Goal: Task Accomplishment & Management: Use online tool/utility

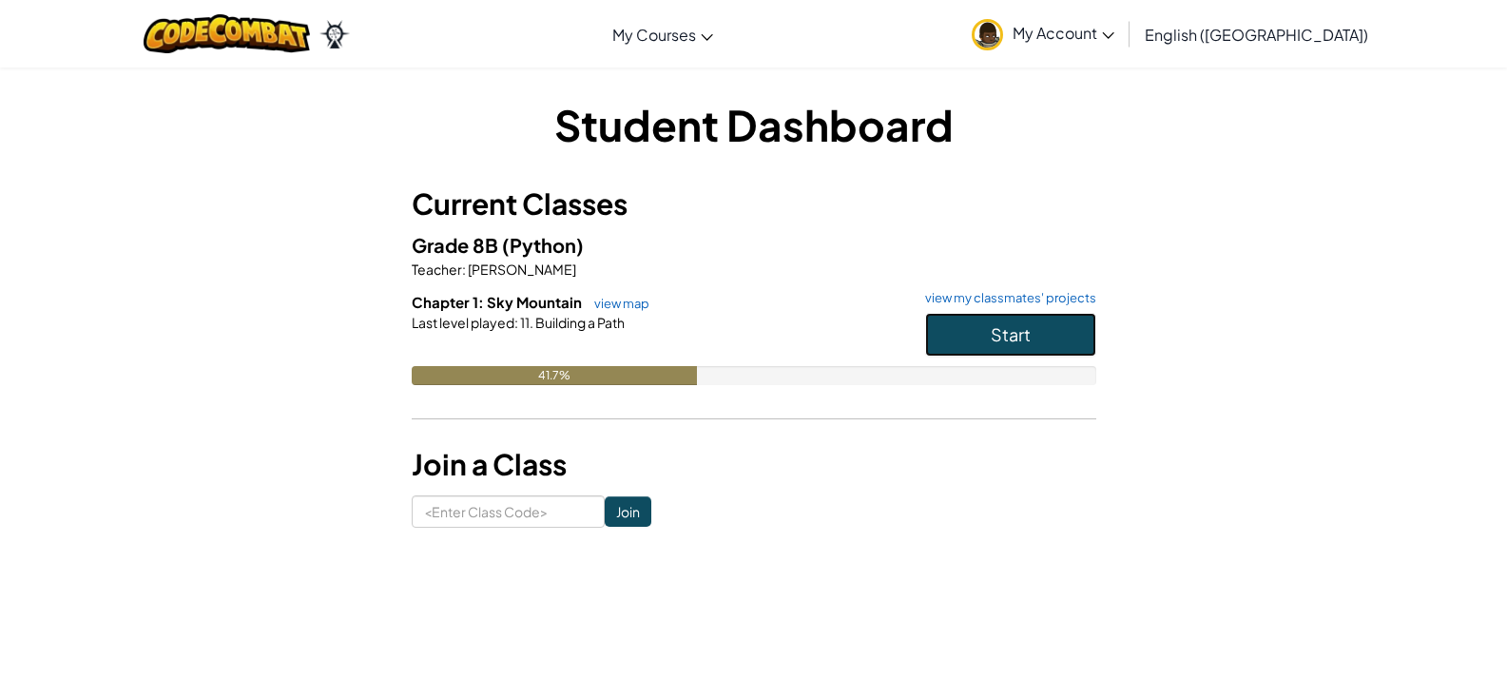
click at [967, 341] on button "Start" at bounding box center [1010, 335] width 171 height 44
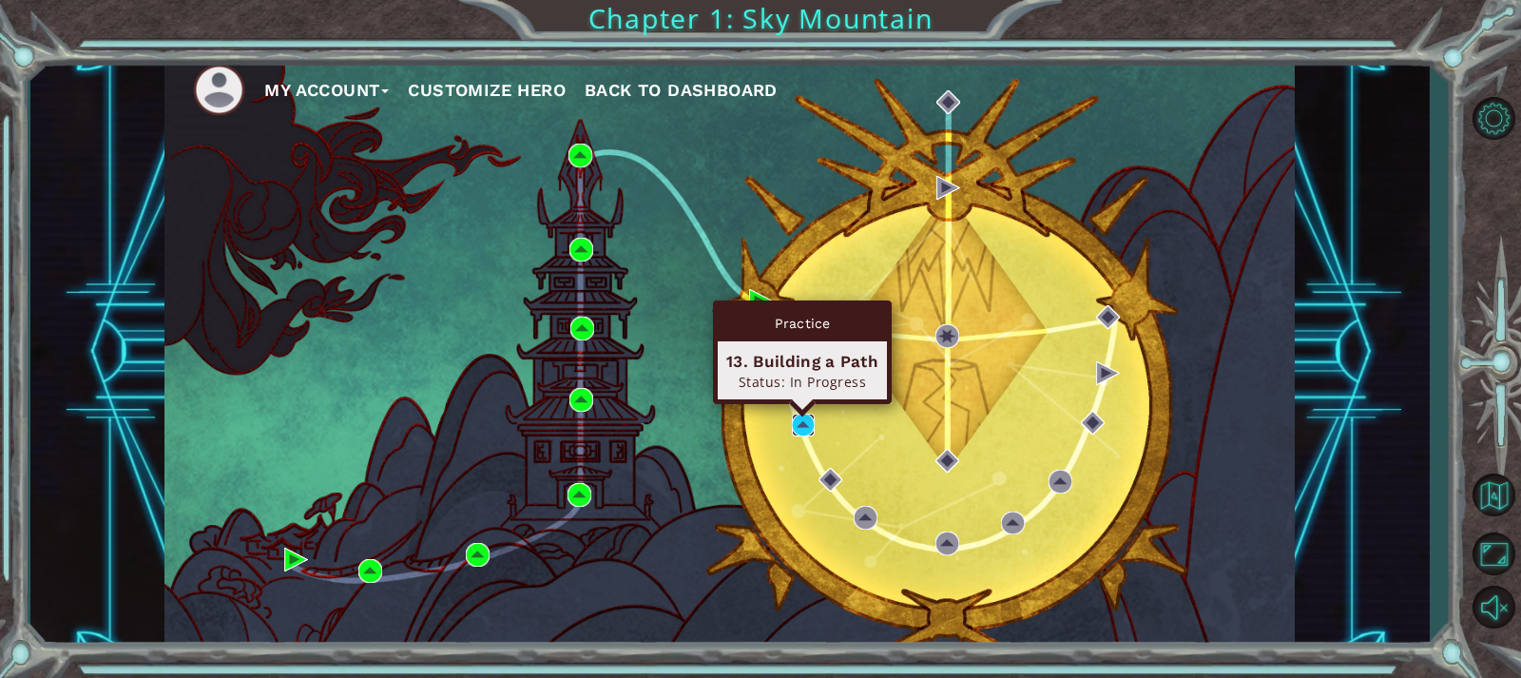
click at [808, 419] on img at bounding box center [804, 425] width 24 height 24
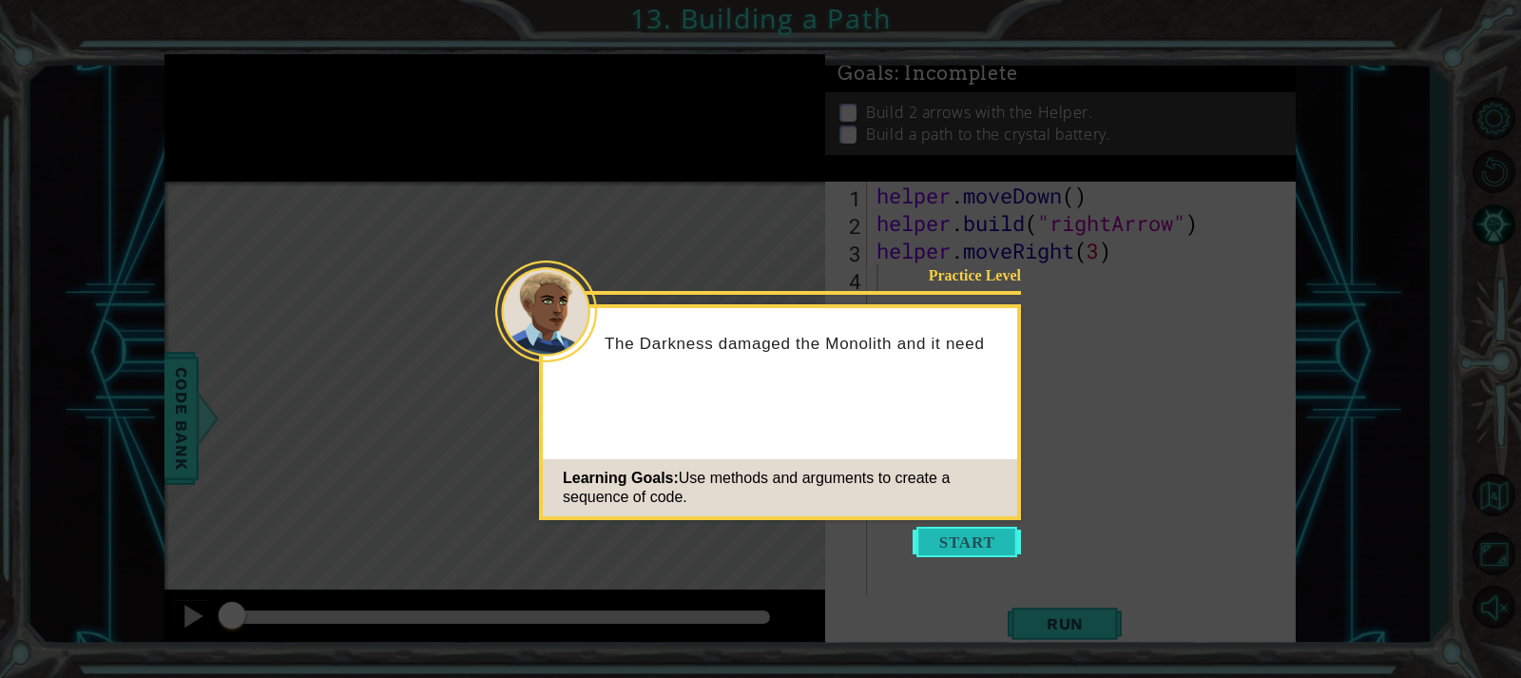
click at [949, 554] on button "Start" at bounding box center [967, 542] width 108 height 30
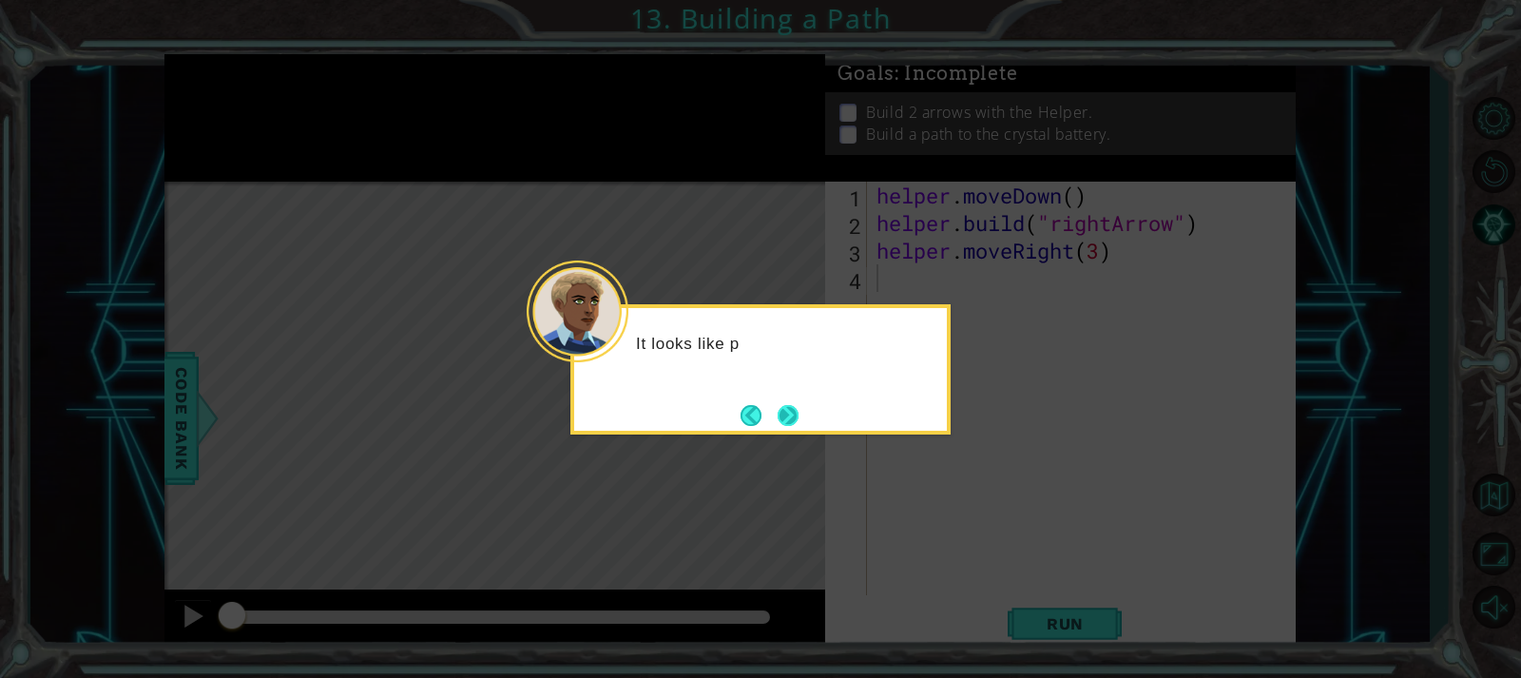
click at [778, 416] on button "Next" at bounding box center [788, 415] width 21 height 21
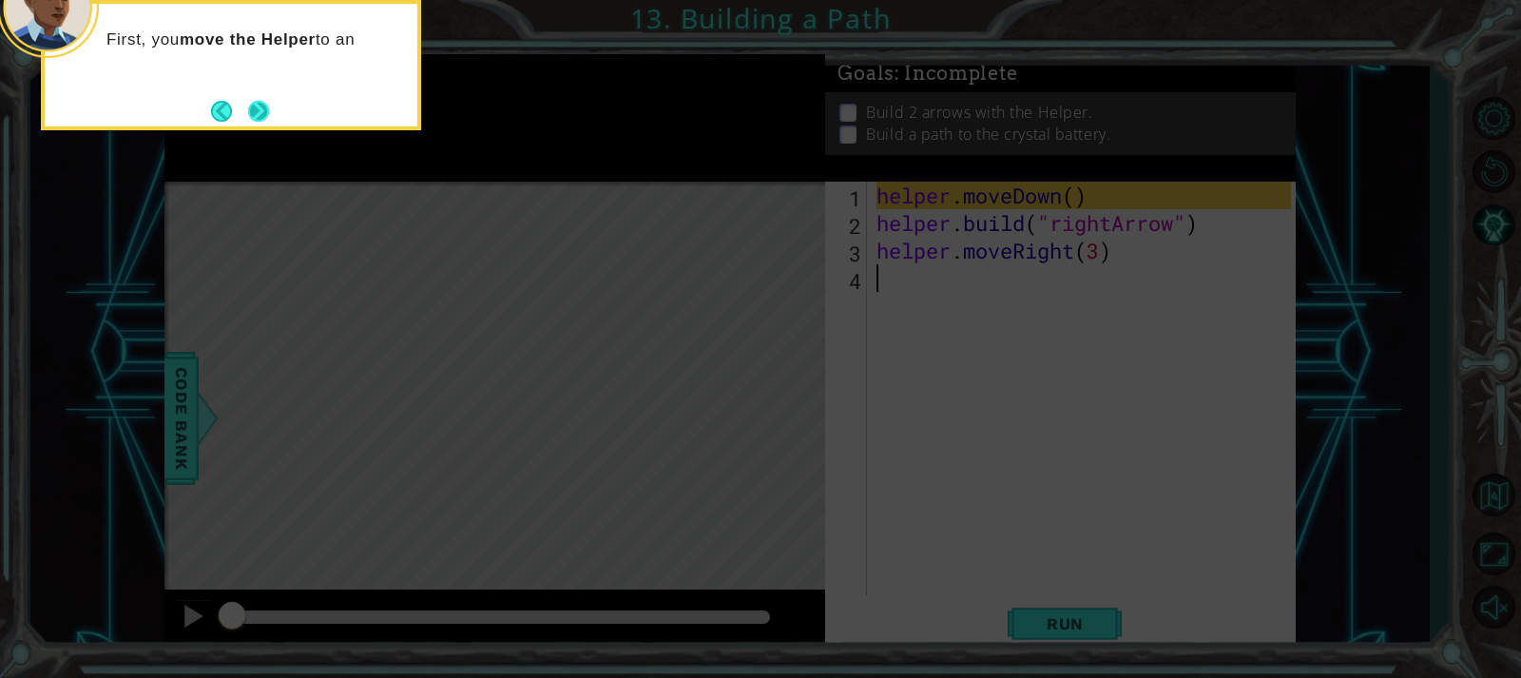
click at [257, 101] on button "Next" at bounding box center [258, 111] width 21 height 21
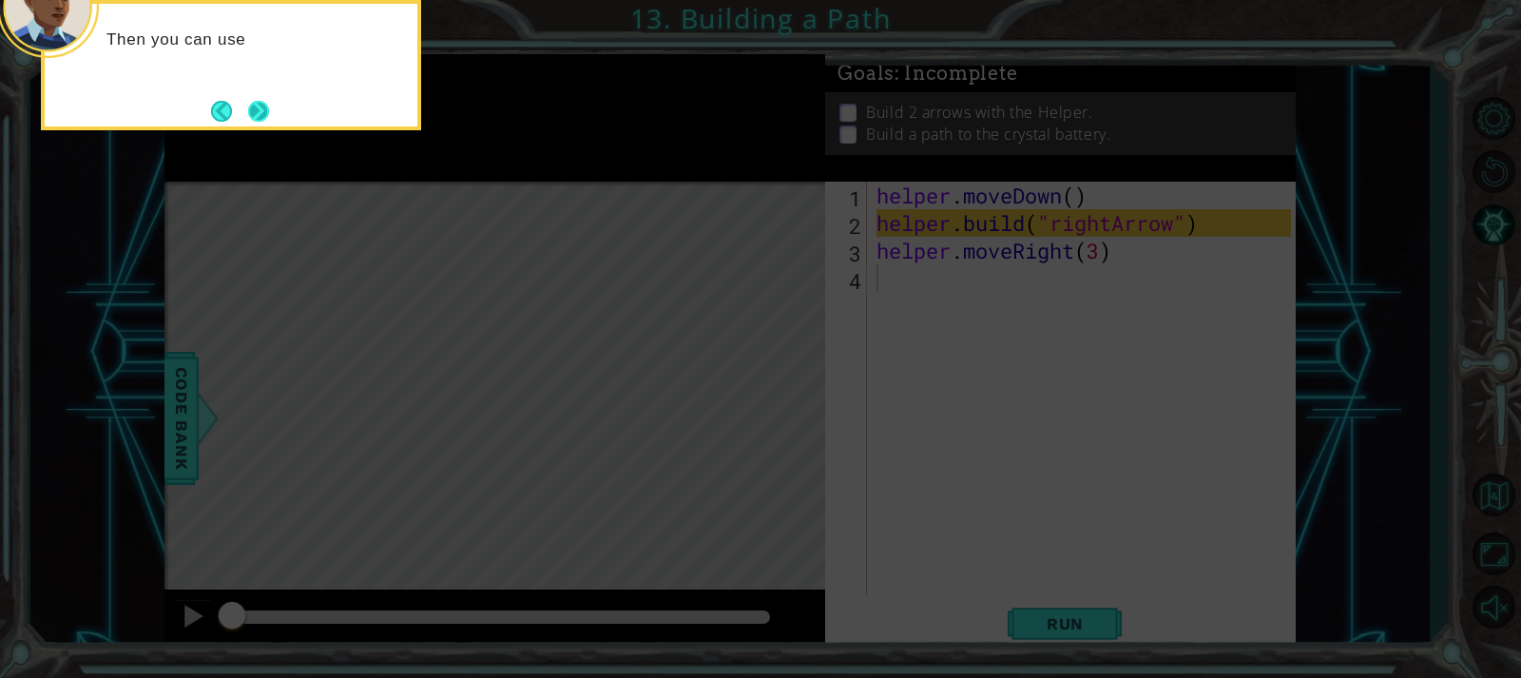
click at [255, 101] on button "Next" at bounding box center [258, 111] width 21 height 21
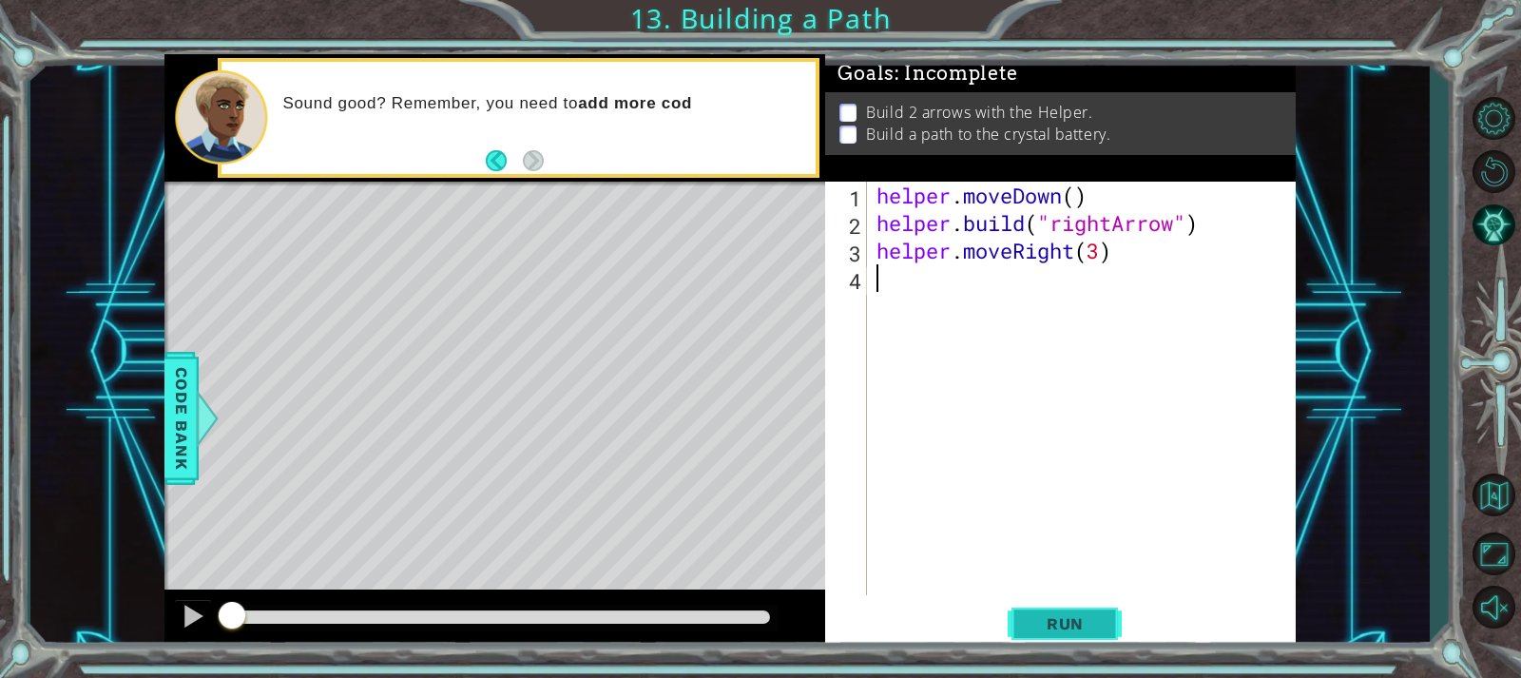
click at [1096, 615] on span "Run" at bounding box center [1065, 623] width 75 height 19
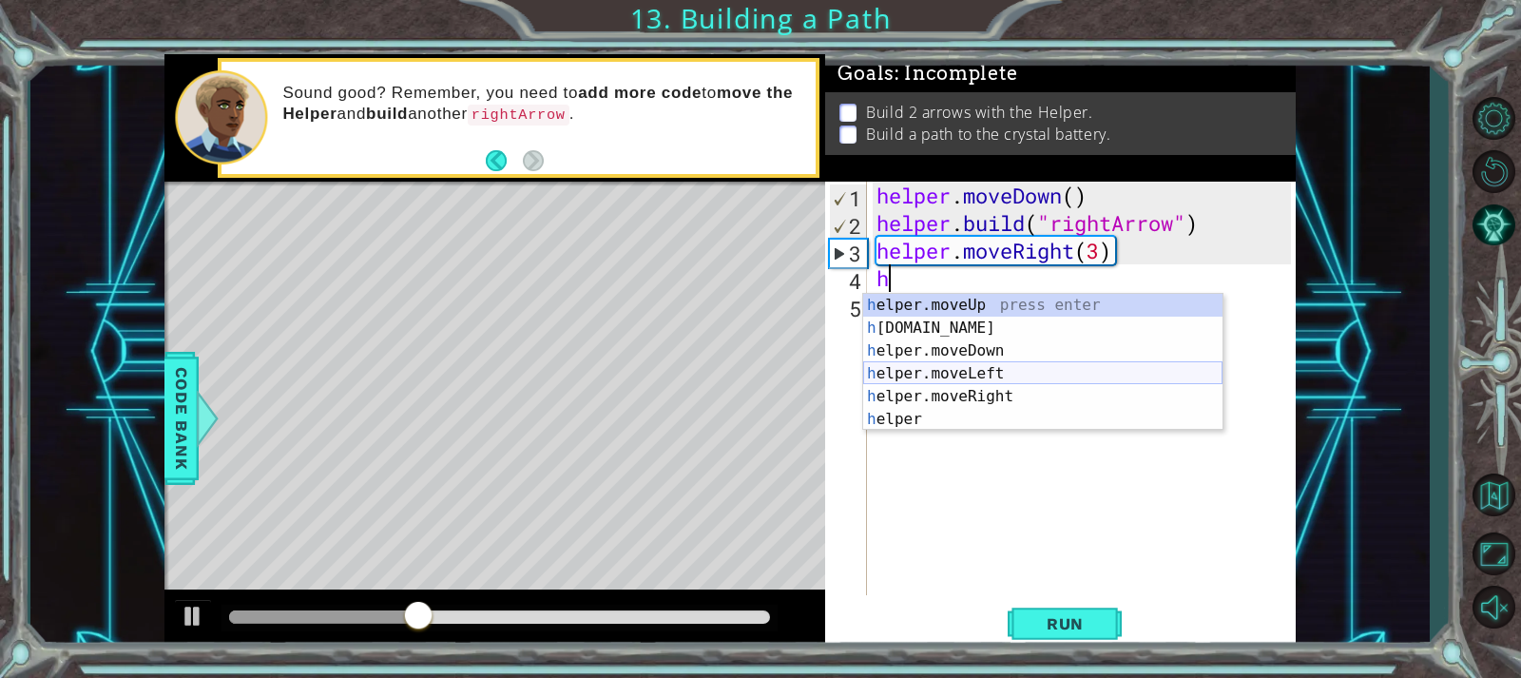
click at [937, 377] on div "h elper.moveUp press enter h [DOMAIN_NAME] press enter h elper.moveDown press e…" at bounding box center [1042, 385] width 359 height 183
type textarea "helper.moveLeft(1)"
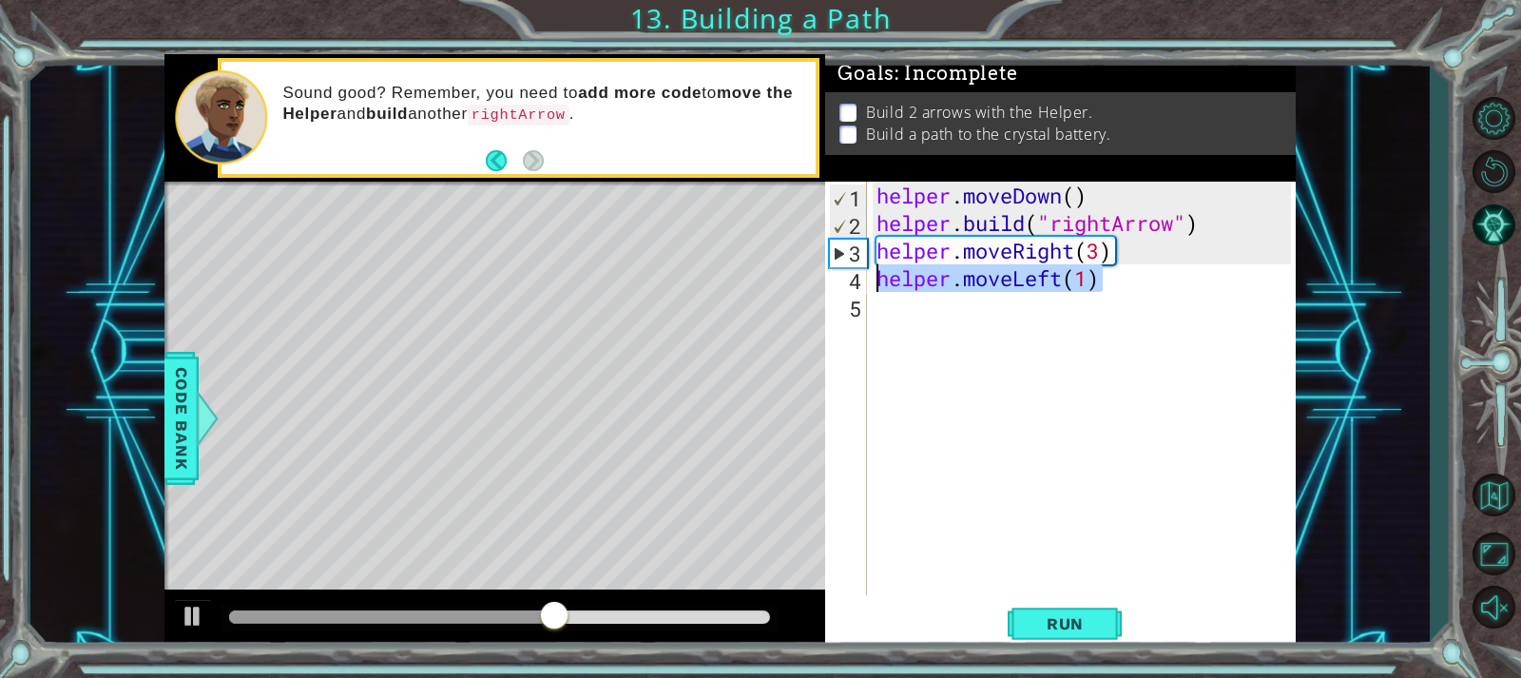
drag, startPoint x: 1120, startPoint y: 281, endPoint x: 818, endPoint y: 276, distance: 301.4
click at [818, 276] on div "1 ההההההההההההההההההההההההההההההההההההההההההההההההההההההההההההההההההההההההההההה…" at bounding box center [729, 352] width 1130 height 596
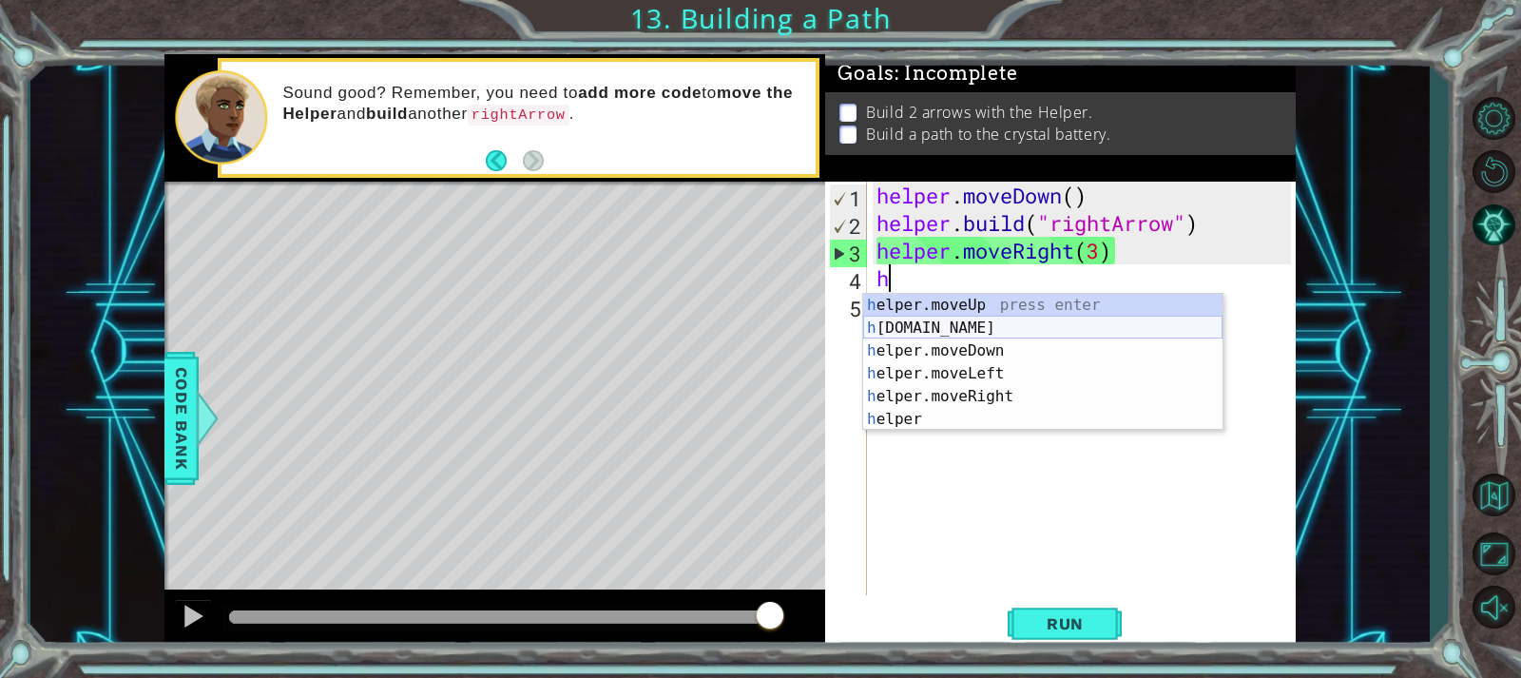
click at [1033, 329] on div "h elper.moveUp press enter h [DOMAIN_NAME] press enter h elper.moveDown press e…" at bounding box center [1042, 385] width 359 height 183
type textarea "[DOMAIN_NAME]("rightArrow")"
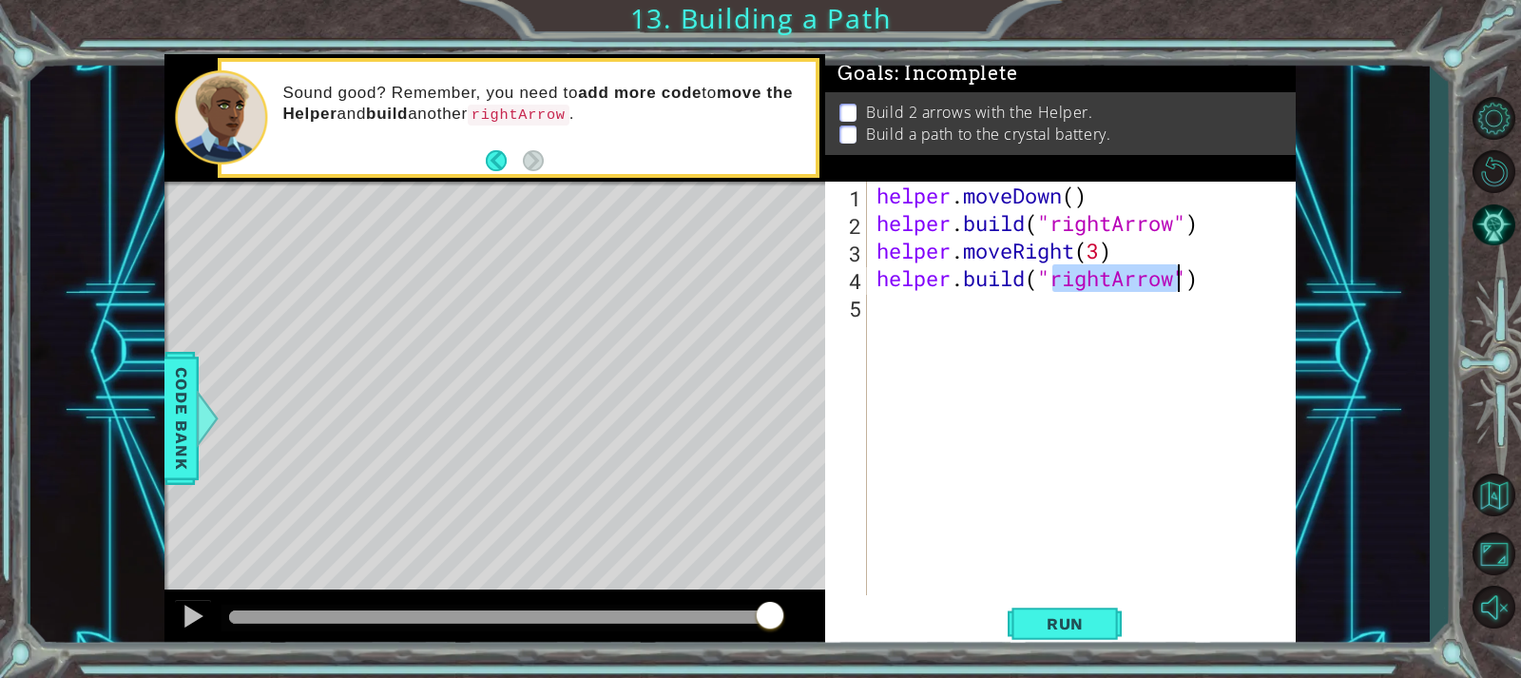
drag, startPoint x: 1048, startPoint y: 388, endPoint x: 1056, endPoint y: 409, distance: 22.6
click at [1057, 391] on div "helper . moveDown ( ) helper . build ( "rightArrow" ) helper . moveRight ( 3 ) …" at bounding box center [1086, 416] width 427 height 469
click at [1060, 609] on button "Run" at bounding box center [1065, 623] width 114 height 47
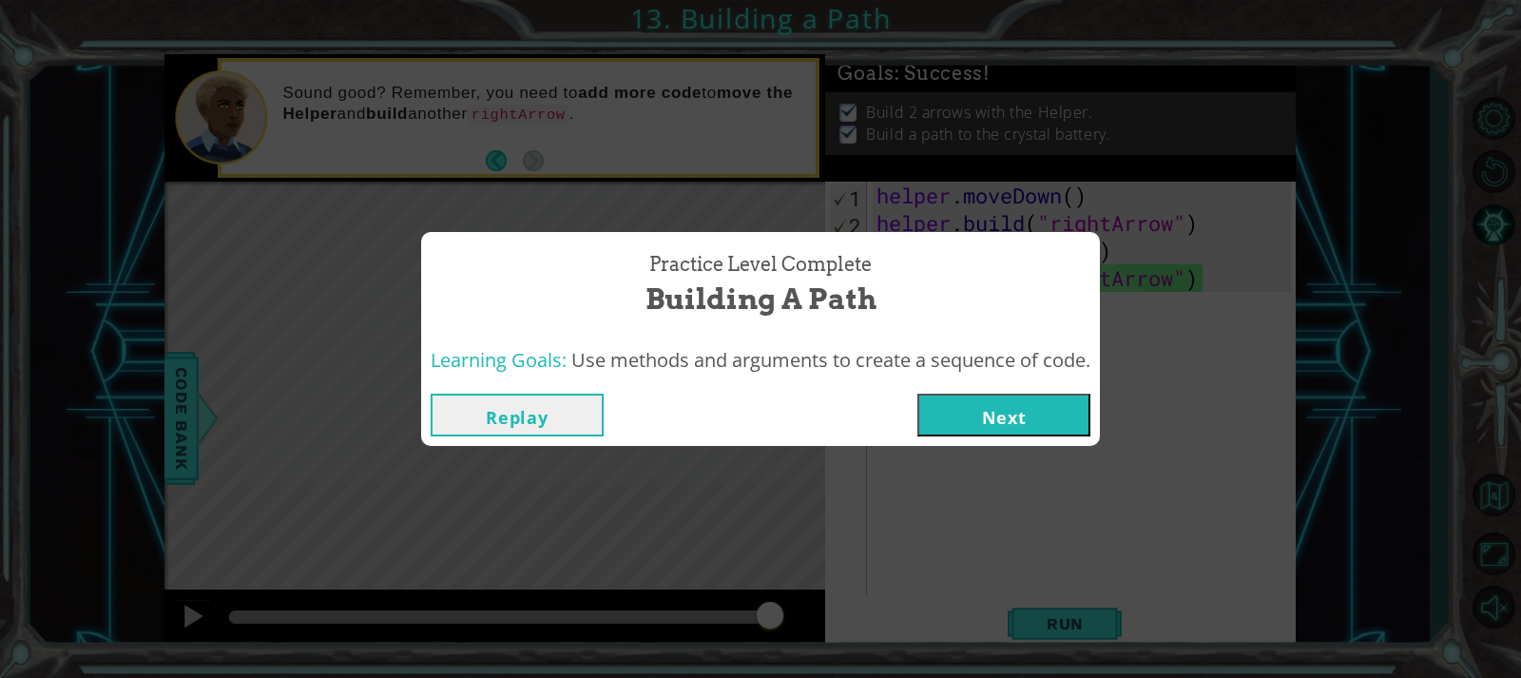
click at [997, 413] on button "Next" at bounding box center [1003, 415] width 173 height 43
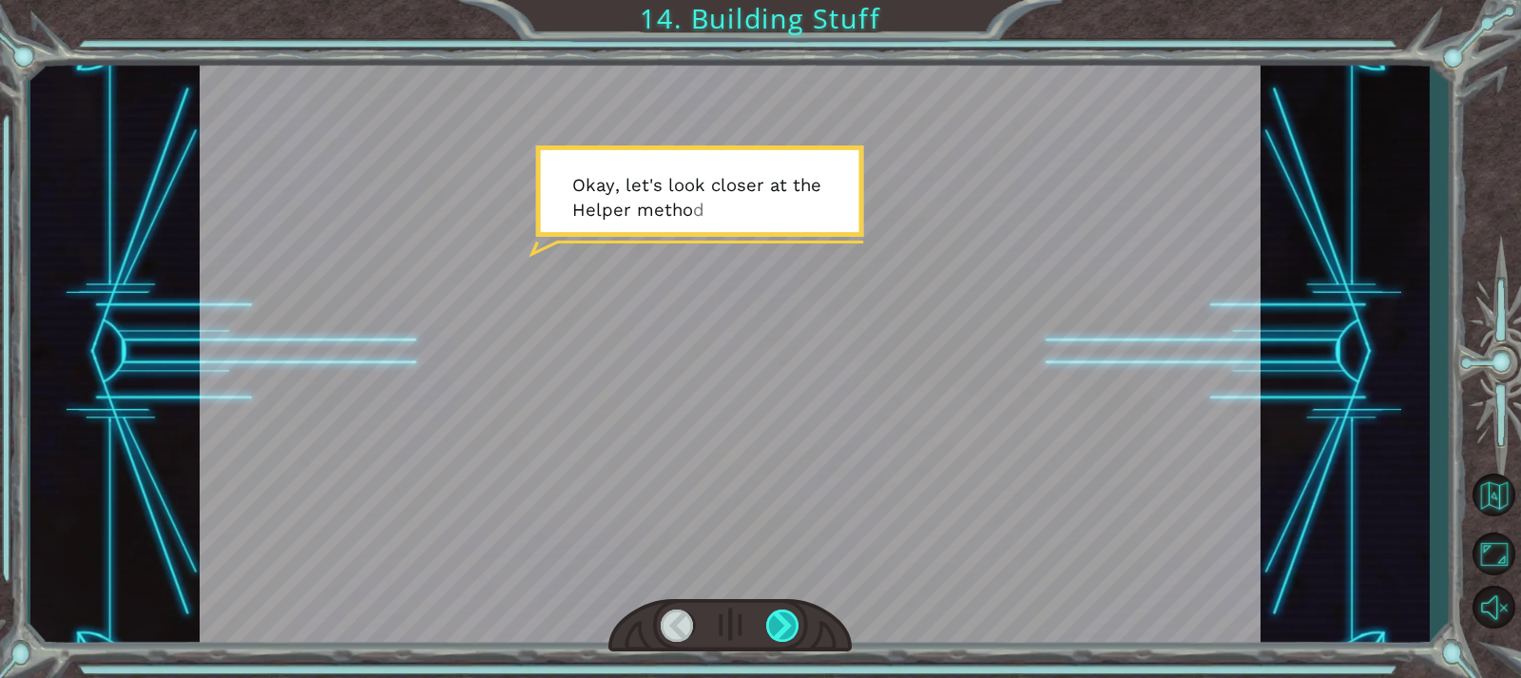
click at [783, 627] on div at bounding box center [782, 625] width 33 height 32
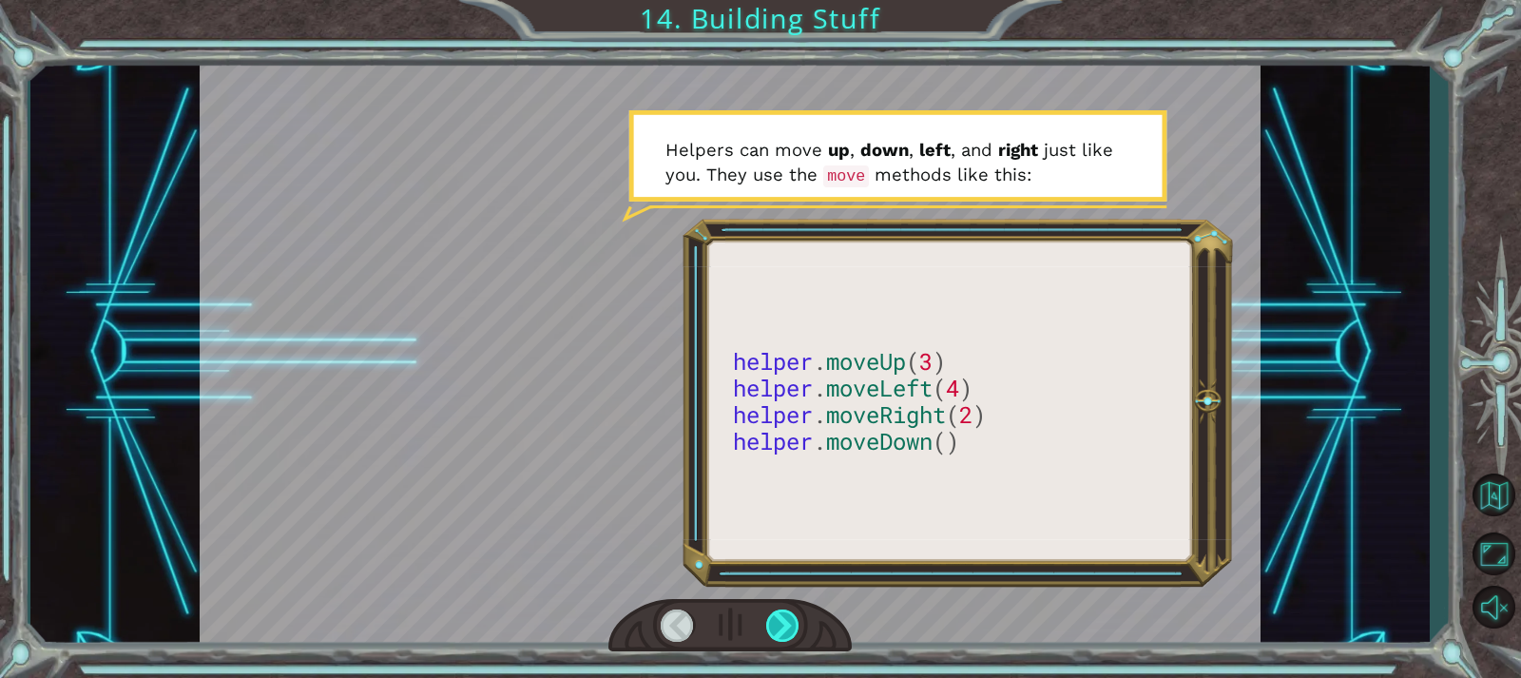
click at [783, 627] on div at bounding box center [782, 625] width 33 height 32
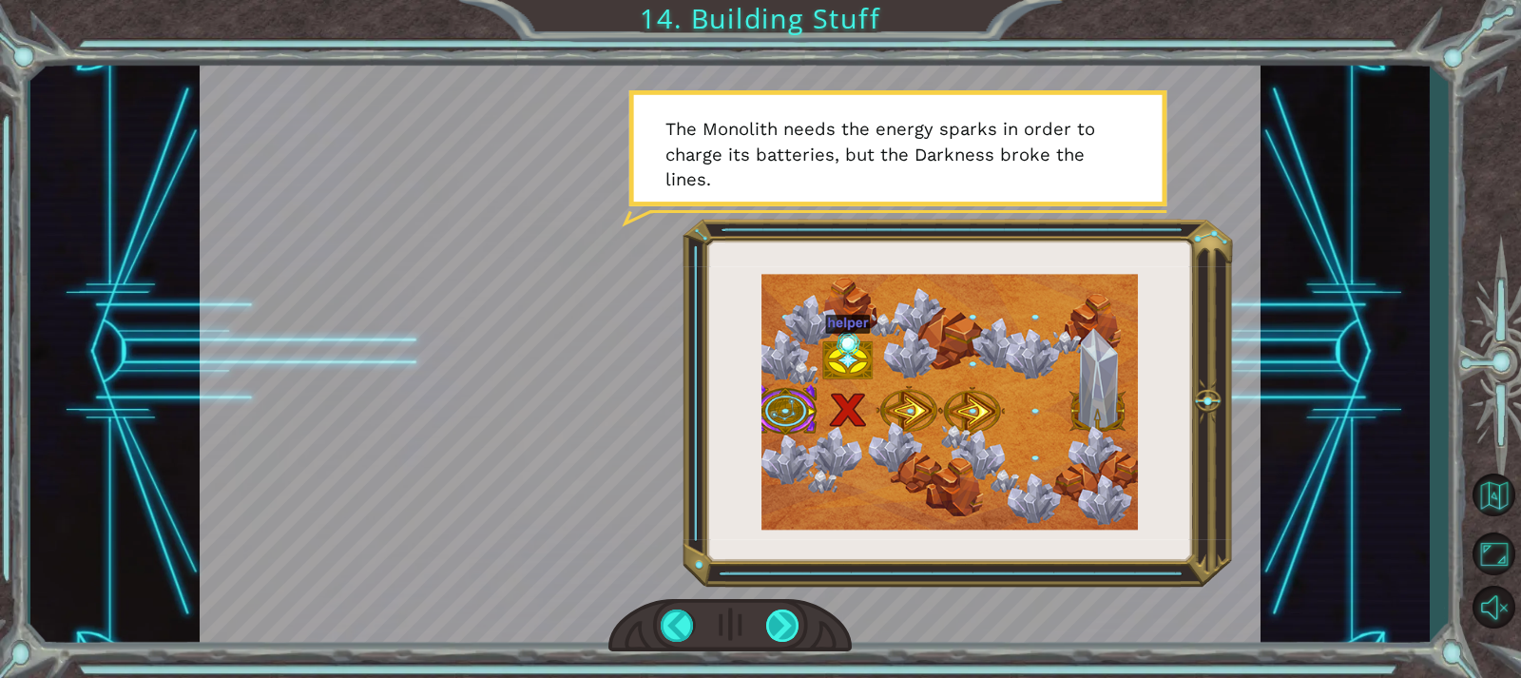
click at [783, 627] on div at bounding box center [782, 625] width 33 height 32
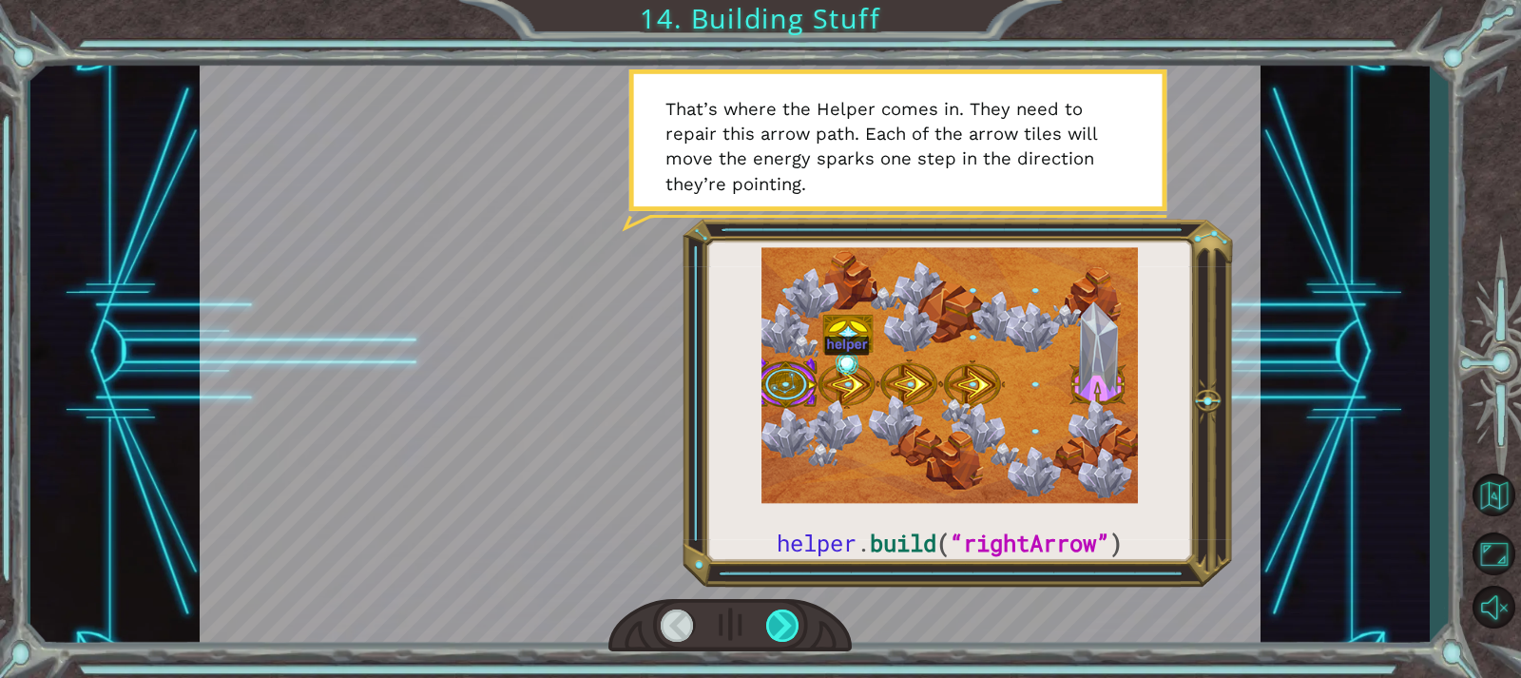
click at [783, 627] on div at bounding box center [782, 625] width 33 height 32
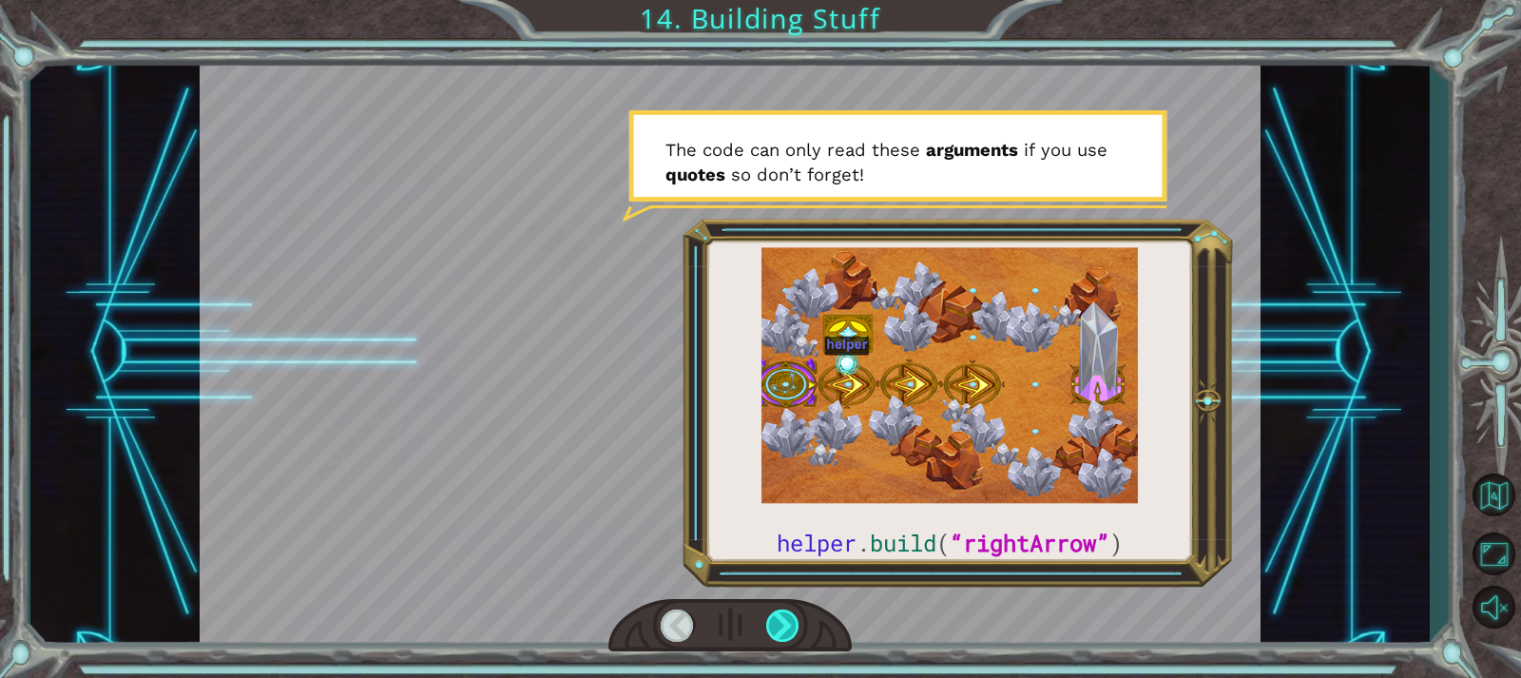
click at [783, 627] on div at bounding box center [782, 625] width 33 height 32
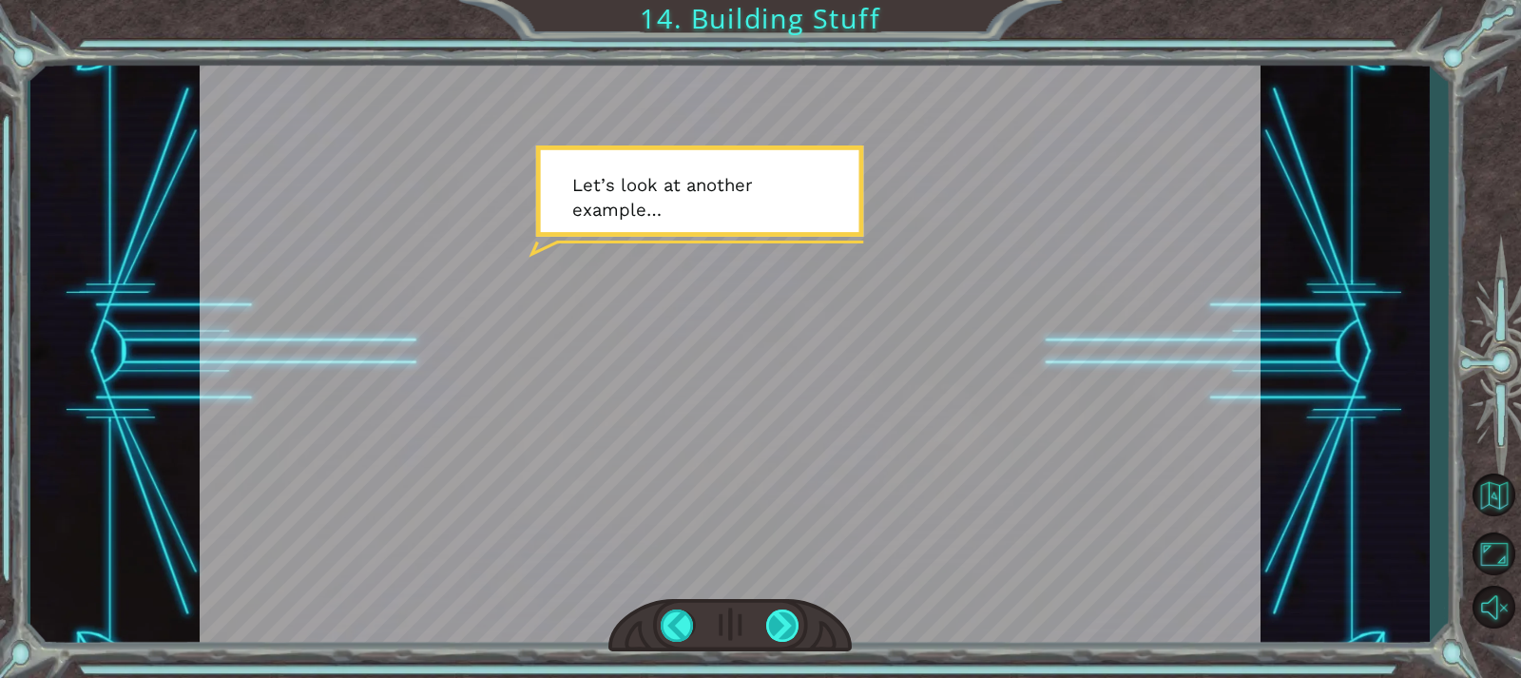
click at [783, 627] on div at bounding box center [782, 625] width 33 height 32
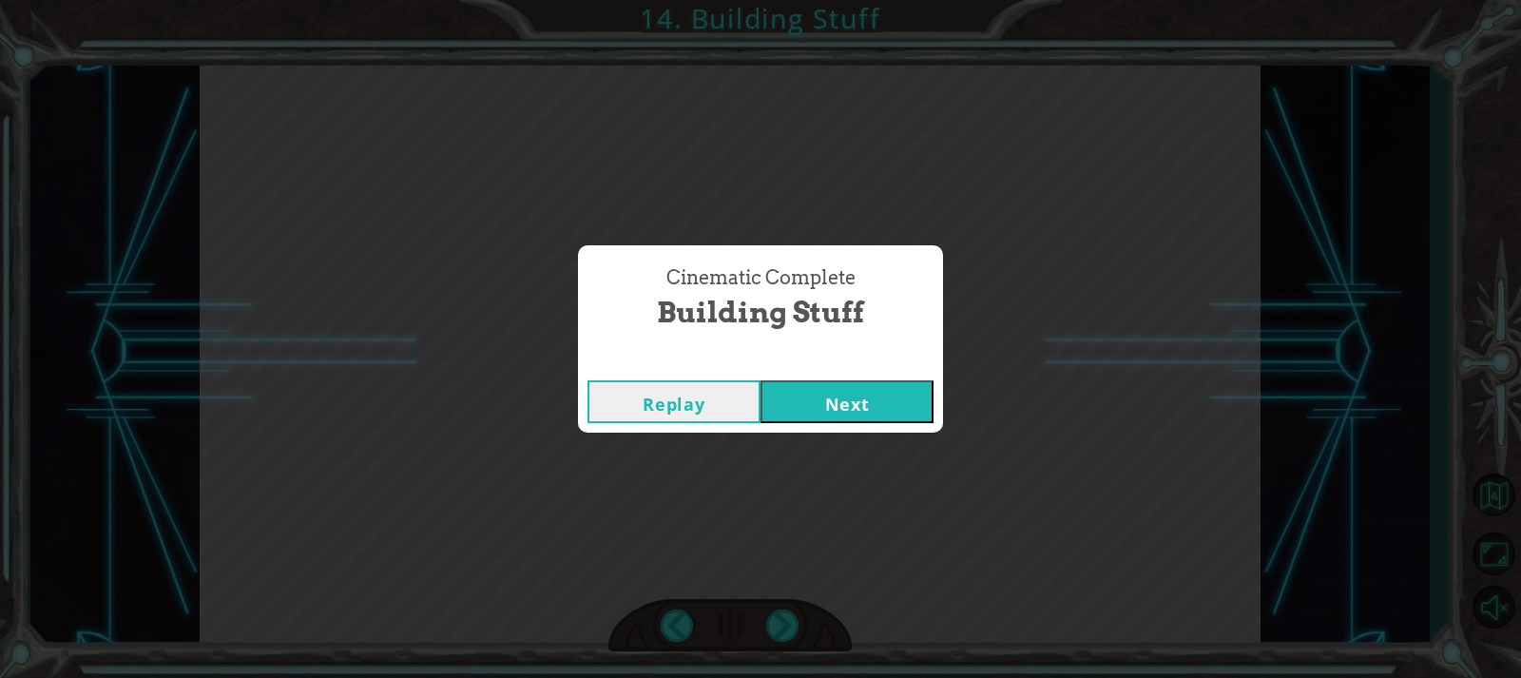
click at [854, 393] on button "Next" at bounding box center [846, 401] width 173 height 43
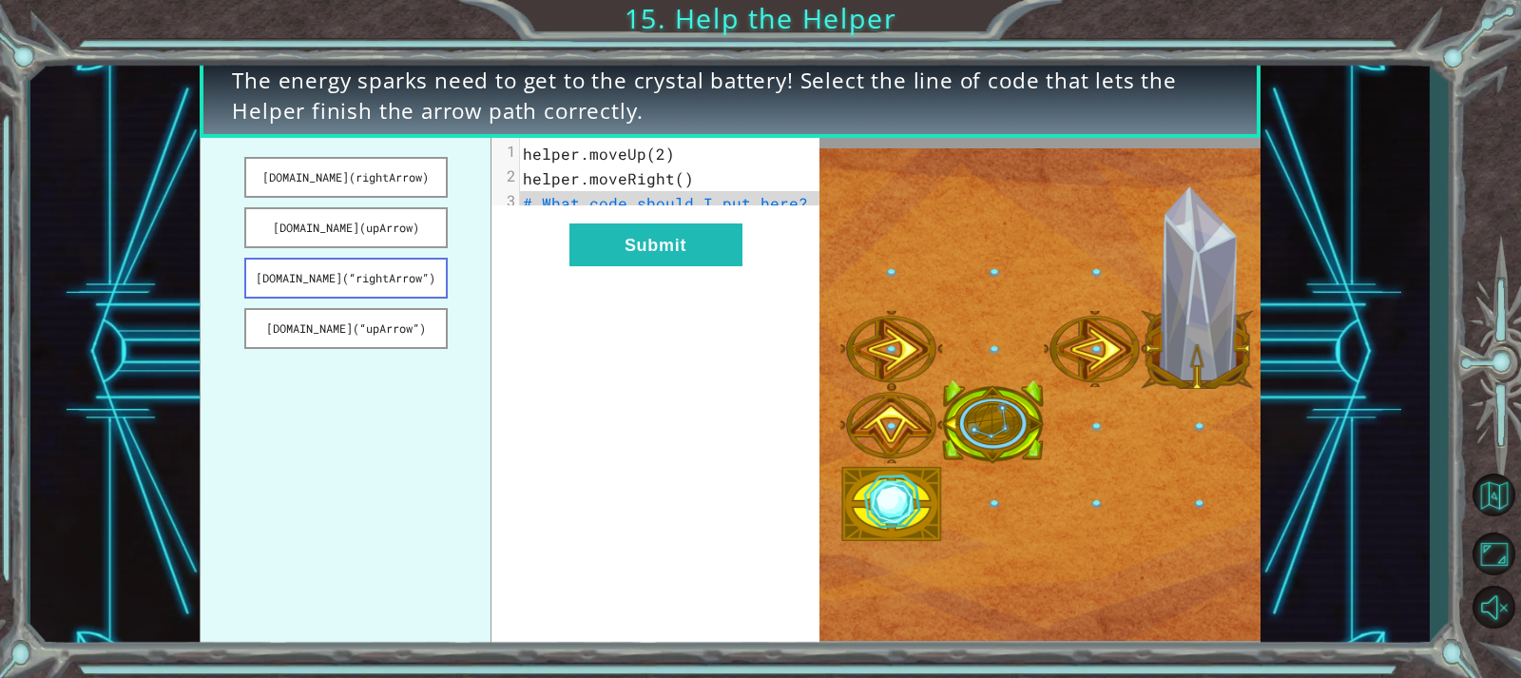
click at [400, 269] on button "helper.build(“rightArrow”)" at bounding box center [345, 278] width 203 height 41
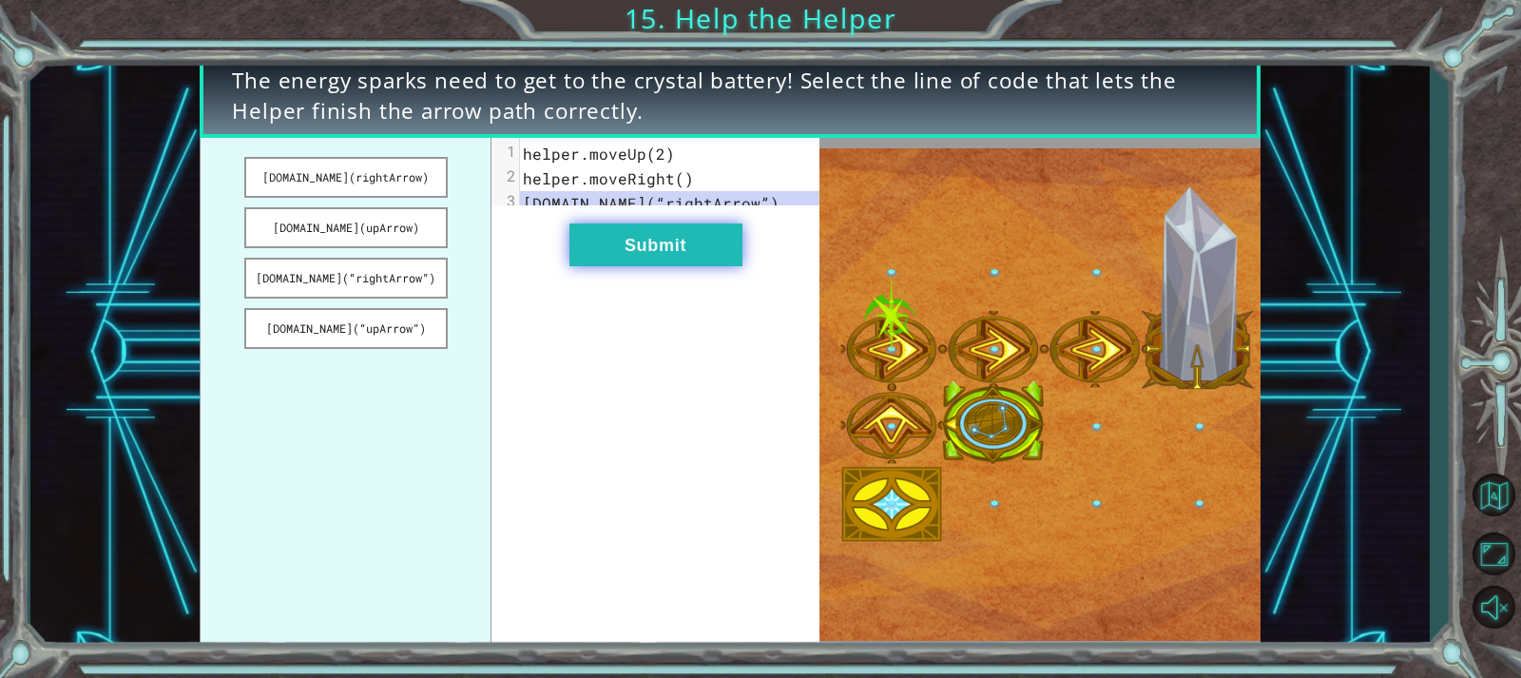
click at [638, 264] on button "Submit" at bounding box center [655, 244] width 173 height 43
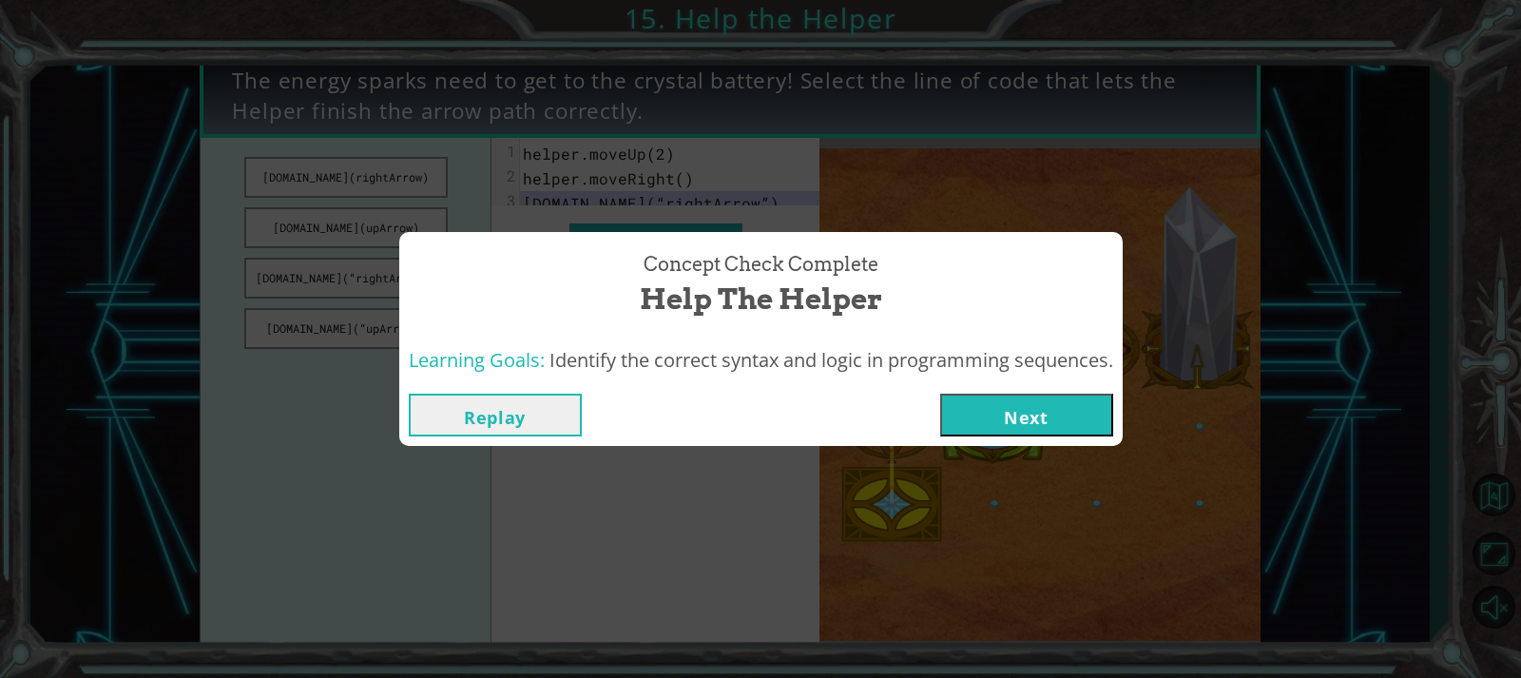
click at [996, 411] on button "Next" at bounding box center [1026, 415] width 173 height 43
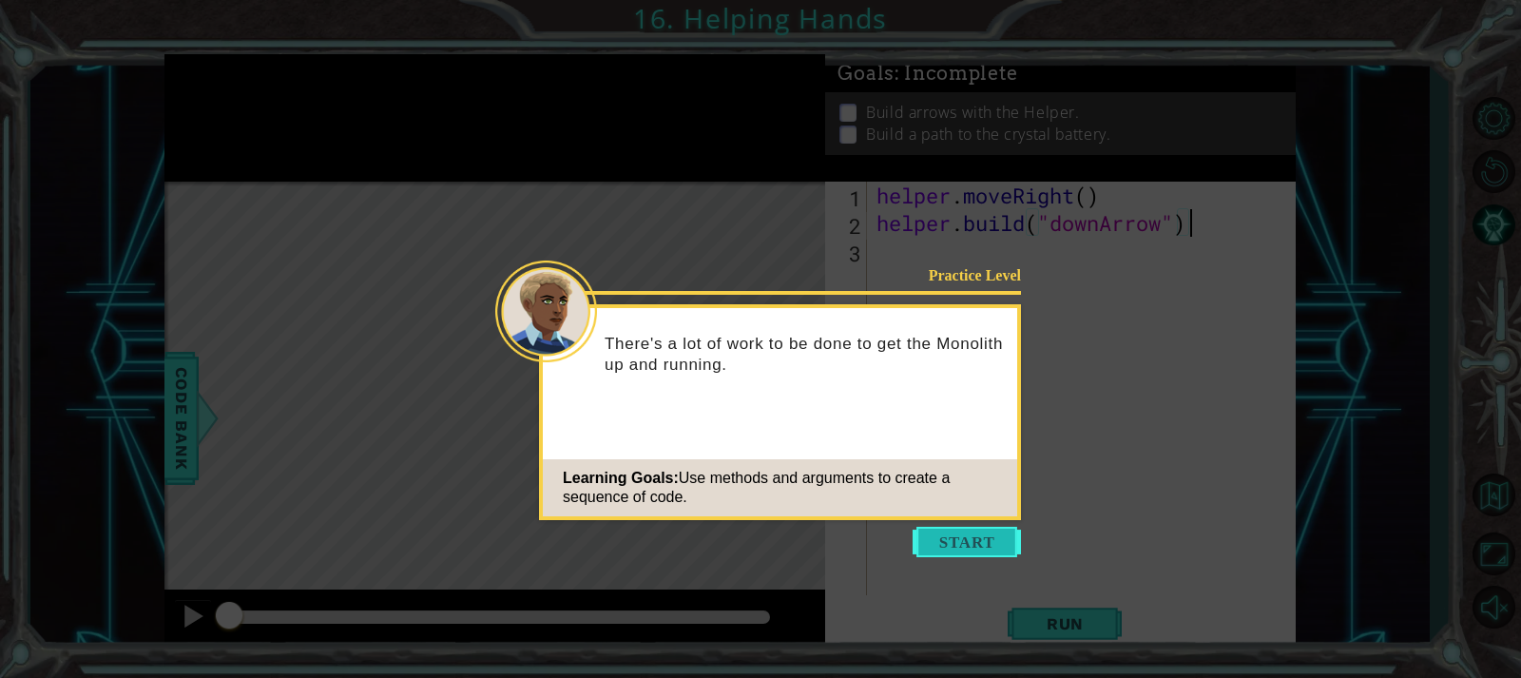
click at [959, 540] on button "Start" at bounding box center [967, 542] width 108 height 30
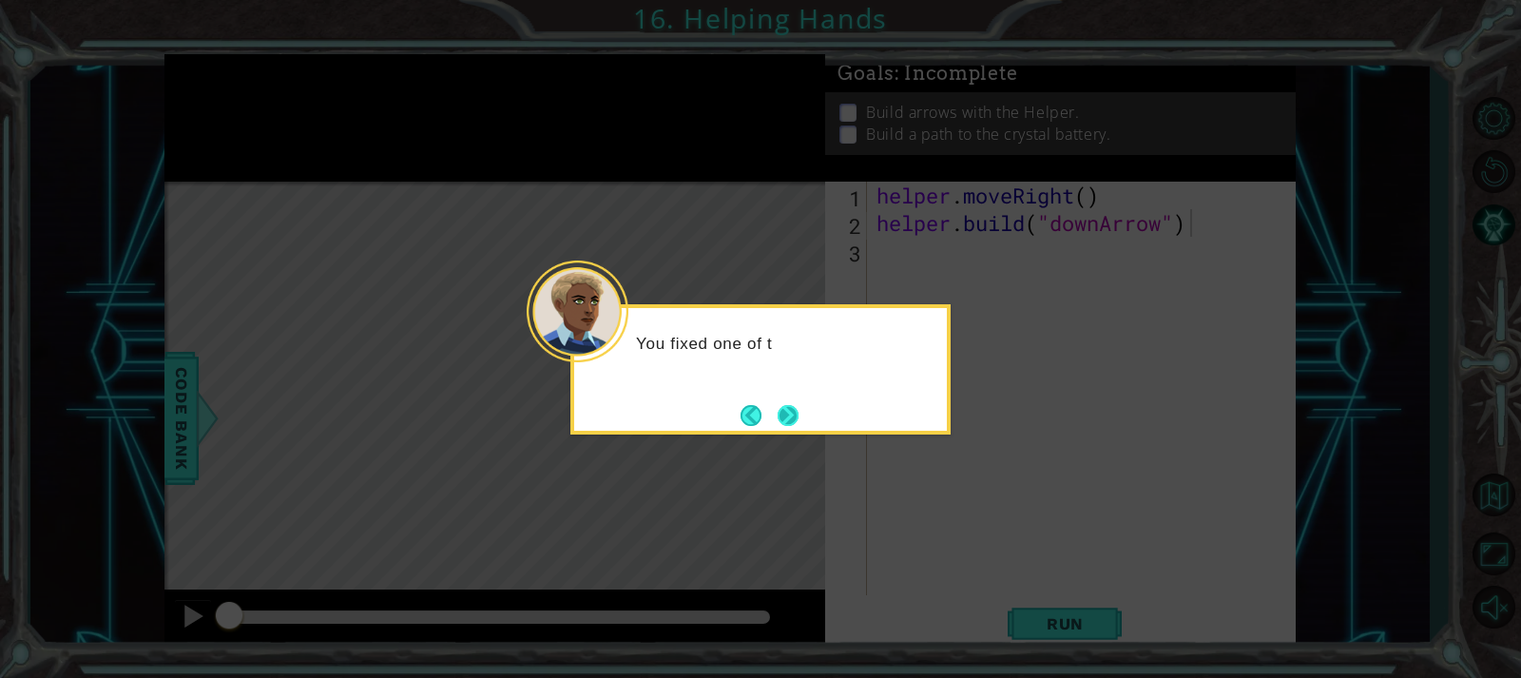
click at [785, 405] on button "Next" at bounding box center [788, 415] width 21 height 21
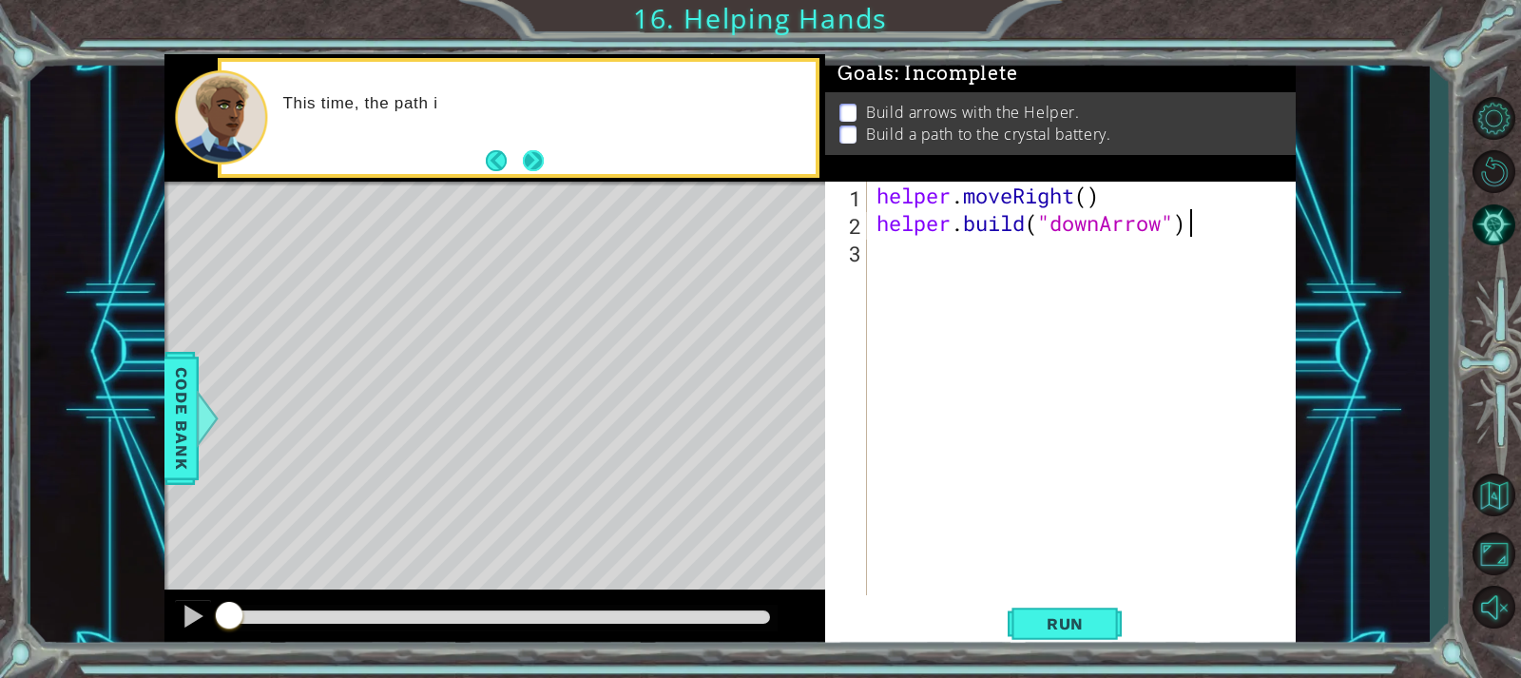
drag, startPoint x: 526, startPoint y: 138, endPoint x: 523, endPoint y: 151, distance: 13.6
click at [522, 149] on div "This time, the path i" at bounding box center [518, 118] width 594 height 112
click at [523, 151] on button "Next" at bounding box center [533, 160] width 21 height 21
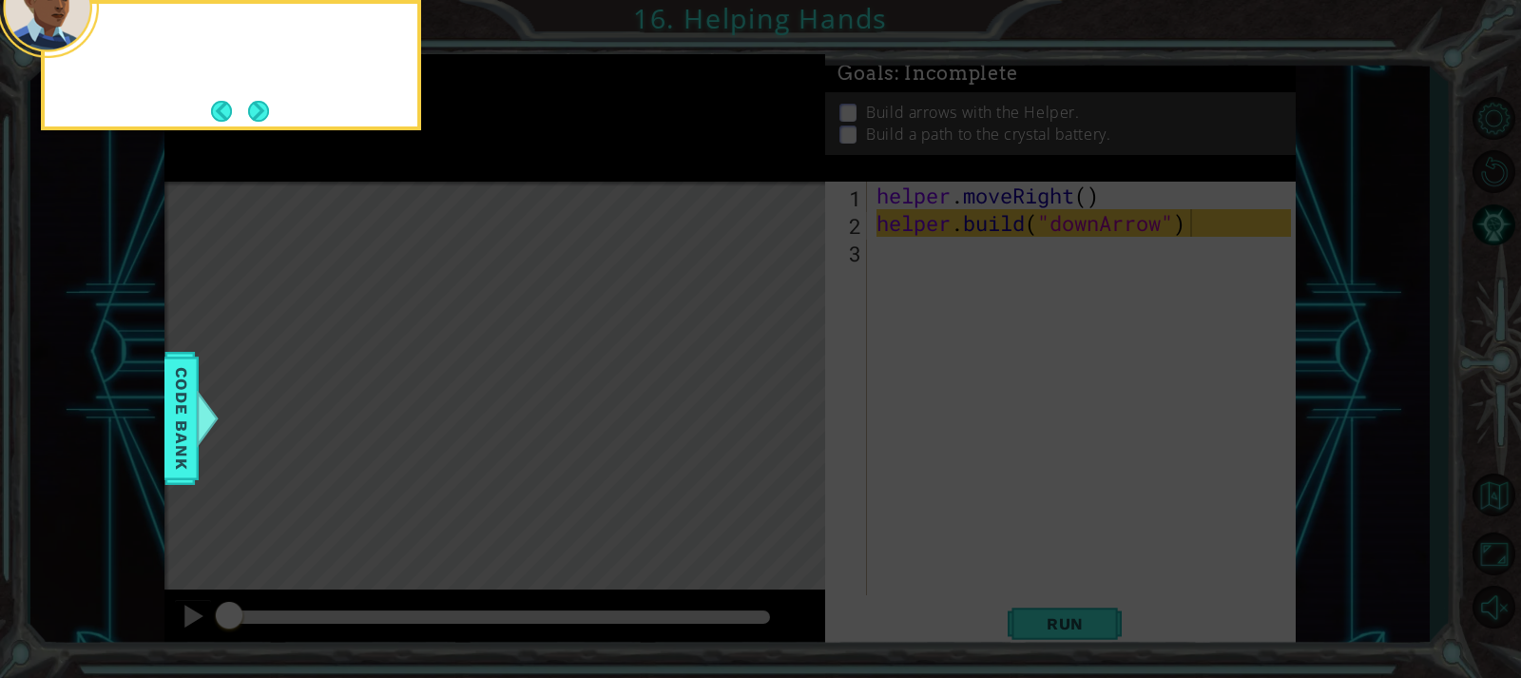
click at [529, 151] on icon at bounding box center [760, 101] width 1521 height 1153
drag, startPoint x: 237, startPoint y: 100, endPoint x: 242, endPoint y: 109, distance: 11.1
click at [240, 106] on footer at bounding box center [240, 111] width 58 height 29
click at [248, 109] on button "Next" at bounding box center [258, 111] width 21 height 21
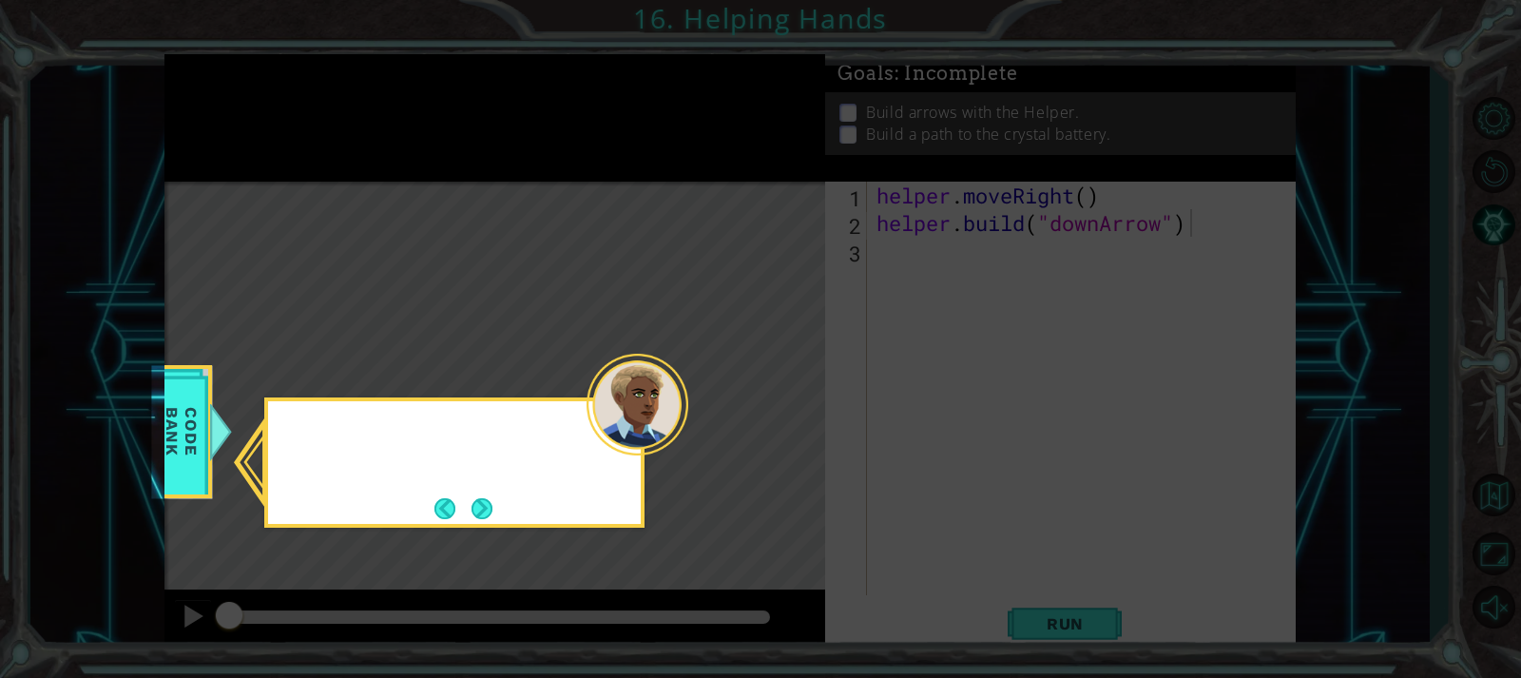
click at [248, 109] on icon at bounding box center [760, 339] width 1521 height 678
click at [471, 505] on button "Next" at bounding box center [481, 508] width 21 height 21
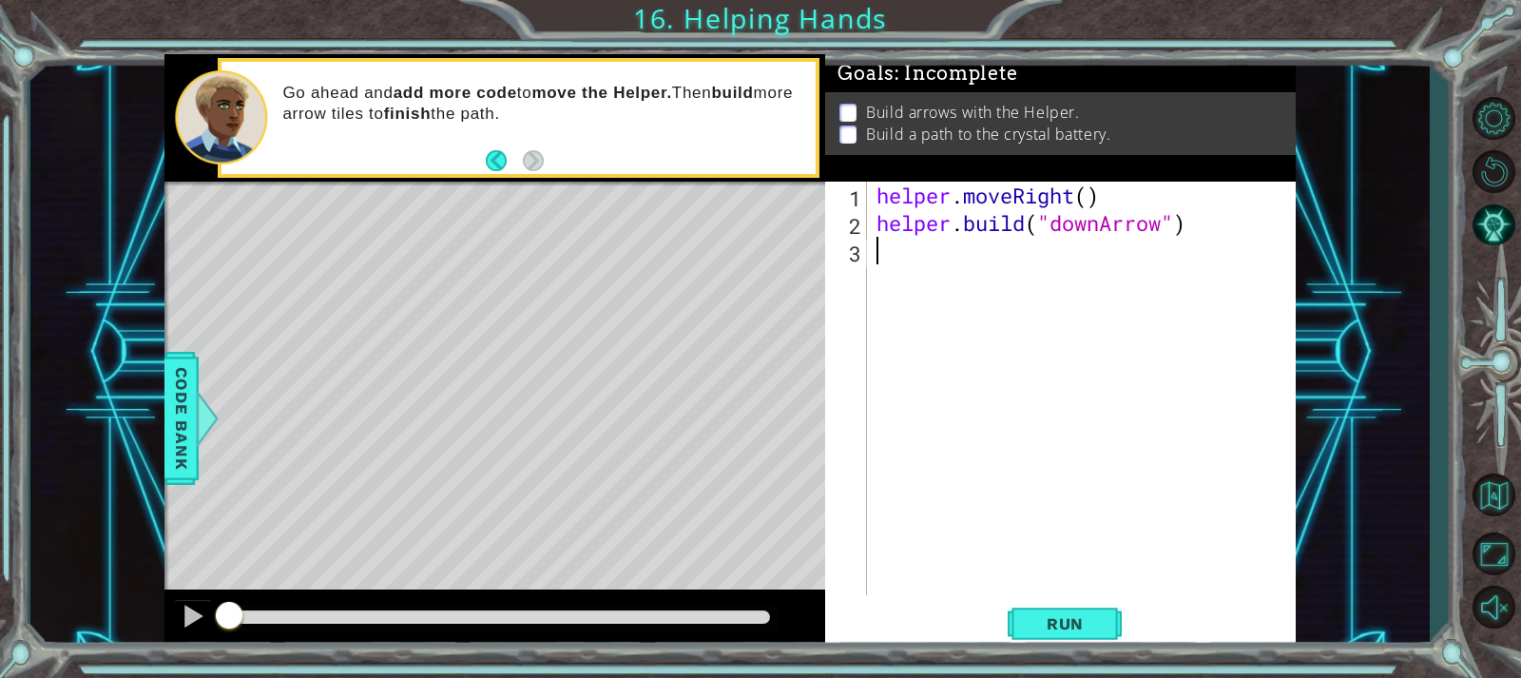
click at [921, 258] on div "helper . moveRight ( ) helper . build ( "downArrow" )" at bounding box center [1086, 416] width 427 height 469
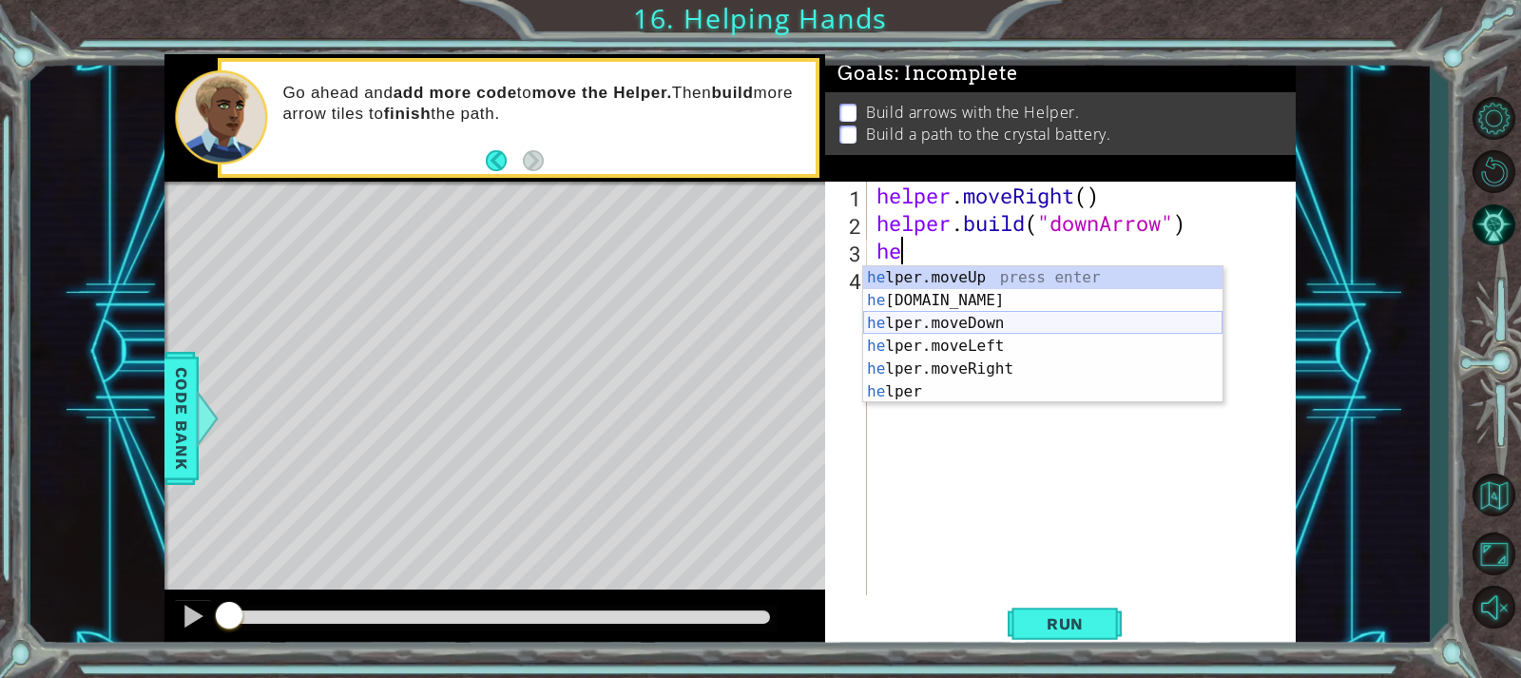
click at [916, 323] on div "he lper.moveUp press enter he lper.build press enter he lper.moveDown press ent…" at bounding box center [1042, 357] width 359 height 183
type textarea "helper.moveDown(1)"
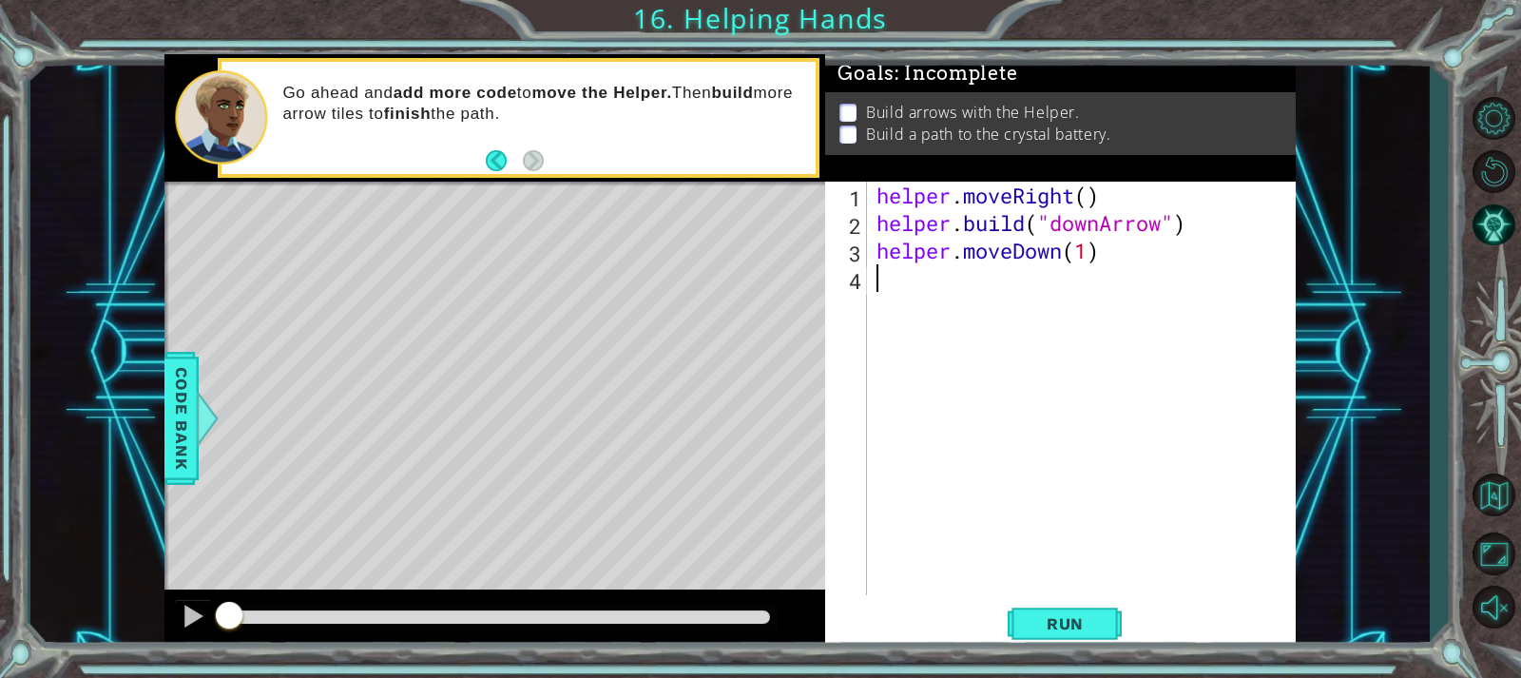
click at [910, 286] on div "helper . moveRight ( ) helper . build ( "downArrow" ) helper . moveDown ( 1 )" at bounding box center [1086, 416] width 427 height 469
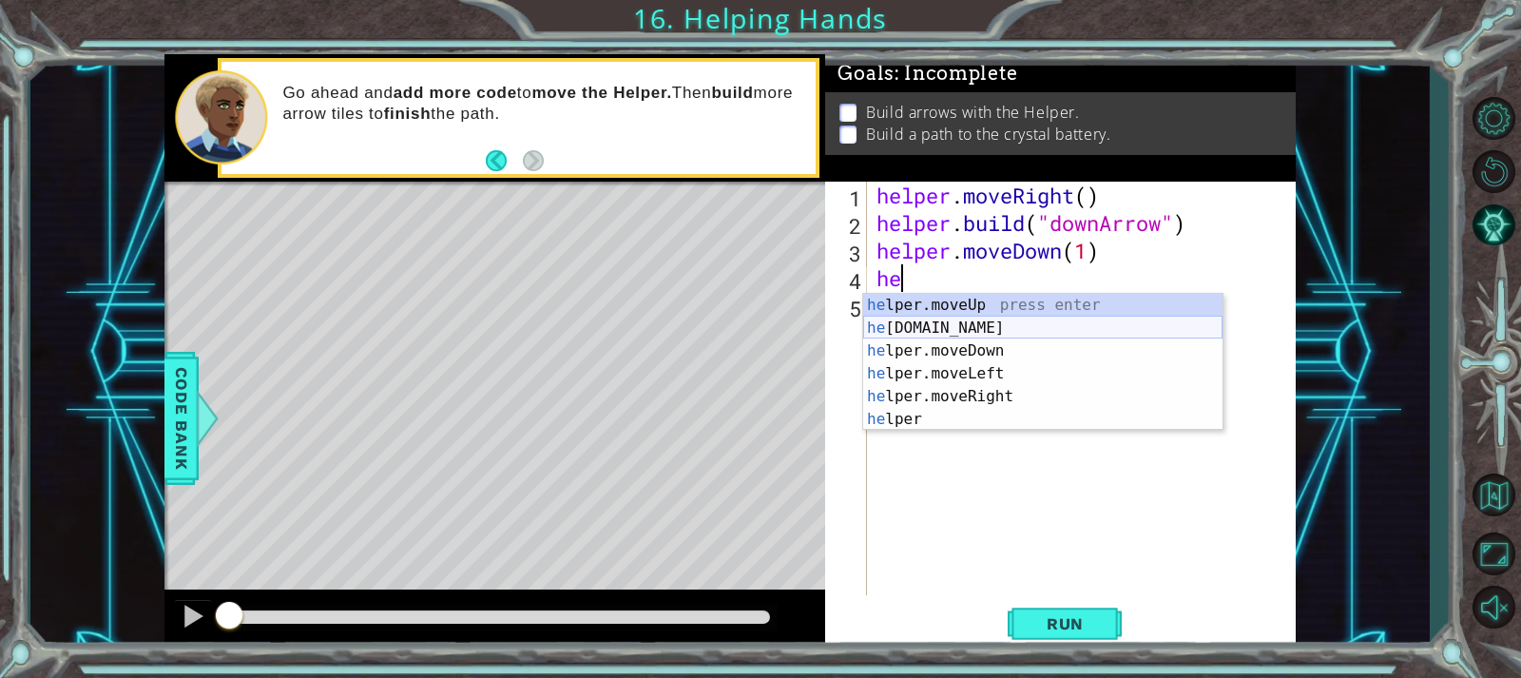
click at [981, 330] on div "he lper.moveUp press enter he lper.build press enter he lper.moveDown press ent…" at bounding box center [1042, 385] width 359 height 183
type textarea "[DOMAIN_NAME]("rightArrow")"
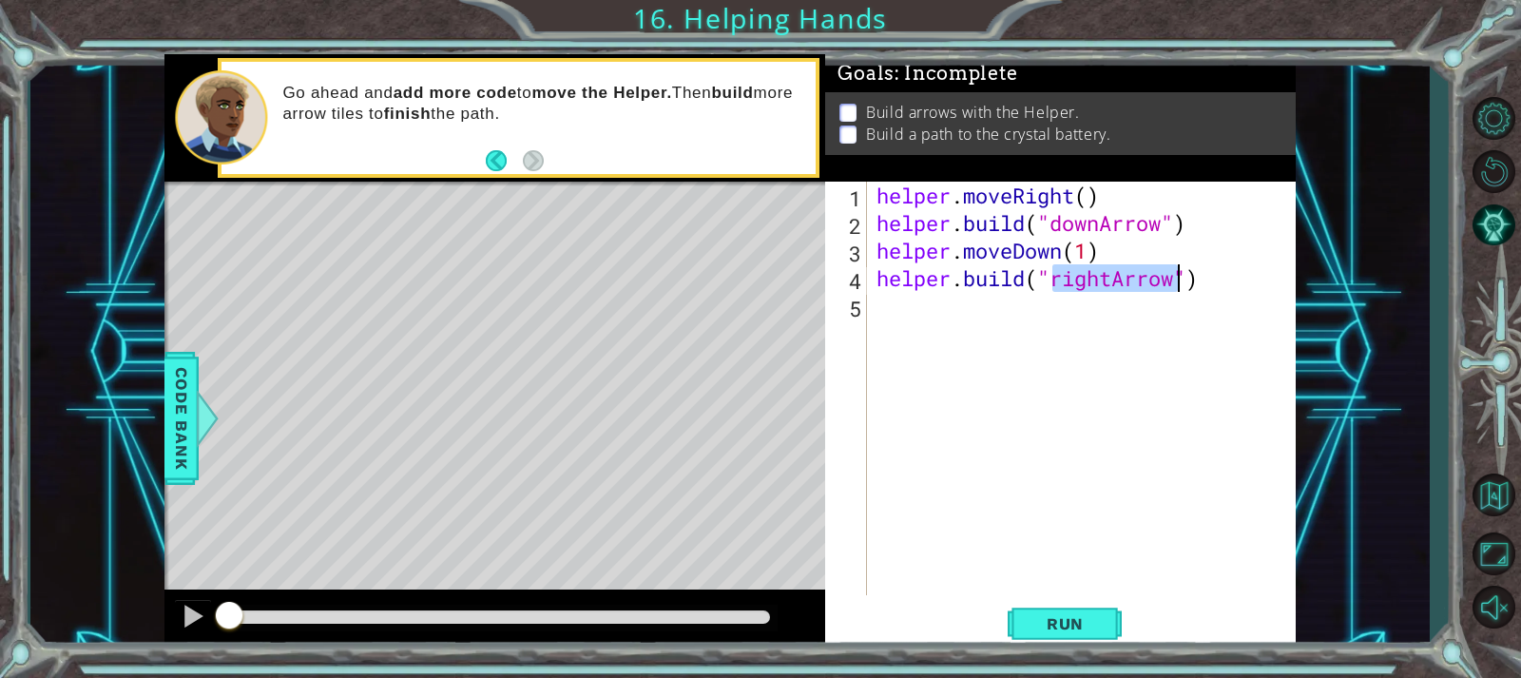
click at [1131, 364] on div "helper . moveRight ( ) helper . build ( "downArrow" ) helper . moveDown ( 1 ) h…" at bounding box center [1086, 416] width 427 height 469
click at [1047, 614] on span "Run" at bounding box center [1065, 623] width 75 height 19
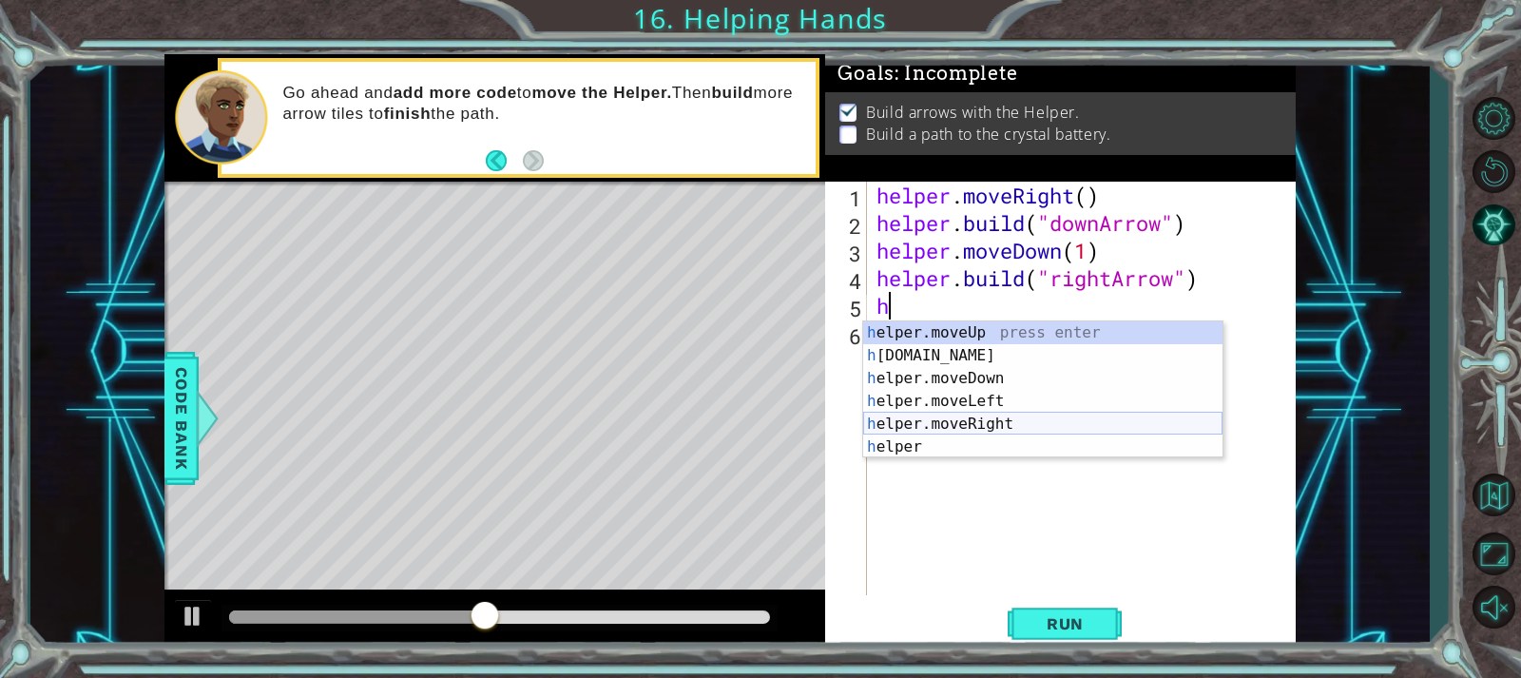
click at [917, 415] on div "h elper.moveUp press enter h [DOMAIN_NAME] press enter h elper.moveDown press e…" at bounding box center [1042, 412] width 359 height 183
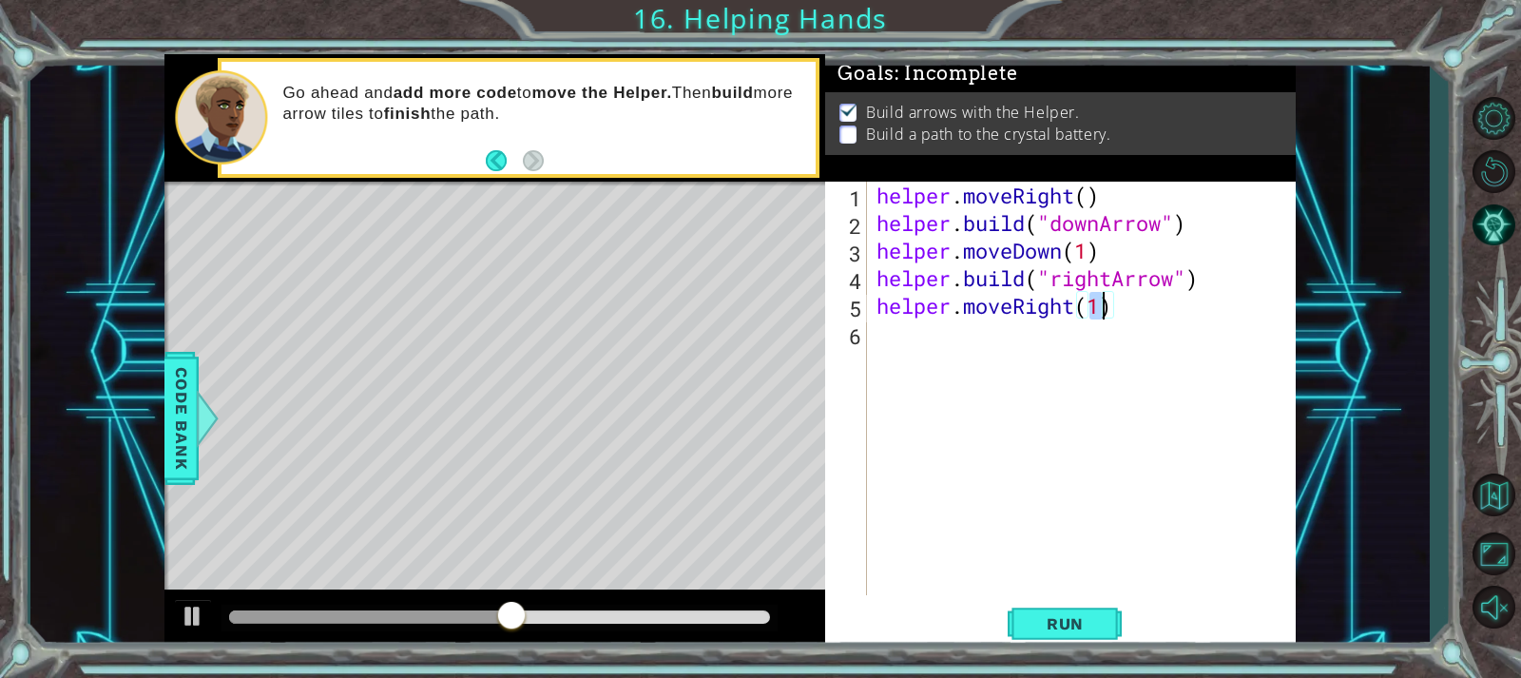
scroll to position [0, 10]
click at [1217, 283] on div "helper . moveRight ( ) helper . build ( "downArrow" ) helper . moveDown ( 1 ) h…" at bounding box center [1086, 416] width 427 height 469
type textarea "[DOMAIN_NAME]("rightArrow")"
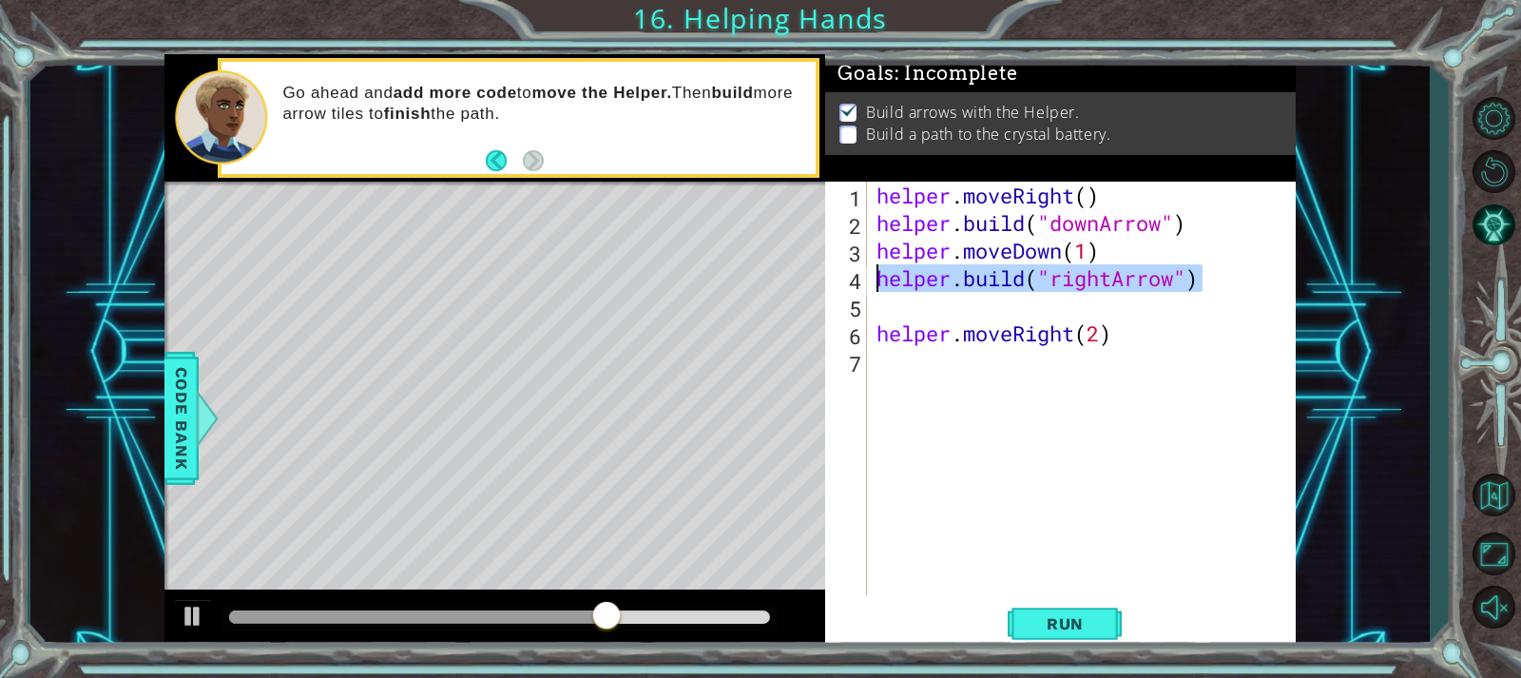
drag, startPoint x: 1209, startPoint y: 283, endPoint x: 827, endPoint y: 276, distance: 382.2
click at [827, 276] on div "1 2 3 4 5 6 7 helper . moveRight ( ) helper . build ( "downArrow" ) helper . mo…" at bounding box center [1057, 388] width 465 height 413
type textarea "[DOMAIN_NAME]("rightArrow")"
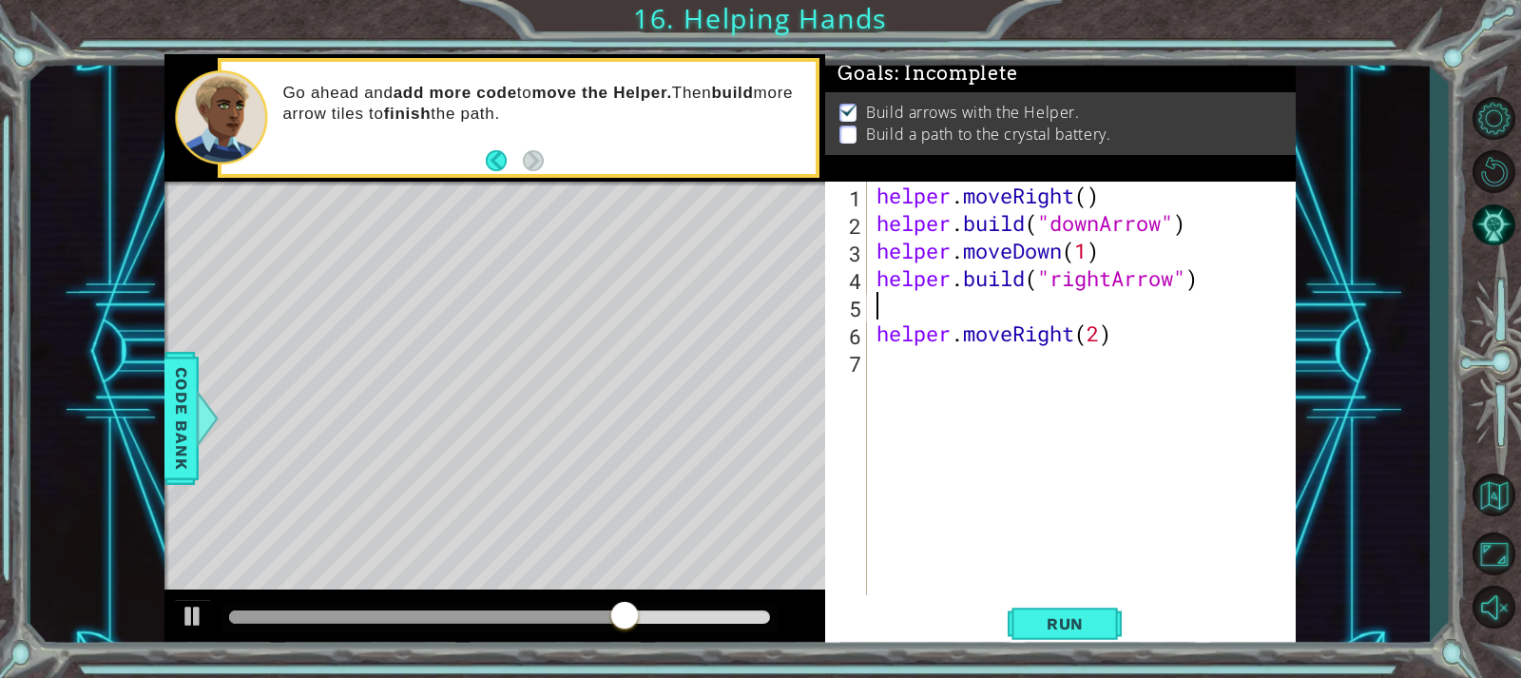
click at [923, 308] on div "helper . moveRight ( ) helper . build ( "downArrow" ) helper . moveDown ( 1 ) h…" at bounding box center [1086, 416] width 427 height 469
paste textarea "[DOMAIN_NAME]("rightArrow")"
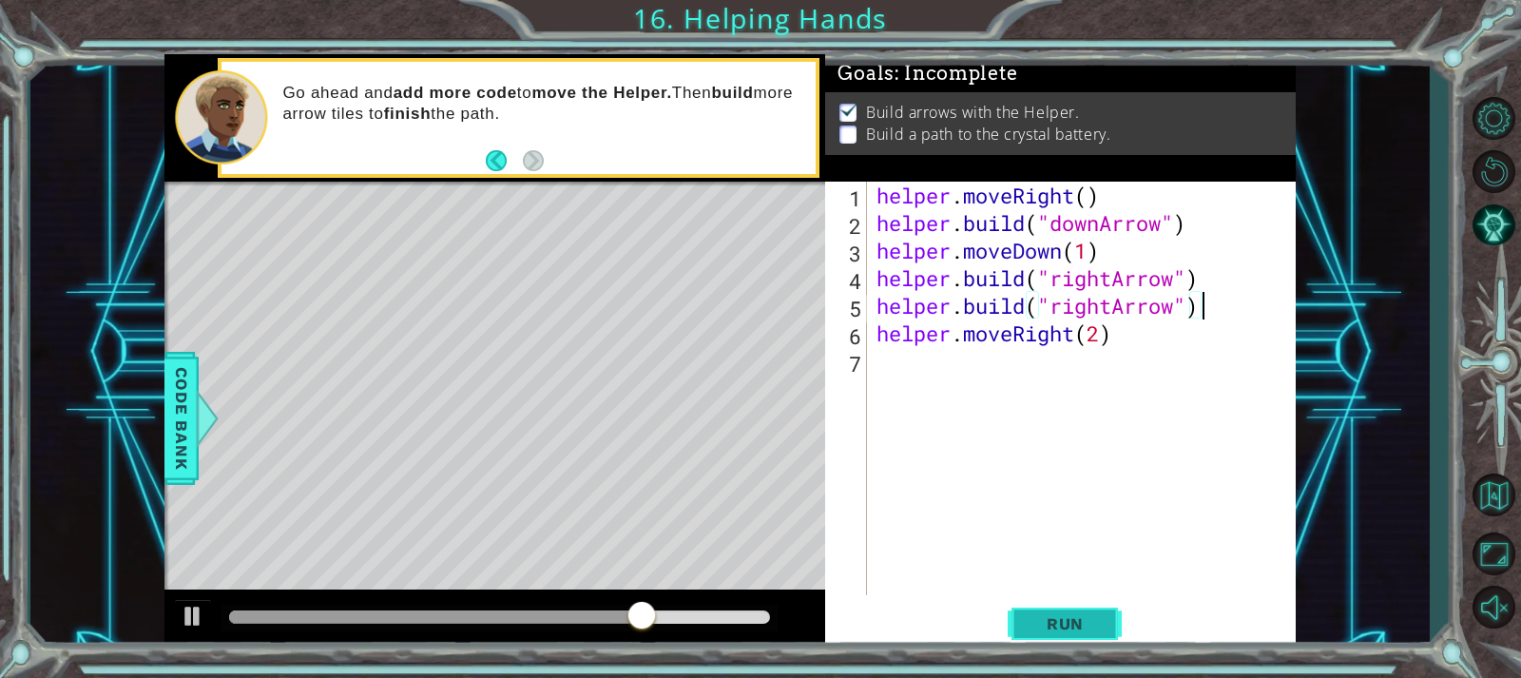
type textarea "[DOMAIN_NAME]("rightArrow")"
click at [1077, 610] on button "Run" at bounding box center [1065, 623] width 114 height 47
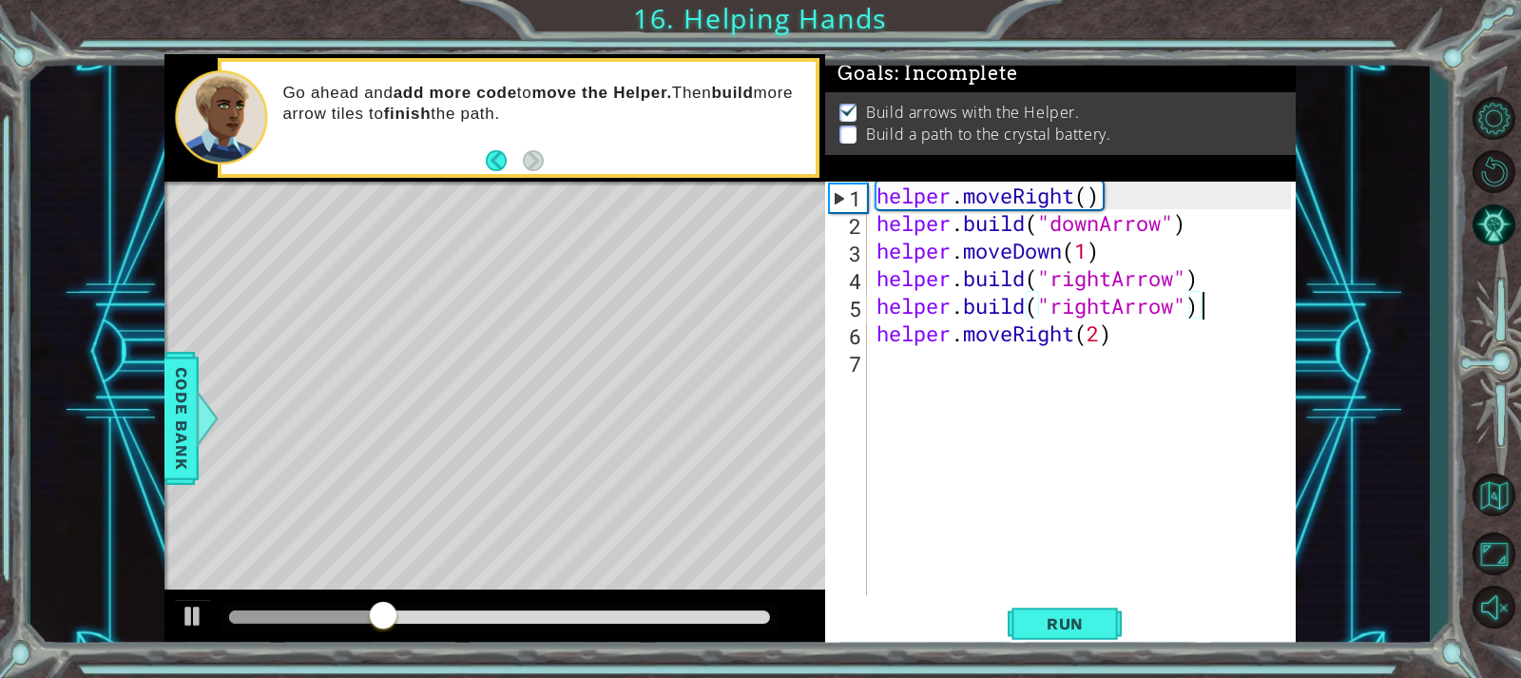
drag, startPoint x: 1219, startPoint y: 298, endPoint x: 1207, endPoint y: 301, distance: 11.8
click at [1208, 301] on div "helper . moveRight ( ) helper . build ( "downArrow" ) helper . moveDown ( 1 ) h…" at bounding box center [1086, 416] width 427 height 469
click at [1109, 305] on div "helper . moveRight ( ) helper . build ( "downArrow" ) helper . moveDown ( 1 ) h…" at bounding box center [1086, 416] width 427 height 469
click at [1109, 305] on div "helper . moveRight ( ) helper . build ( "downArrow" ) helper . moveDown ( 1 ) h…" at bounding box center [1081, 388] width 417 height 413
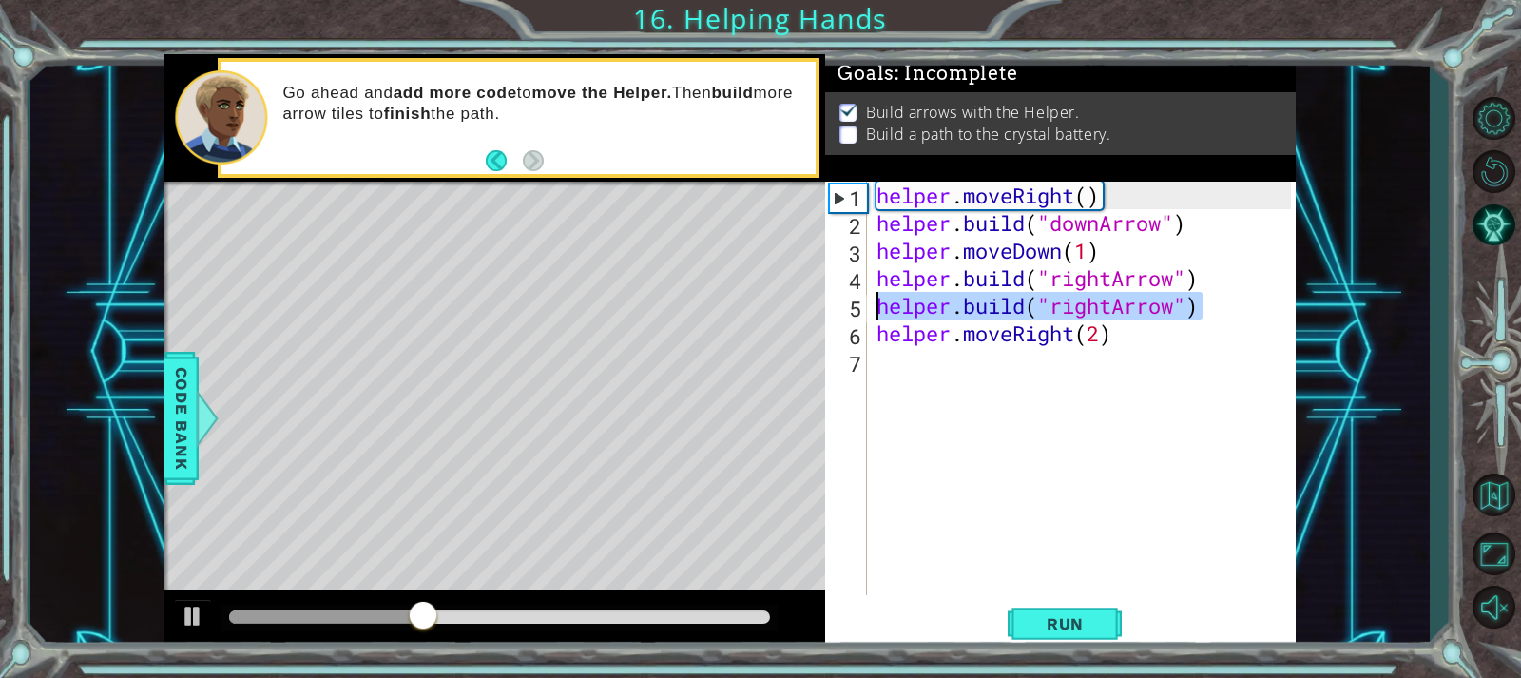
drag, startPoint x: 1175, startPoint y: 306, endPoint x: 844, endPoint y: 306, distance: 330.8
click at [844, 306] on div "helper.build("rightArrow") 1 2 3 4 5 6 7 helper . moveRight ( ) helper . build …" at bounding box center [1057, 388] width 465 height 413
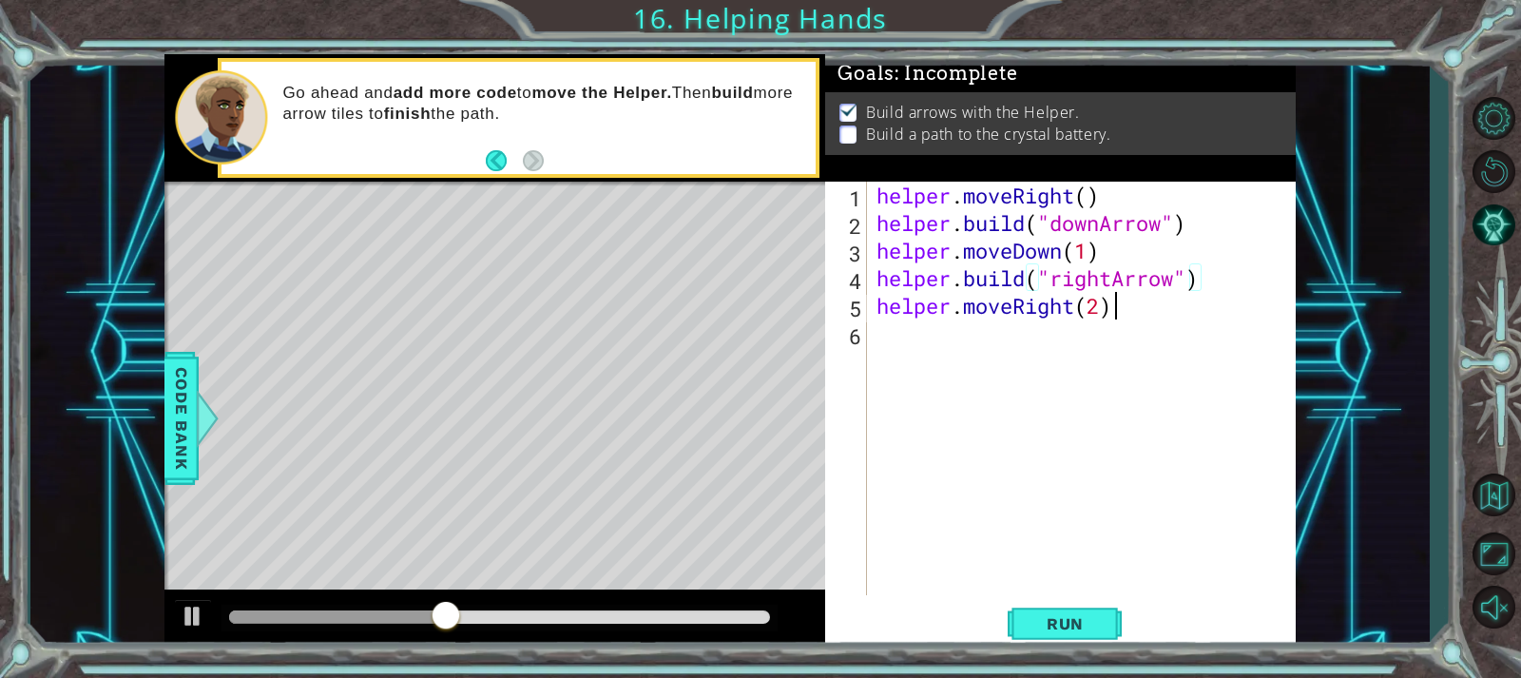
drag, startPoint x: 1184, startPoint y: 294, endPoint x: 1144, endPoint y: 318, distance: 47.0
click at [1180, 303] on div "helper . moveRight ( ) helper . build ( "downArrow" ) helper . moveDown ( 1 ) h…" at bounding box center [1086, 416] width 427 height 469
type textarea "helper.moveRight(2)"
click at [973, 337] on div "helper . moveRight ( ) helper . build ( "downArrow" ) helper . moveDown ( 1 ) h…" at bounding box center [1086, 416] width 427 height 469
paste textarea "[DOMAIN_NAME]("rightArrow")"
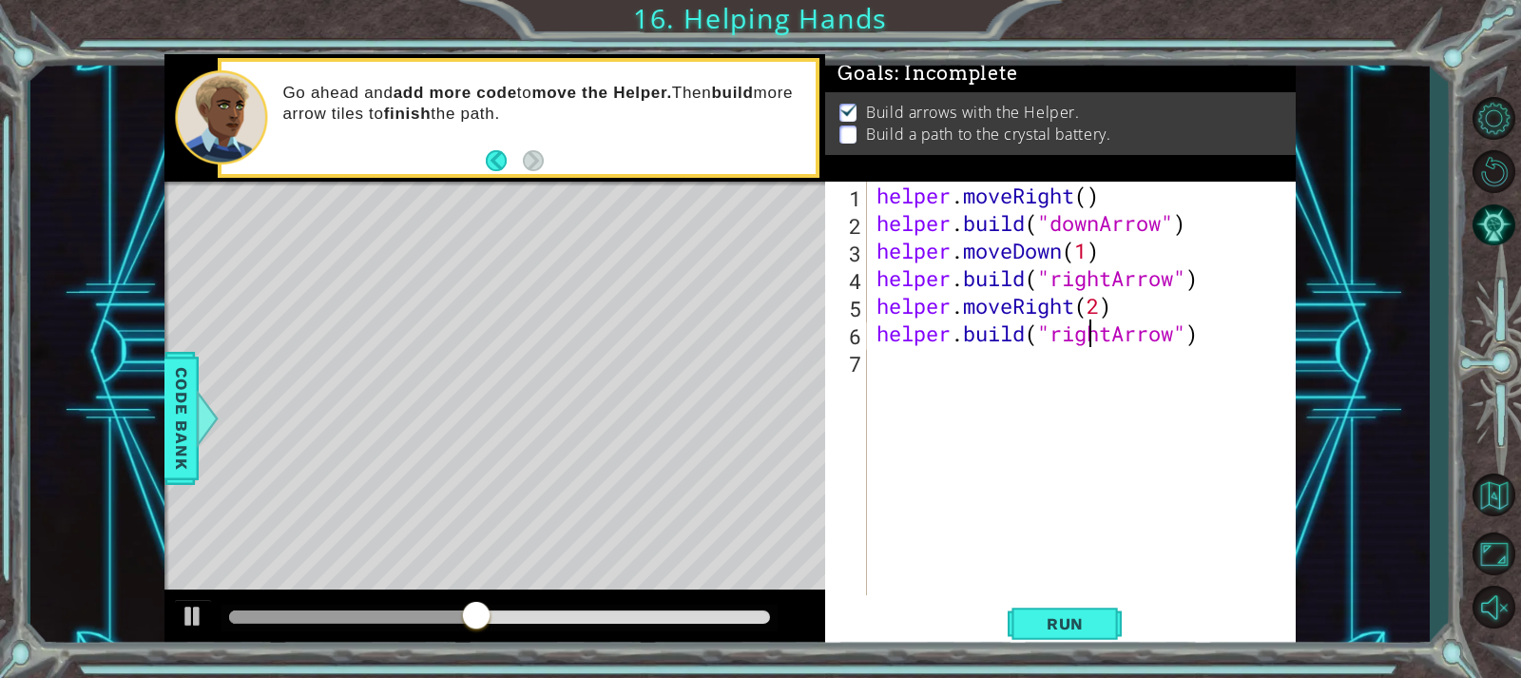
drag, startPoint x: 1093, startPoint y: 337, endPoint x: 1117, endPoint y: 337, distance: 23.8
click at [1108, 337] on div "helper . moveRight ( ) helper . build ( "downArrow" ) helper . moveDown ( 1 ) h…" at bounding box center [1086, 416] width 427 height 469
drag, startPoint x: 1121, startPoint y: 337, endPoint x: 1055, endPoint y: 337, distance: 65.6
click at [1055, 337] on div "helper . moveRight ( ) helper . build ( "downArrow" ) helper . moveDown ( 1 ) h…" at bounding box center [1086, 416] width 427 height 469
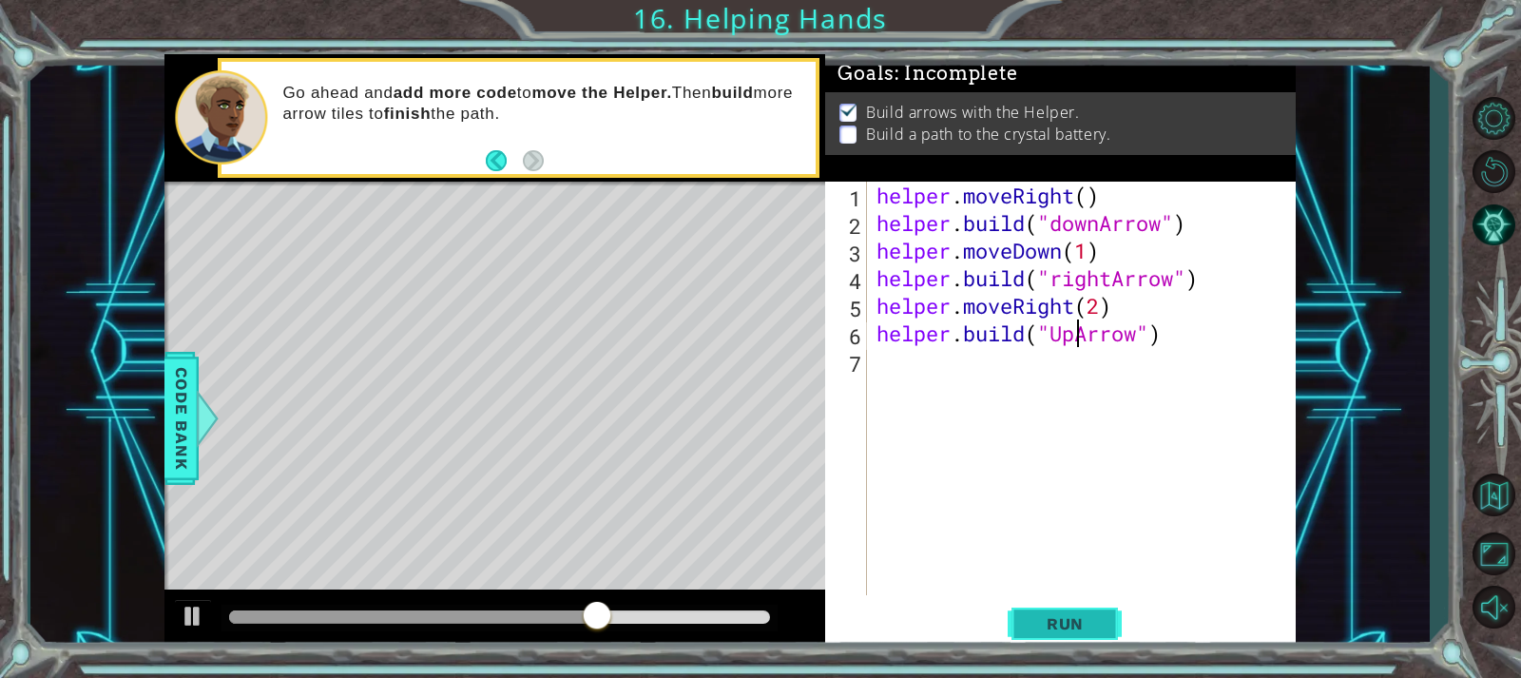
click at [1089, 620] on span "Run" at bounding box center [1065, 623] width 75 height 19
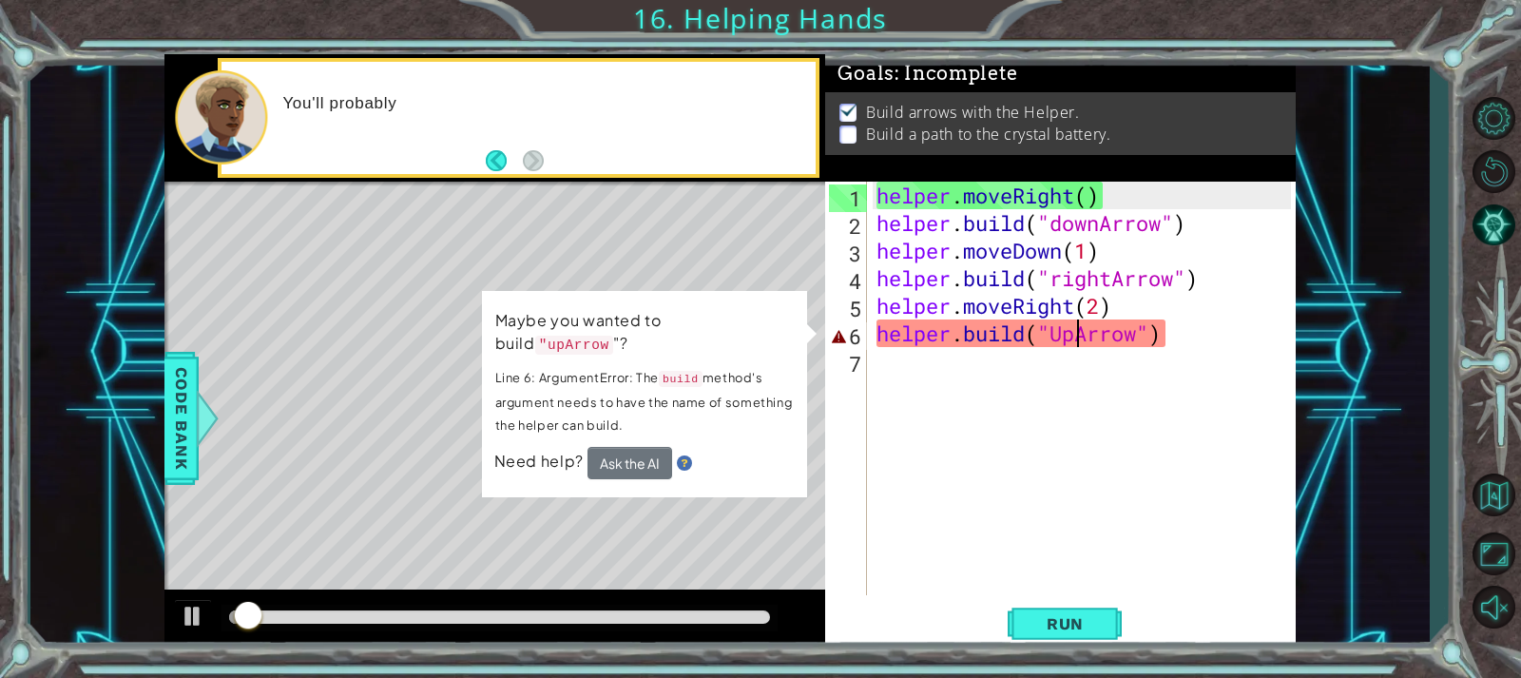
click at [1064, 337] on div "helper . moveRight ( ) helper . build ( "downArrow" ) helper . moveDown ( 1 ) h…" at bounding box center [1086, 416] width 427 height 469
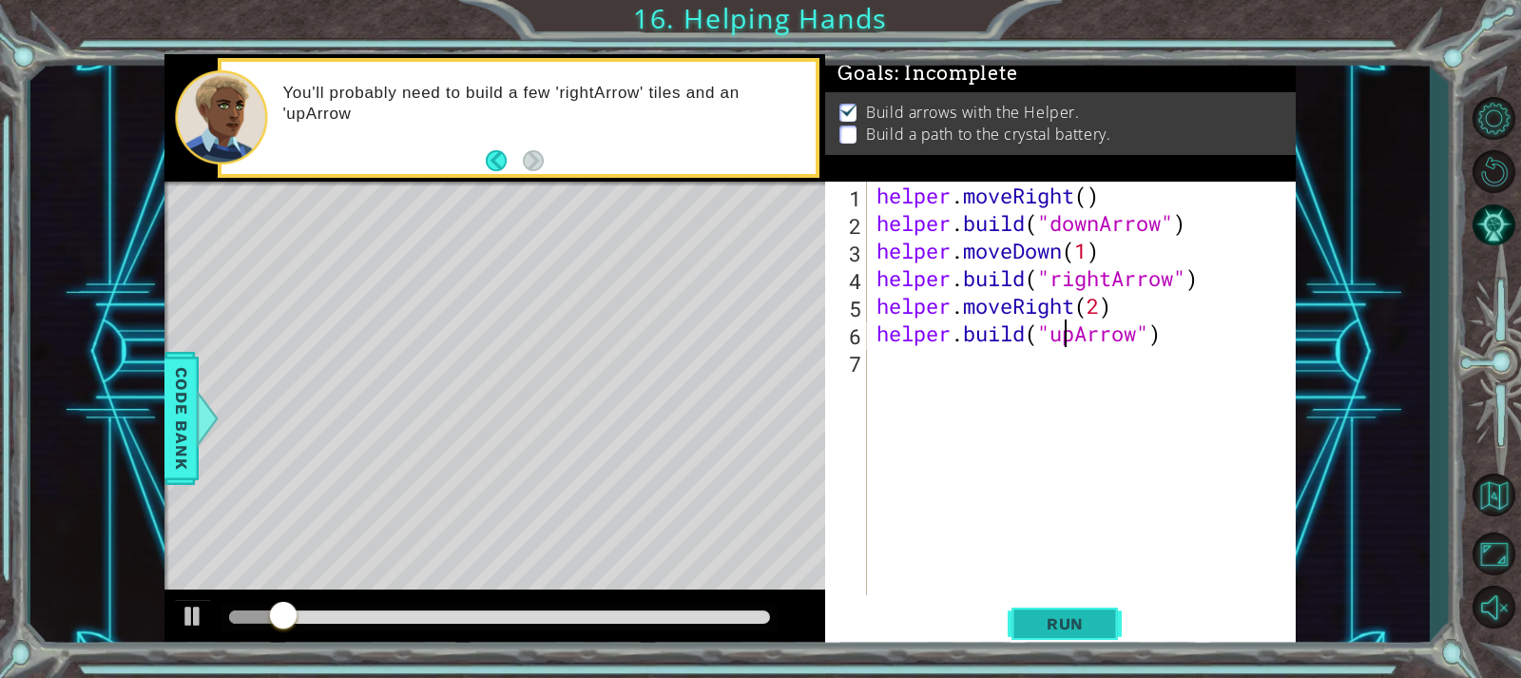
type textarea "[DOMAIN_NAME]("upArrow")"
click at [1083, 618] on span "Run" at bounding box center [1065, 623] width 75 height 19
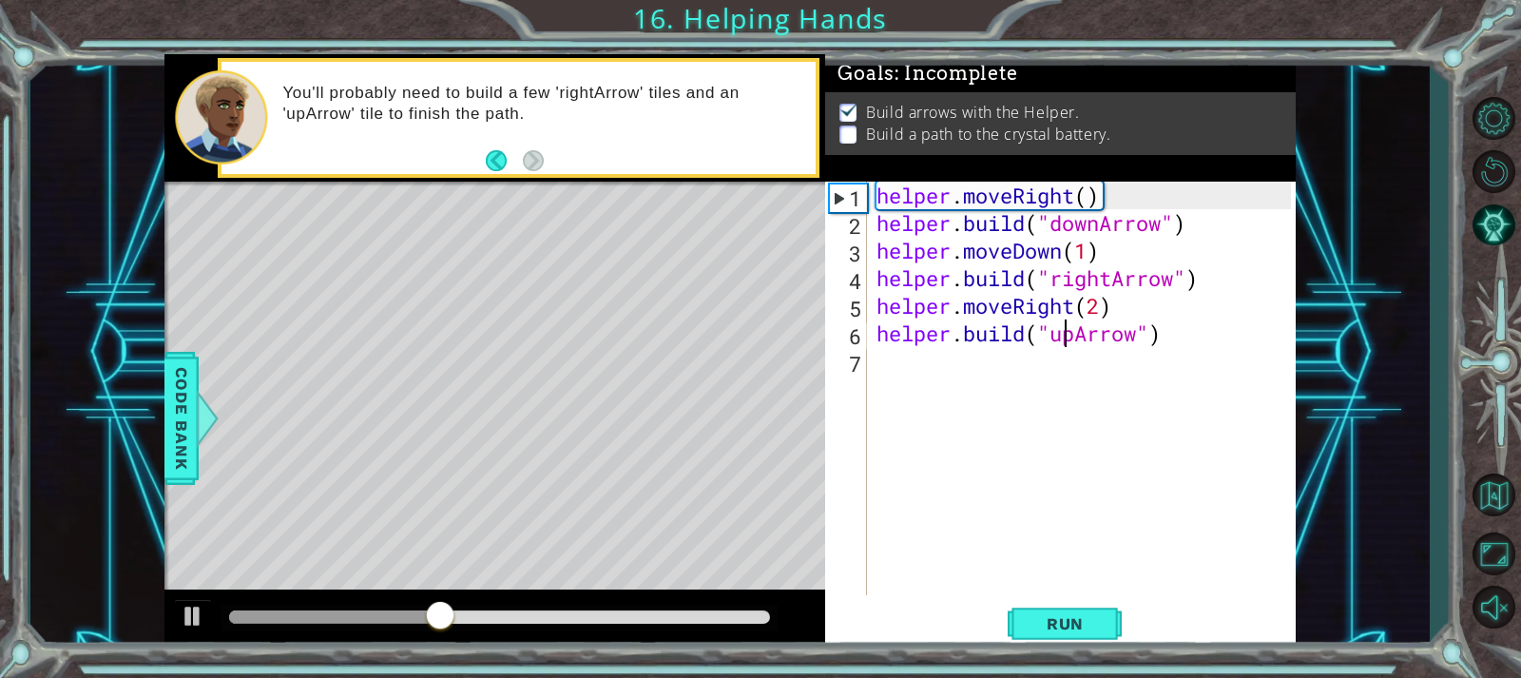
click at [908, 369] on div "helper . moveRight ( ) helper . build ( "downArrow" ) helper . moveDown ( 1 ) h…" at bounding box center [1086, 416] width 427 height 469
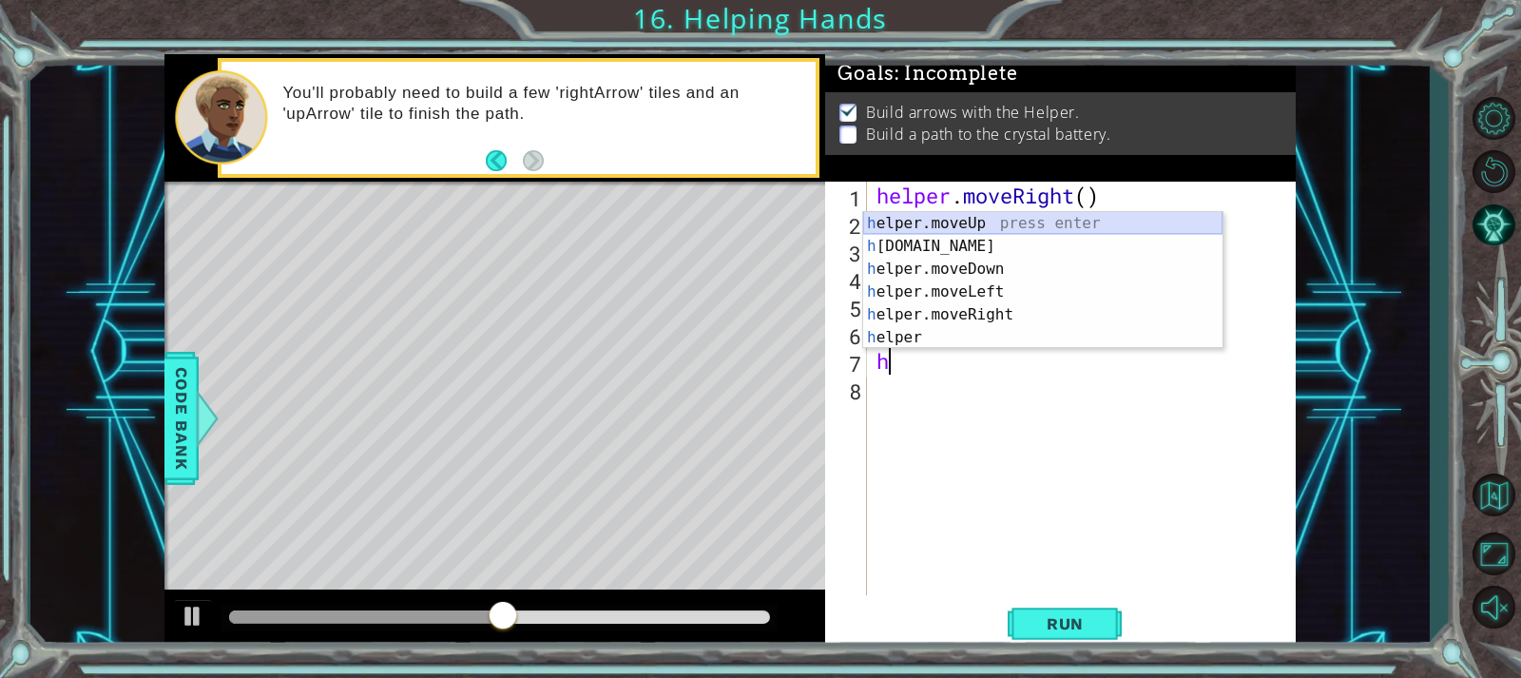
click at [941, 223] on div "h elper.moveUp press enter h [DOMAIN_NAME] press enter h elper.moveDown press e…" at bounding box center [1042, 303] width 359 height 183
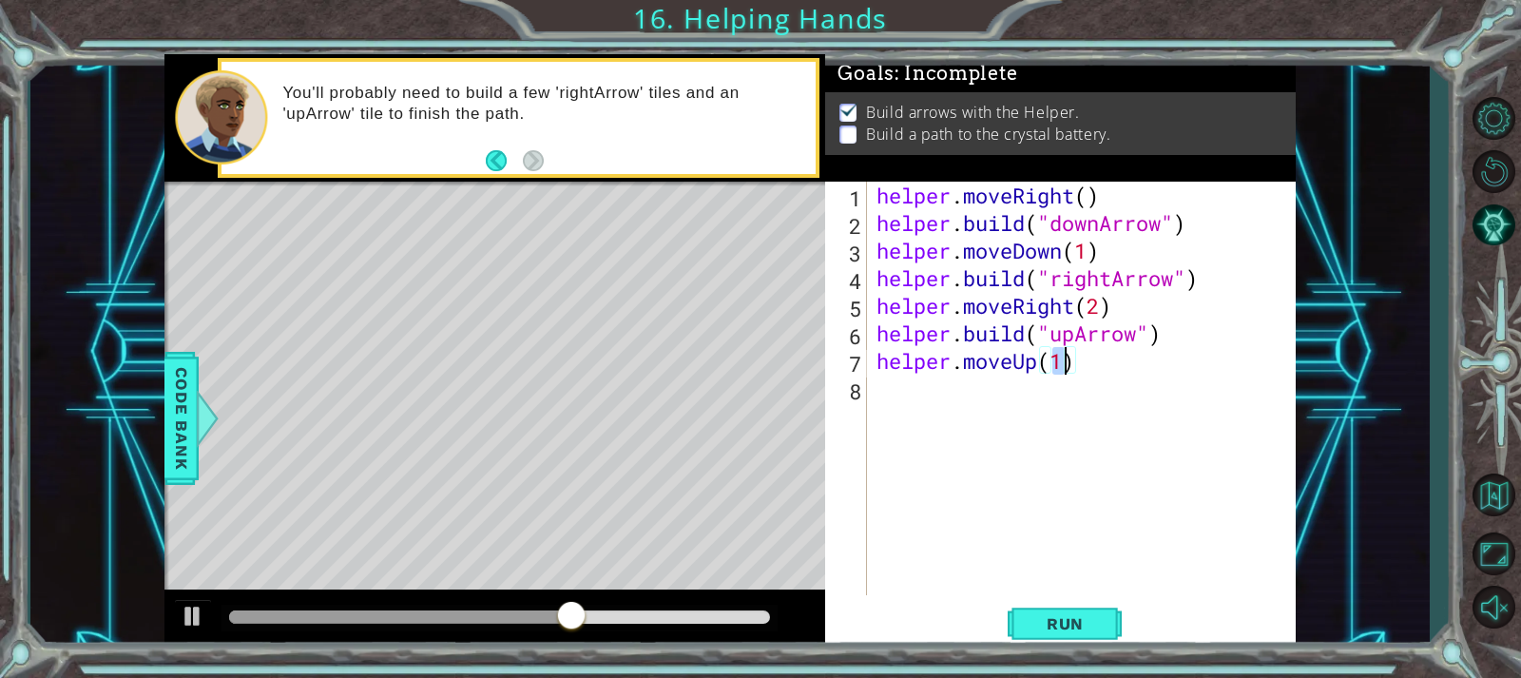
scroll to position [0, 9]
click at [1045, 611] on button "Run" at bounding box center [1065, 623] width 114 height 47
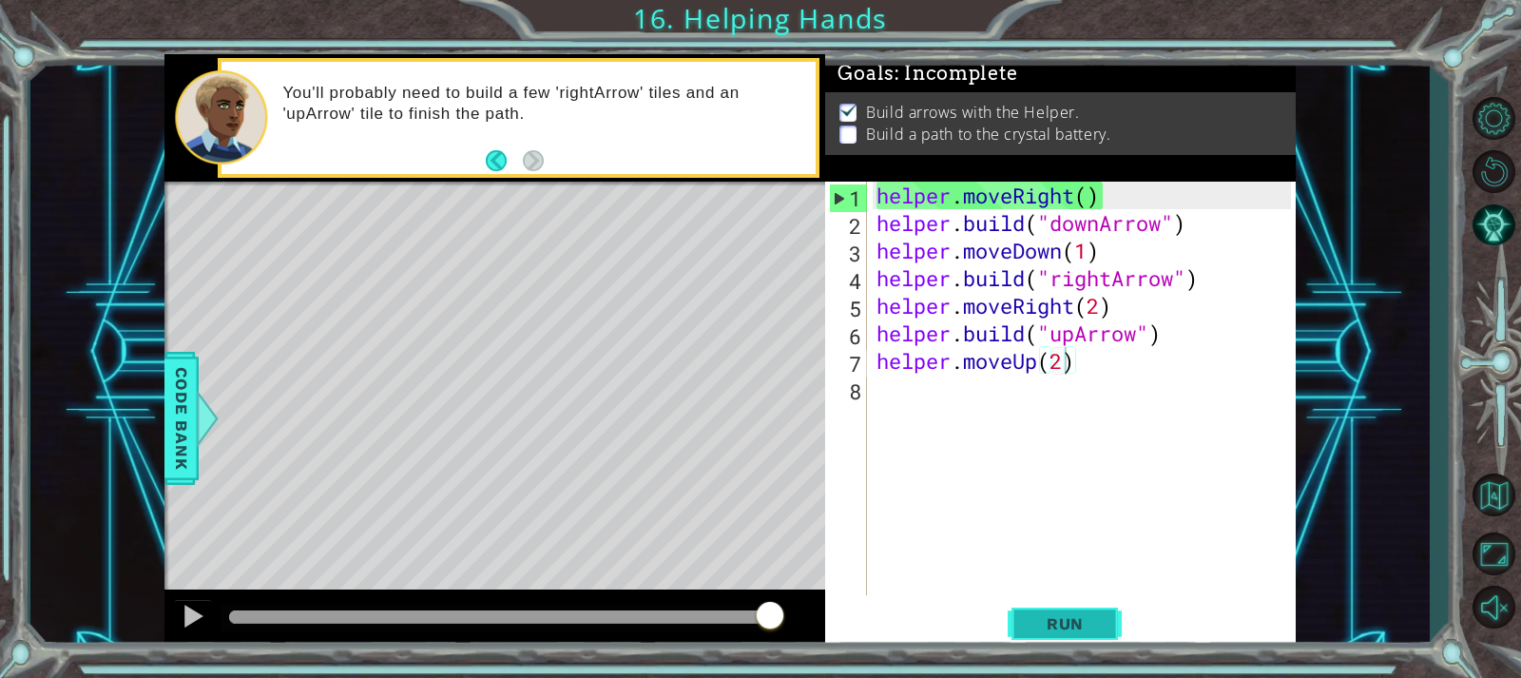
click at [1041, 623] on span "Run" at bounding box center [1065, 623] width 75 height 19
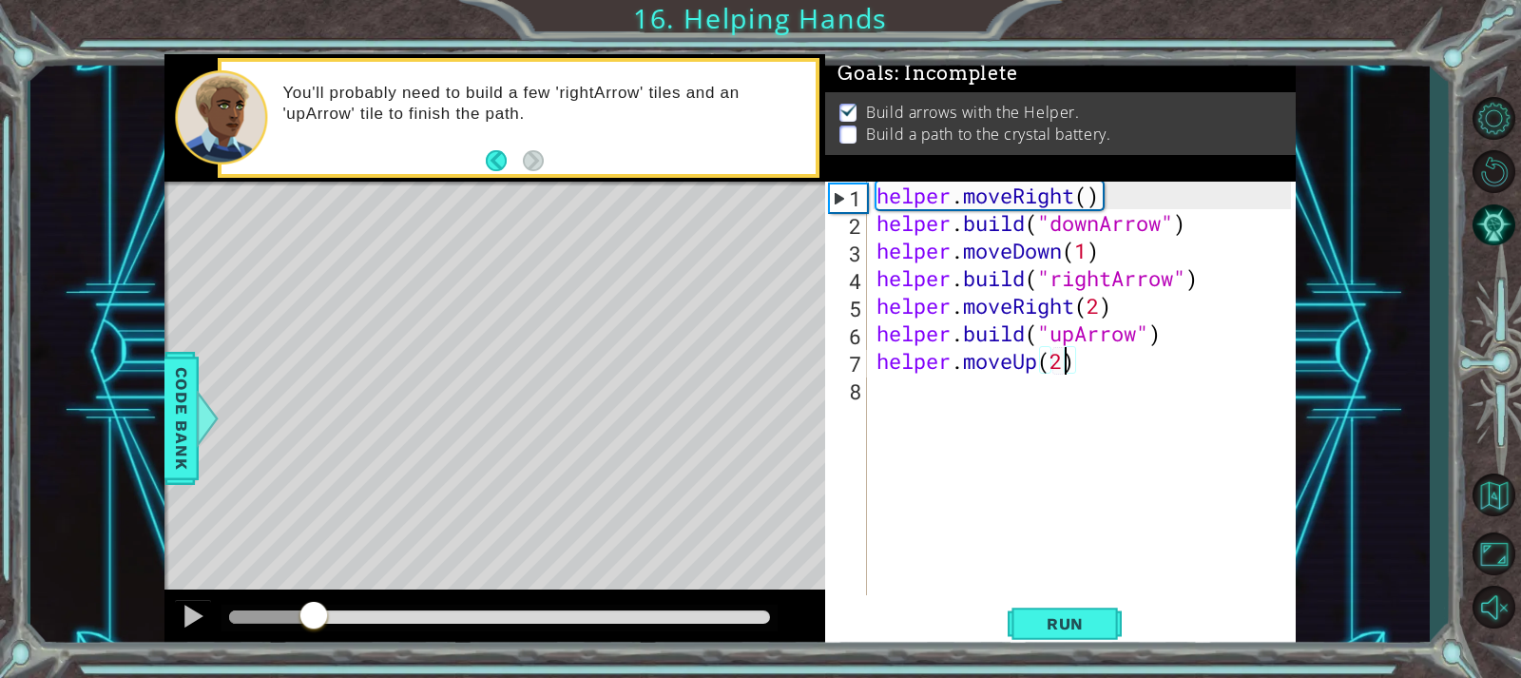
drag, startPoint x: 489, startPoint y: 620, endPoint x: 314, endPoint y: 624, distance: 174.9
click at [314, 624] on div at bounding box center [314, 617] width 34 height 34
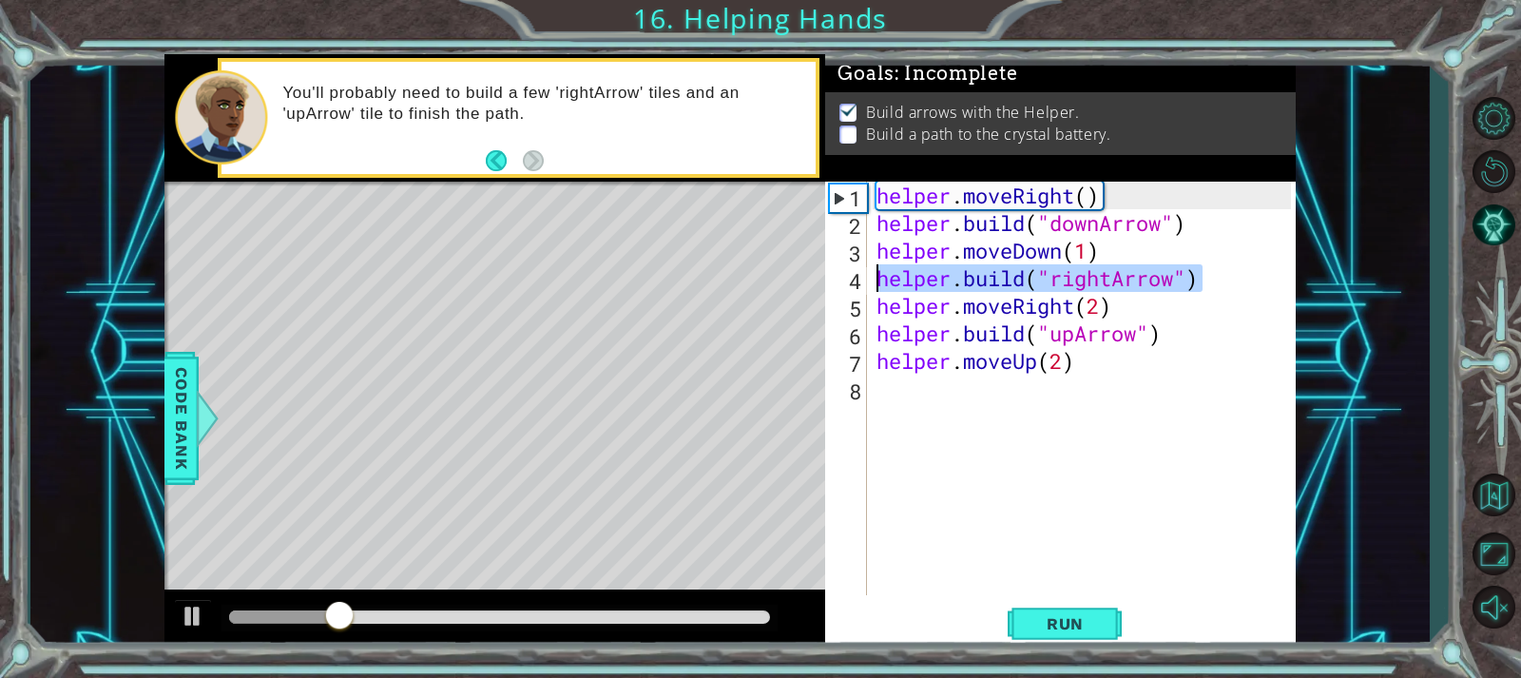
drag, startPoint x: 1150, startPoint y: 279, endPoint x: 848, endPoint y: 277, distance: 302.3
click at [848, 277] on div "helper.moveUp(2) 1 2 3 4 5 6 7 8 helper . moveRight ( ) helper . build ( "downA…" at bounding box center [1057, 388] width 465 height 413
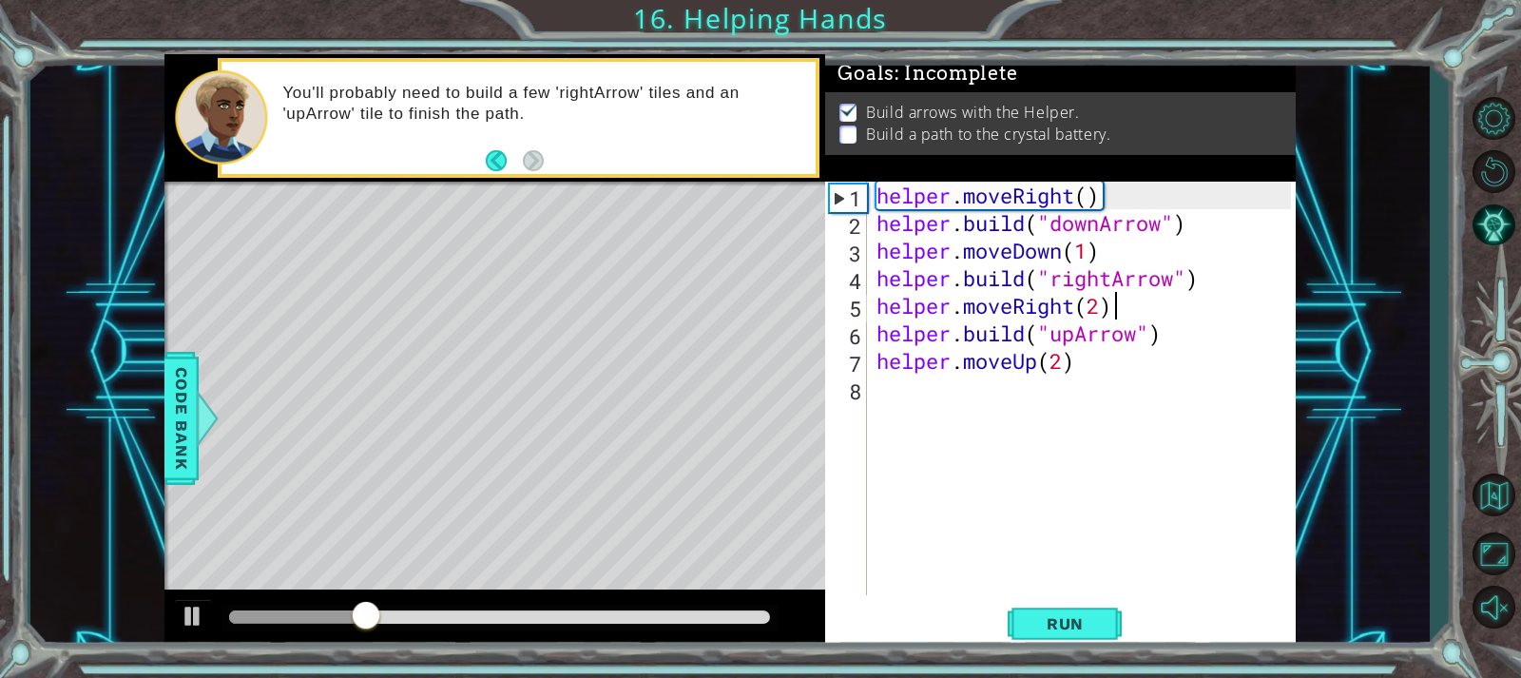
click at [1123, 316] on div "helper . moveRight ( ) helper . build ( "downArrow" ) helper . moveDown ( 1 ) h…" at bounding box center [1086, 416] width 427 height 469
type textarea "helper.moveRight(2)"
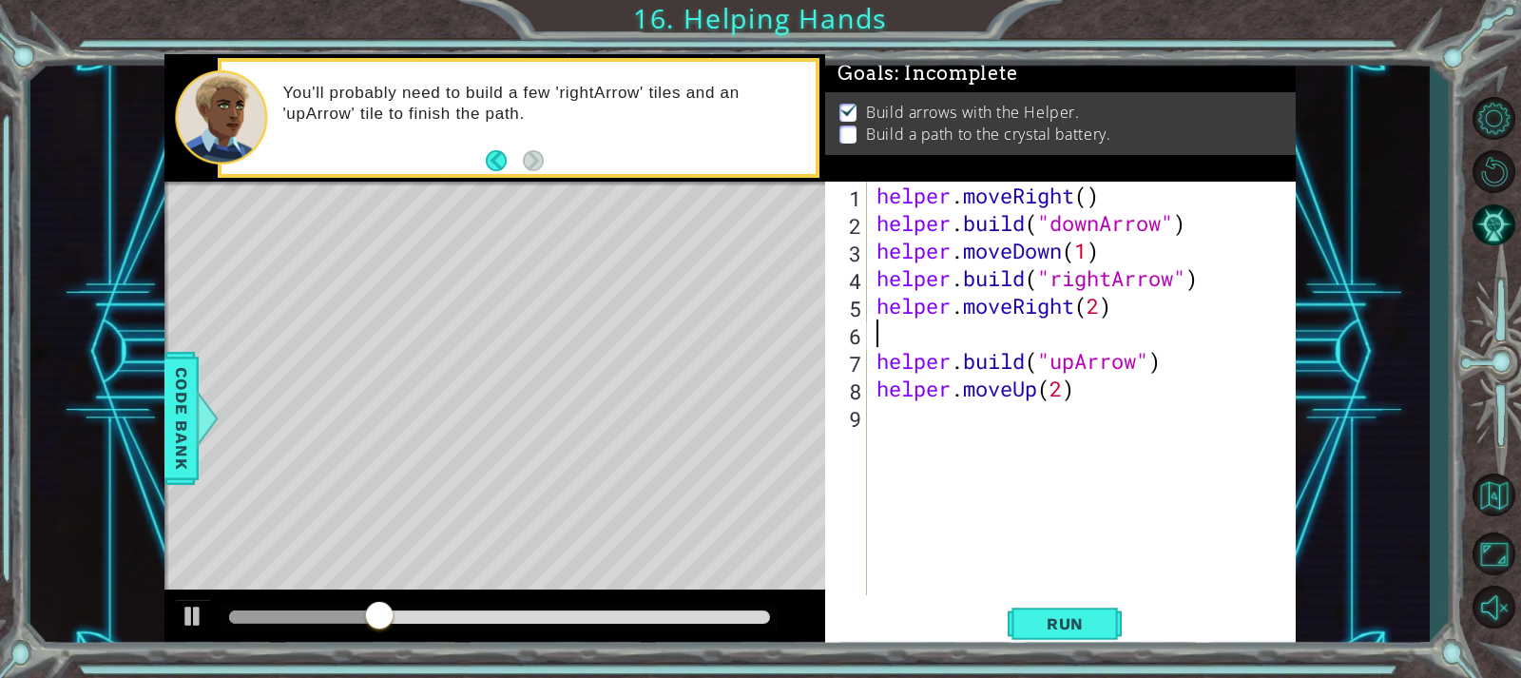
paste textarea "[DOMAIN_NAME]("rightArrow")"
drag, startPoint x: 1107, startPoint y: 301, endPoint x: 1087, endPoint y: 301, distance: 20.0
click at [1087, 301] on div "helper . moveRight ( ) helper . build ( "downArrow" ) helper . moveDown ( 1 ) h…" at bounding box center [1086, 416] width 427 height 469
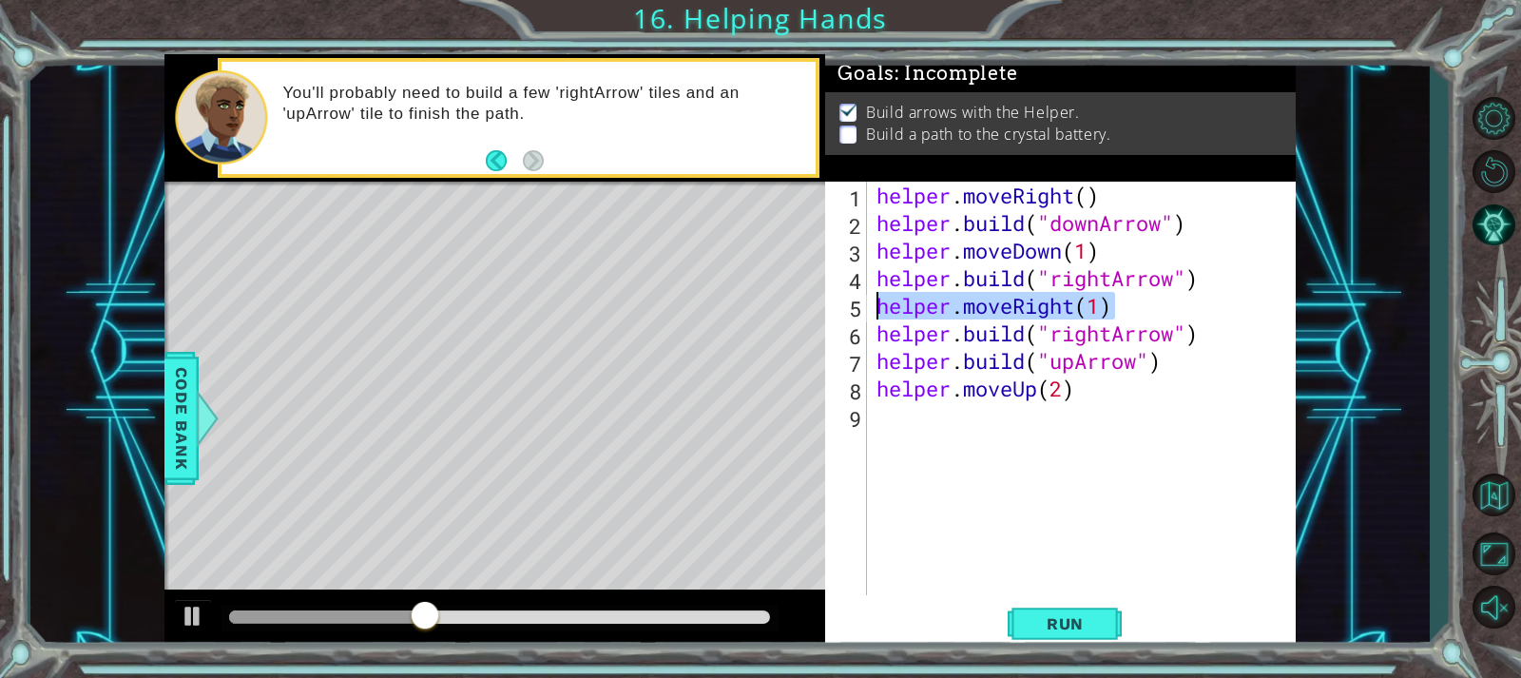
click at [813, 311] on div "1 ההההההההההההההההההההההההההההההההההההההההההההההההההההההההההההההההההההההההההההה…" at bounding box center [729, 352] width 1130 height 596
click at [1214, 336] on div "helper . moveRight ( ) helper . build ( "downArrow" ) helper . moveDown ( 1 ) h…" at bounding box center [1086, 416] width 427 height 469
type textarea "[DOMAIN_NAME]("rightArrow")"
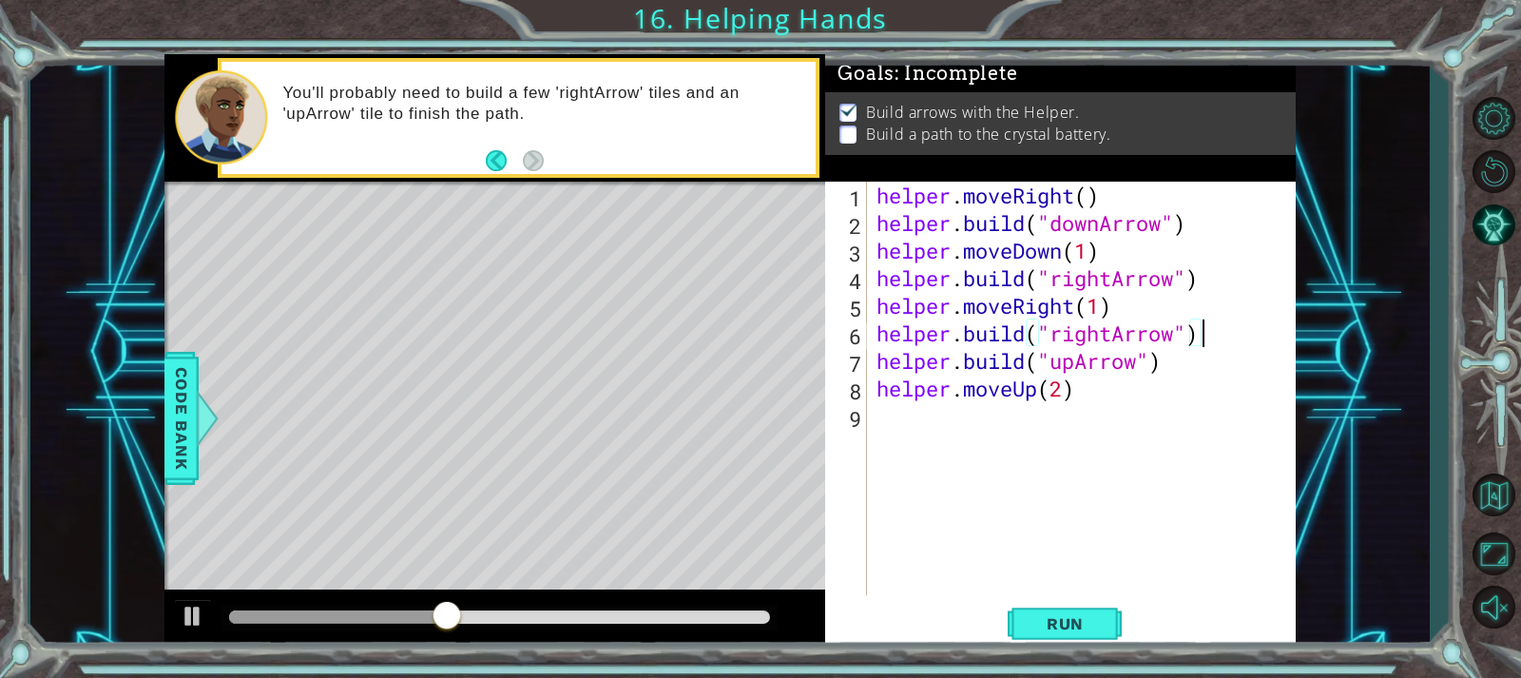
scroll to position [0, 0]
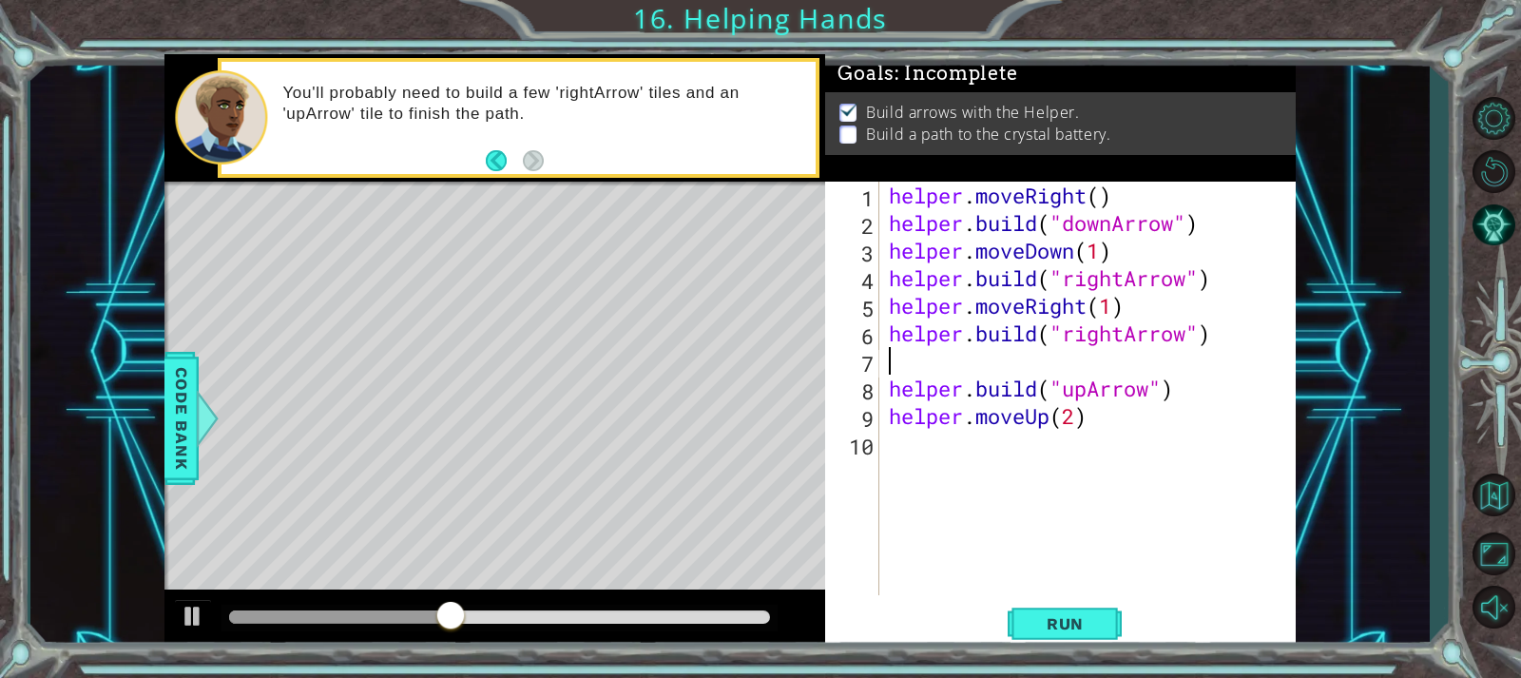
paste textarea "helper.moveRight(1)"
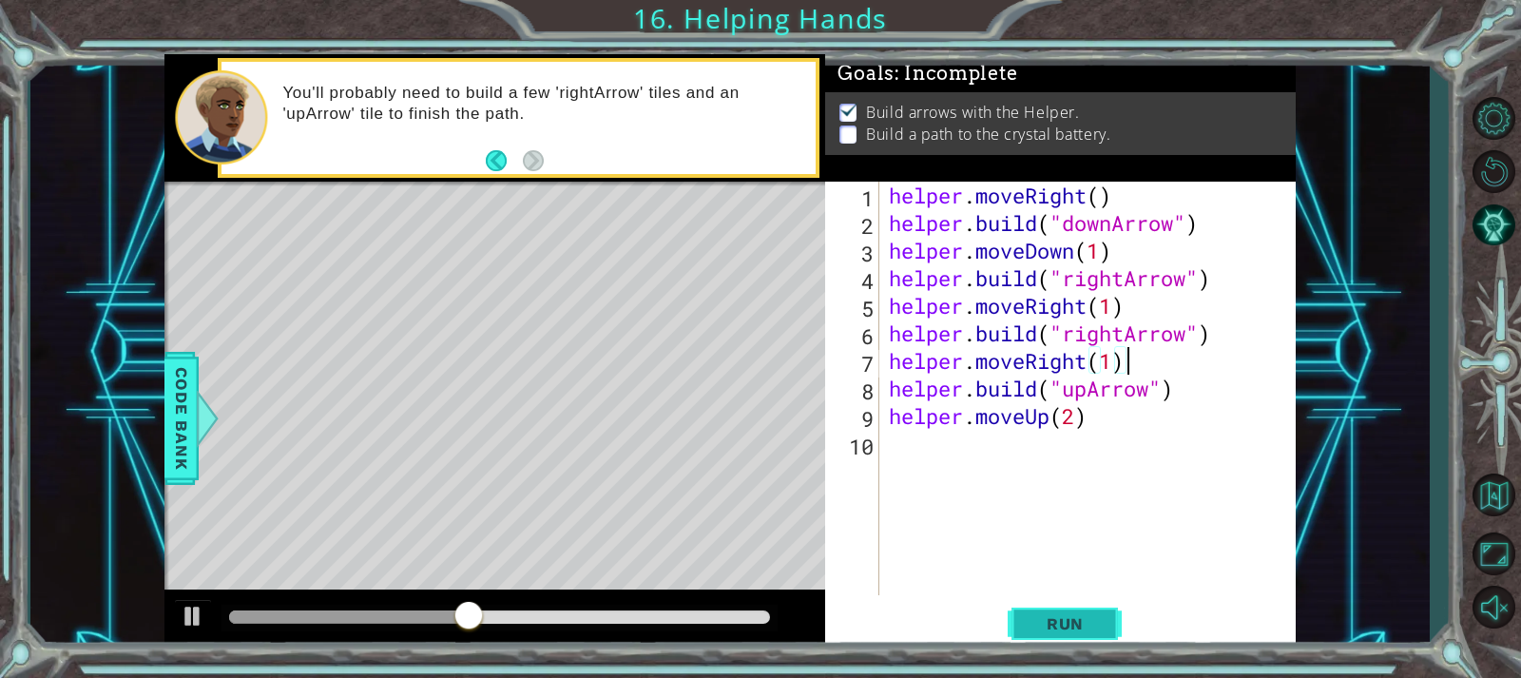
click at [1033, 626] on span "Run" at bounding box center [1065, 623] width 75 height 19
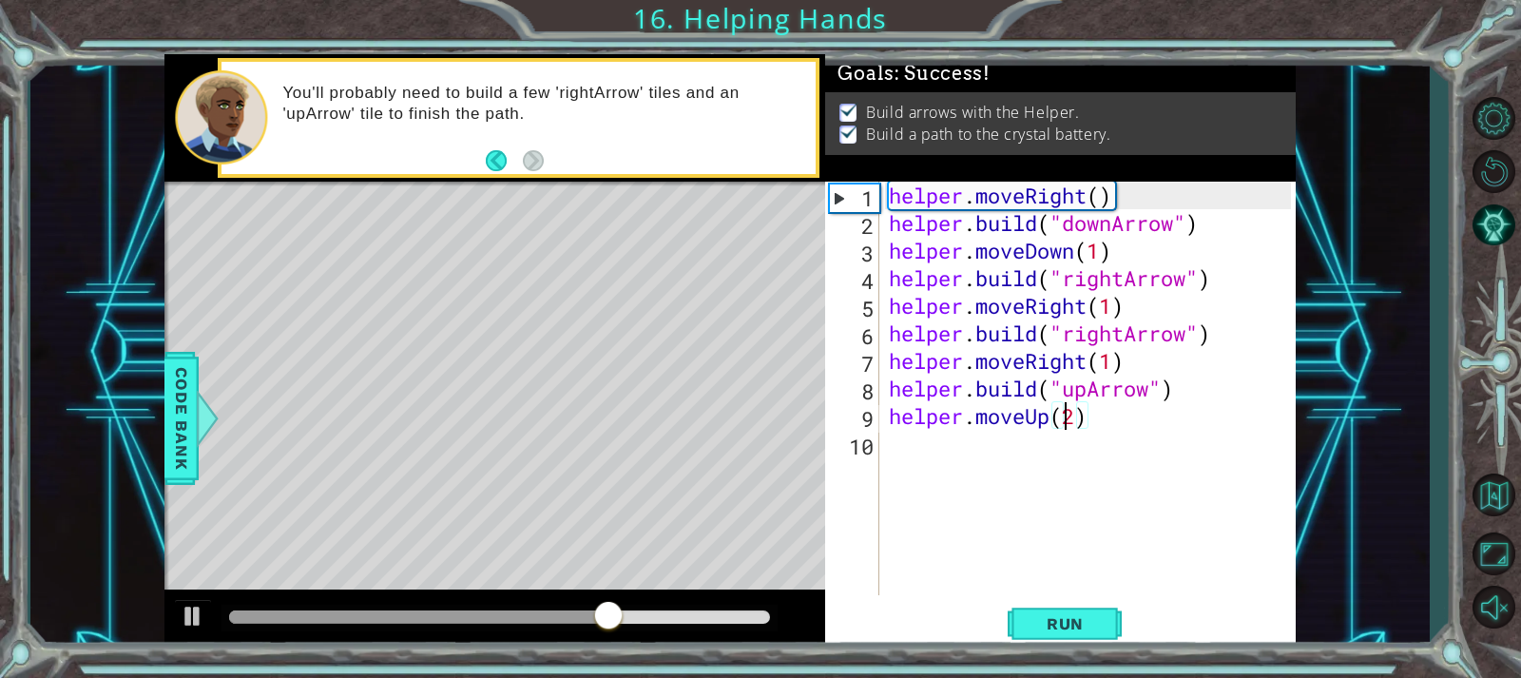
click at [1069, 413] on div "helper . moveRight ( ) helper . build ( "downArrow" ) helper . moveDown ( 1 ) h…" at bounding box center [1092, 416] width 415 height 469
drag, startPoint x: 1076, startPoint y: 412, endPoint x: 1062, endPoint y: 413, distance: 14.3
click at [1062, 413] on div "helper . moveRight ( ) helper . build ( "downArrow" ) helper . moveDown ( 1 ) h…" at bounding box center [1092, 416] width 415 height 469
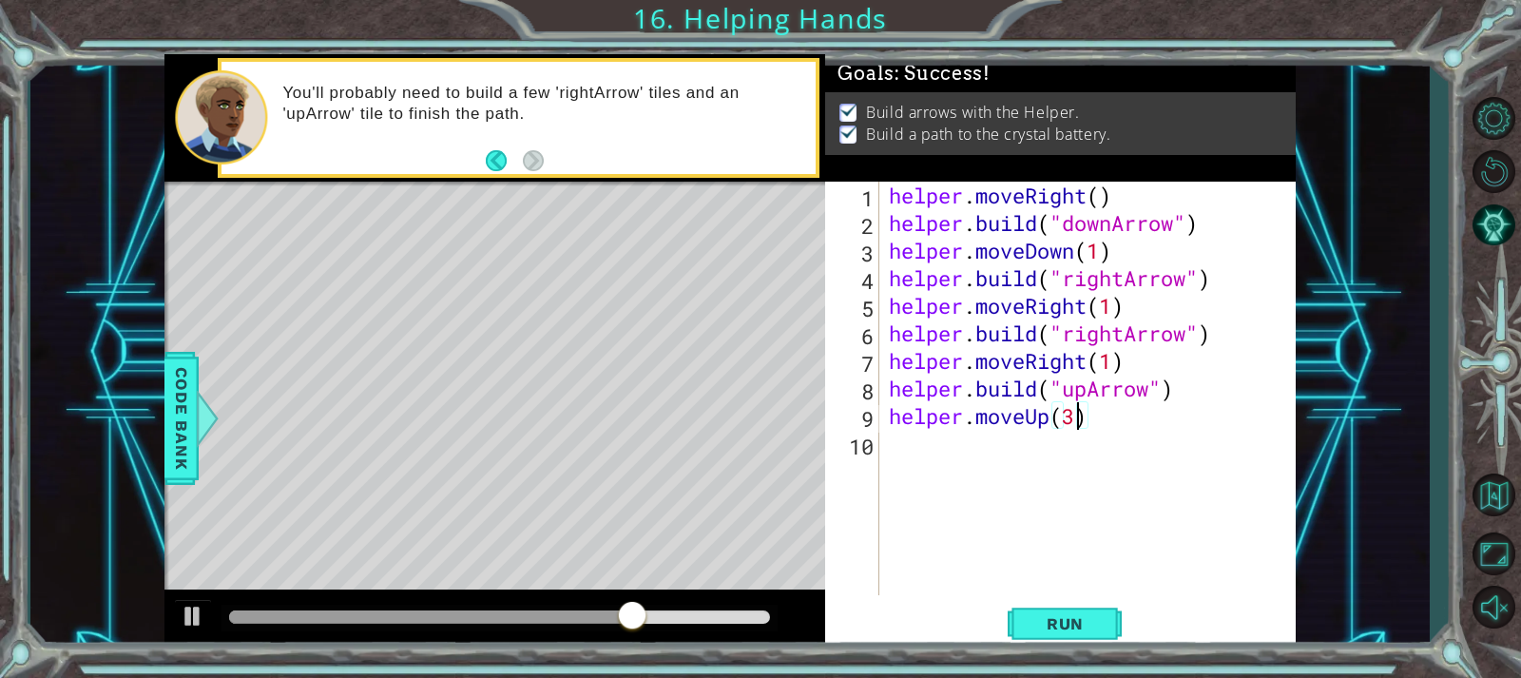
scroll to position [0, 9]
type textarea "helper.moveUp(3)"
click at [1072, 614] on span "Run" at bounding box center [1065, 623] width 75 height 19
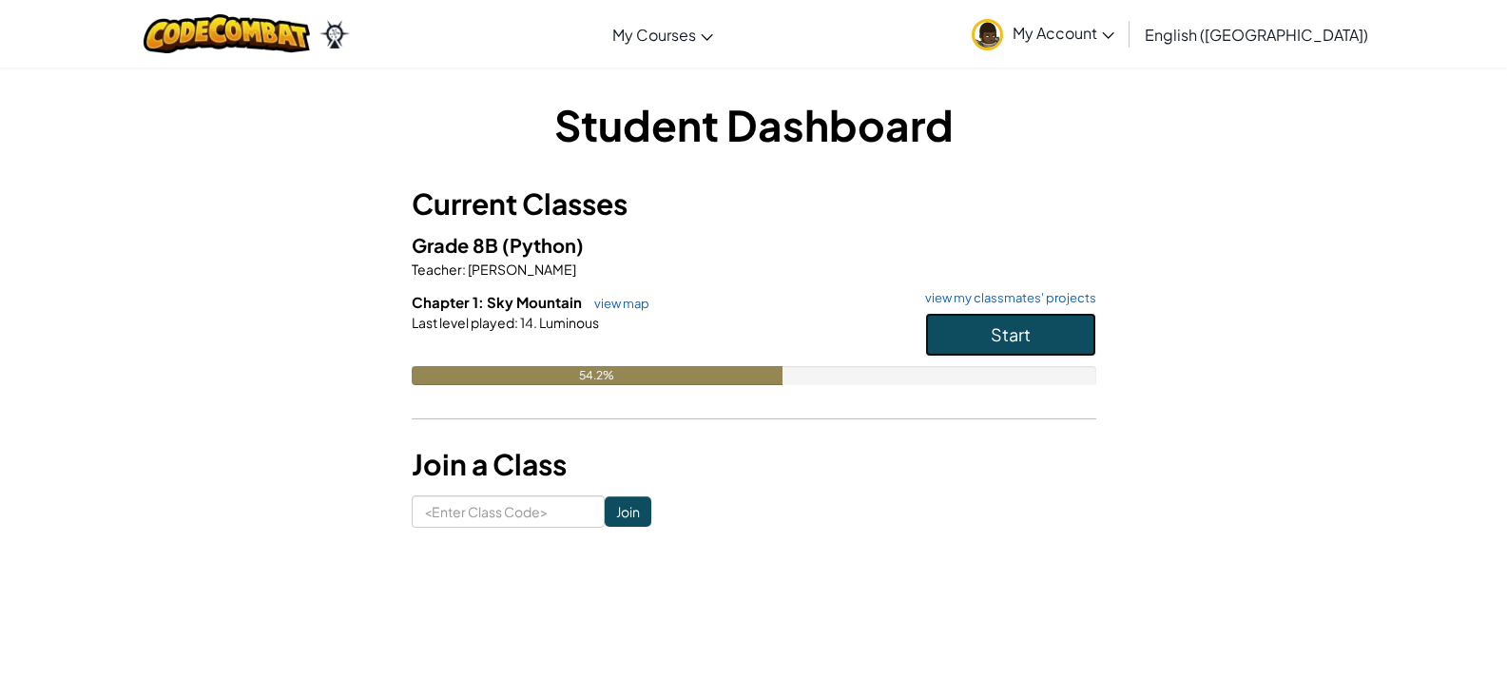
click at [954, 347] on button "Start" at bounding box center [1010, 335] width 171 height 44
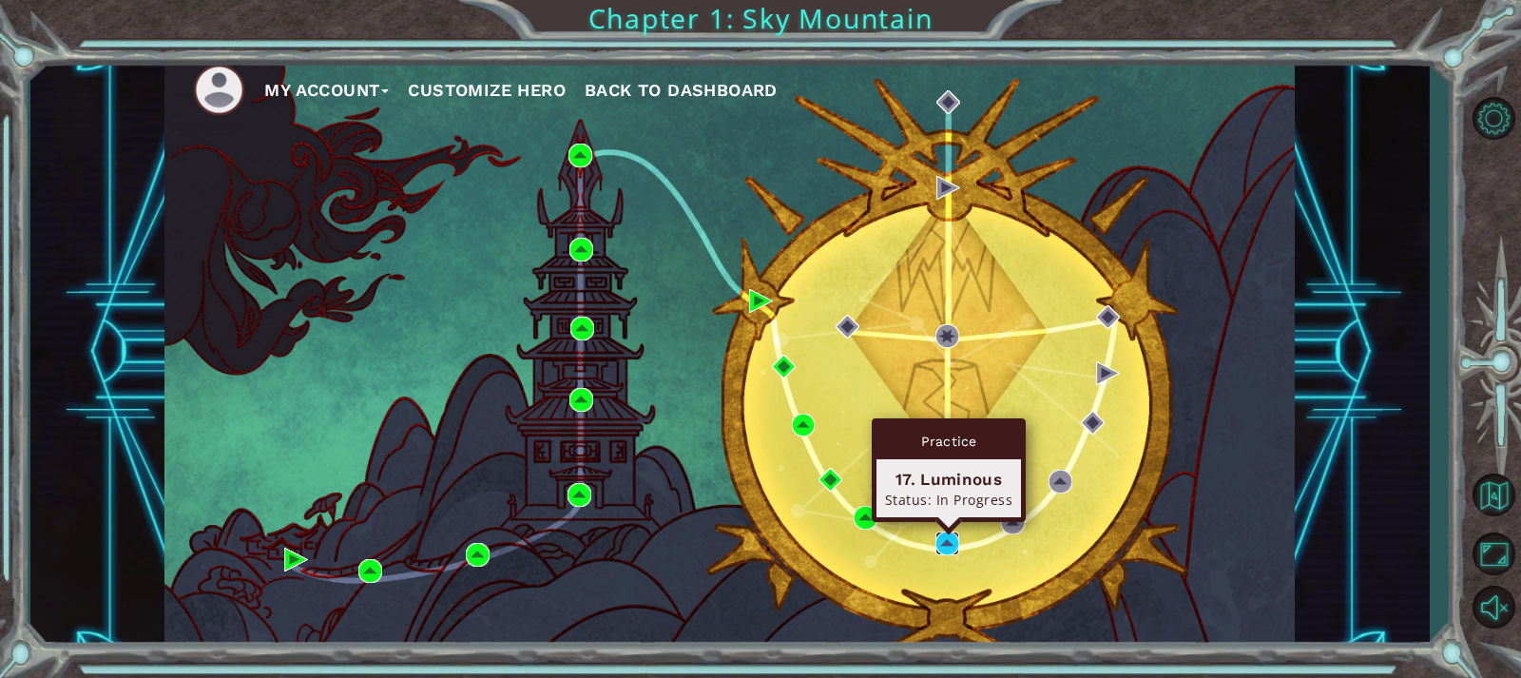
click at [956, 539] on img at bounding box center [947, 543] width 24 height 24
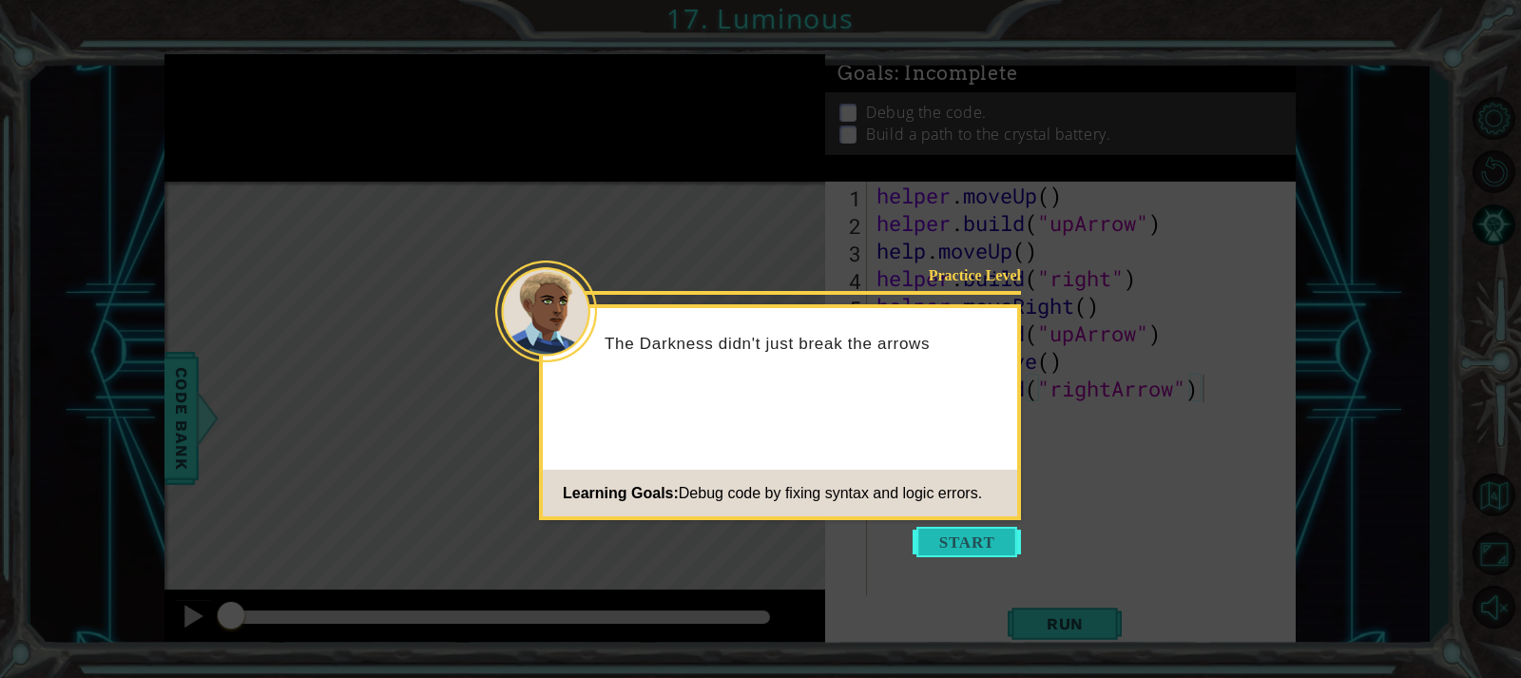
click at [957, 539] on button "Start" at bounding box center [967, 542] width 108 height 30
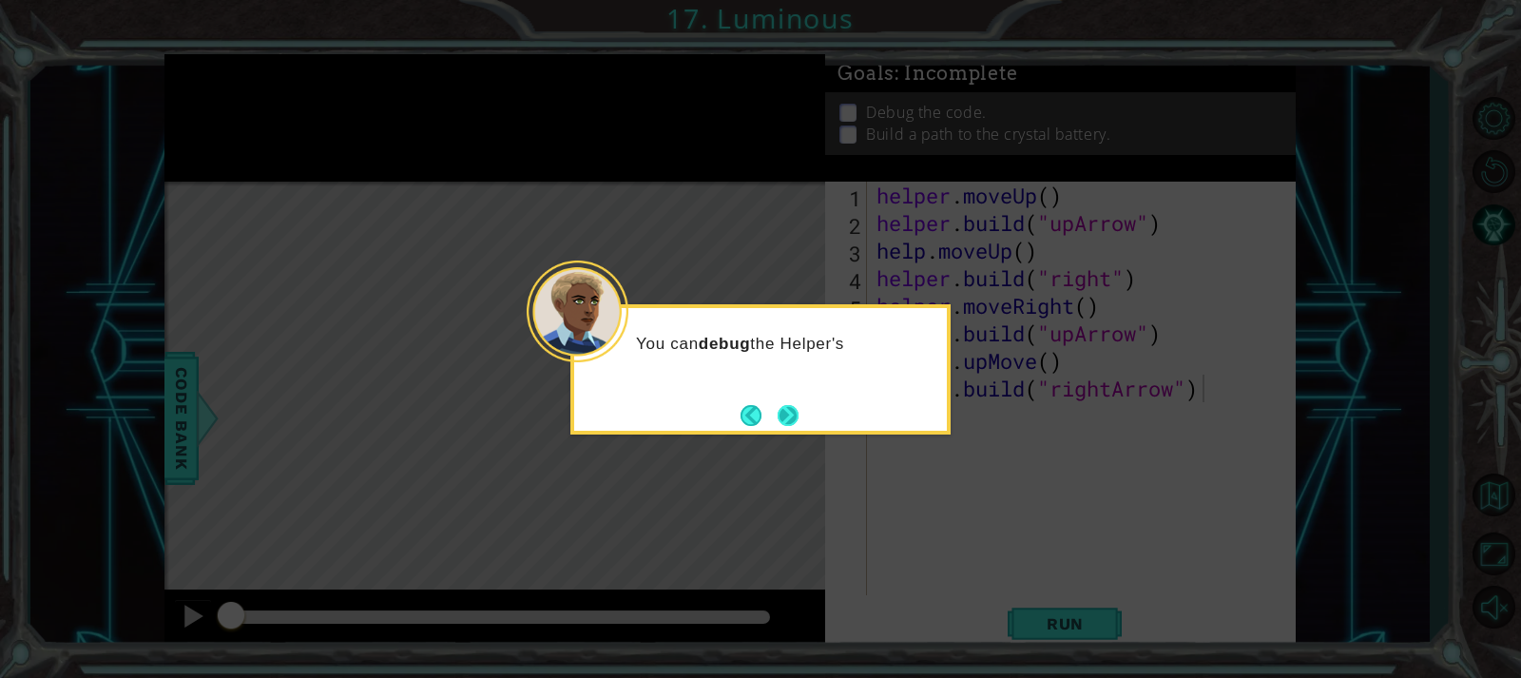
click at [794, 421] on button "Next" at bounding box center [787, 414] width 35 height 35
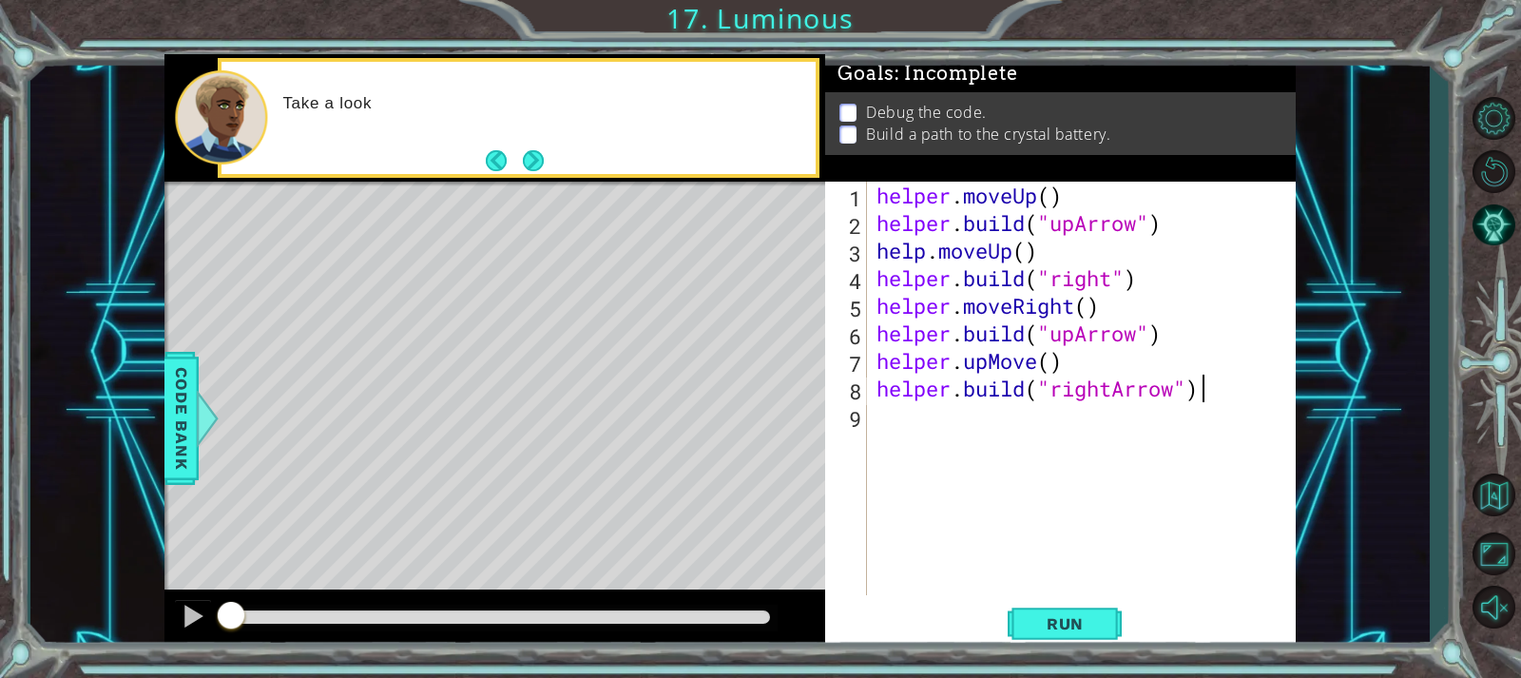
click at [521, 166] on button "Next" at bounding box center [532, 160] width 33 height 33
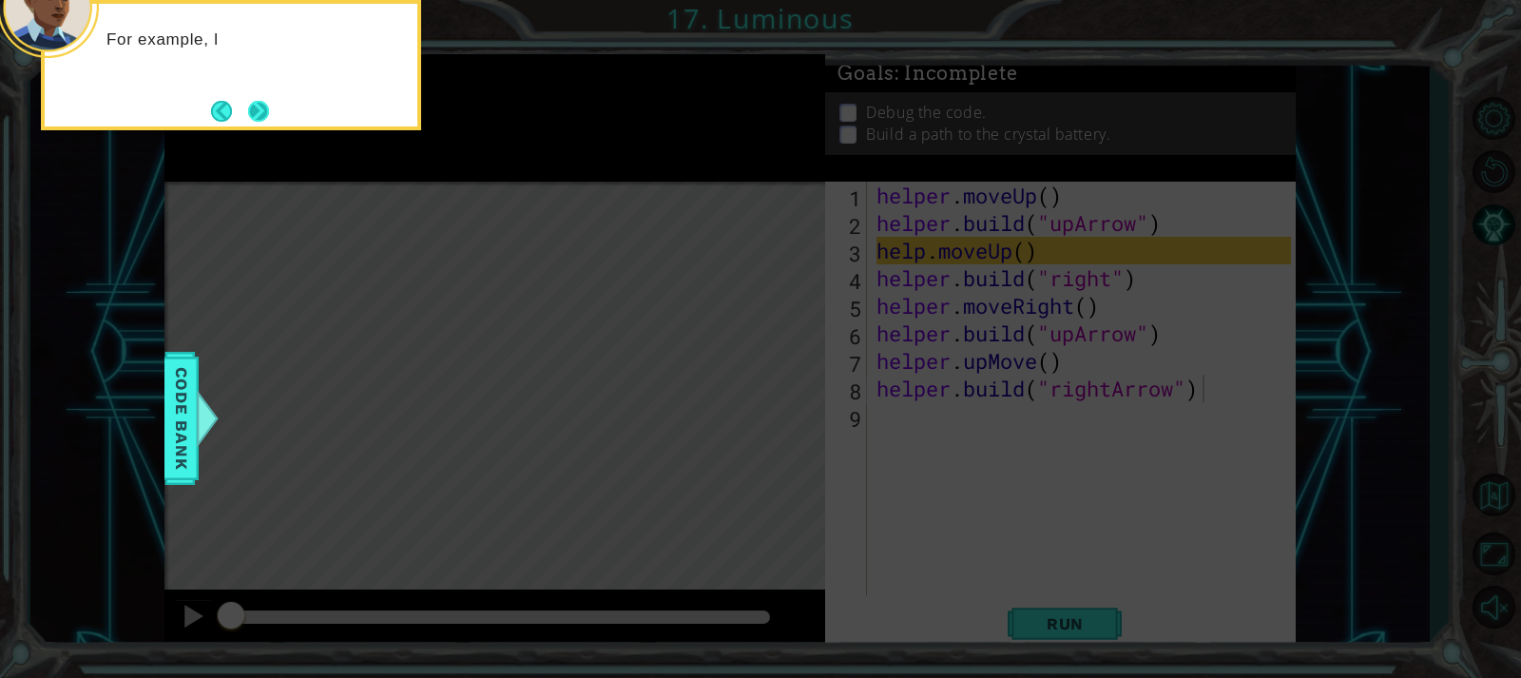
click at [255, 101] on button "Next" at bounding box center [258, 111] width 30 height 30
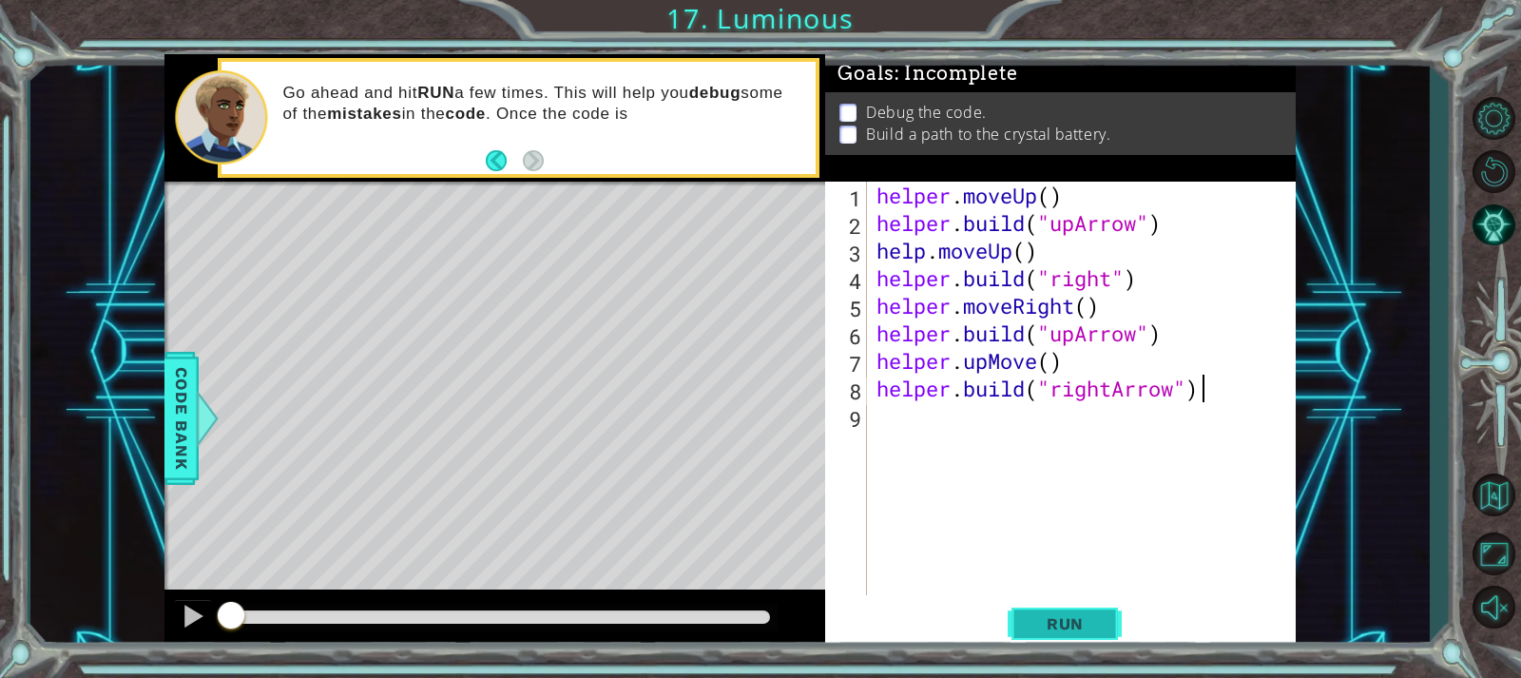
click at [1059, 624] on span "Run" at bounding box center [1065, 623] width 75 height 19
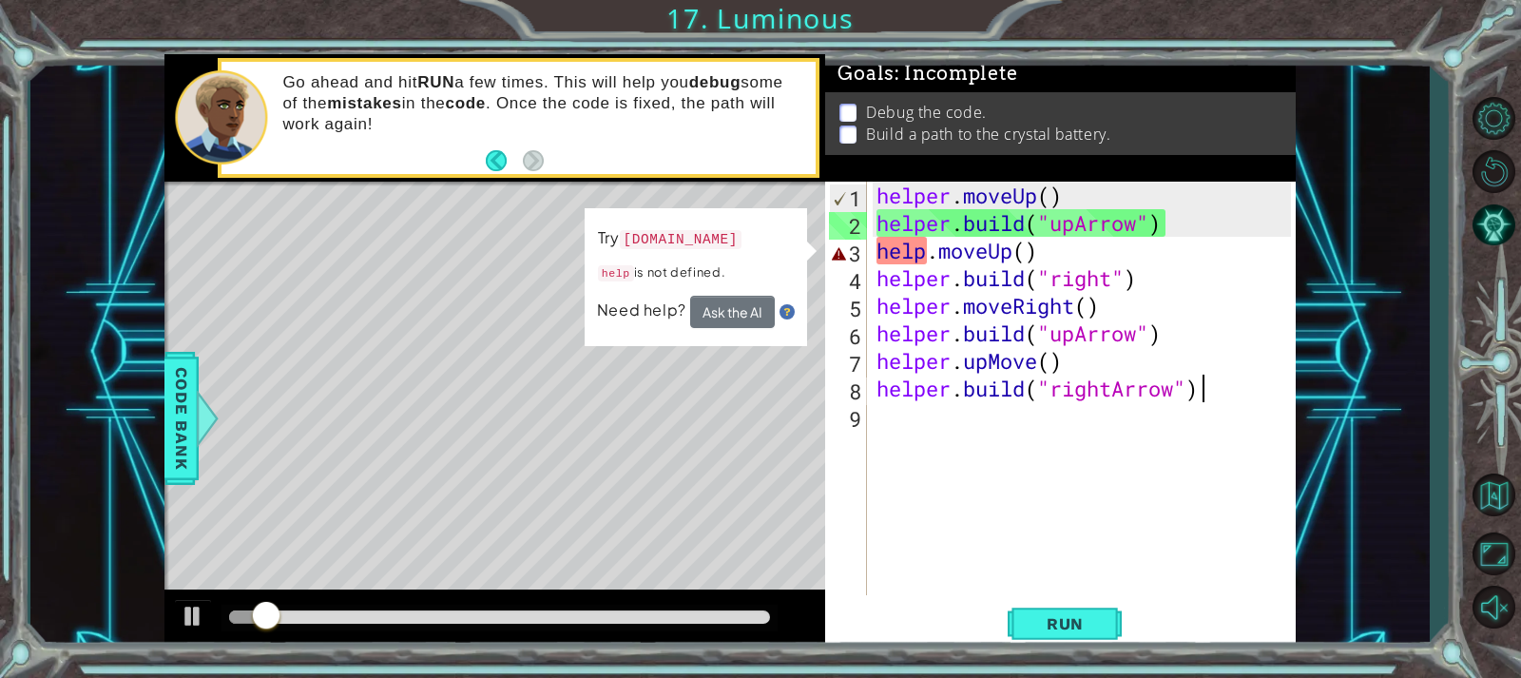
click at [923, 246] on div "helper . moveUp ( ) helper . build ( "upArrow" ) help . moveUp ( ) helper . bui…" at bounding box center [1086, 416] width 427 height 469
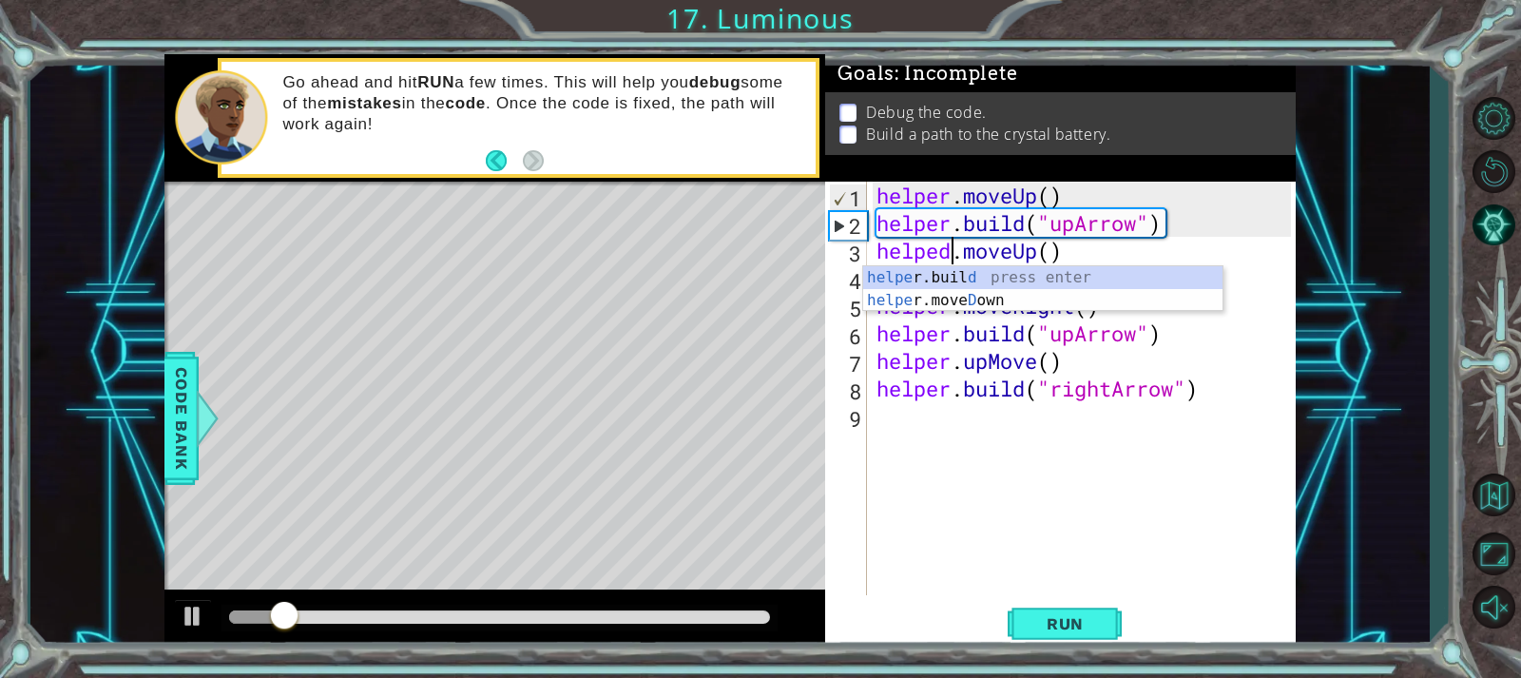
scroll to position [0, 4]
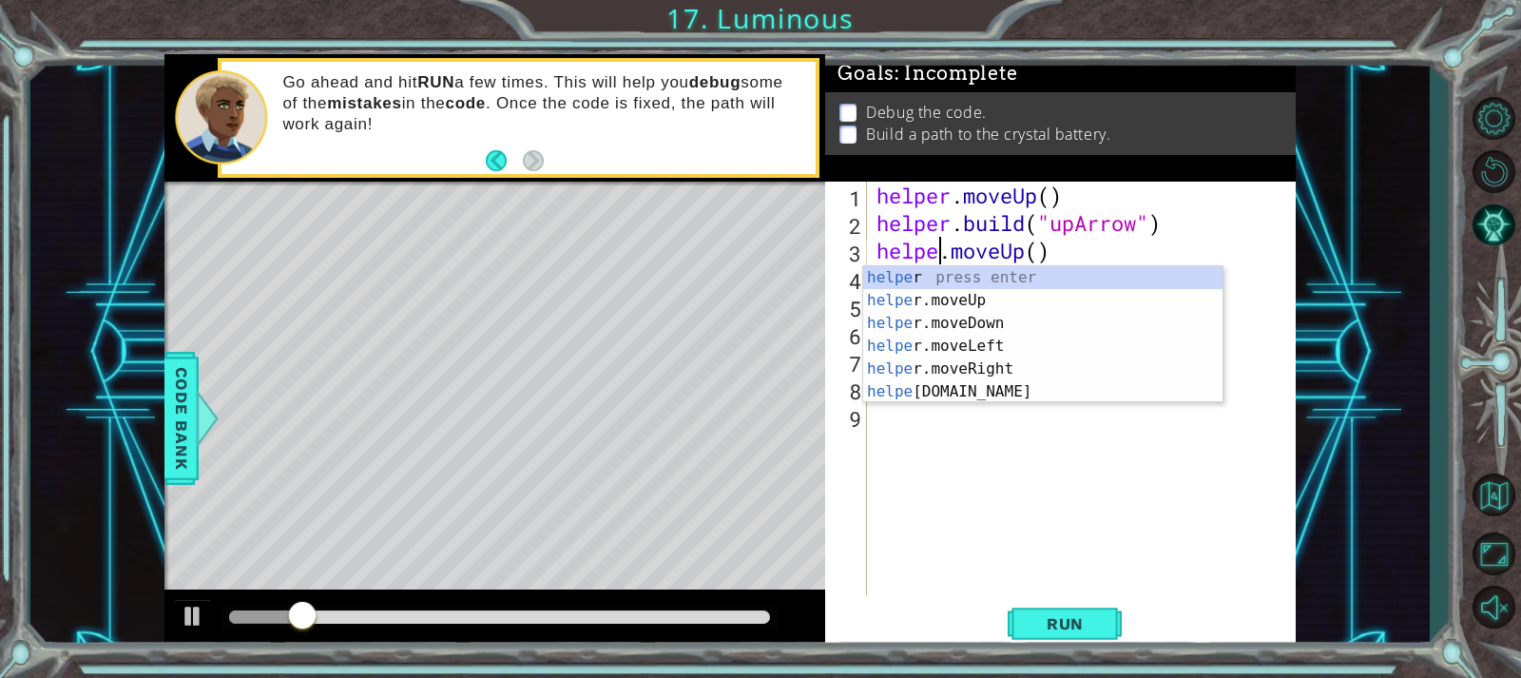
type textarea "helper.moveUp()"
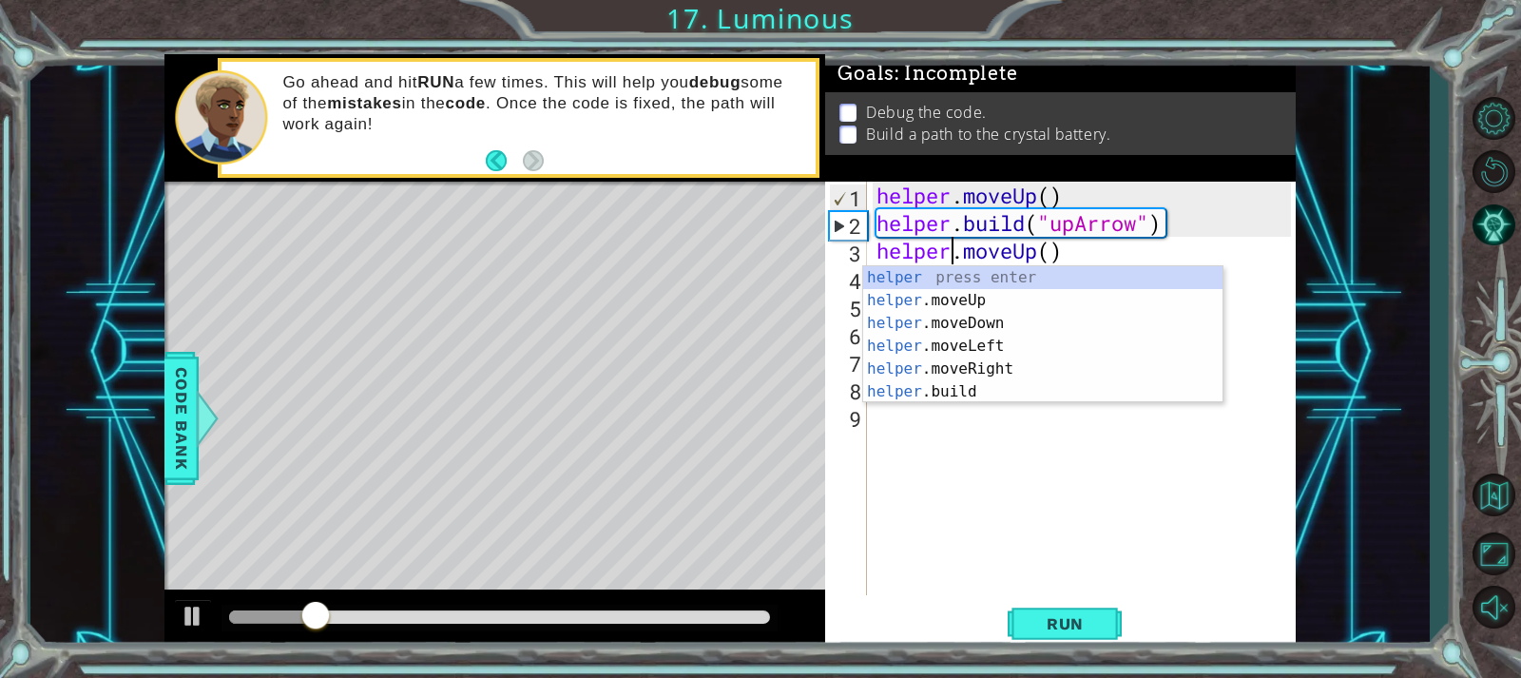
click at [1118, 456] on div "helper . moveUp ( ) helper . build ( "upArrow" ) helper . moveUp ( ) helper . b…" at bounding box center [1086, 416] width 427 height 469
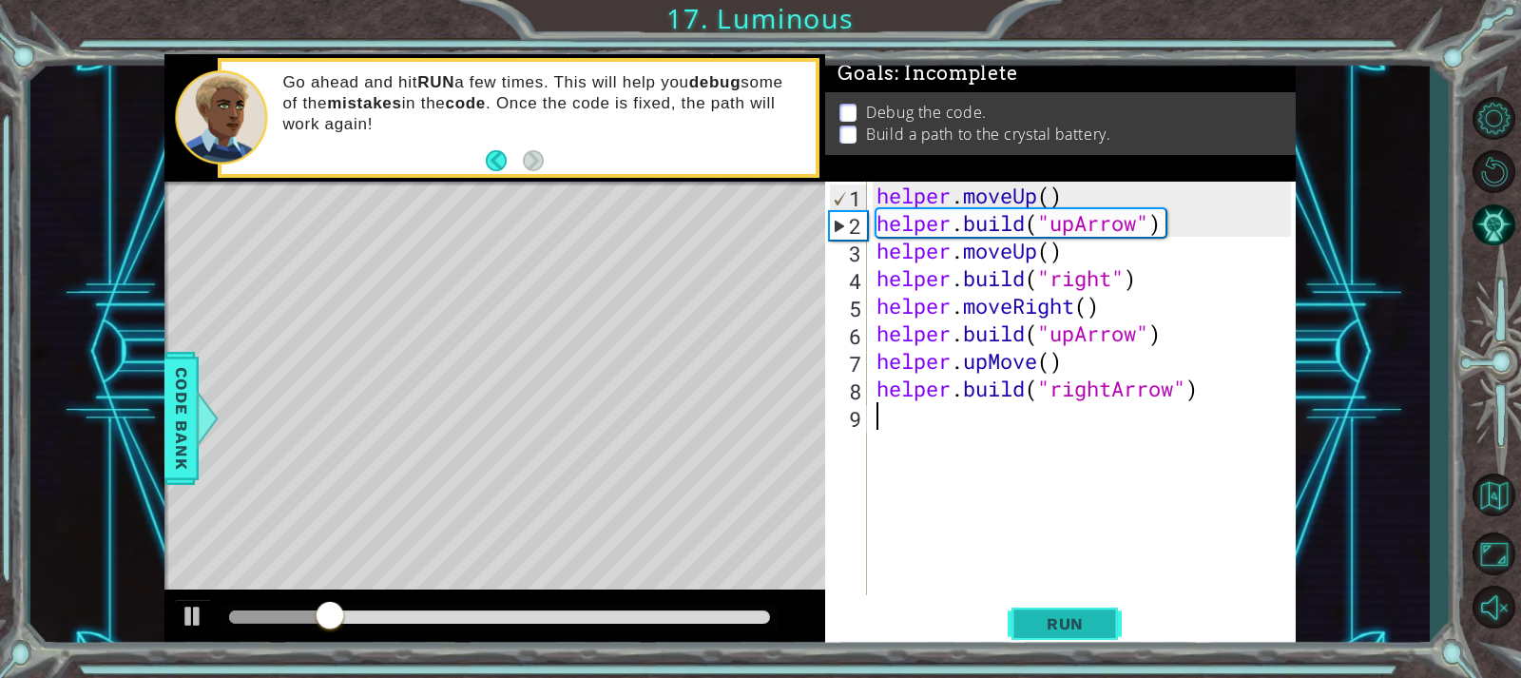
click at [1074, 609] on button "Run" at bounding box center [1065, 623] width 114 height 47
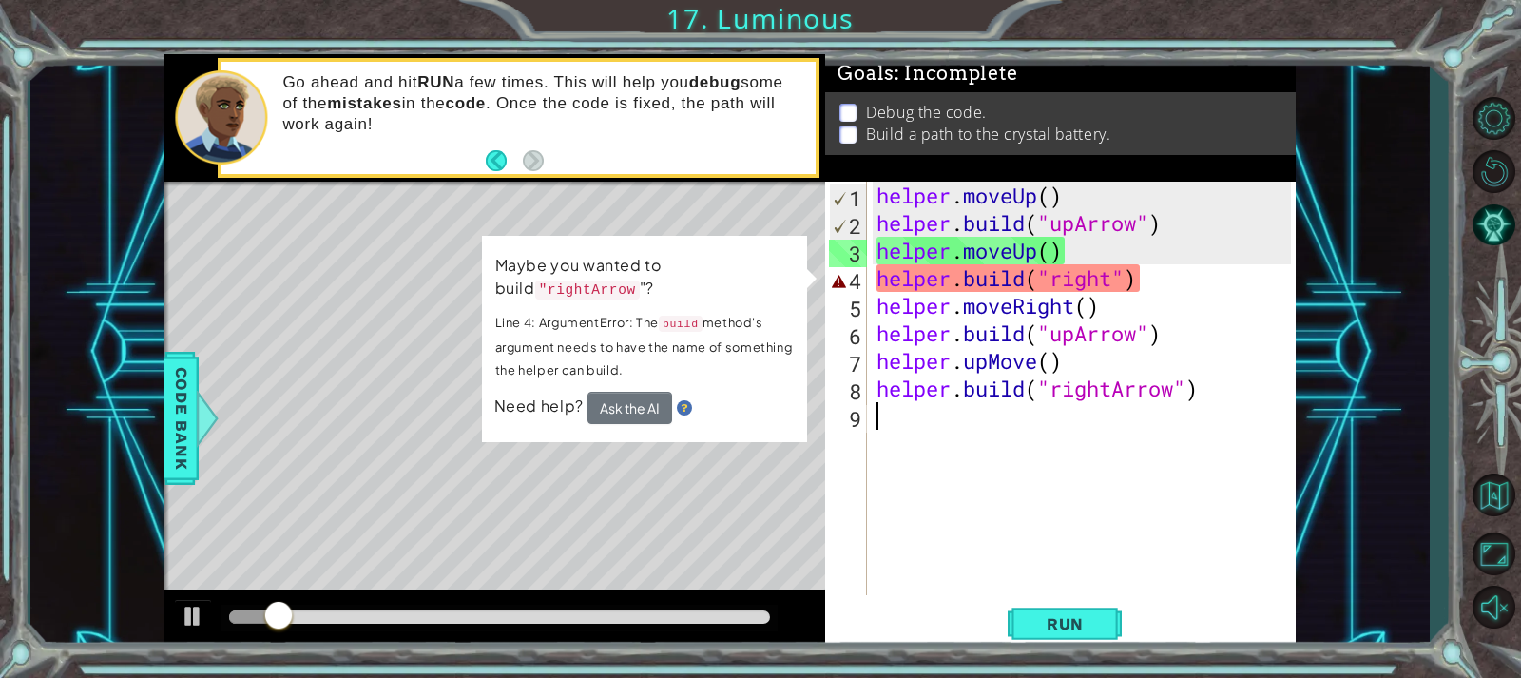
click at [1114, 275] on div "helper . moveUp ( ) helper . build ( "upArrow" ) helper . moveUp ( ) helper . b…" at bounding box center [1086, 416] width 427 height 469
click at [1114, 275] on div "helper . moveUp ( ) helper . build ( "upArrow" ) helper . moveUp ( ) helper . b…" at bounding box center [1081, 388] width 417 height 413
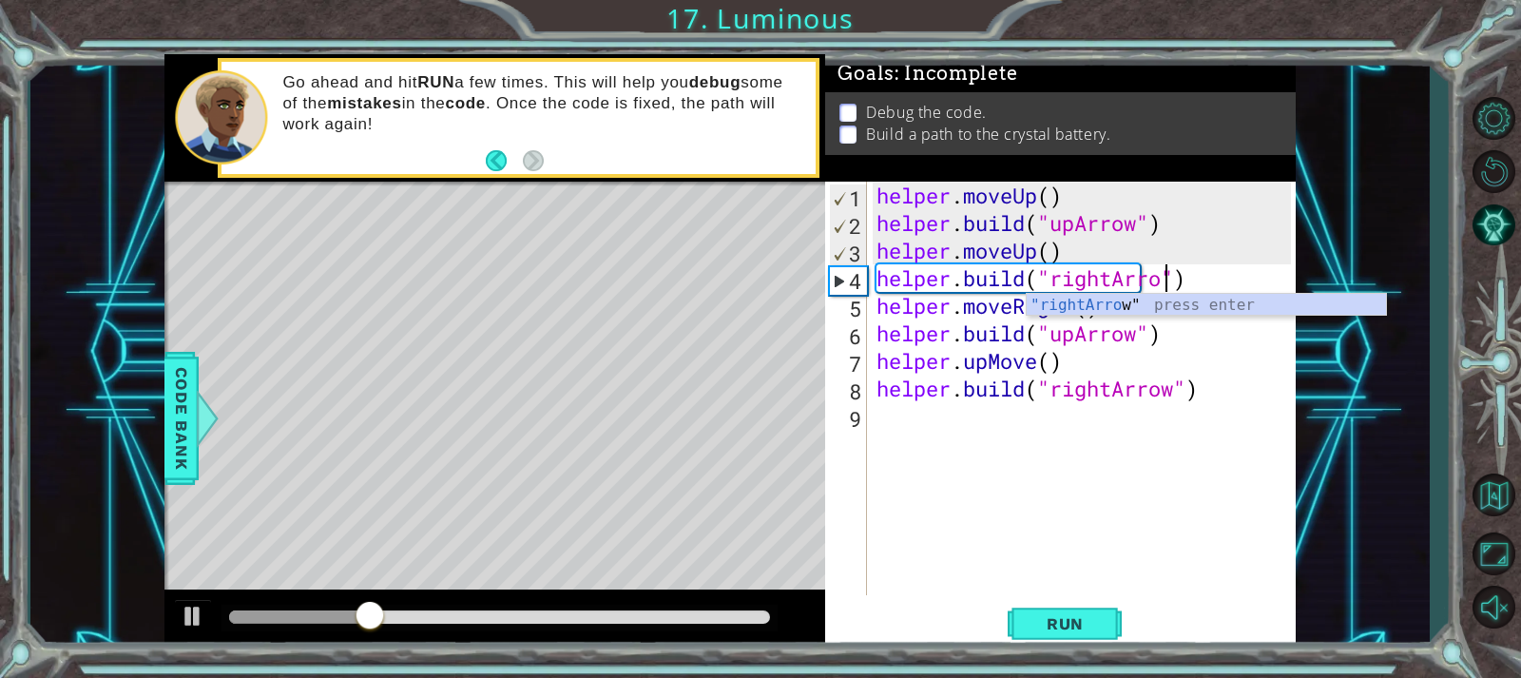
scroll to position [0, 14]
click at [1039, 634] on button "Run" at bounding box center [1065, 623] width 114 height 47
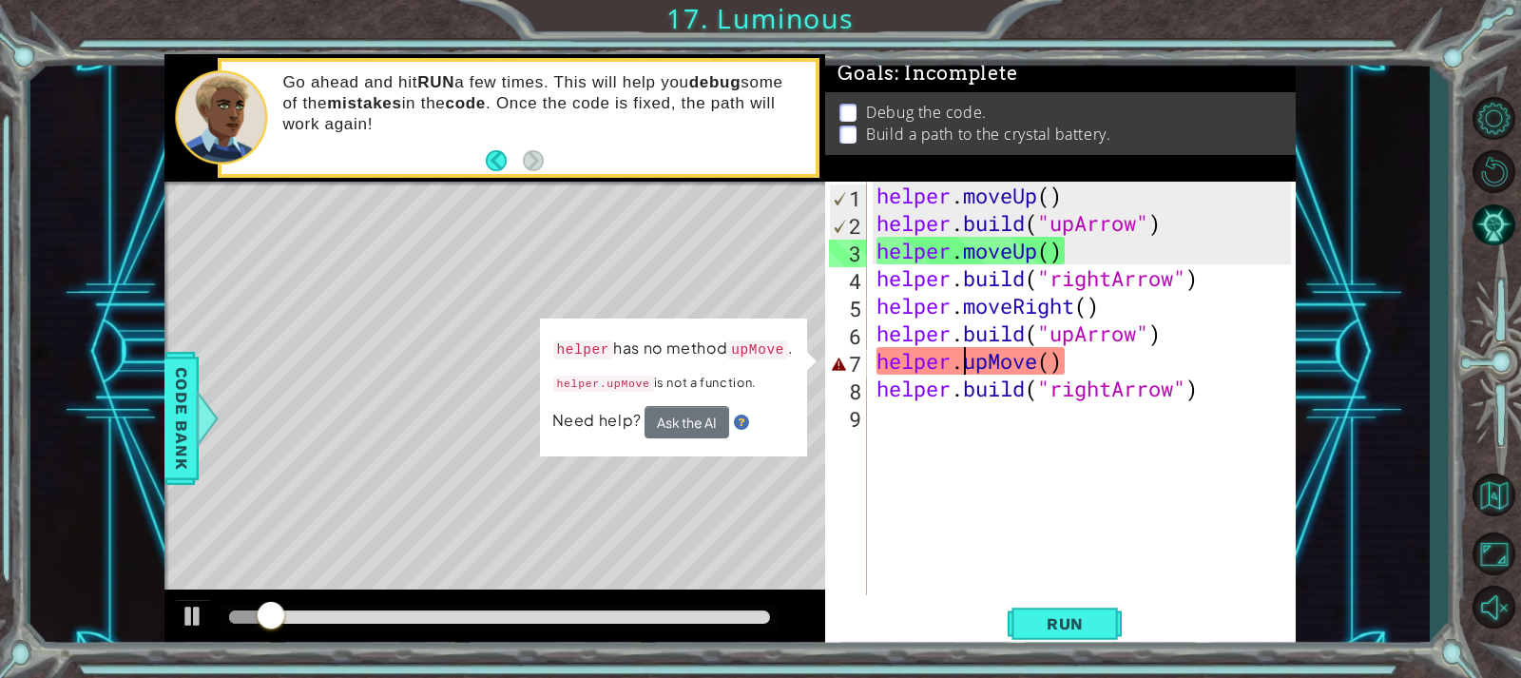
click at [965, 359] on div "helper . moveUp ( ) helper . build ( "upArrow" ) helper . moveUp ( ) helper . b…" at bounding box center [1086, 416] width 427 height 469
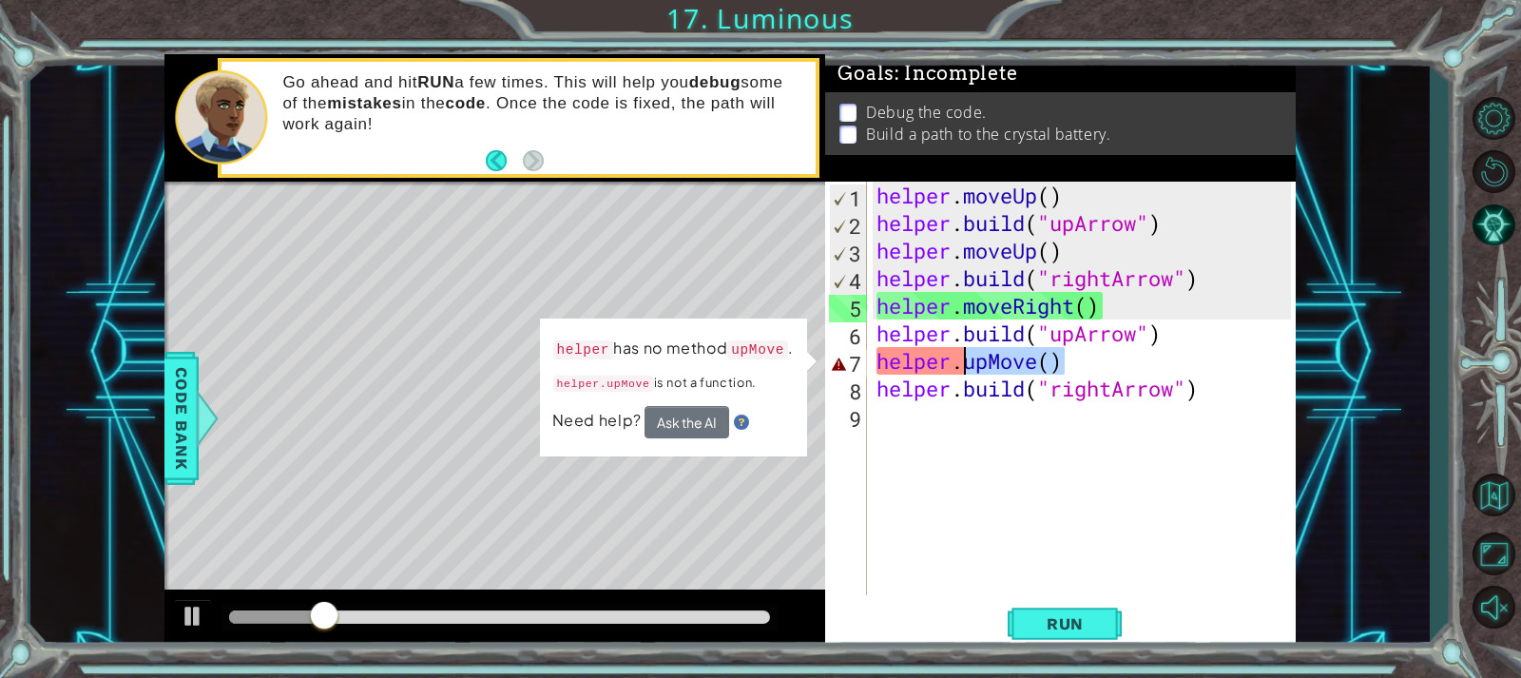
drag, startPoint x: 1080, startPoint y: 358, endPoint x: 959, endPoint y: 366, distance: 121.0
click at [959, 366] on div "helper . moveUp ( ) helper . build ( "upArrow" ) helper . moveUp ( ) helper . b…" at bounding box center [1086, 416] width 427 height 469
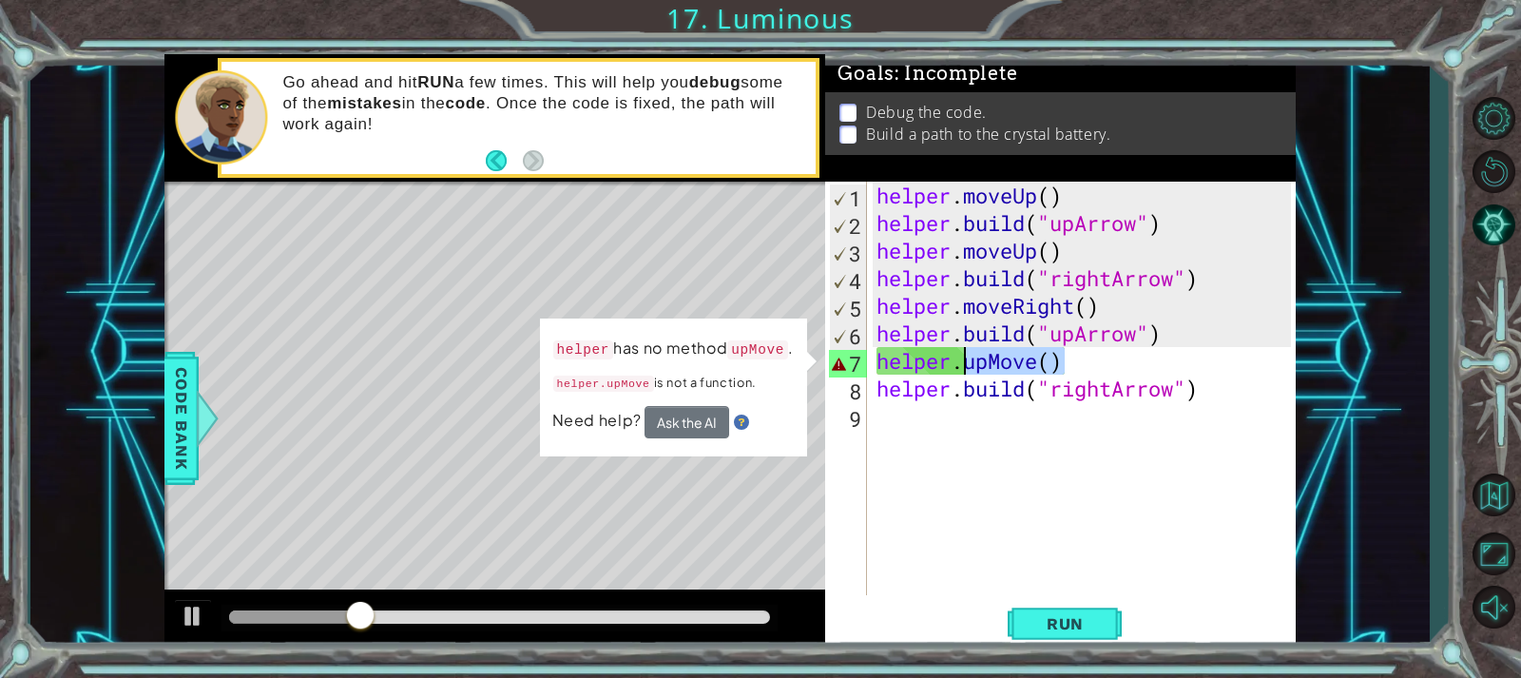
scroll to position [0, 4]
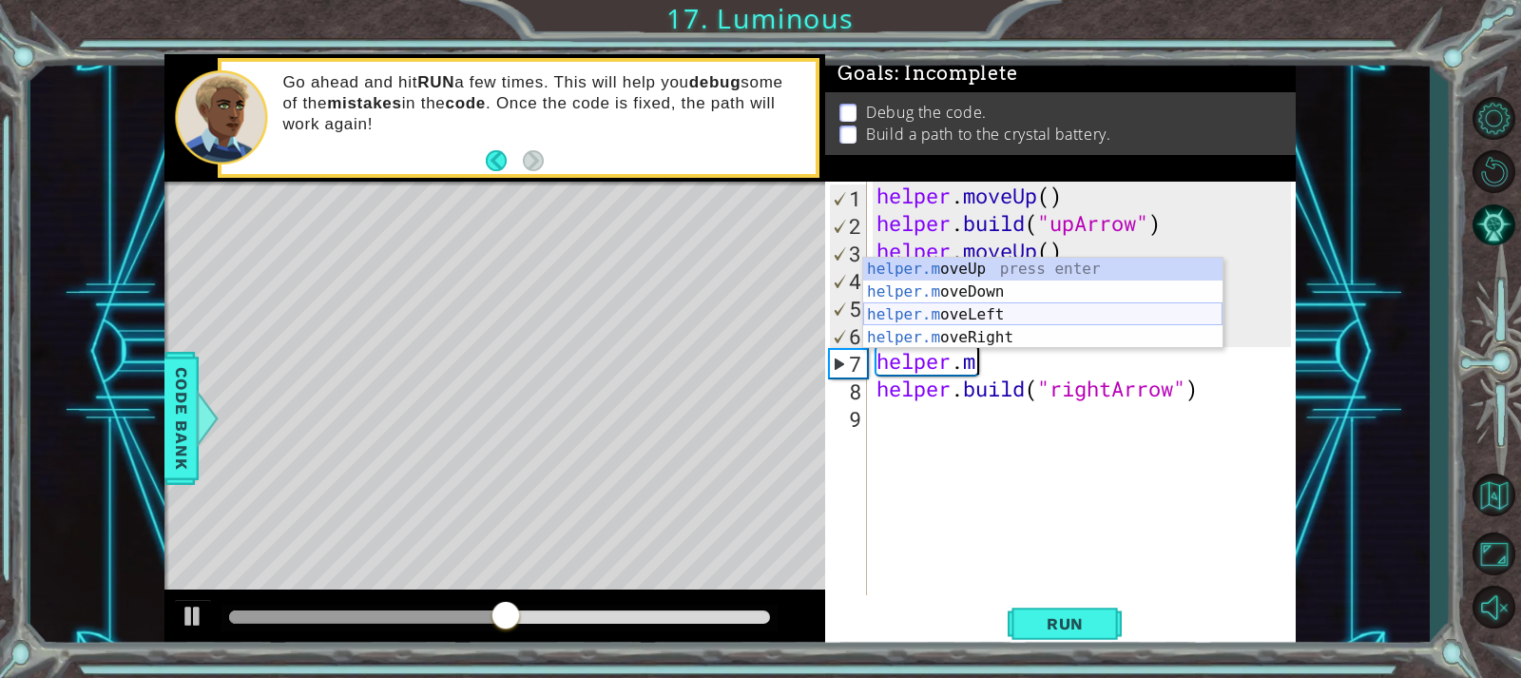
click at [982, 317] on div "helper.m oveUp press enter helper.m oveDown press enter helper.m oveLeft press …" at bounding box center [1042, 326] width 359 height 137
type textarea "helper.moveLeft(1)"
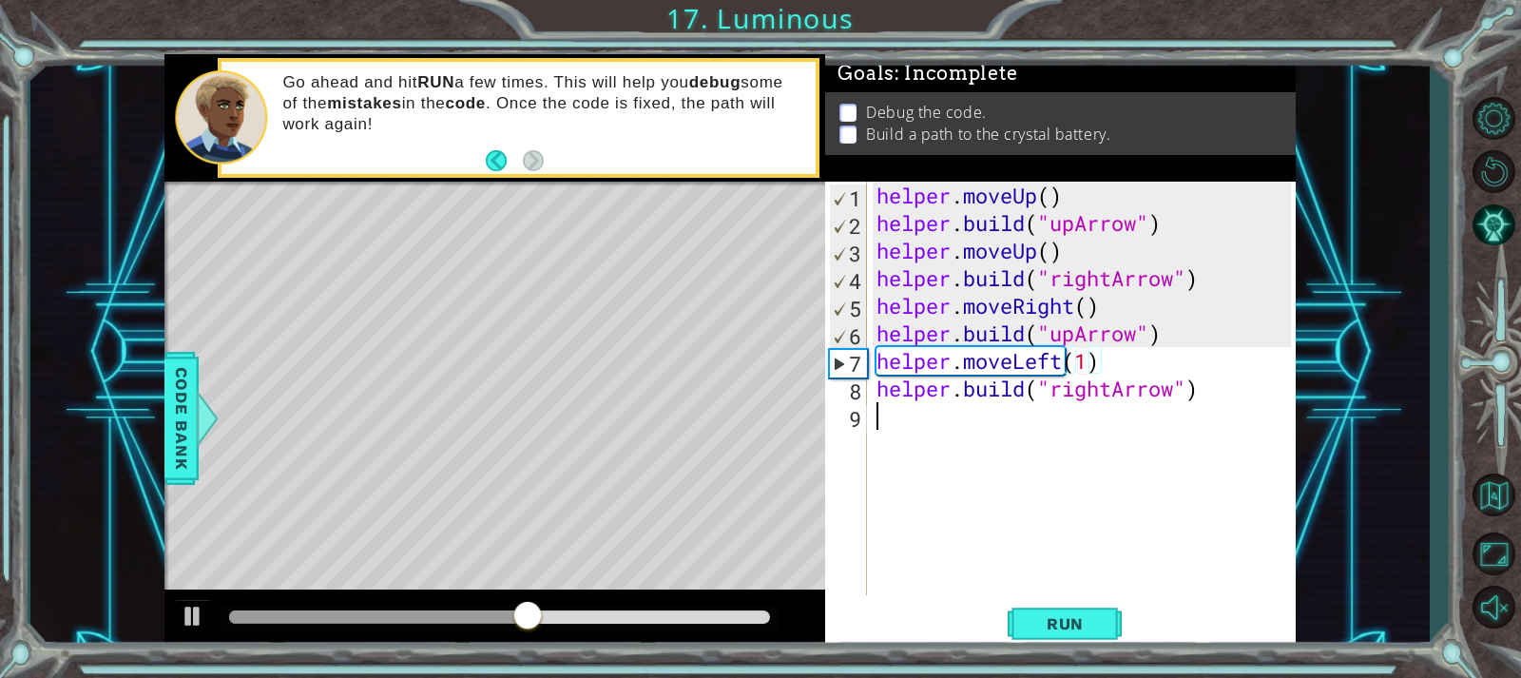
click at [1079, 510] on div "helper . moveUp ( ) helper . build ( "upArrow" ) helper . moveUp ( ) helper . b…" at bounding box center [1086, 416] width 427 height 469
click at [1049, 618] on span "Run" at bounding box center [1065, 623] width 75 height 19
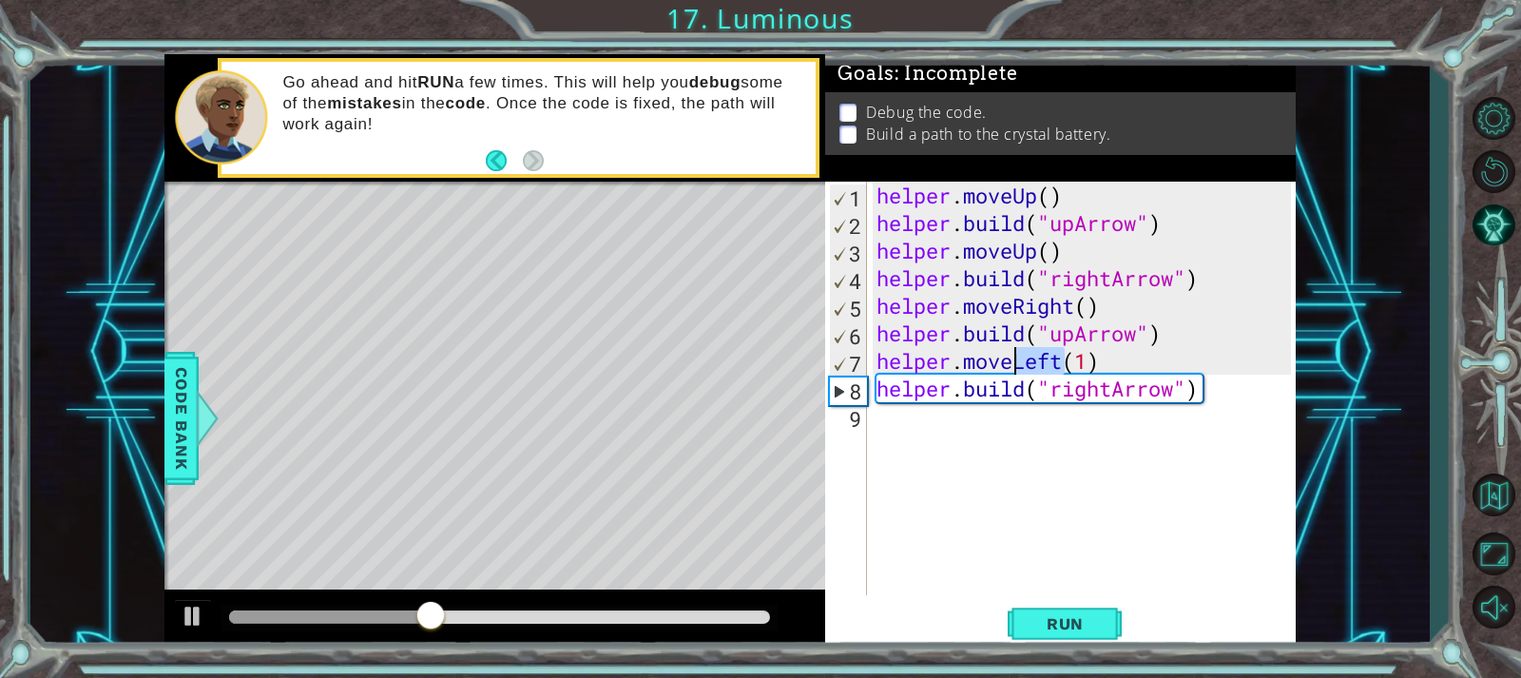
drag, startPoint x: 1064, startPoint y: 364, endPoint x: 1017, endPoint y: 363, distance: 46.6
click at [1017, 363] on div "helper . moveUp ( ) helper . build ( "upArrow" ) helper . moveUp ( ) helper . b…" at bounding box center [1086, 416] width 427 height 469
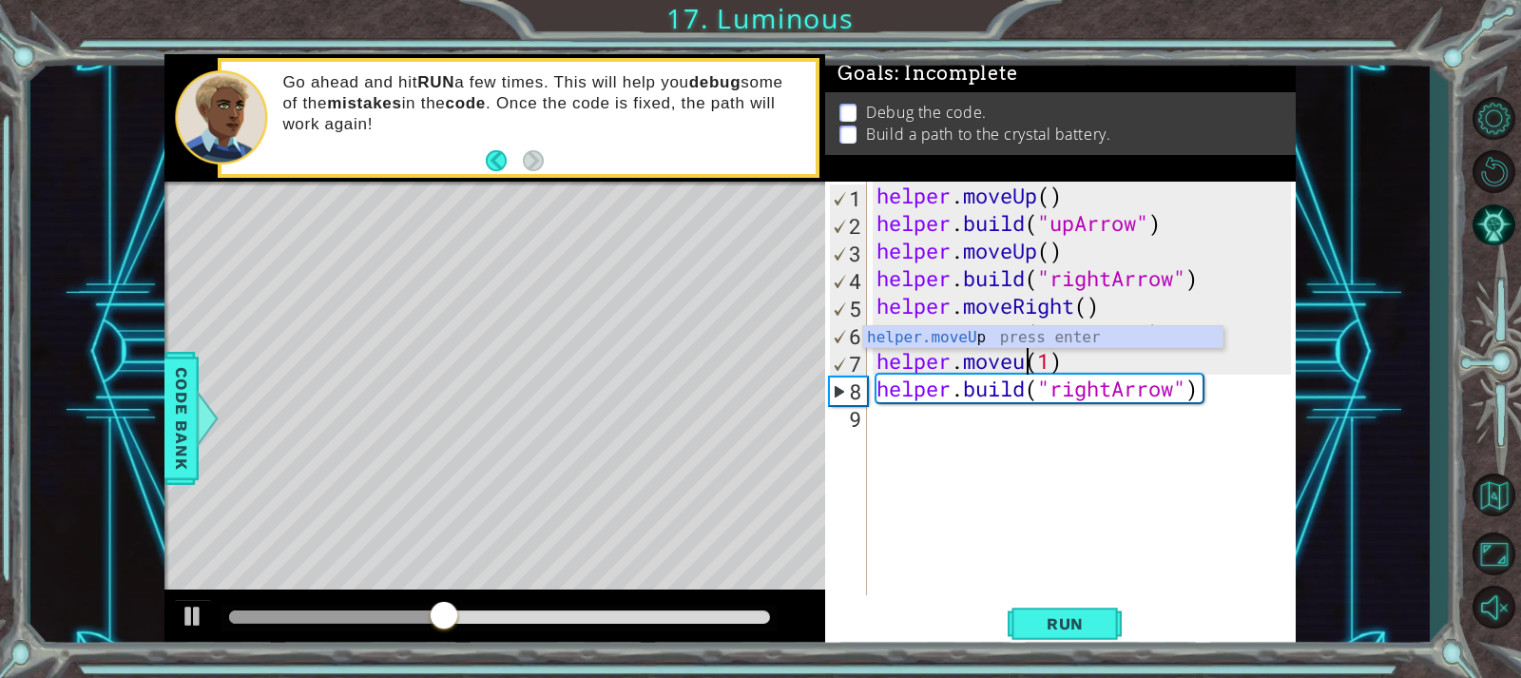
scroll to position [0, 8]
click at [1049, 365] on div "helper . moveUp ( ) helper . build ( "upArrow" ) helper . moveUp ( ) helper . b…" at bounding box center [1086, 416] width 427 height 469
type textarea "helper.moveUp(1)"
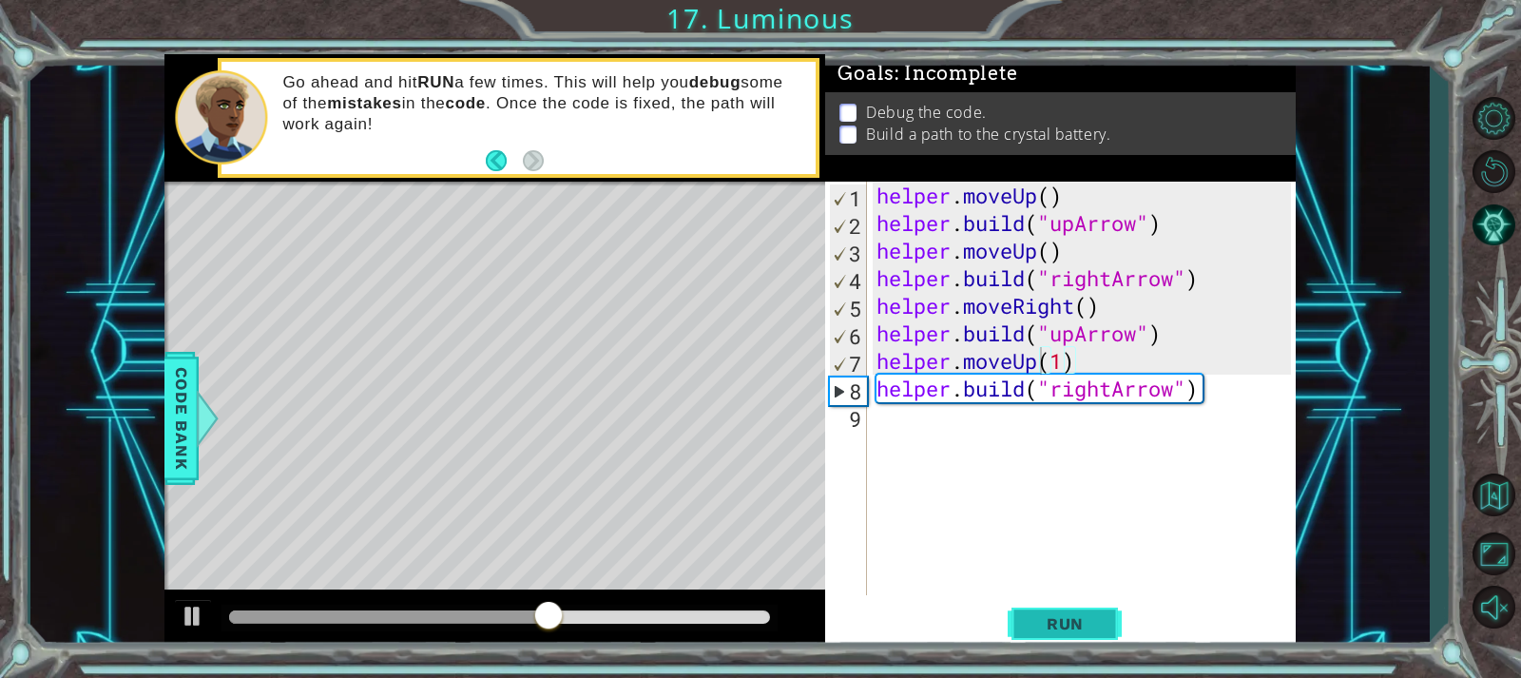
click at [1031, 615] on span "Run" at bounding box center [1065, 623] width 75 height 19
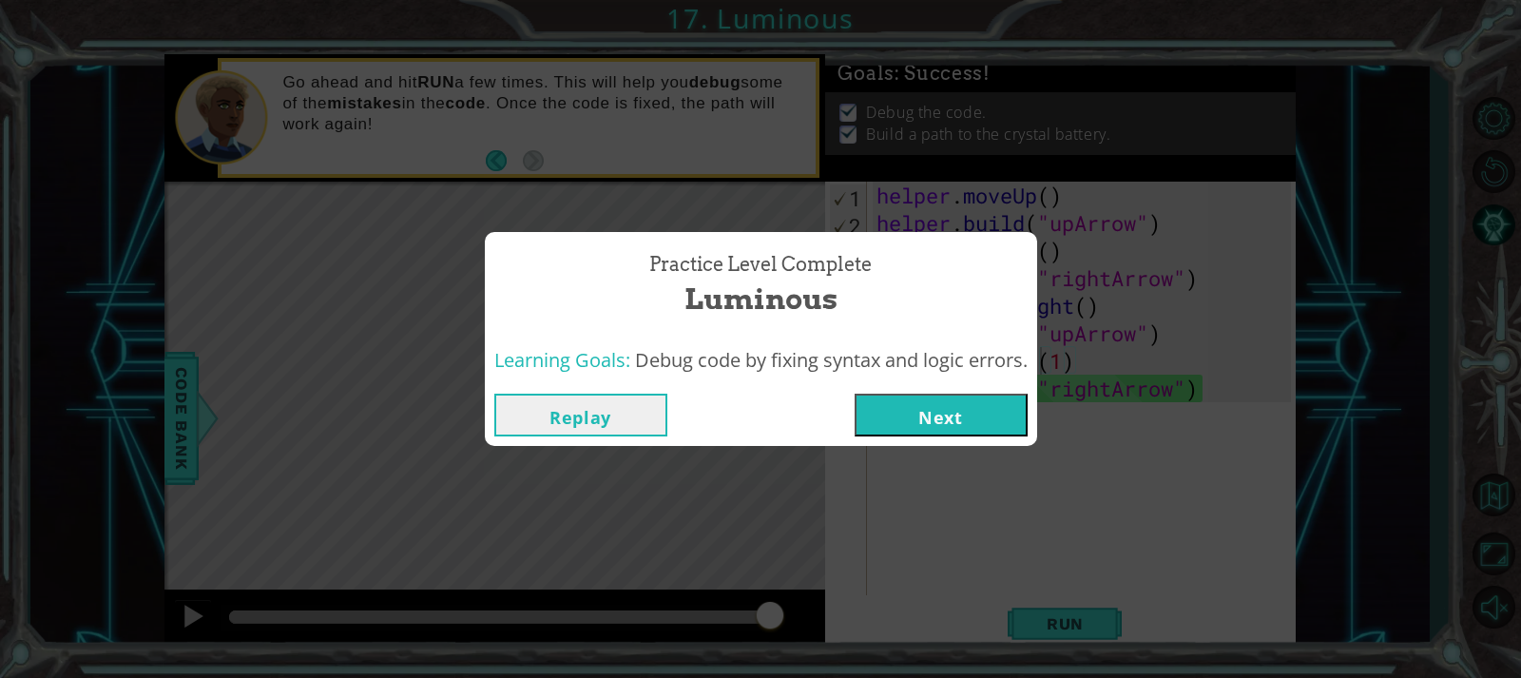
drag, startPoint x: 953, startPoint y: 415, endPoint x: 944, endPoint y: 413, distance: 9.7
click at [944, 413] on button "Next" at bounding box center [941, 415] width 173 height 43
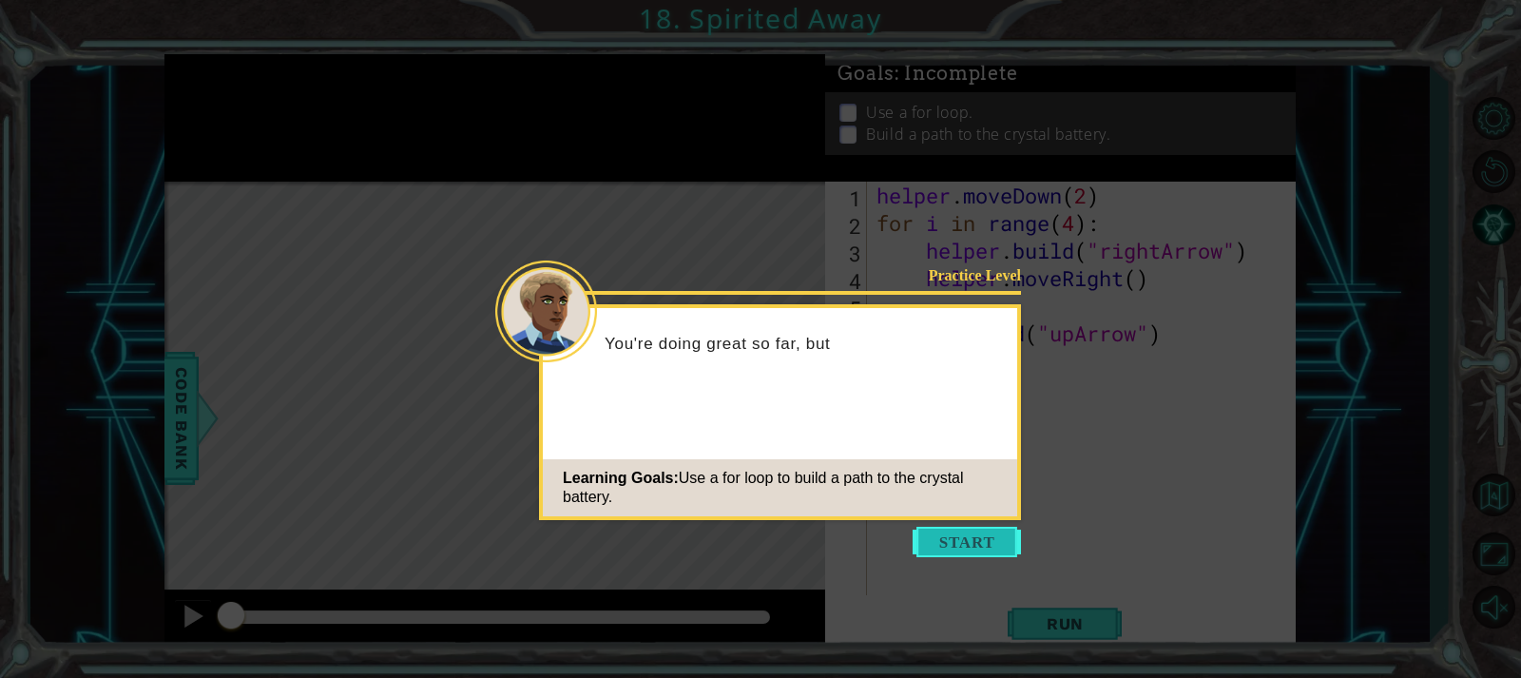
click at [998, 556] on button "Start" at bounding box center [967, 542] width 108 height 30
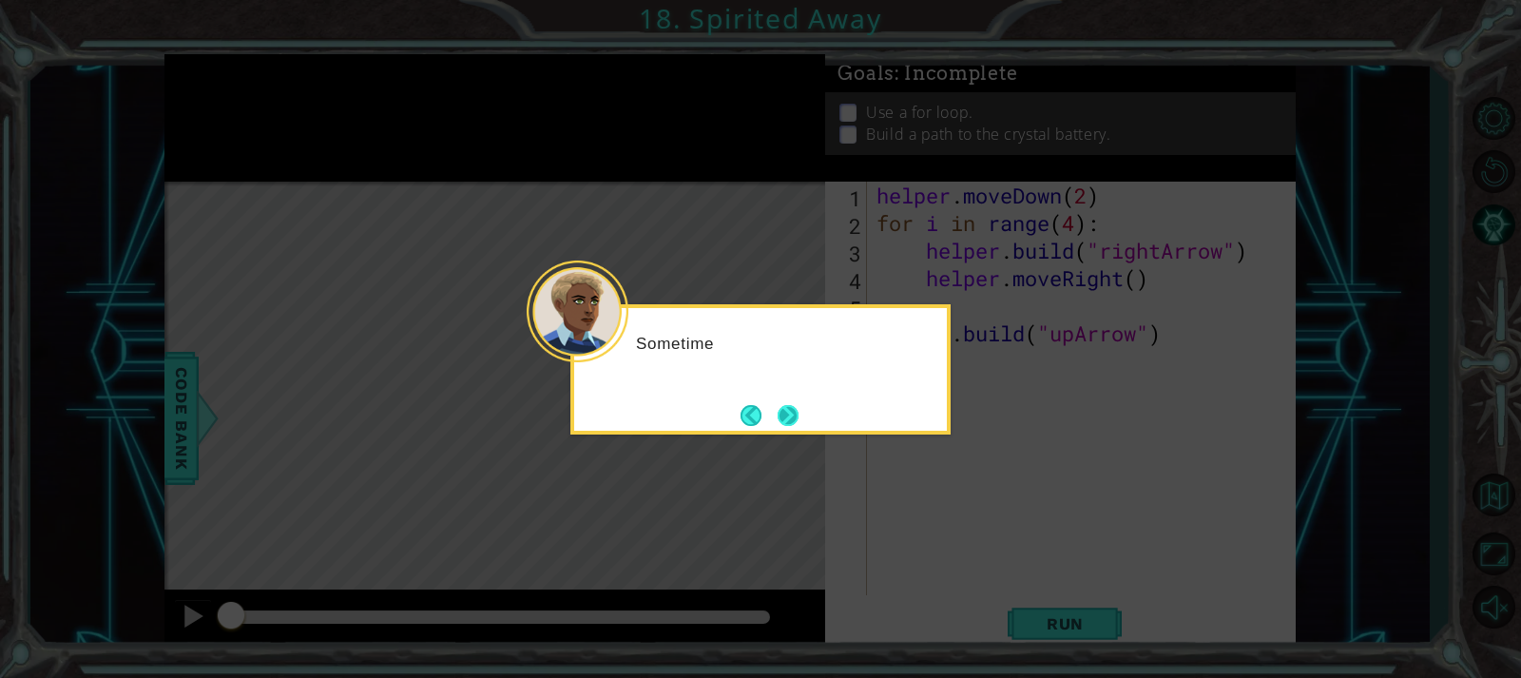
click at [780, 406] on button "Next" at bounding box center [789, 415] width 26 height 26
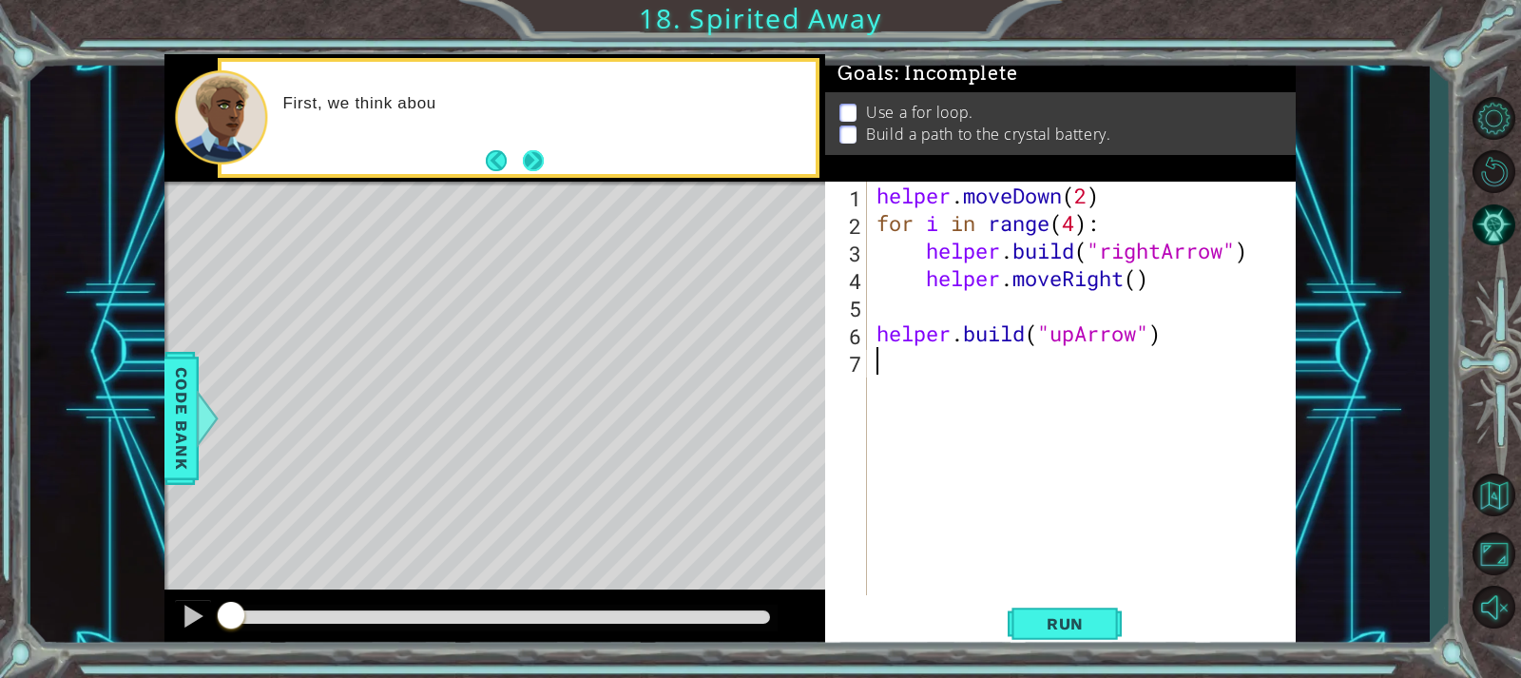
click at [531, 163] on button "Next" at bounding box center [533, 160] width 24 height 24
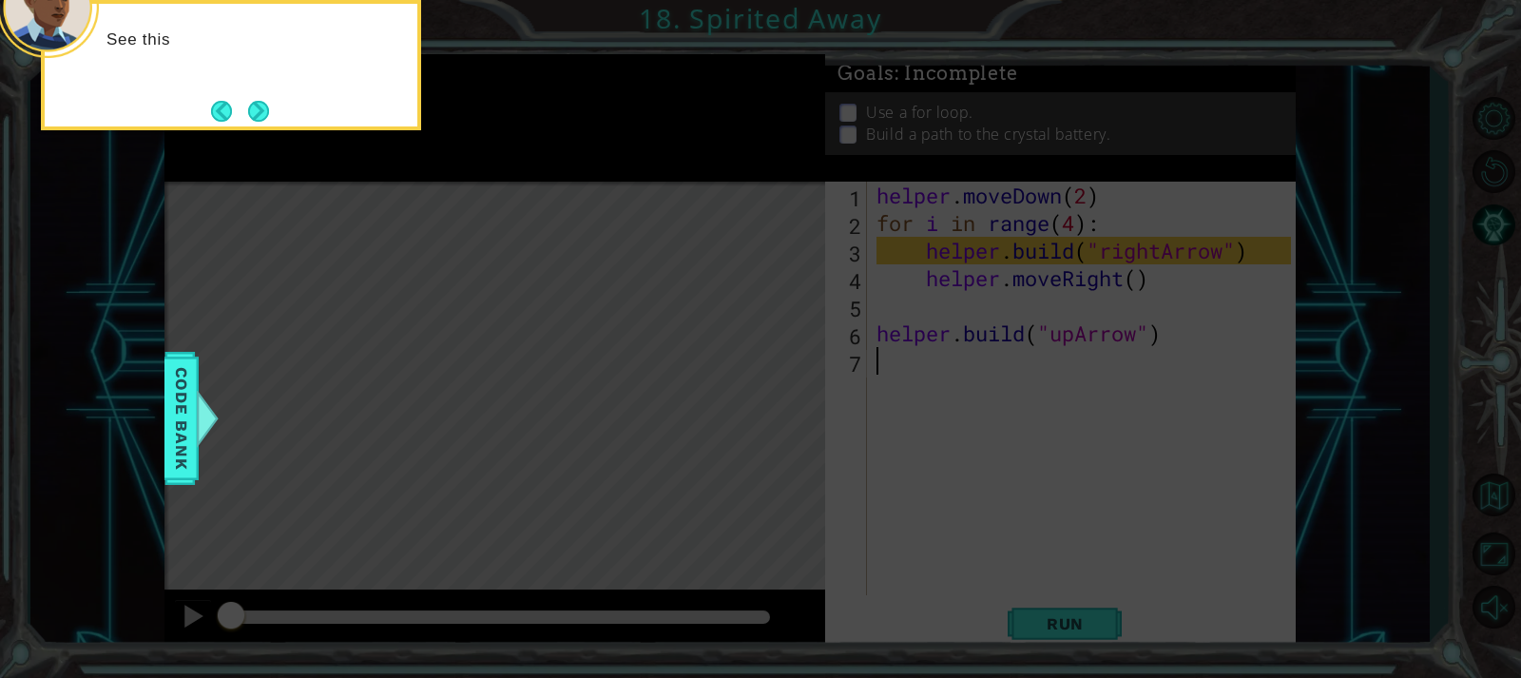
click at [276, 115] on div "See this" at bounding box center [231, 65] width 380 height 130
click at [266, 116] on button "Next" at bounding box center [259, 111] width 28 height 28
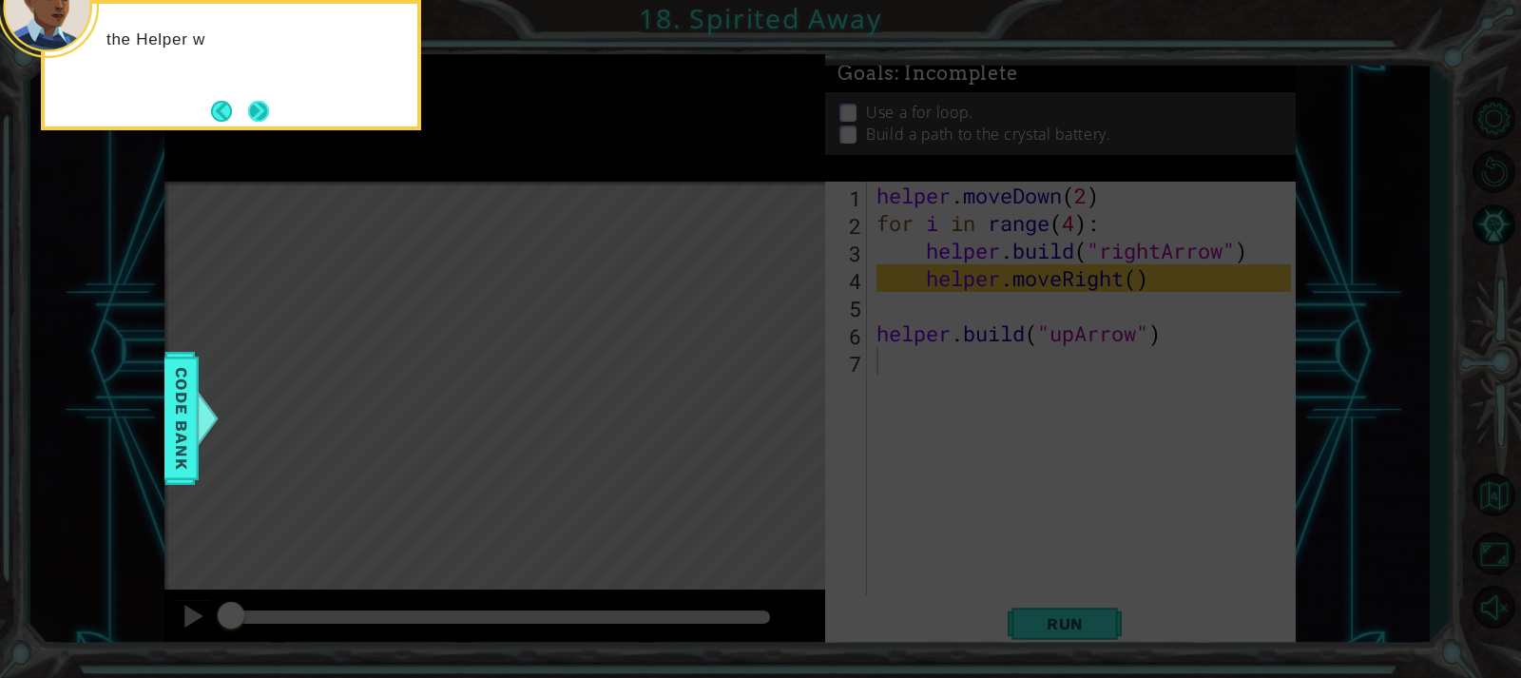
click at [274, 112] on button "Next" at bounding box center [257, 110] width 33 height 33
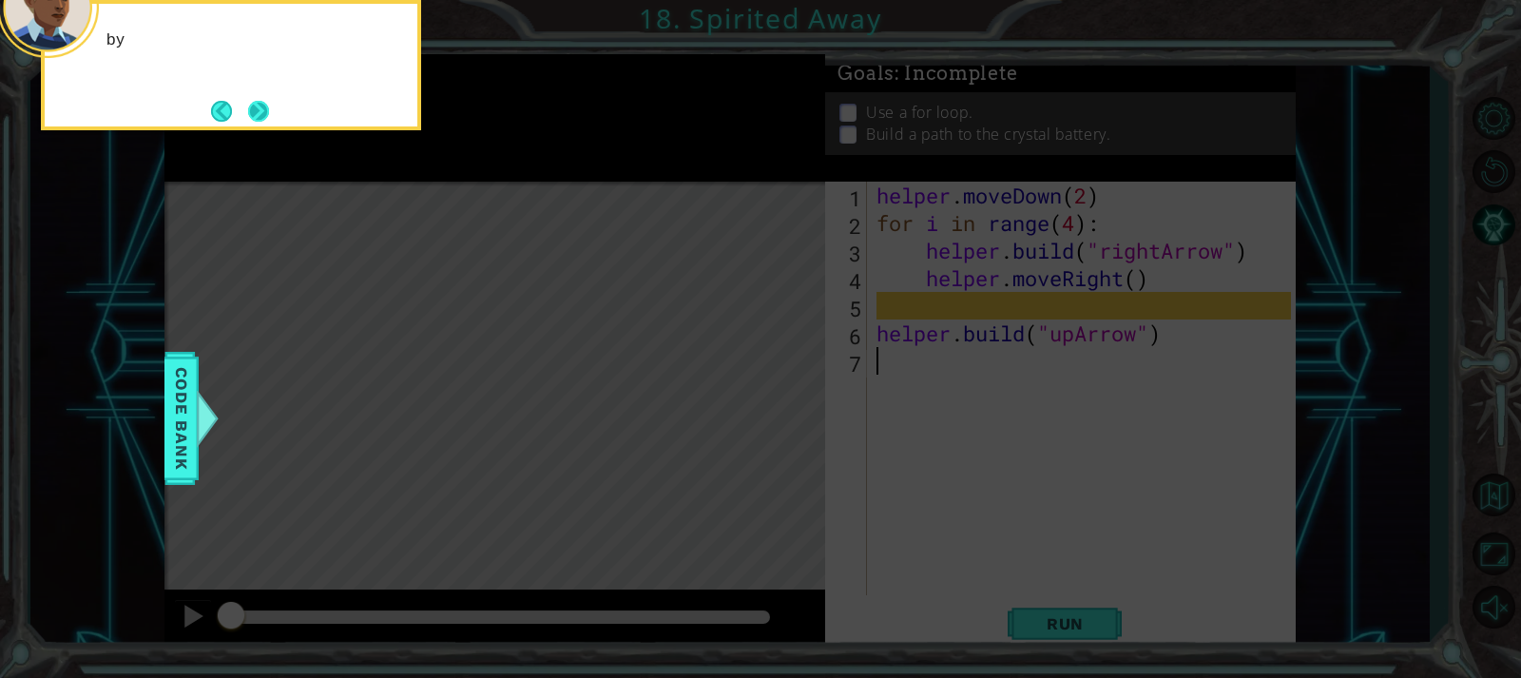
click at [270, 112] on button "Next" at bounding box center [259, 111] width 22 height 22
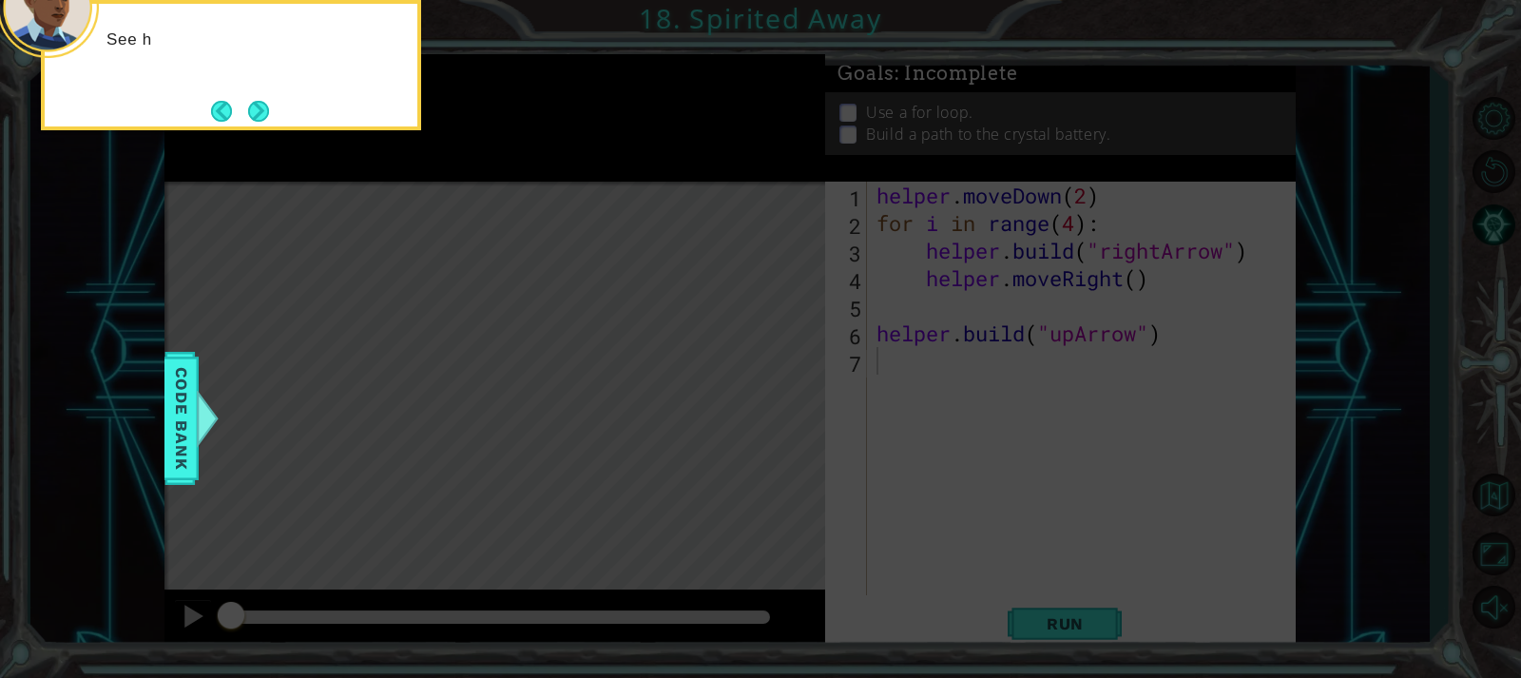
click at [259, 114] on button "Next" at bounding box center [258, 111] width 34 height 34
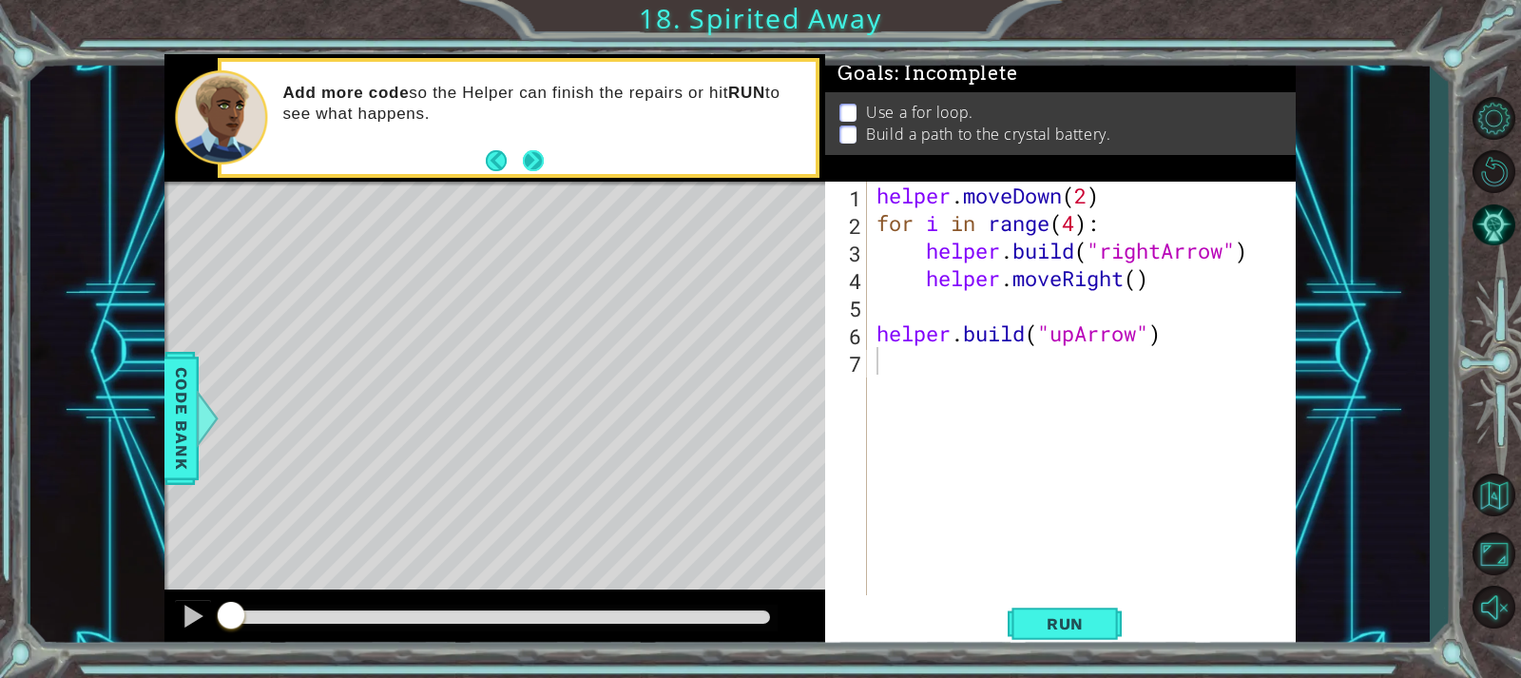
click at [530, 157] on button "Next" at bounding box center [532, 160] width 35 height 35
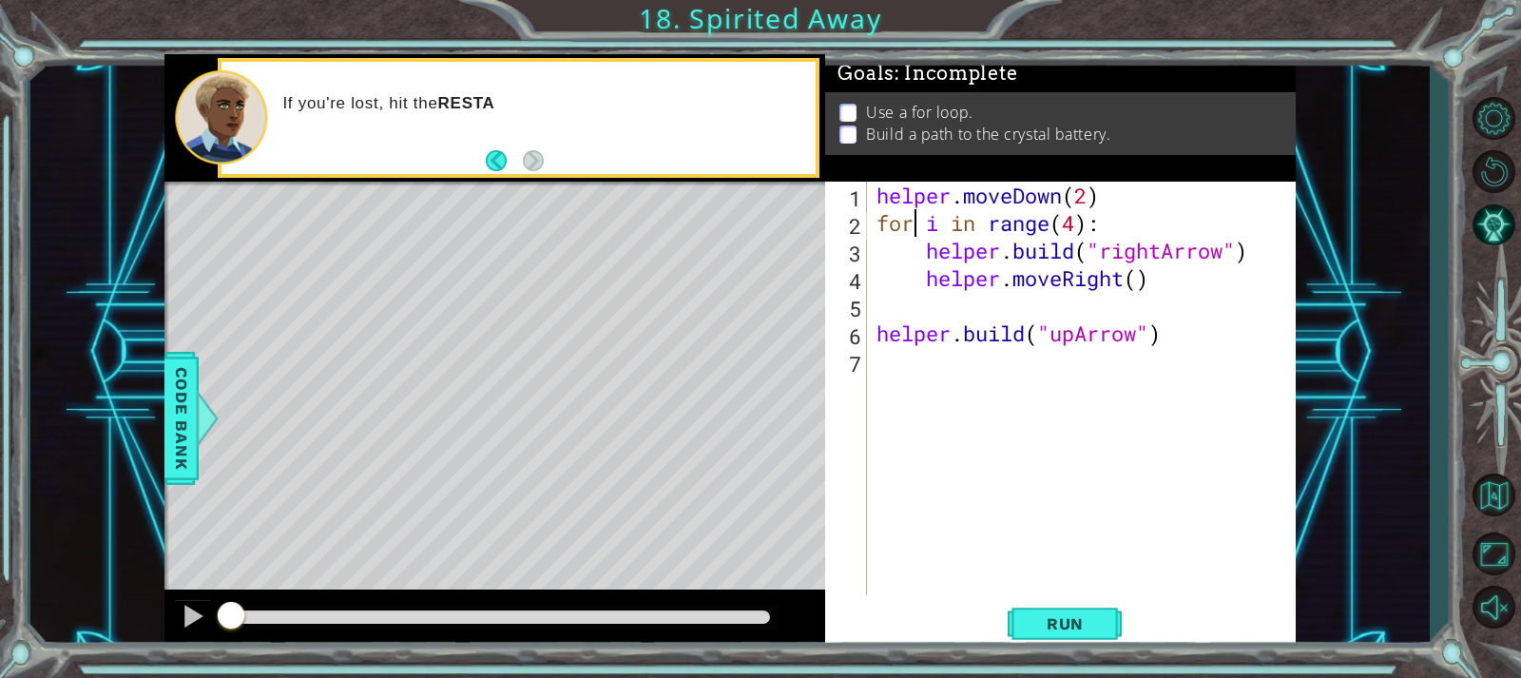
click at [918, 233] on div "helper . moveDown ( 2 ) for i in range ( 4 ) : helper . build ( "rightArrow" ) …" at bounding box center [1086, 416] width 427 height 469
type textarea "for i in range(4):"
click at [1044, 615] on button "Run" at bounding box center [1065, 623] width 114 height 47
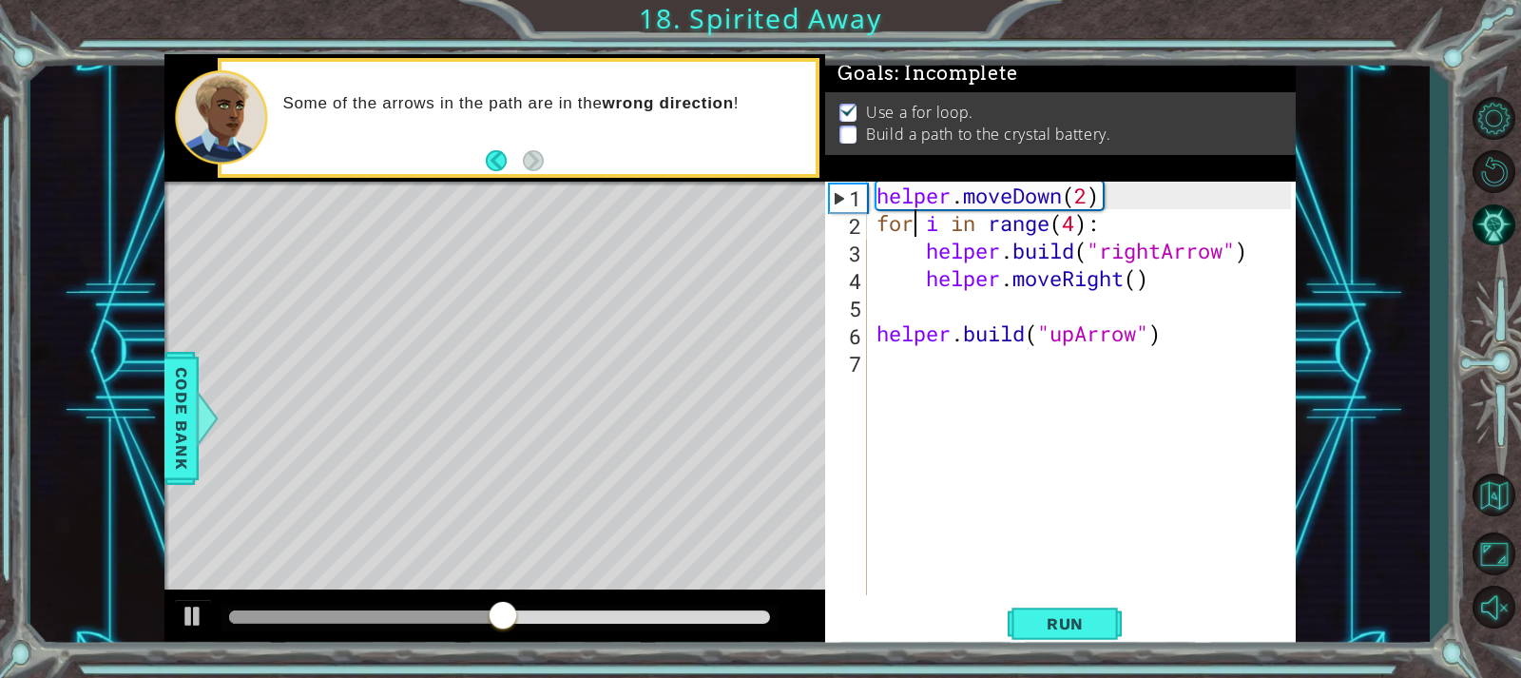
click at [972, 361] on div "helper . moveDown ( 2 ) for i in range ( 4 ) : helper . build ( "rightArrow" ) …" at bounding box center [1086, 416] width 427 height 469
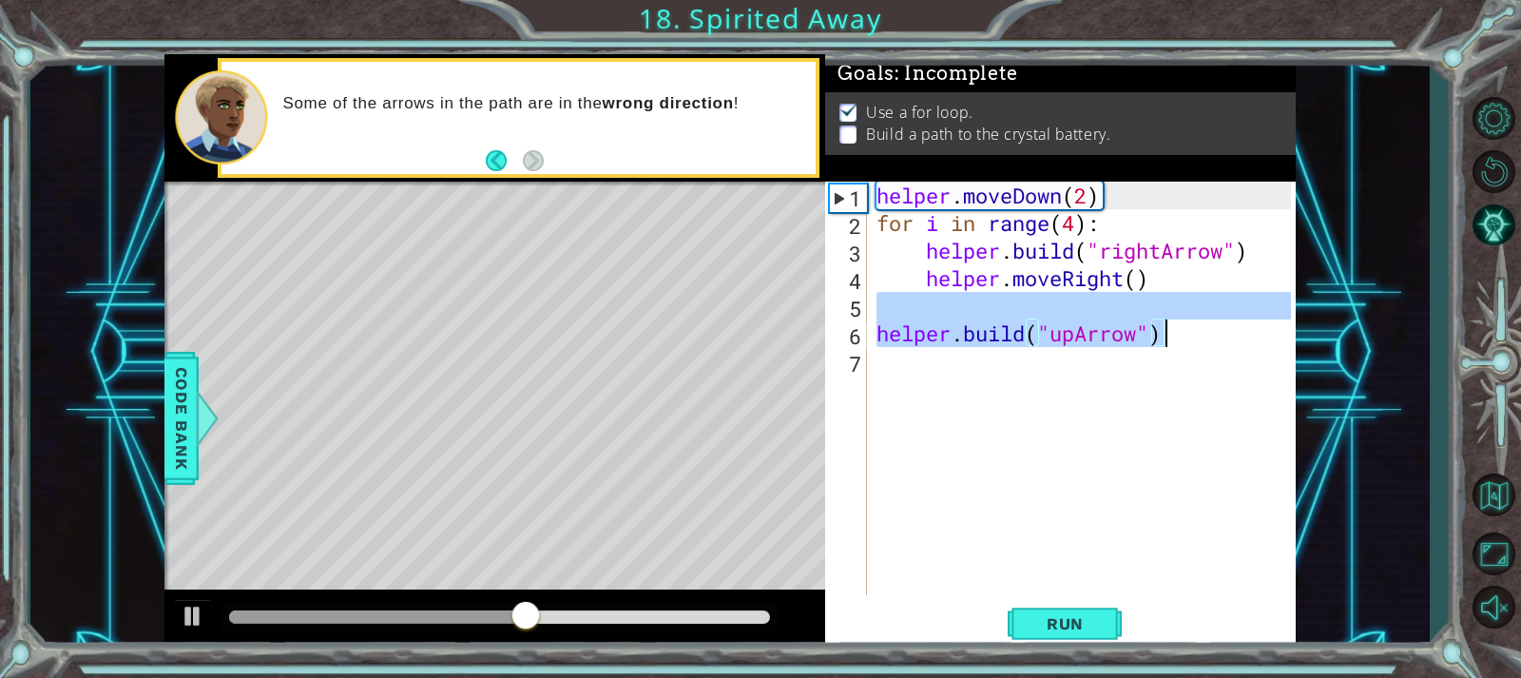
click at [1190, 325] on div "helper . moveDown ( 2 ) for i in range ( 4 ) : helper . build ( "rightArrow" ) …" at bounding box center [1086, 416] width 427 height 469
click at [1182, 328] on div "helper . moveDown ( 2 ) for i in range ( 4 ) : helper . build ( "rightArrow" ) …" at bounding box center [1081, 388] width 417 height 413
type textarea "[DOMAIN_NAME]("upArrow")"
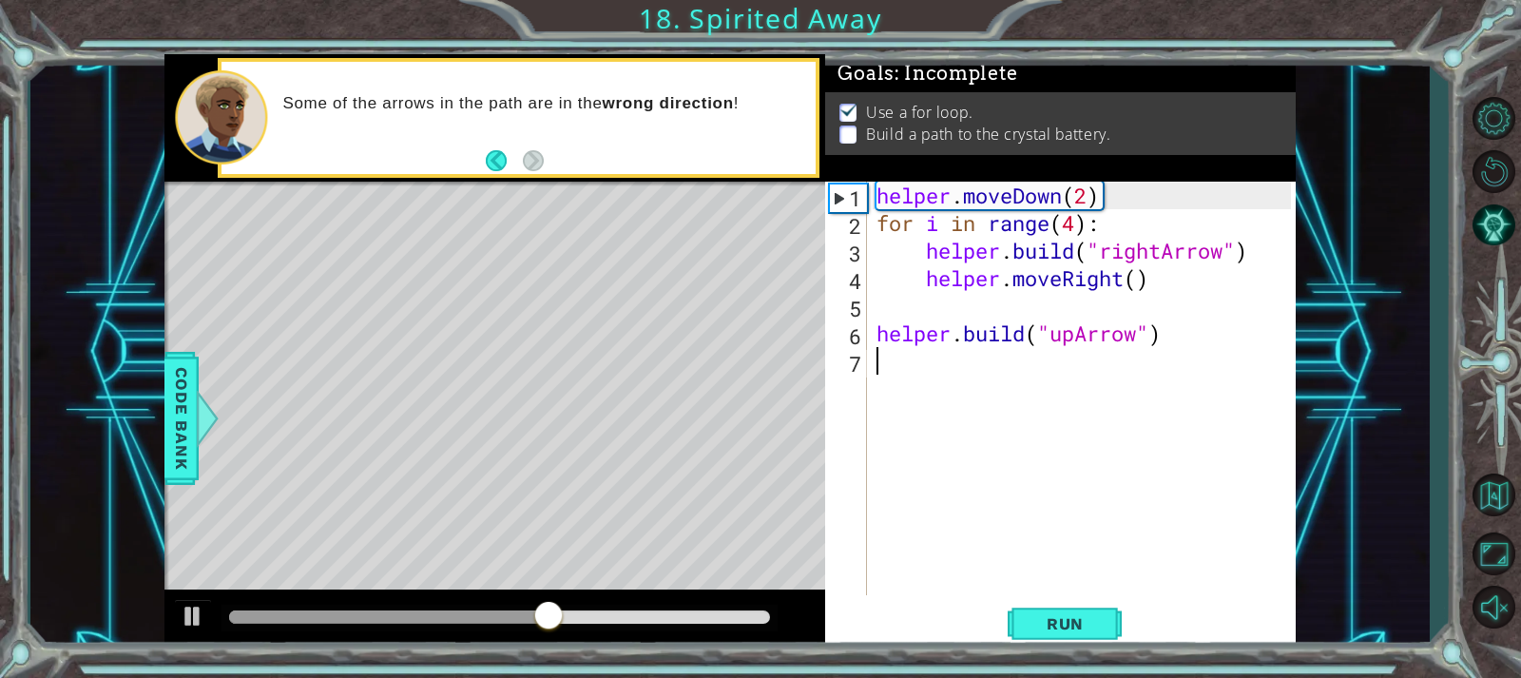
click at [946, 348] on div "helper . moveDown ( 2 ) for i in range ( 4 ) : helper . build ( "rightArrow" ) …" at bounding box center [1086, 416] width 427 height 469
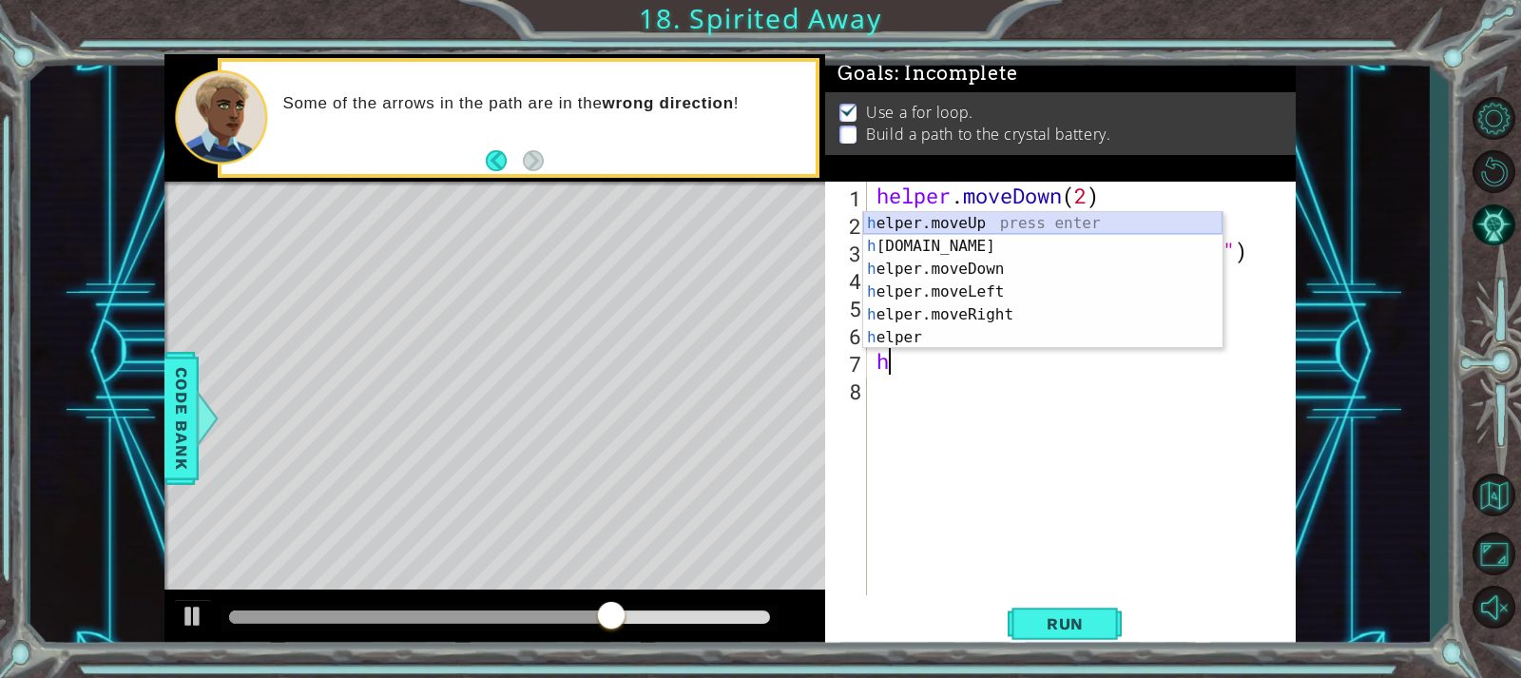
drag, startPoint x: 933, startPoint y: 221, endPoint x: 1065, endPoint y: 288, distance: 147.5
click at [938, 221] on div "h elper.moveUp press enter h [DOMAIN_NAME] press enter h elper.moveDown press e…" at bounding box center [1042, 303] width 359 height 183
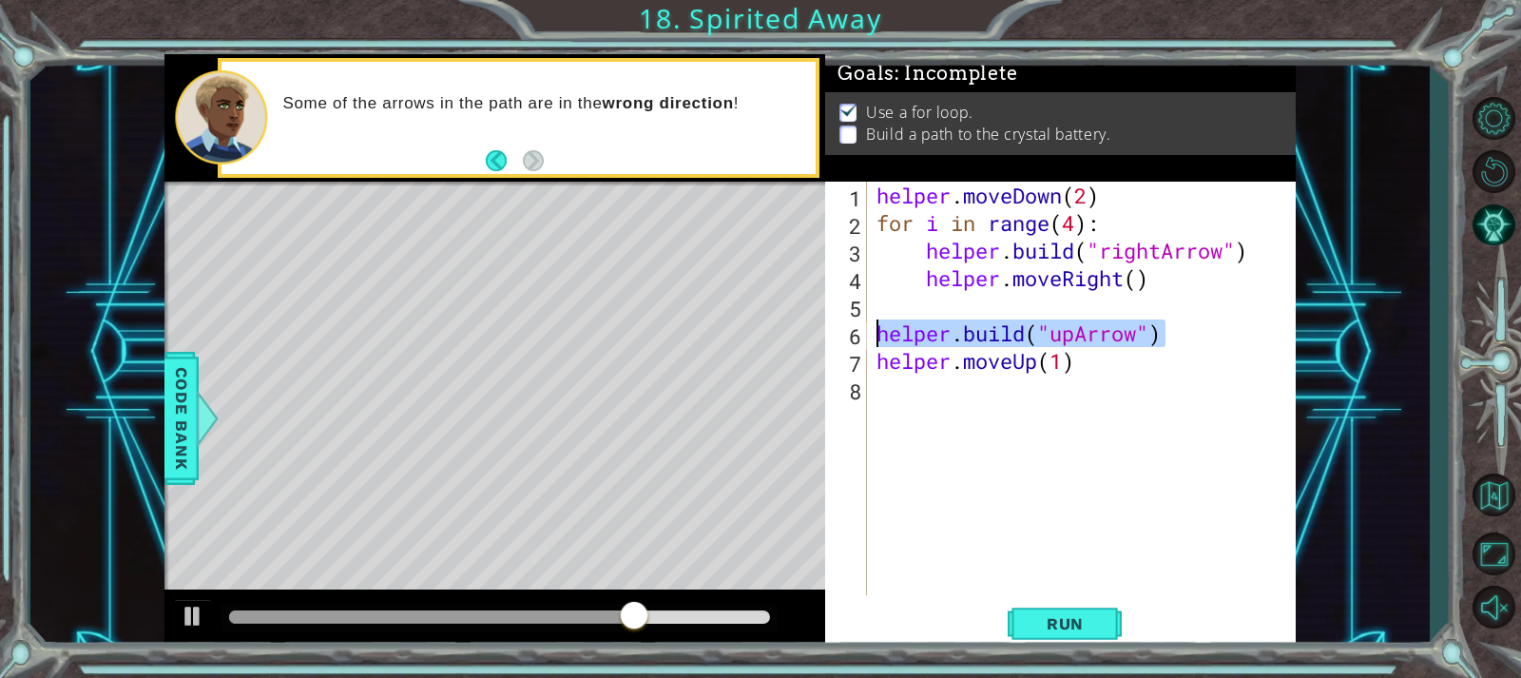
drag, startPoint x: 1183, startPoint y: 337, endPoint x: 835, endPoint y: 336, distance: 347.9
click at [835, 336] on div "helper.moveUp(1) 1 2 3 4 5 6 7 8 helper . moveDown ( 2 ) for i in range ( 4 ) :…" at bounding box center [1057, 388] width 465 height 413
type textarea "[DOMAIN_NAME]("upArrow")"
click at [907, 389] on div "helper . moveDown ( 2 ) for i in range ( 4 ) : helper . build ( "rightArrow" ) …" at bounding box center [1086, 416] width 427 height 469
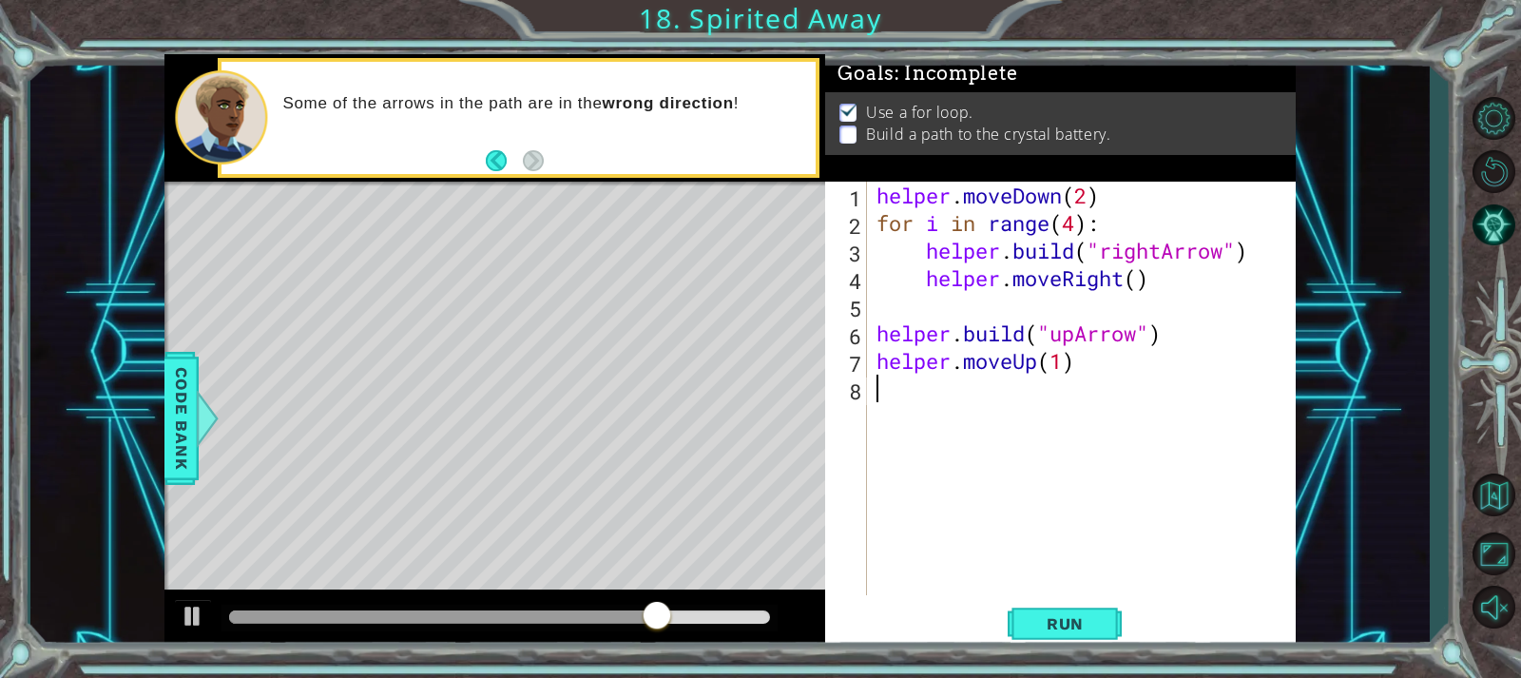
paste textarea "[DOMAIN_NAME]("upArrow")"
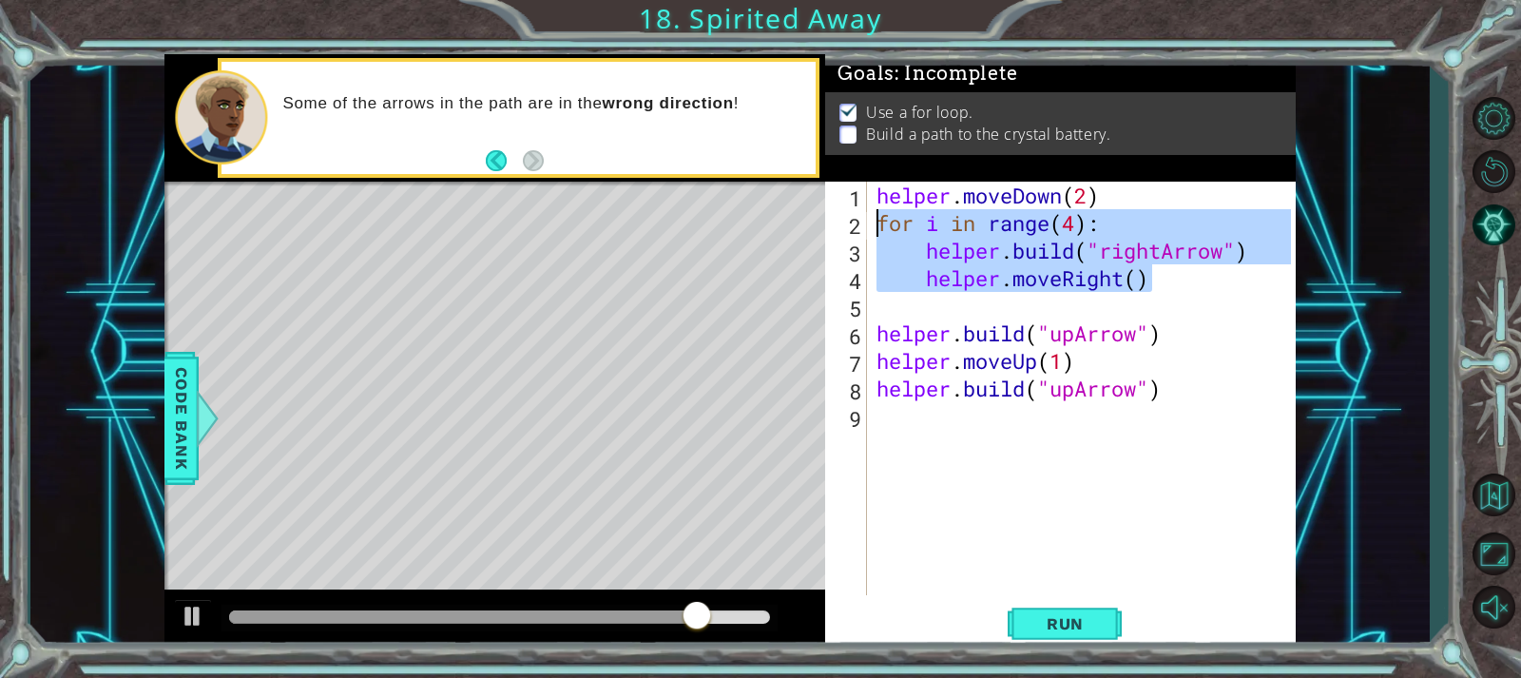
drag, startPoint x: 1136, startPoint y: 275, endPoint x: 853, endPoint y: 221, distance: 288.2
click at [853, 221] on div "[DOMAIN_NAME]("upArrow") 1 2 3 4 5 6 7 8 9 helper . moveDown ( 2 ) for i in ran…" at bounding box center [1057, 388] width 465 height 413
type textarea "for i in range(4): [DOMAIN_NAME]("rightArrow")"
click at [1032, 531] on div "helper . moveDown ( 2 ) for i in range ( 4 ) : helper . build ( "rightArrow" ) …" at bounding box center [1086, 416] width 427 height 469
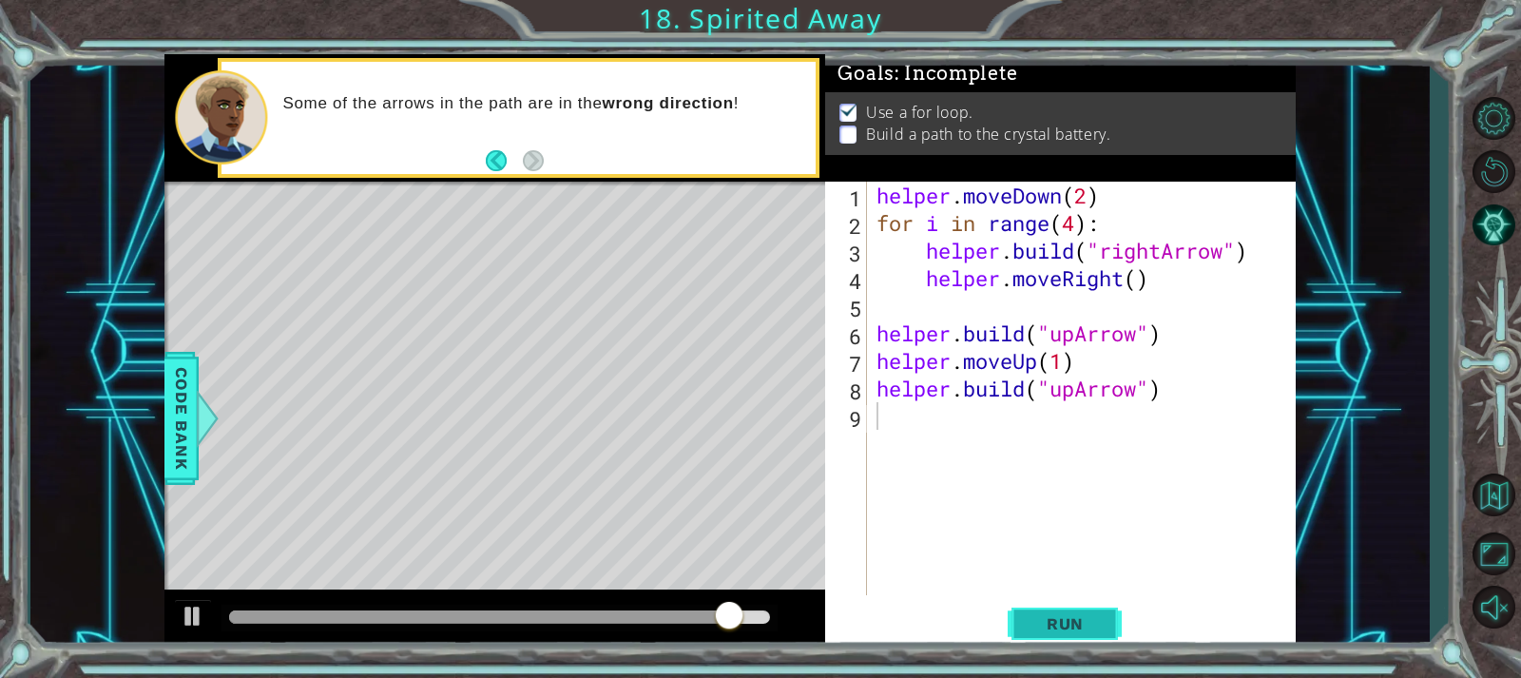
click at [1047, 619] on span "Run" at bounding box center [1065, 623] width 75 height 19
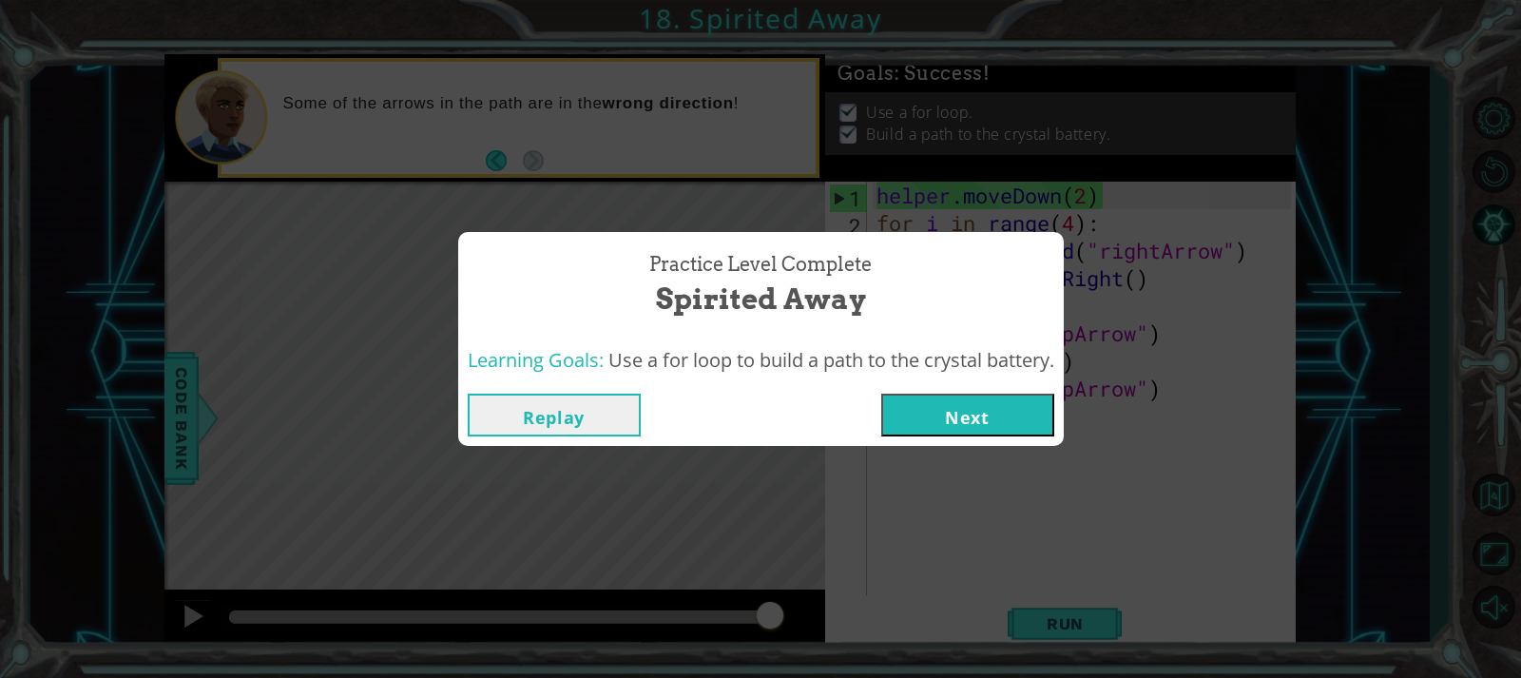
click at [974, 414] on button "Next" at bounding box center [967, 415] width 173 height 43
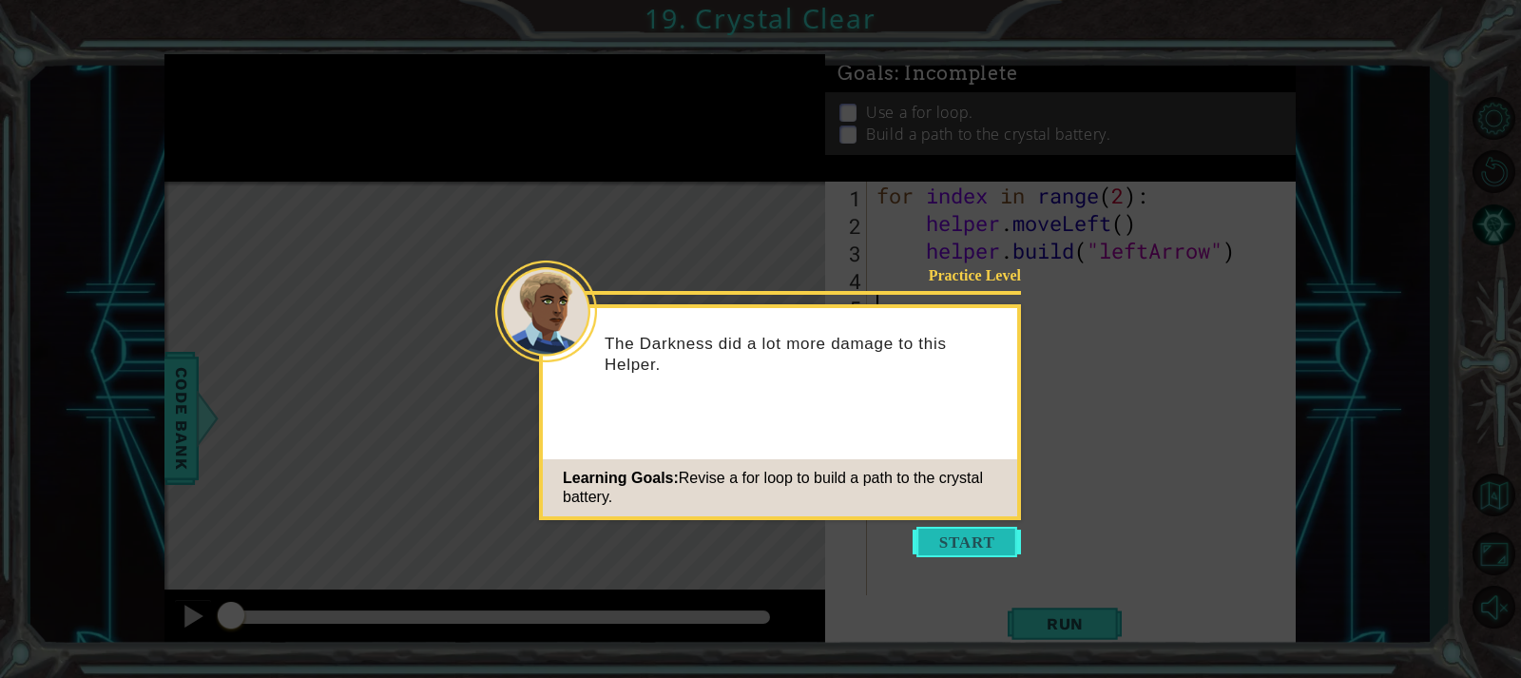
click at [984, 547] on button "Start" at bounding box center [967, 542] width 108 height 30
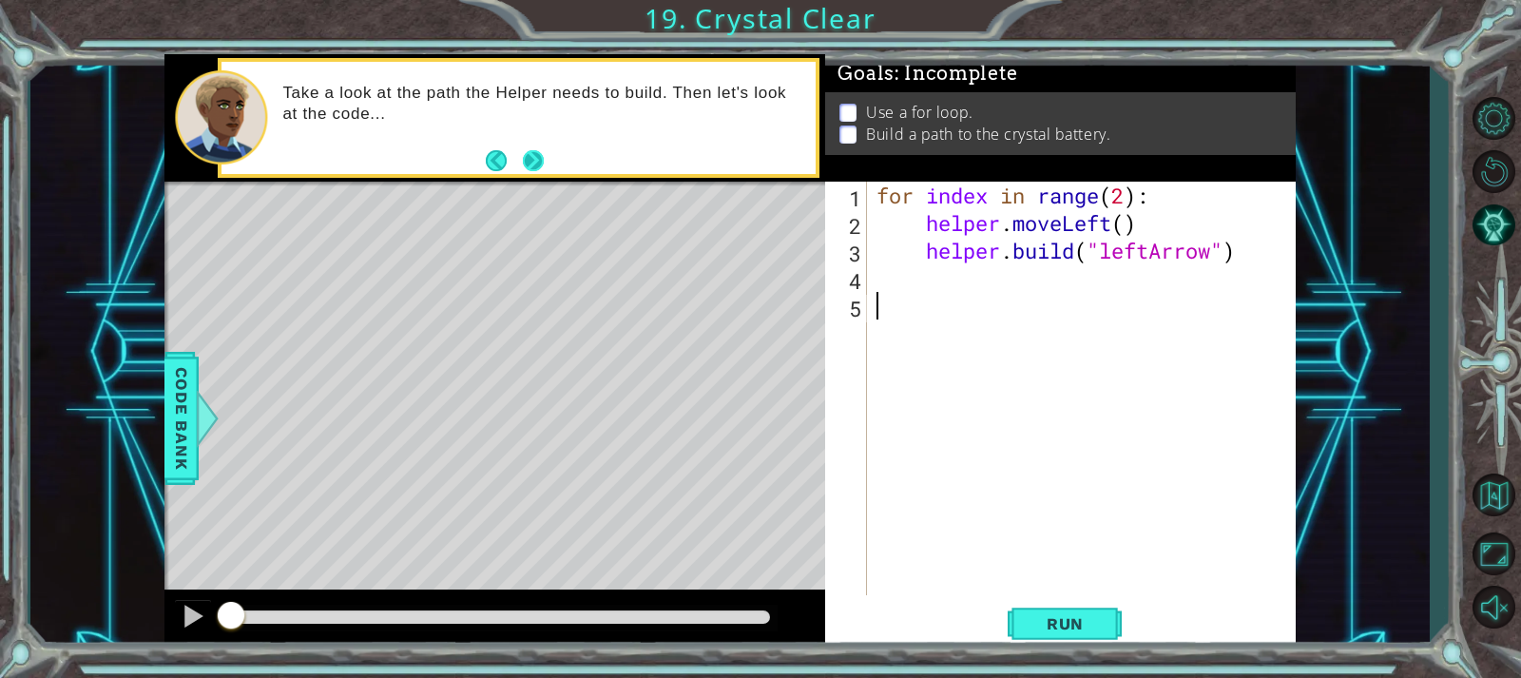
click at [536, 155] on button "Next" at bounding box center [533, 161] width 34 height 34
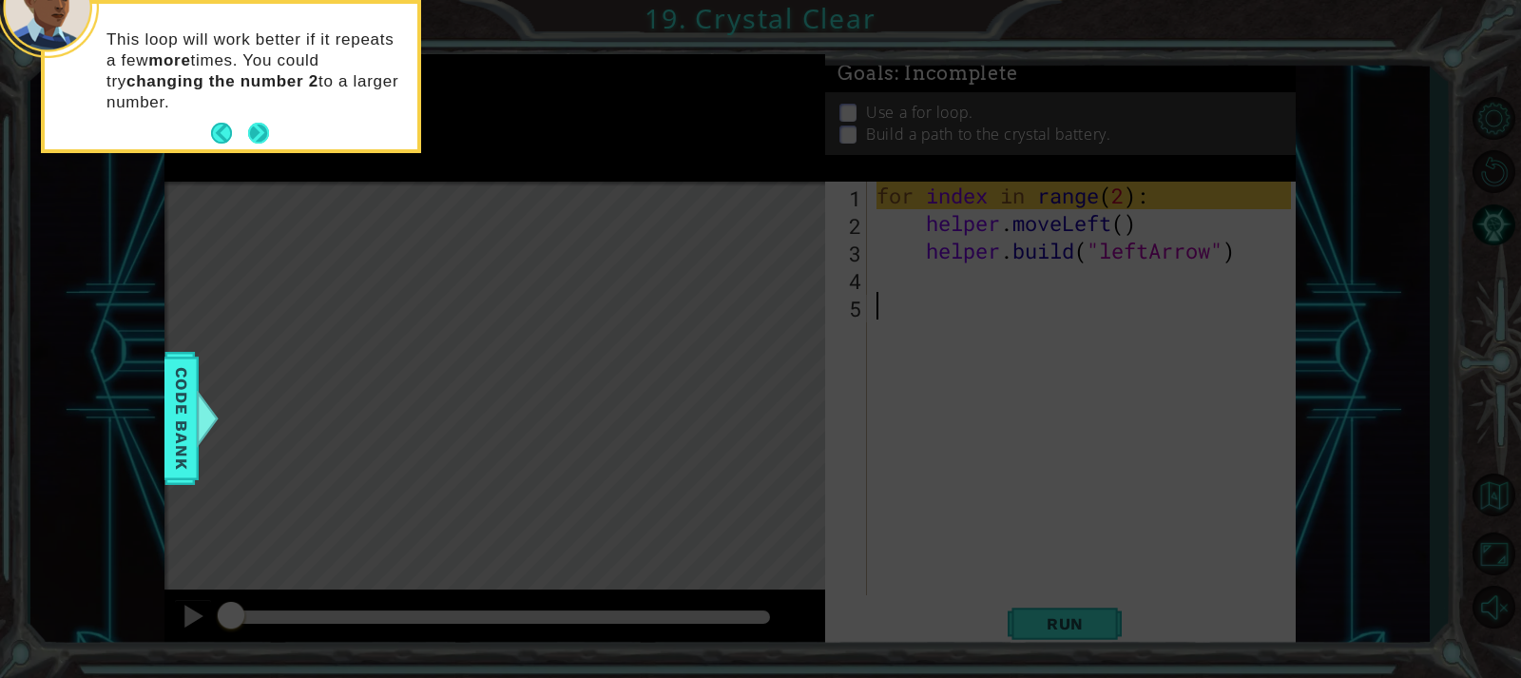
click at [261, 124] on button "Next" at bounding box center [257, 133] width 29 height 29
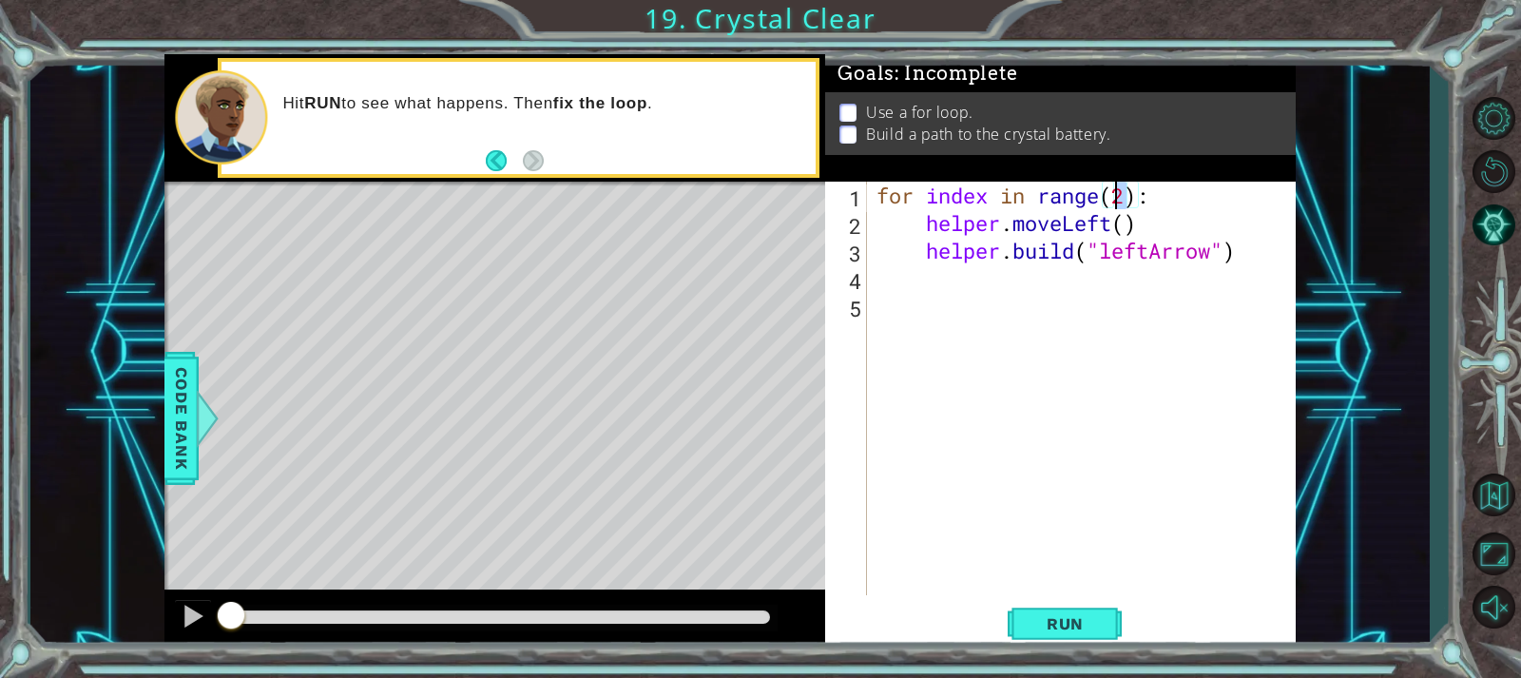
drag, startPoint x: 1129, startPoint y: 198, endPoint x: 1114, endPoint y: 198, distance: 15.2
click at [1114, 198] on div "for index in range ( 2 ) : helper . moveLeft ( ) helper . build ( "leftArrow" )" at bounding box center [1086, 416] width 427 height 469
type textarea "for index in range(4):"
click at [983, 476] on div "for index in range ( 4 ) : helper . moveLeft ( ) helper . build ( "leftArrow" )" at bounding box center [1086, 416] width 427 height 469
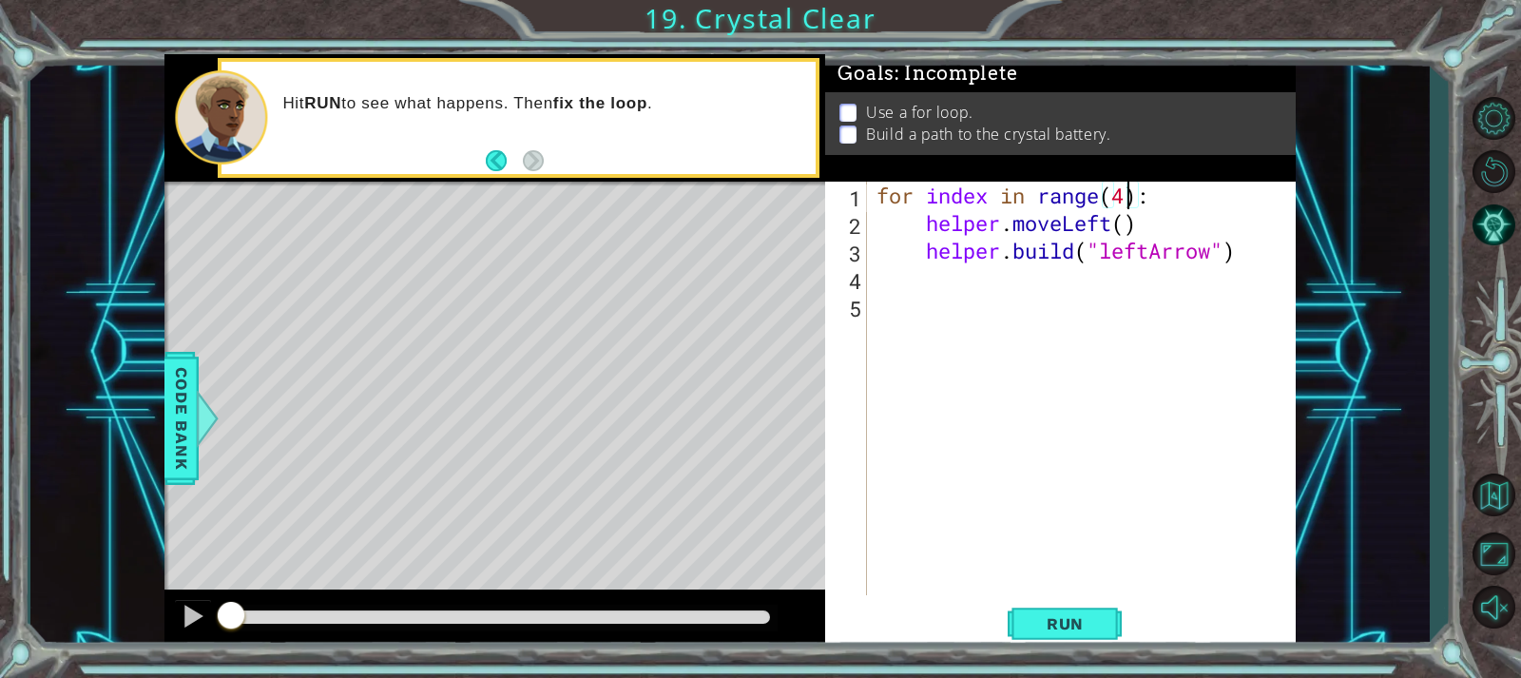
scroll to position [0, 0]
click at [1045, 623] on span "Run" at bounding box center [1065, 623] width 75 height 19
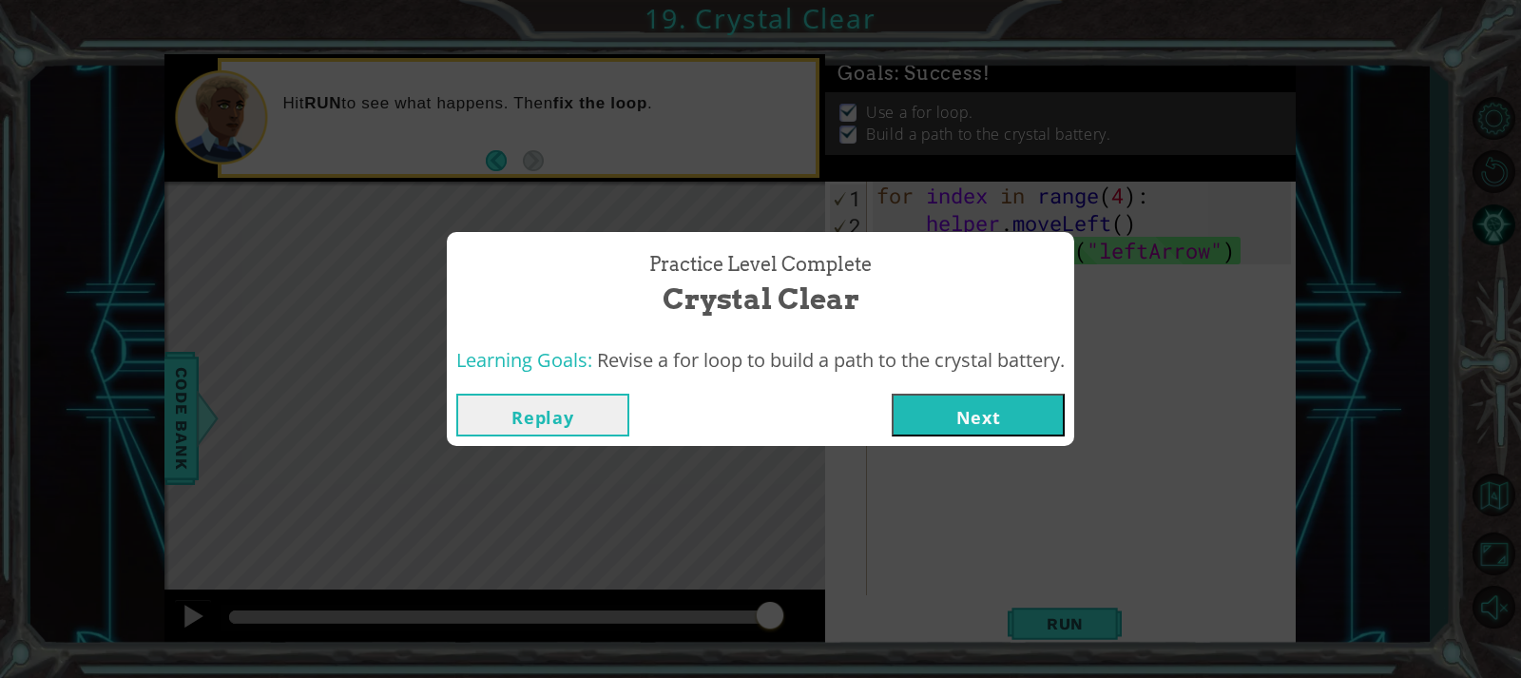
click at [994, 404] on button "Next" at bounding box center [978, 415] width 173 height 43
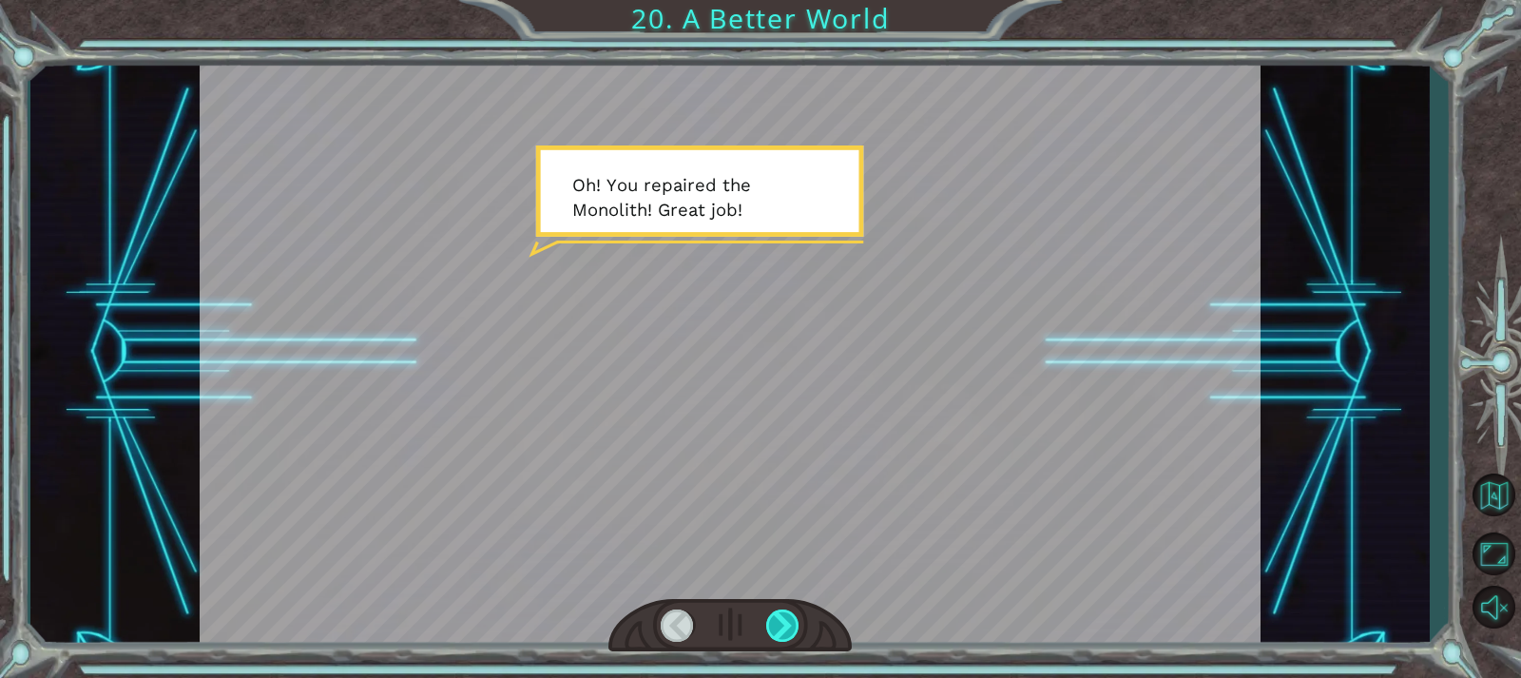
click at [797, 626] on div at bounding box center [782, 625] width 33 height 32
click at [783, 635] on div at bounding box center [782, 625] width 33 height 32
click at [781, 635] on div at bounding box center [782, 625] width 33 height 32
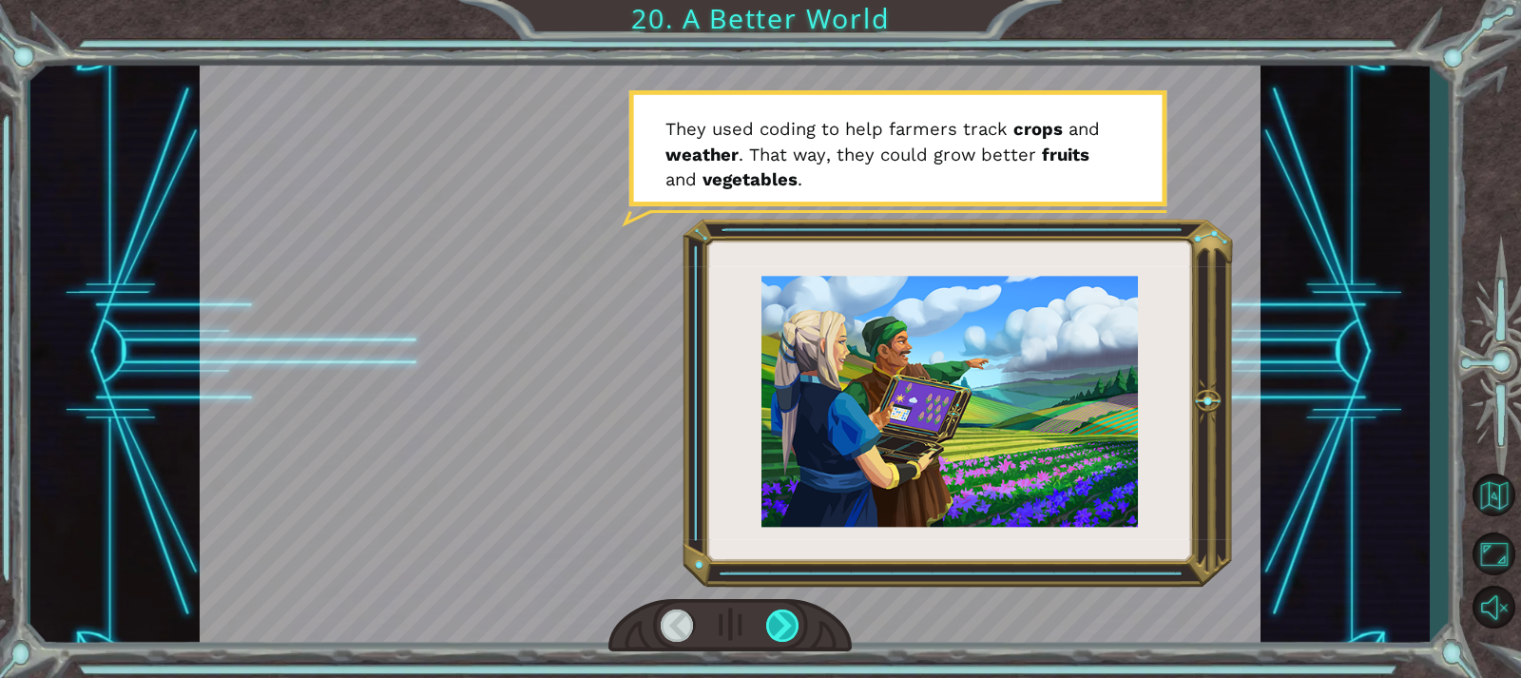
click at [781, 635] on div at bounding box center [782, 625] width 33 height 32
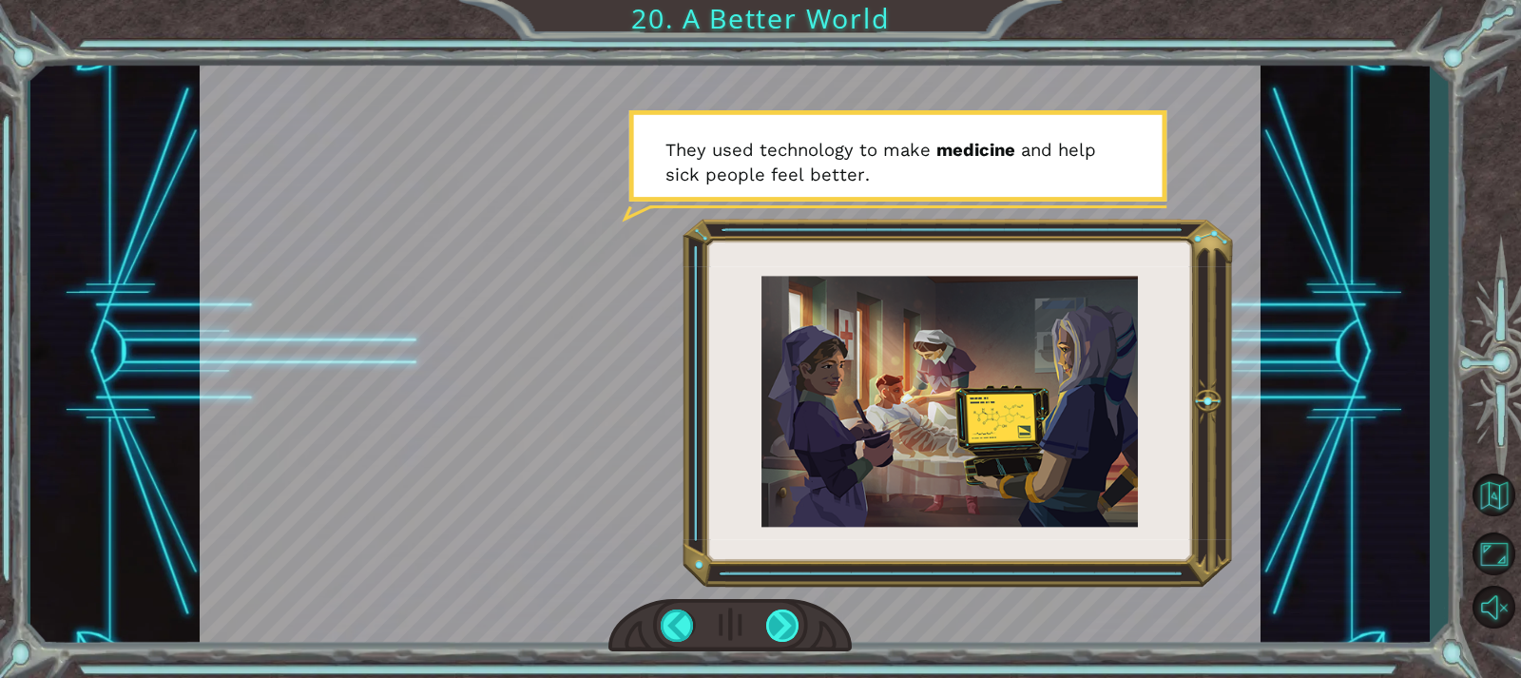
click at [781, 635] on div at bounding box center [782, 625] width 33 height 32
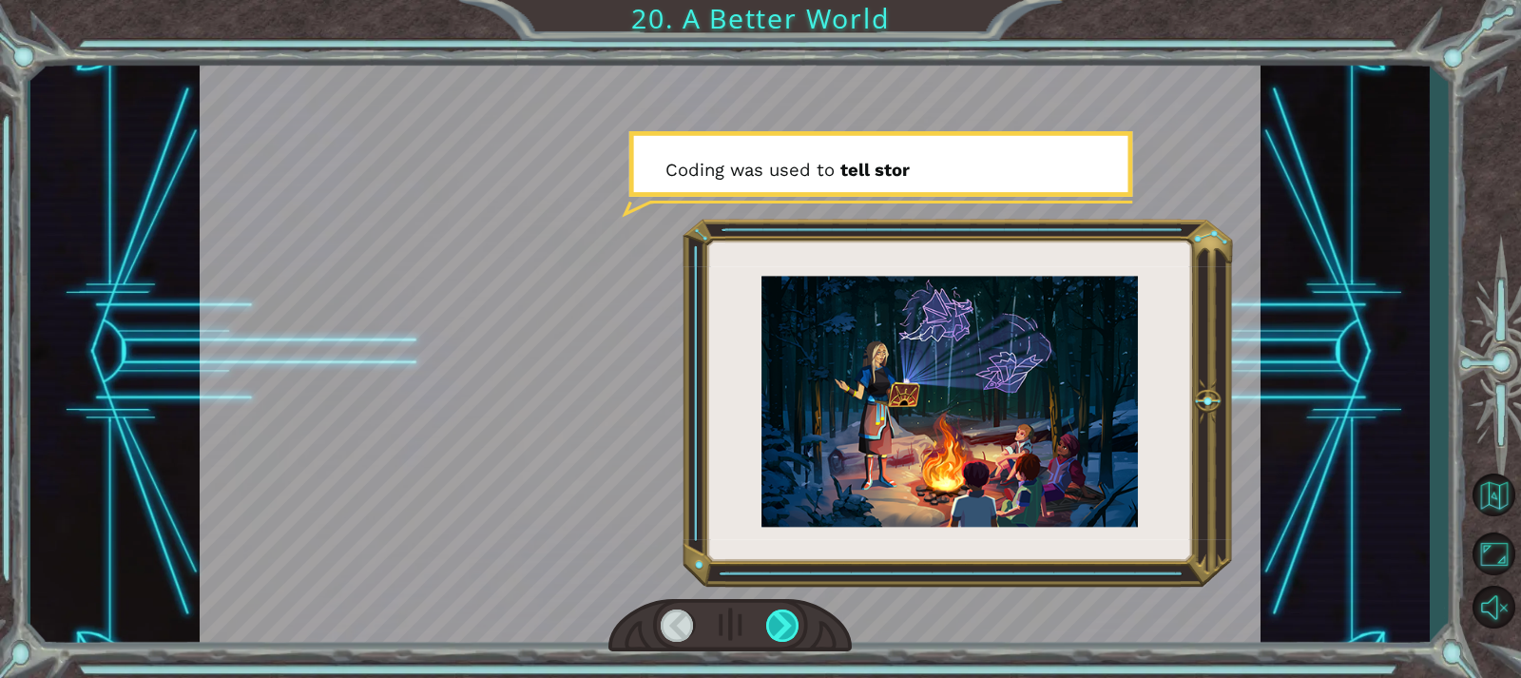
click at [781, 635] on div at bounding box center [782, 625] width 33 height 32
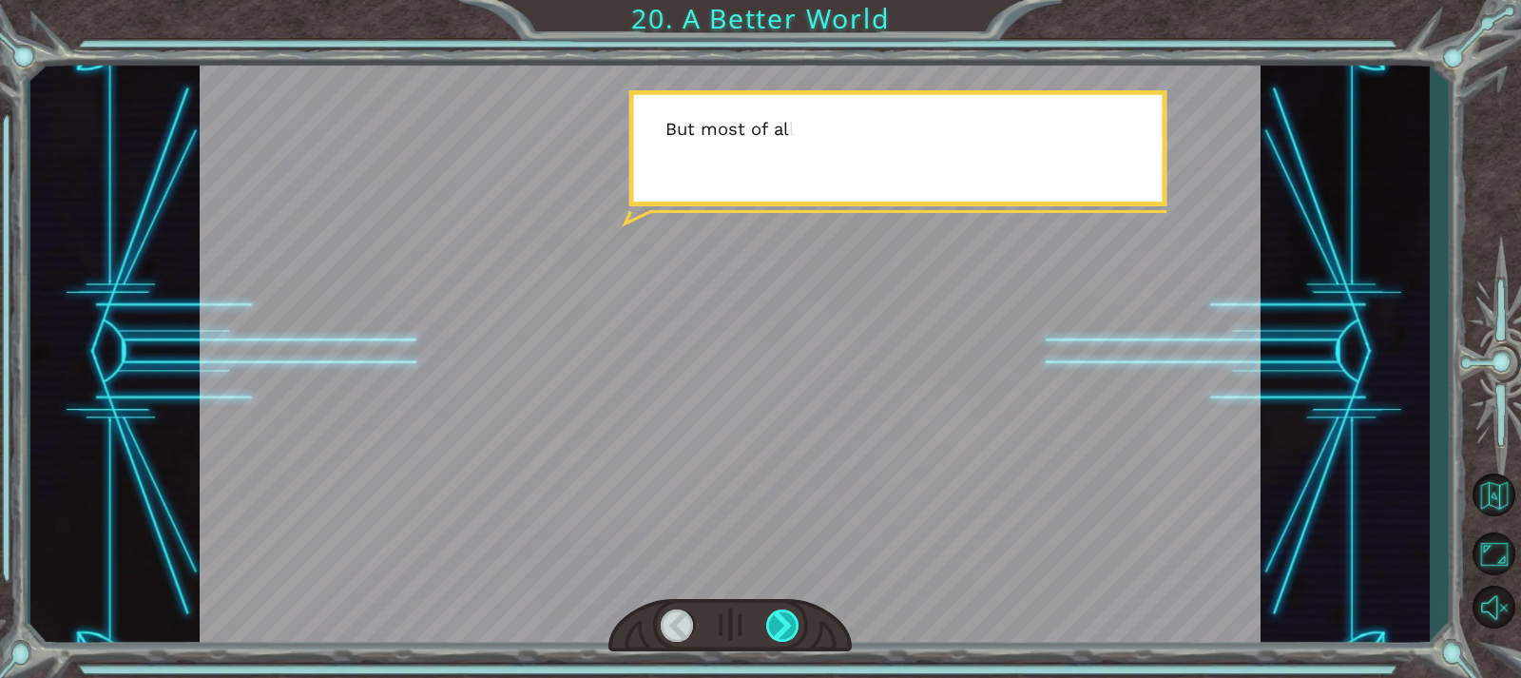
click at [781, 635] on div at bounding box center [782, 625] width 33 height 32
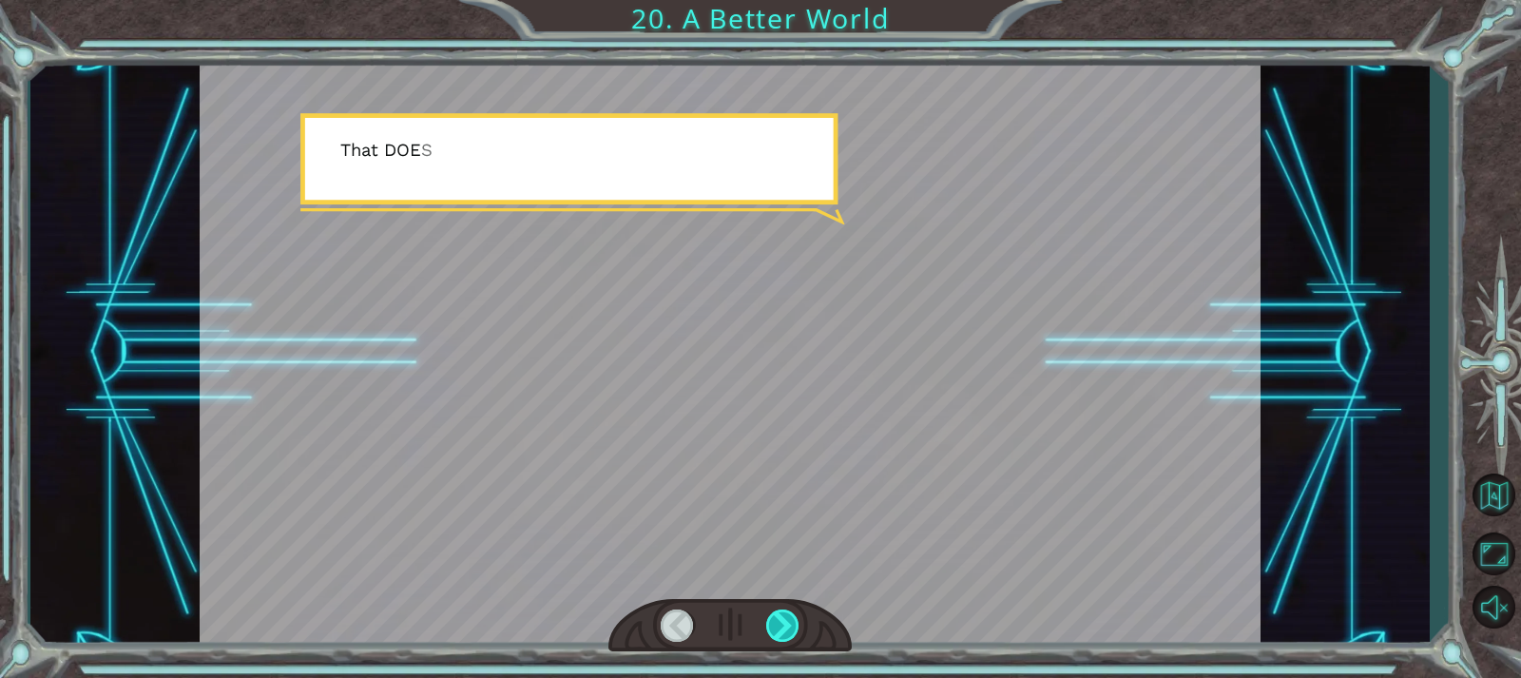
click at [781, 635] on div at bounding box center [782, 625] width 33 height 32
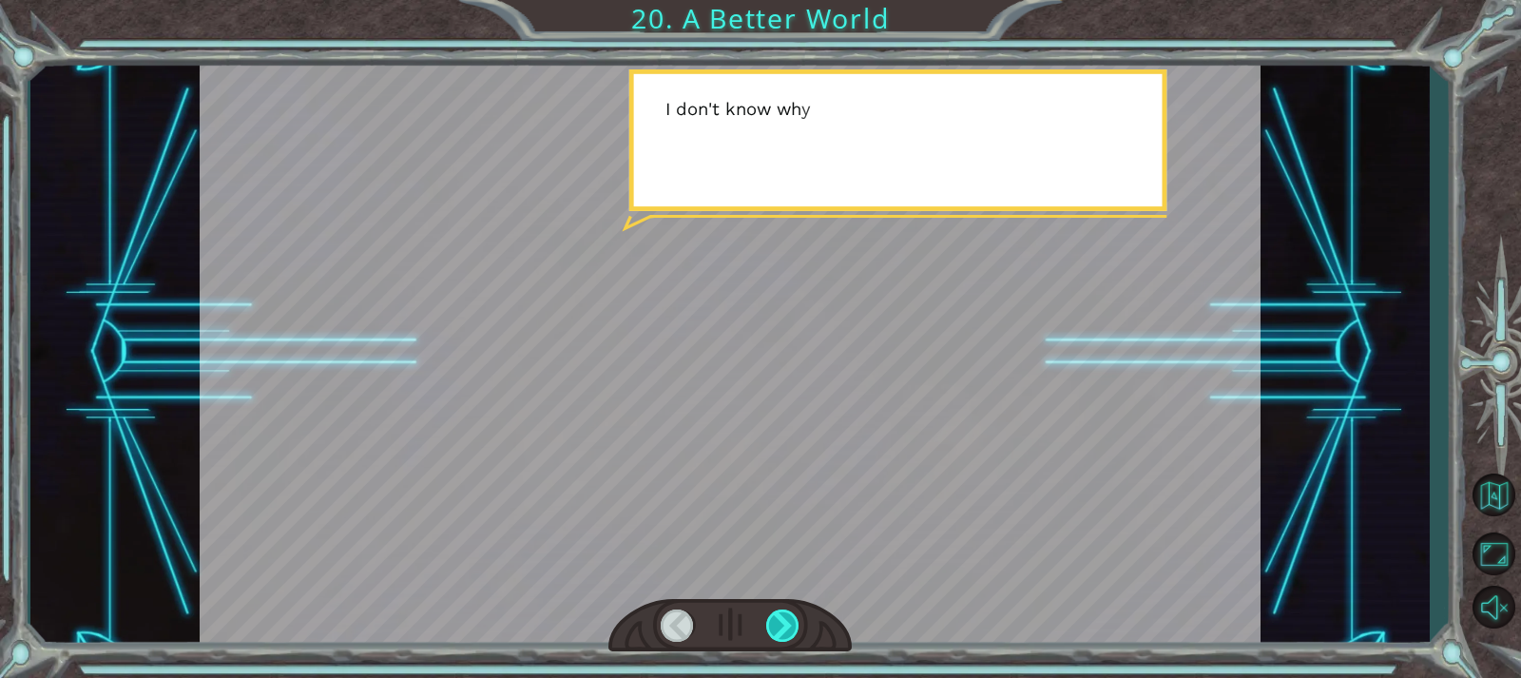
click at [781, 635] on div at bounding box center [782, 625] width 33 height 32
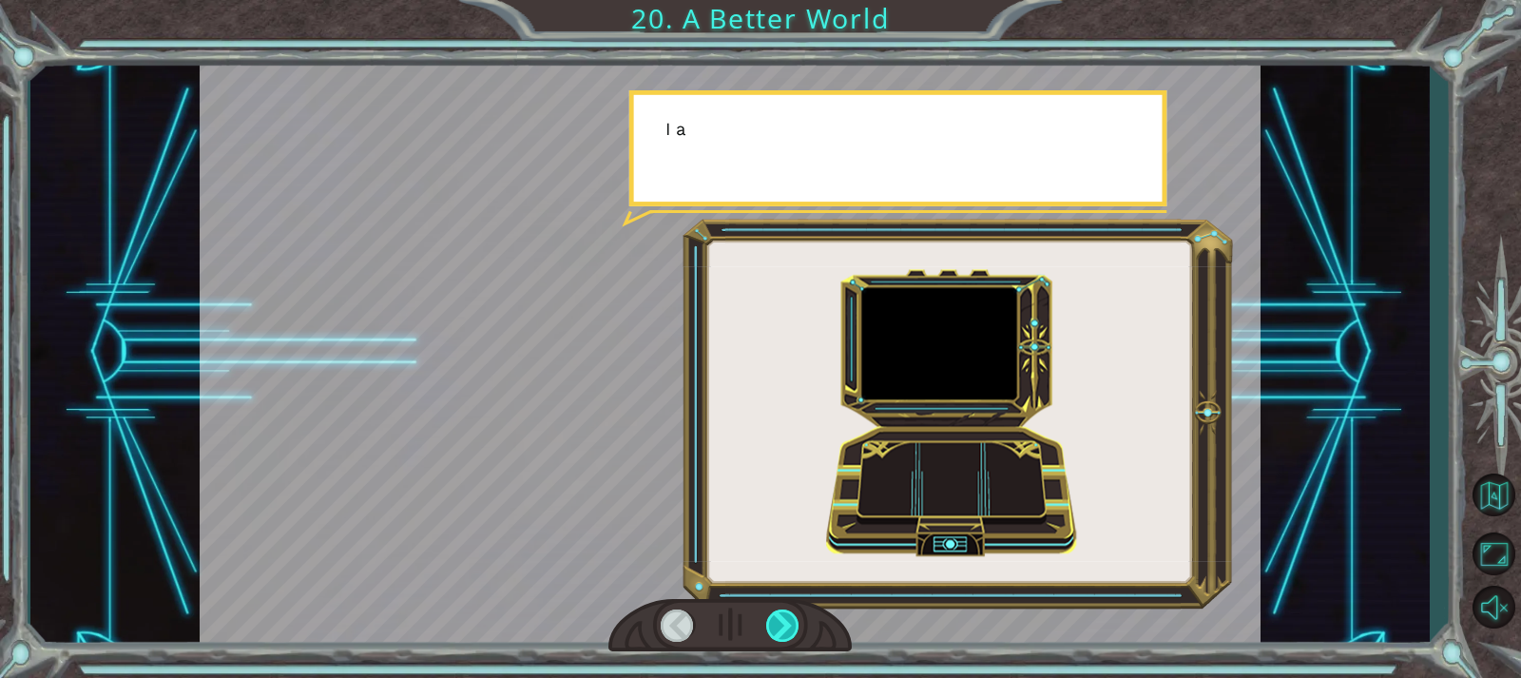
click at [781, 635] on div at bounding box center [782, 625] width 33 height 32
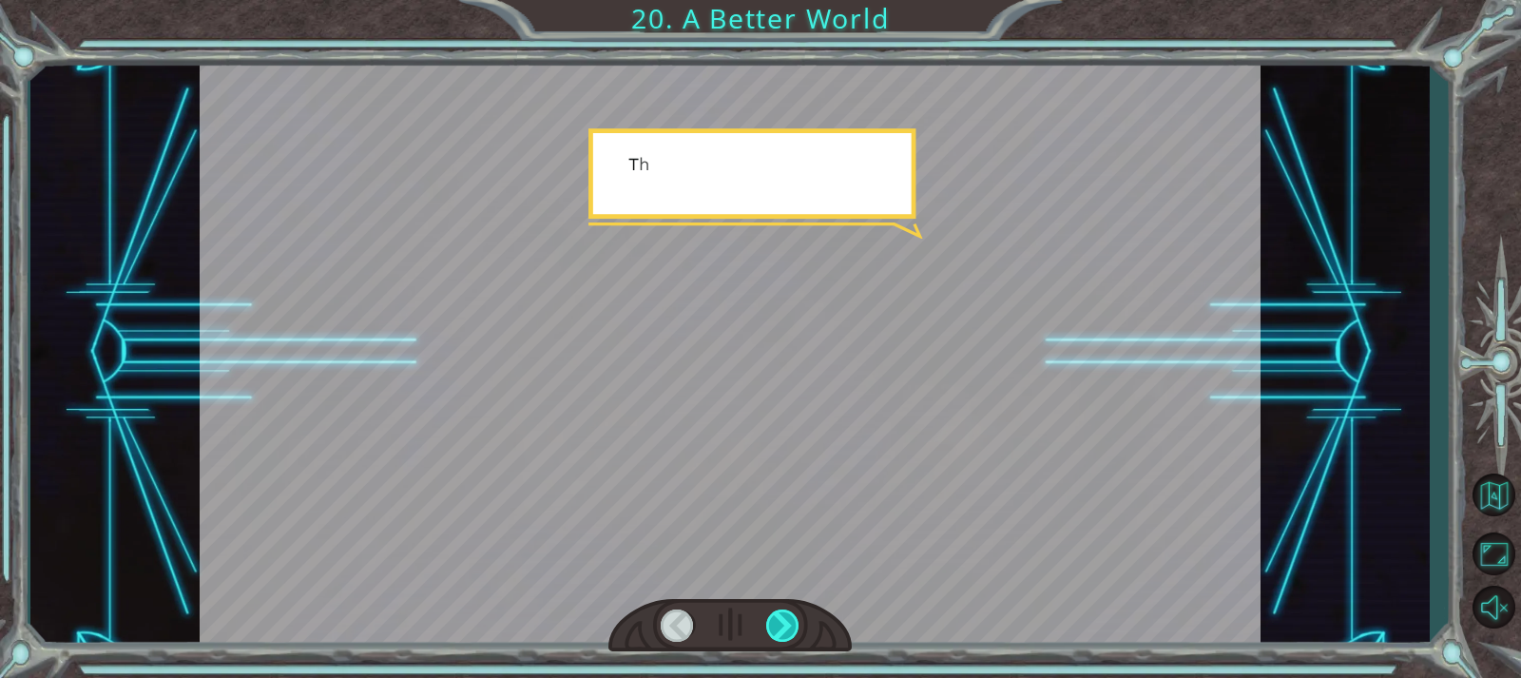
click at [781, 635] on div at bounding box center [782, 625] width 33 height 32
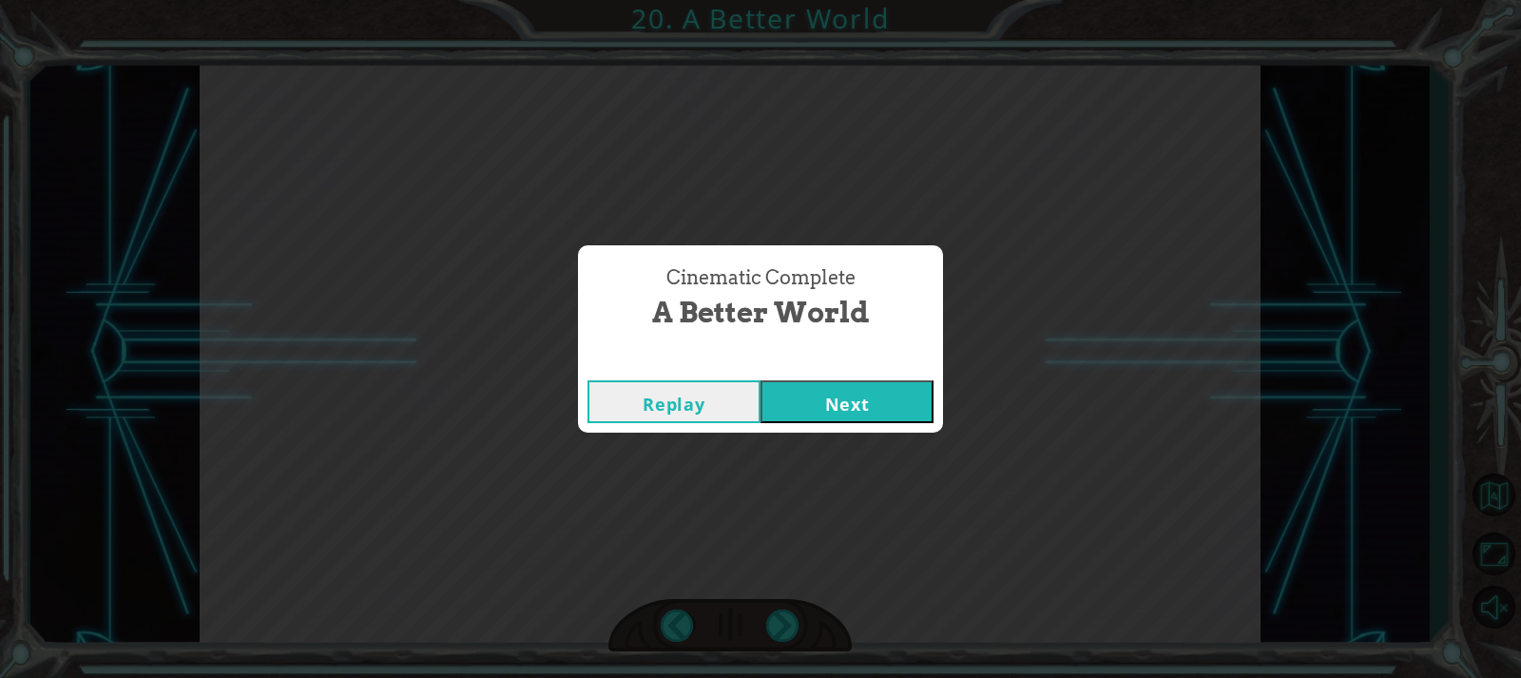
click at [867, 393] on button "Next" at bounding box center [846, 401] width 173 height 43
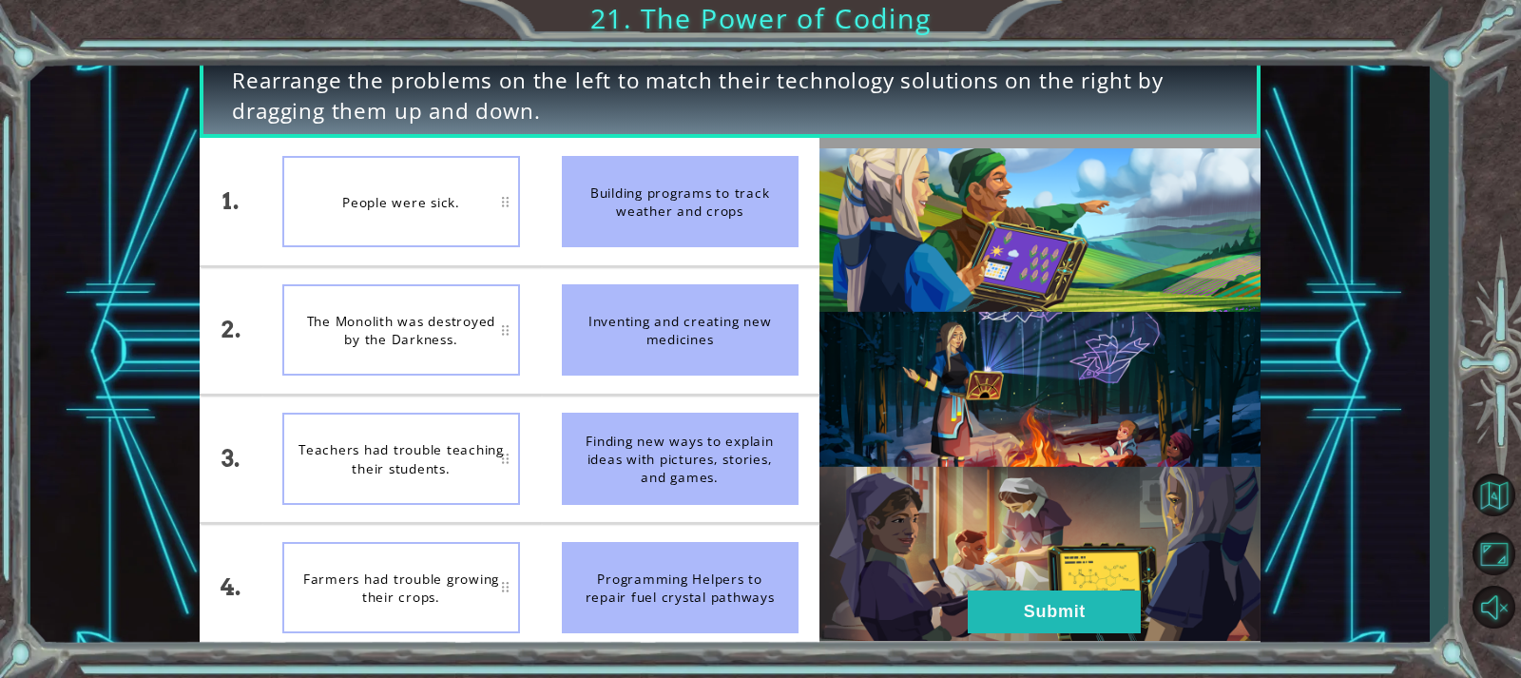
drag, startPoint x: 731, startPoint y: 230, endPoint x: 637, endPoint y: 237, distance: 94.3
click at [673, 234] on div "Building programs to track weather and crops" at bounding box center [680, 201] width 237 height 91
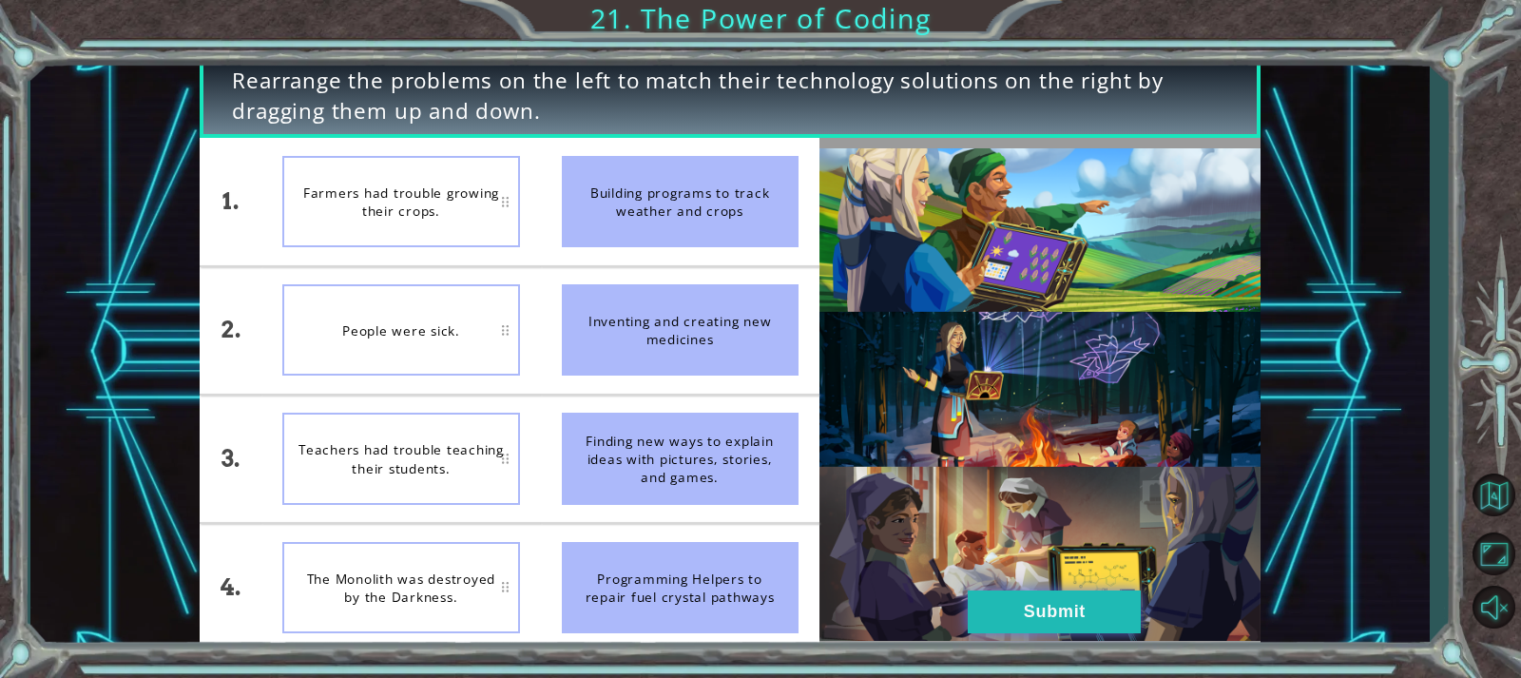
click at [989, 624] on button "Submit" at bounding box center [1054, 611] width 173 height 43
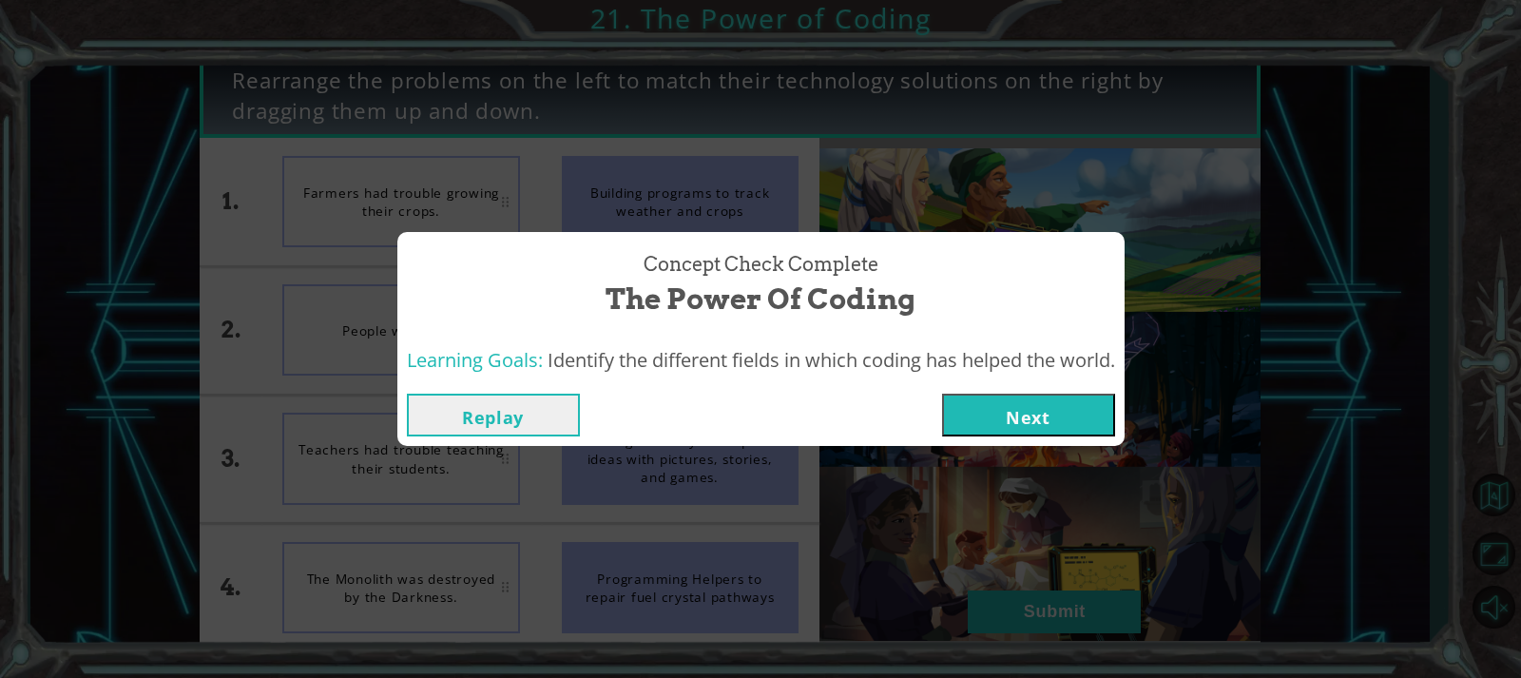
click at [1032, 407] on button "Next" at bounding box center [1028, 415] width 173 height 43
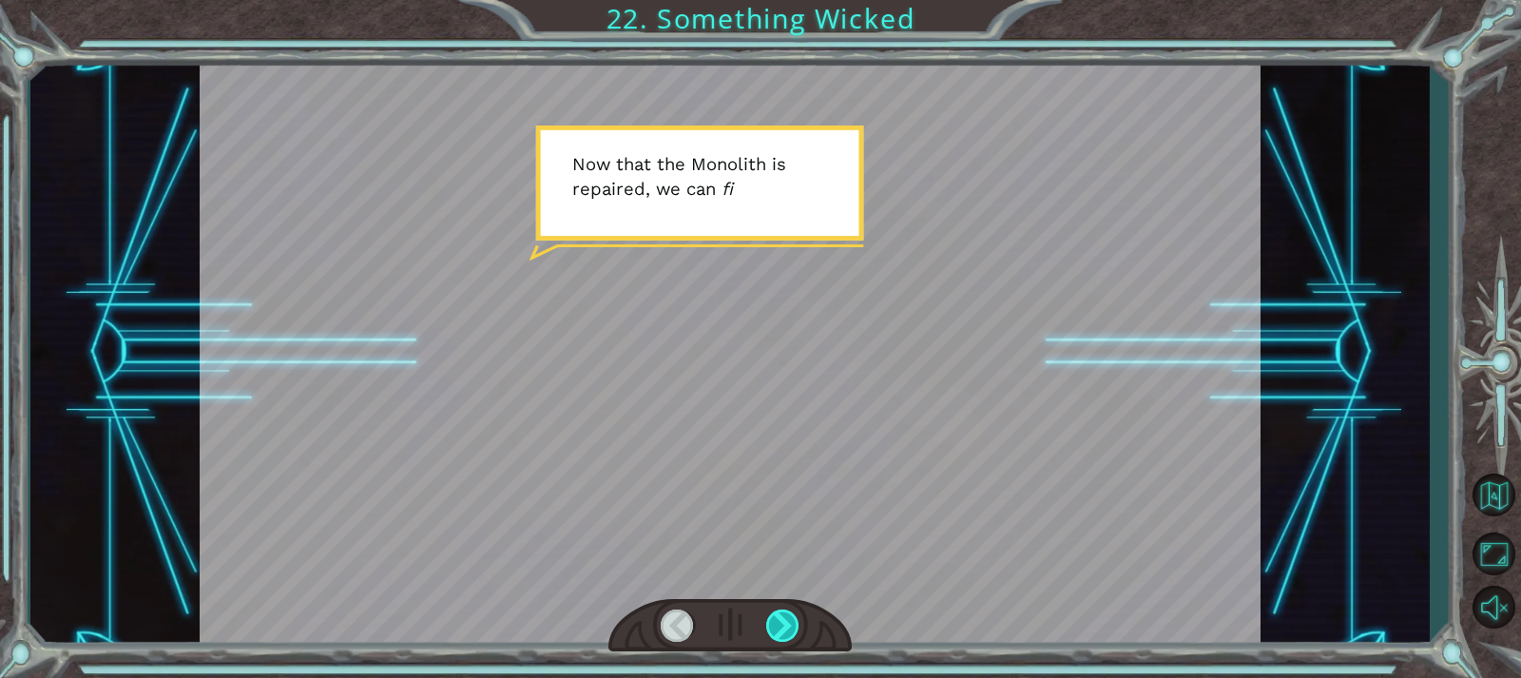
click at [790, 618] on div at bounding box center [782, 625] width 33 height 32
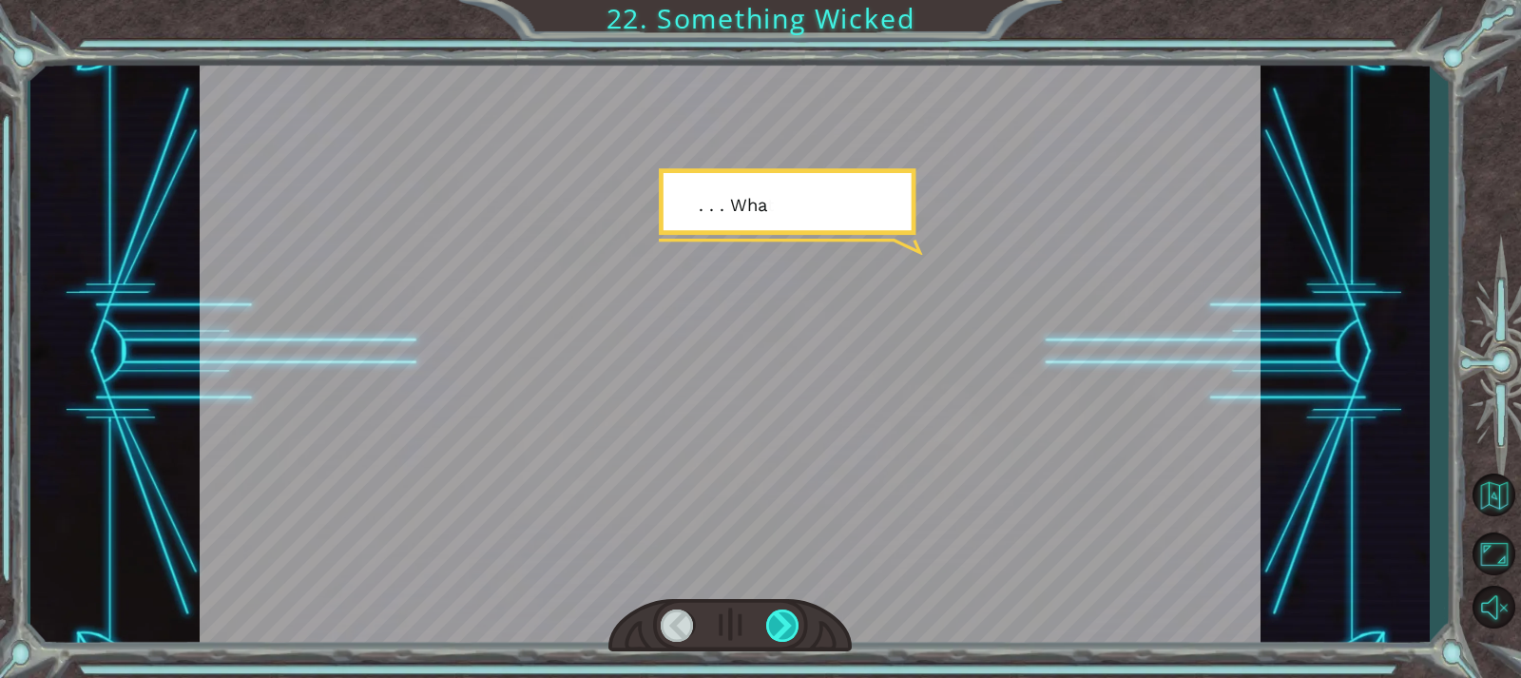
click at [785, 618] on div at bounding box center [782, 625] width 33 height 32
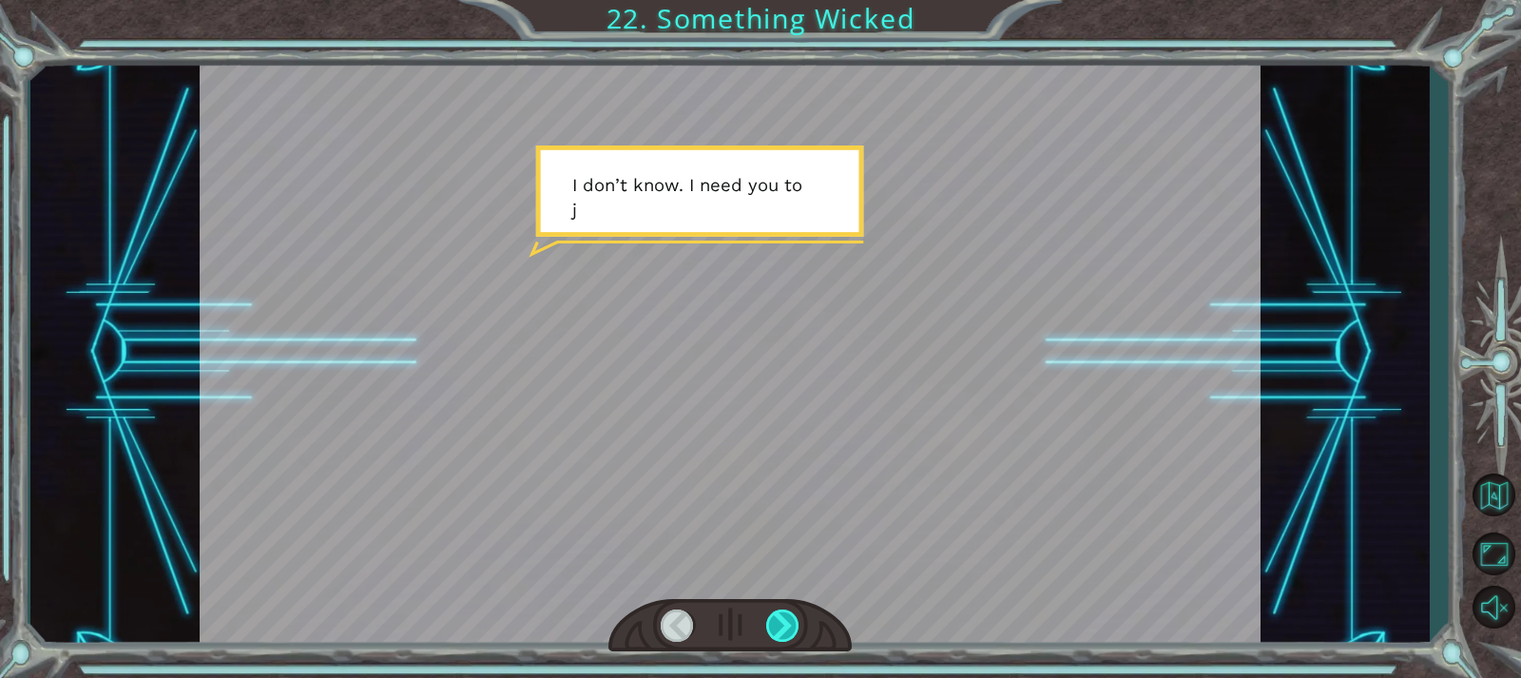
click at [785, 618] on div at bounding box center [782, 625] width 33 height 32
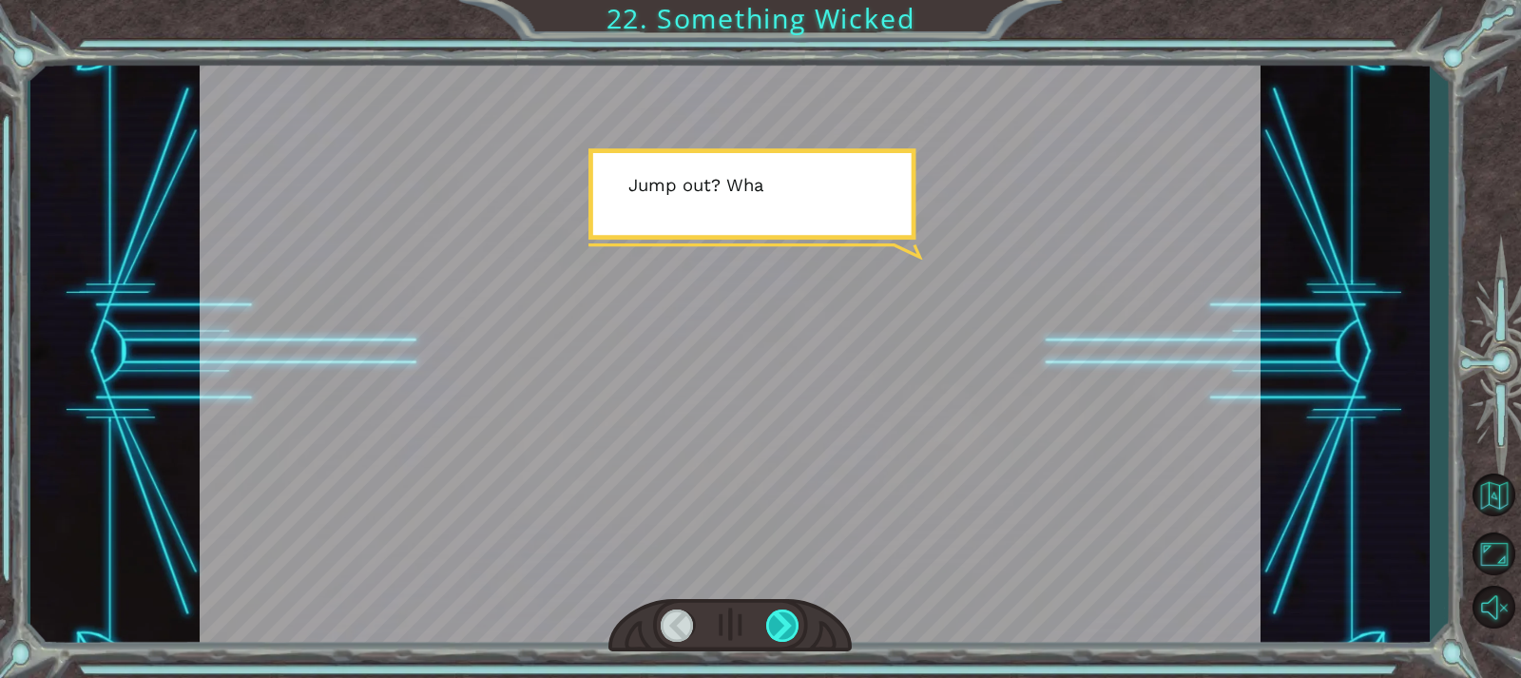
click at [785, 618] on div at bounding box center [782, 625] width 33 height 32
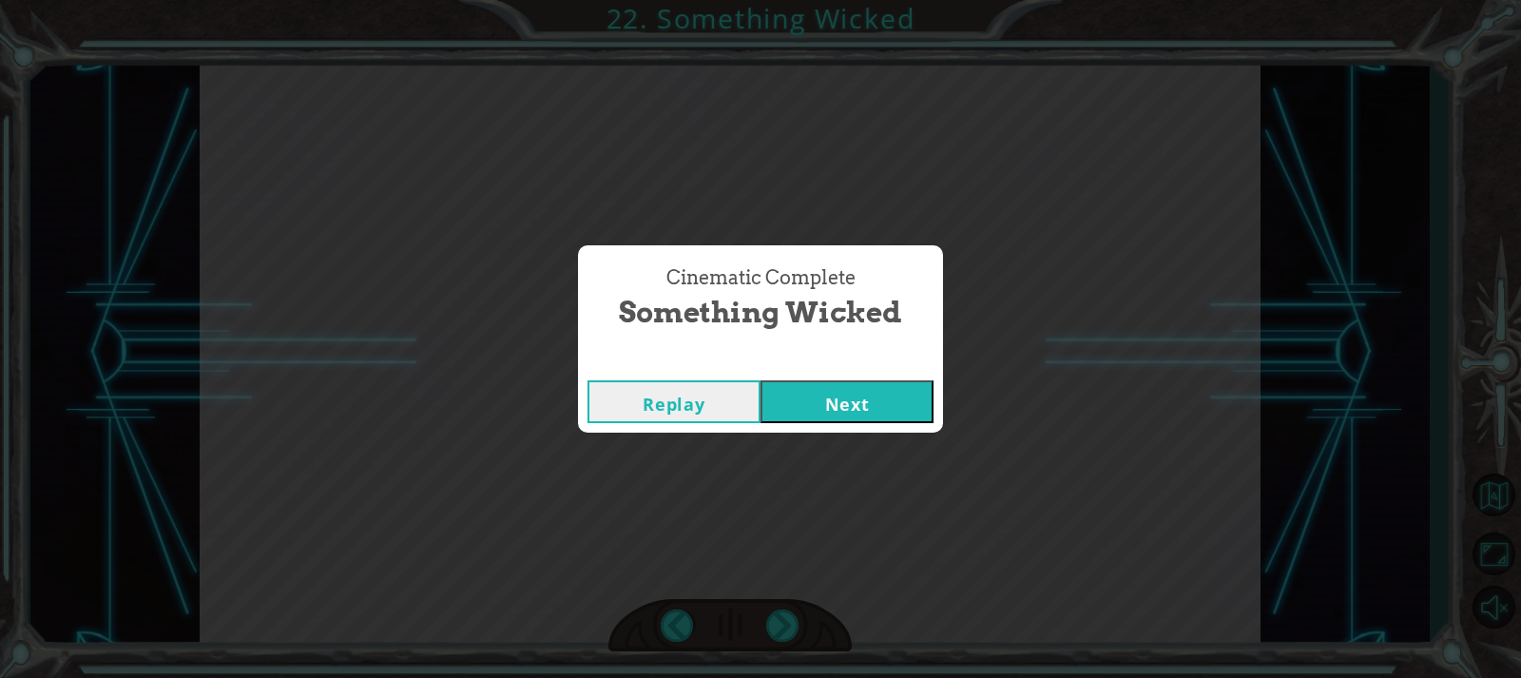
click at [805, 400] on button "Next" at bounding box center [846, 401] width 173 height 43
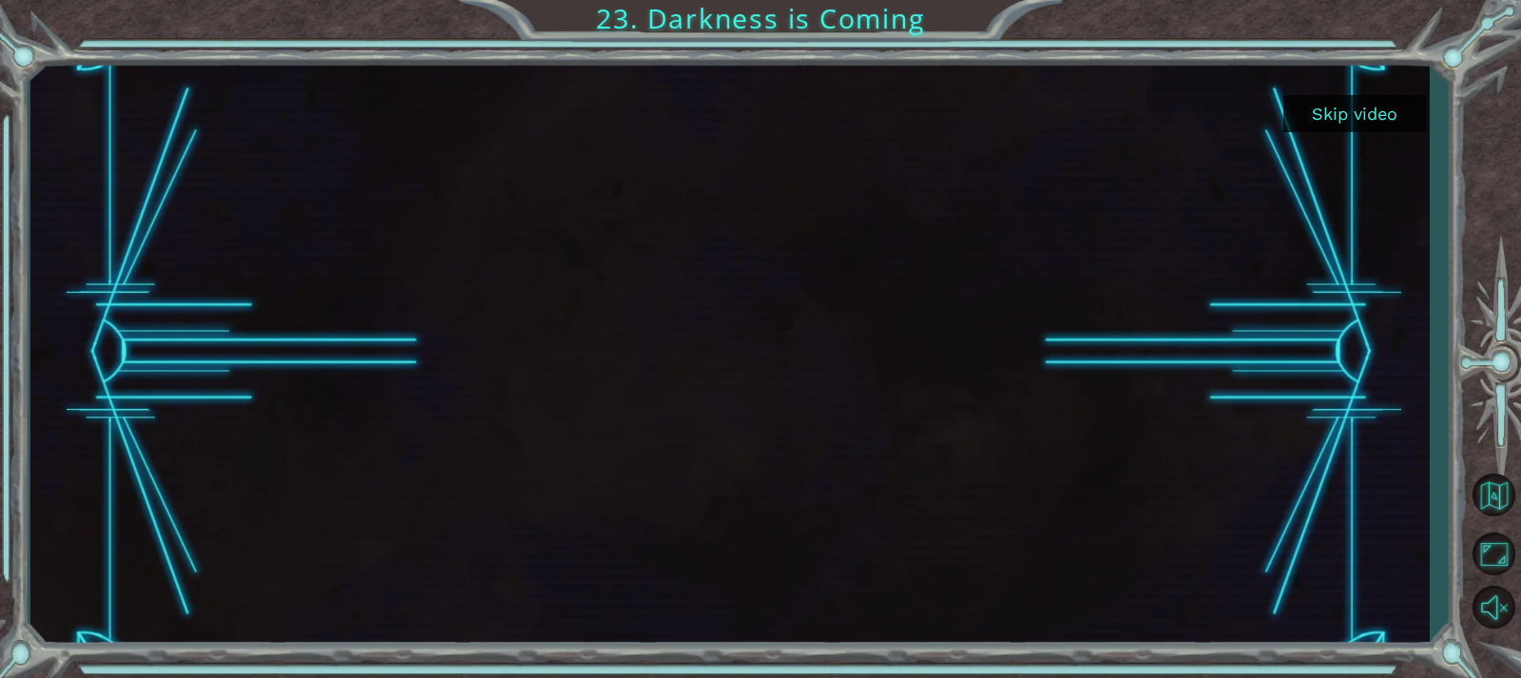
click at [1341, 122] on button "Skip video" at bounding box center [1354, 113] width 143 height 37
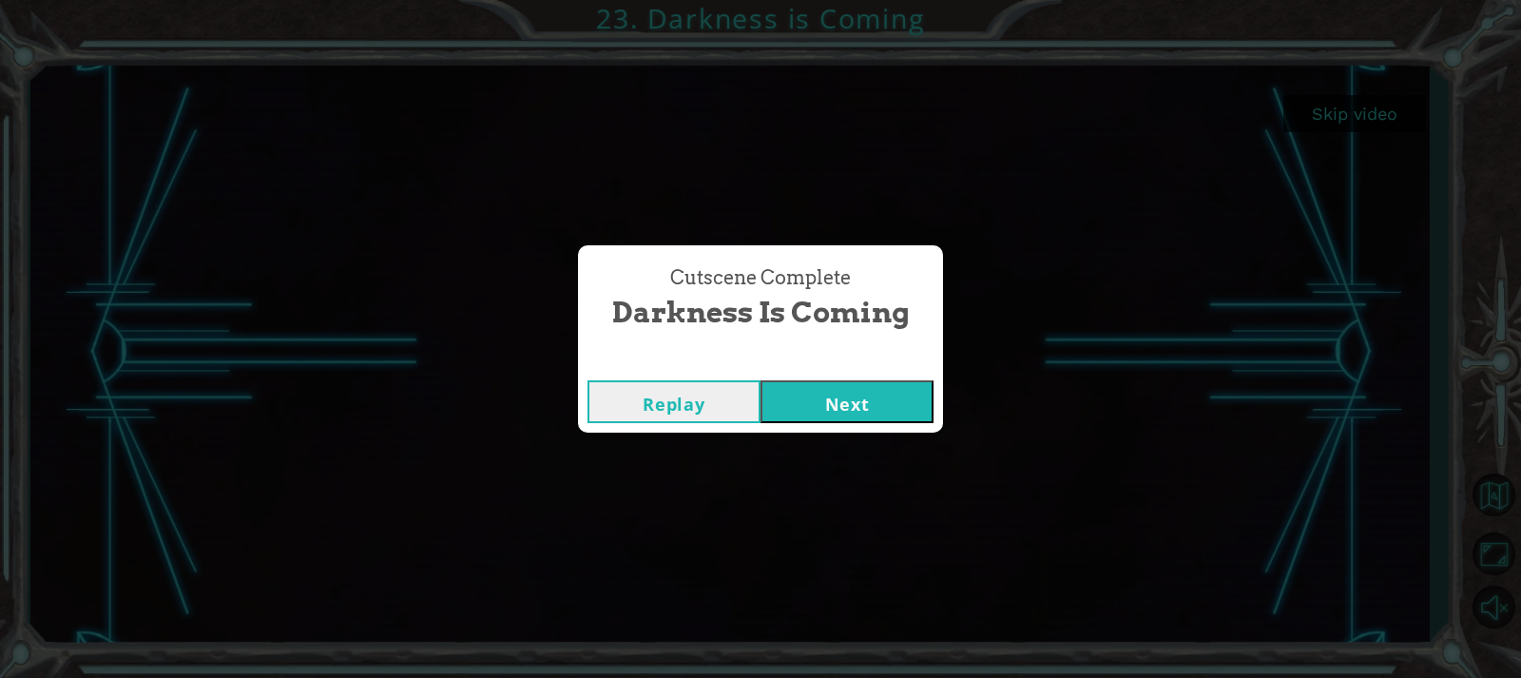
click at [834, 409] on button "Next" at bounding box center [846, 401] width 173 height 43
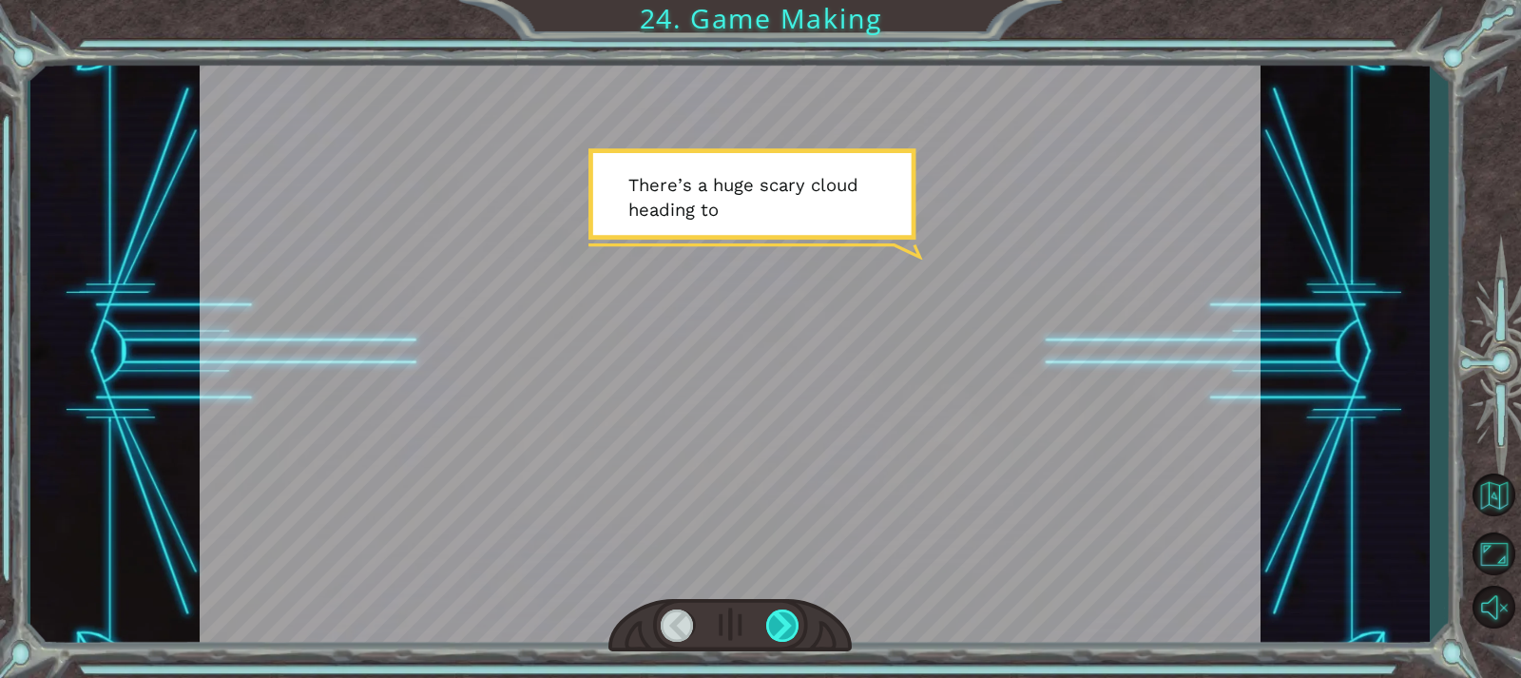
click at [786, 635] on div at bounding box center [782, 625] width 33 height 32
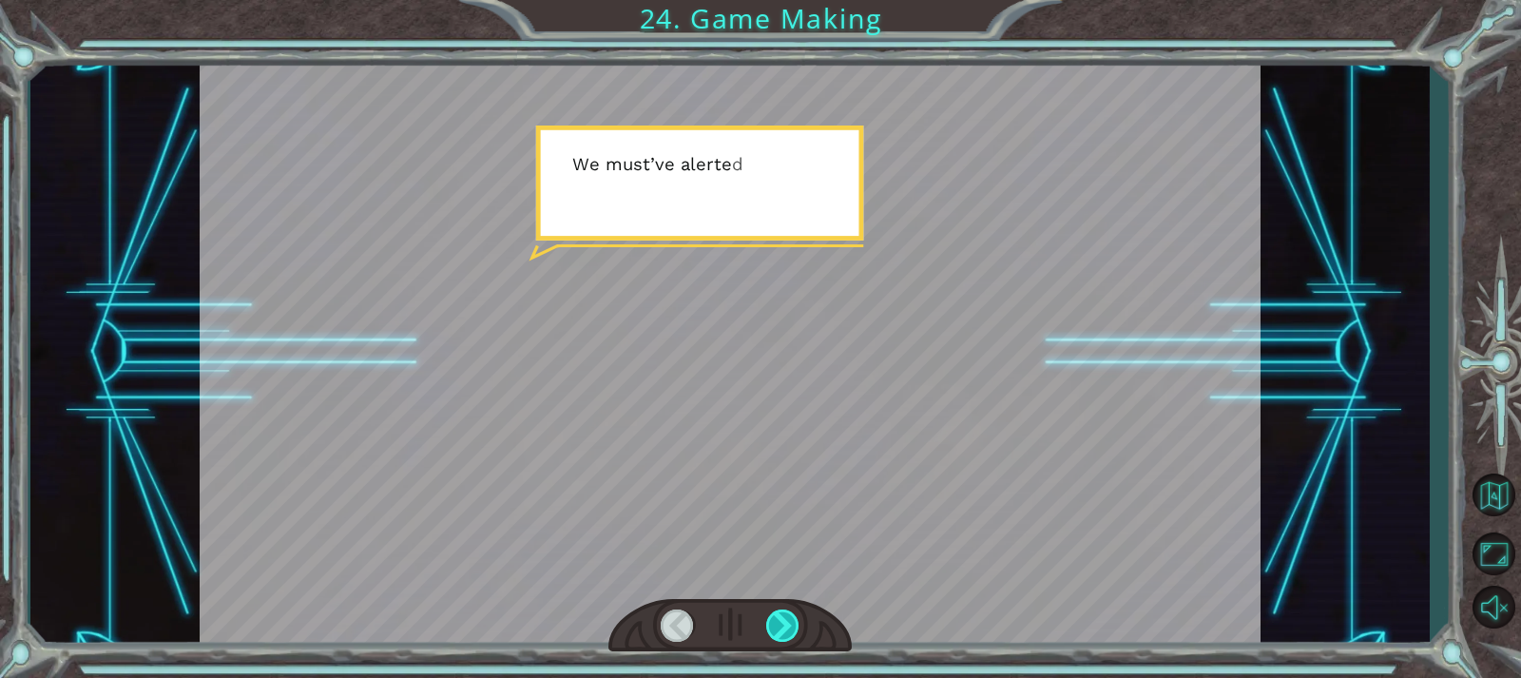
click at [789, 634] on div at bounding box center [782, 625] width 33 height 32
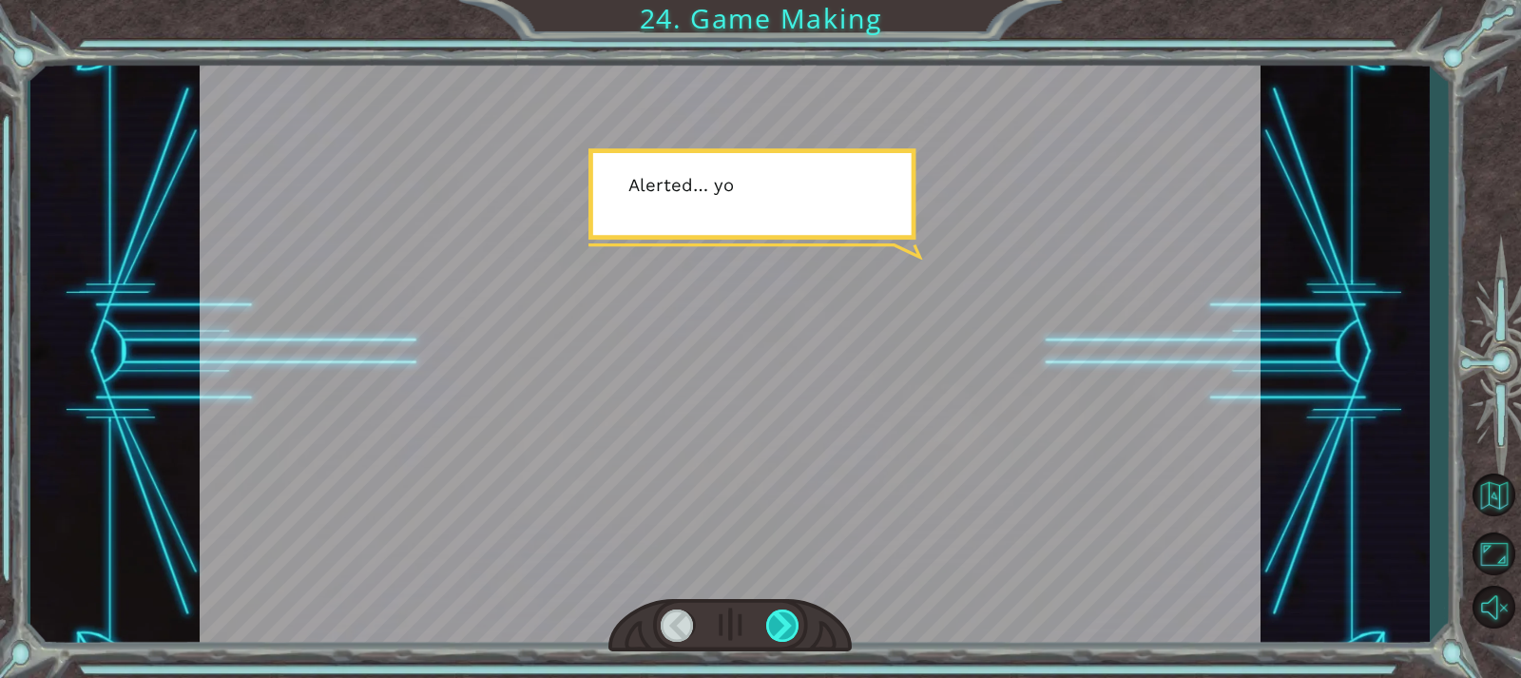
click at [789, 634] on div at bounding box center [782, 625] width 33 height 32
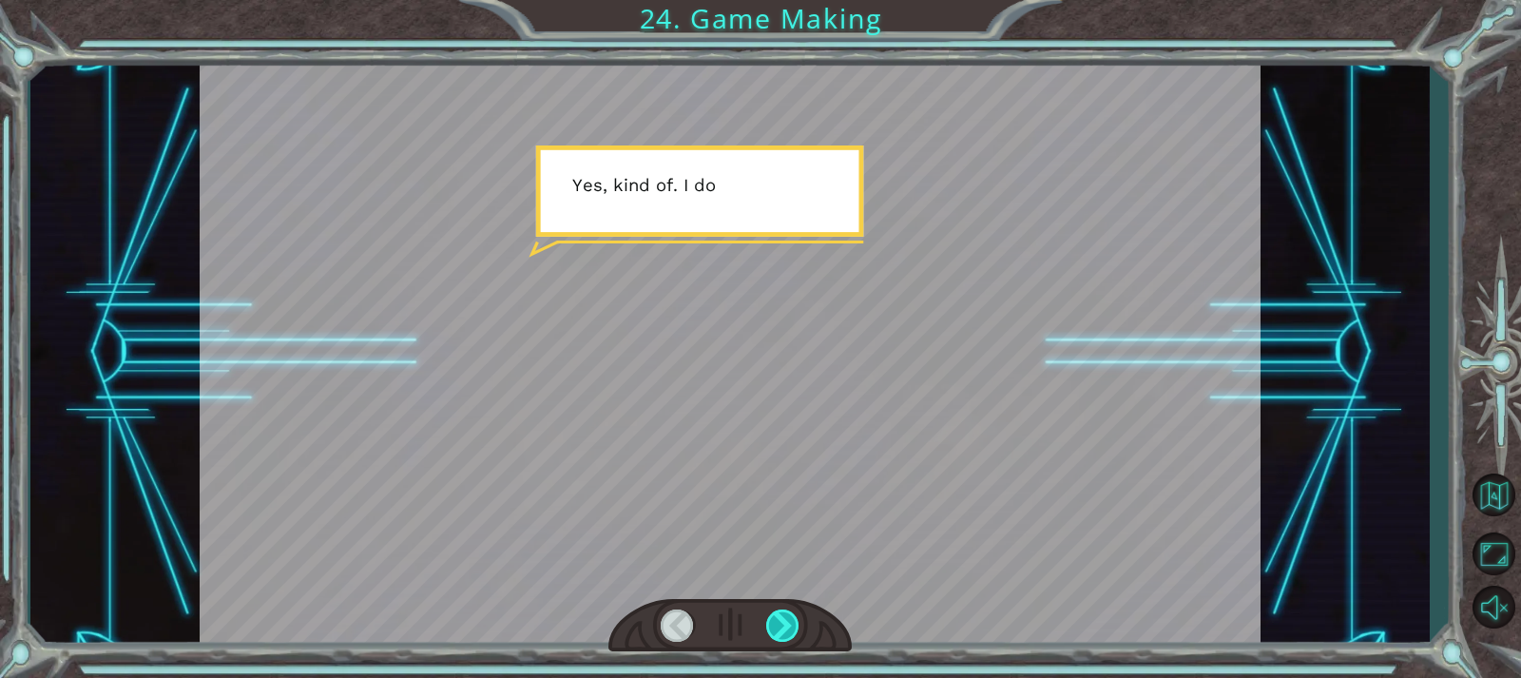
click at [789, 634] on div at bounding box center [782, 625] width 33 height 32
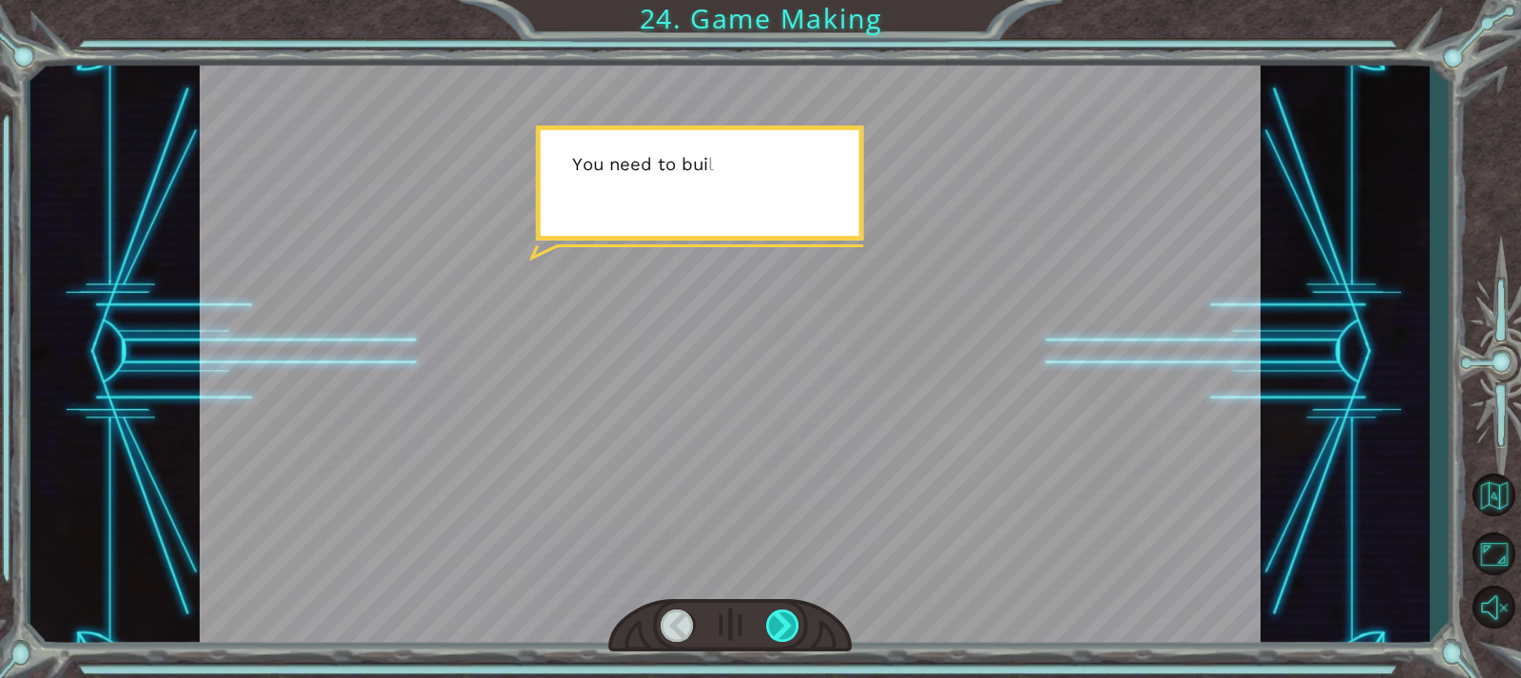
click at [789, 634] on div at bounding box center [782, 625] width 33 height 32
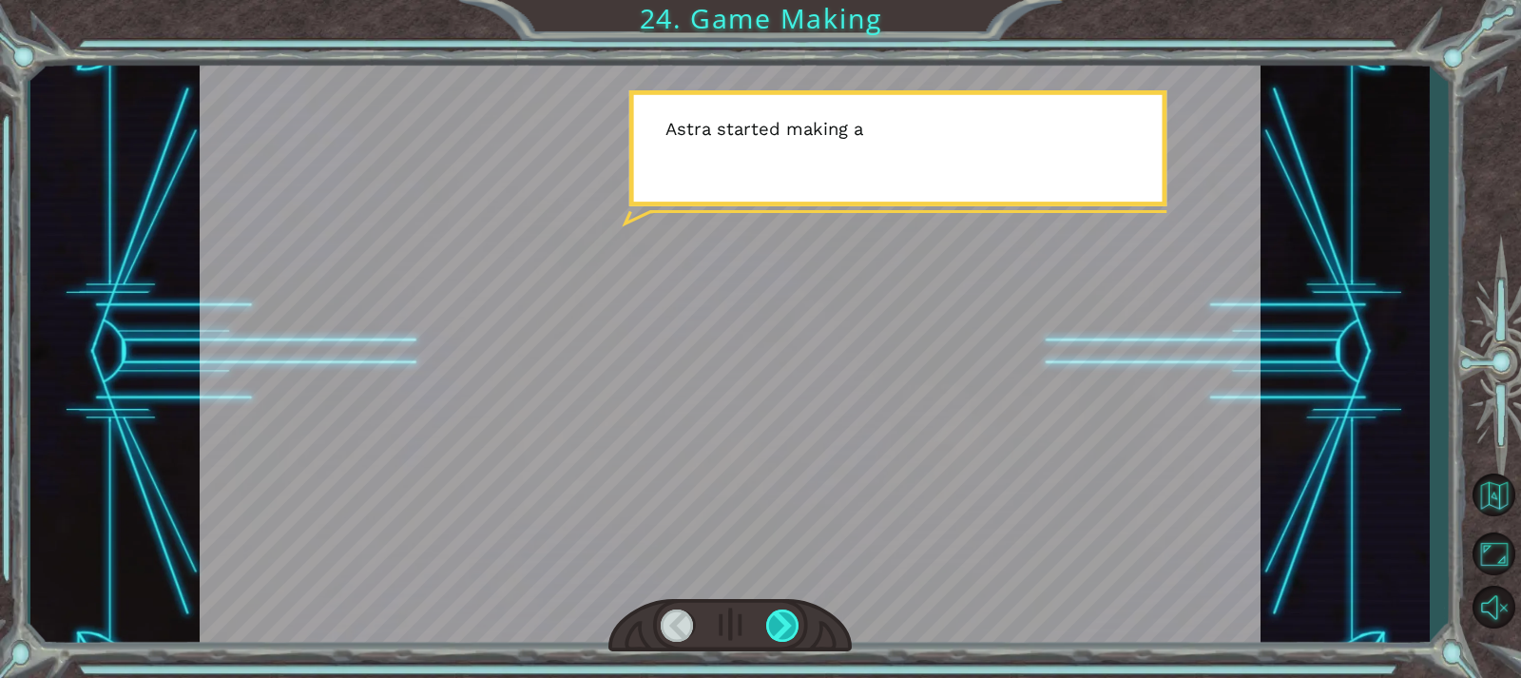
click at [789, 634] on div at bounding box center [782, 625] width 33 height 32
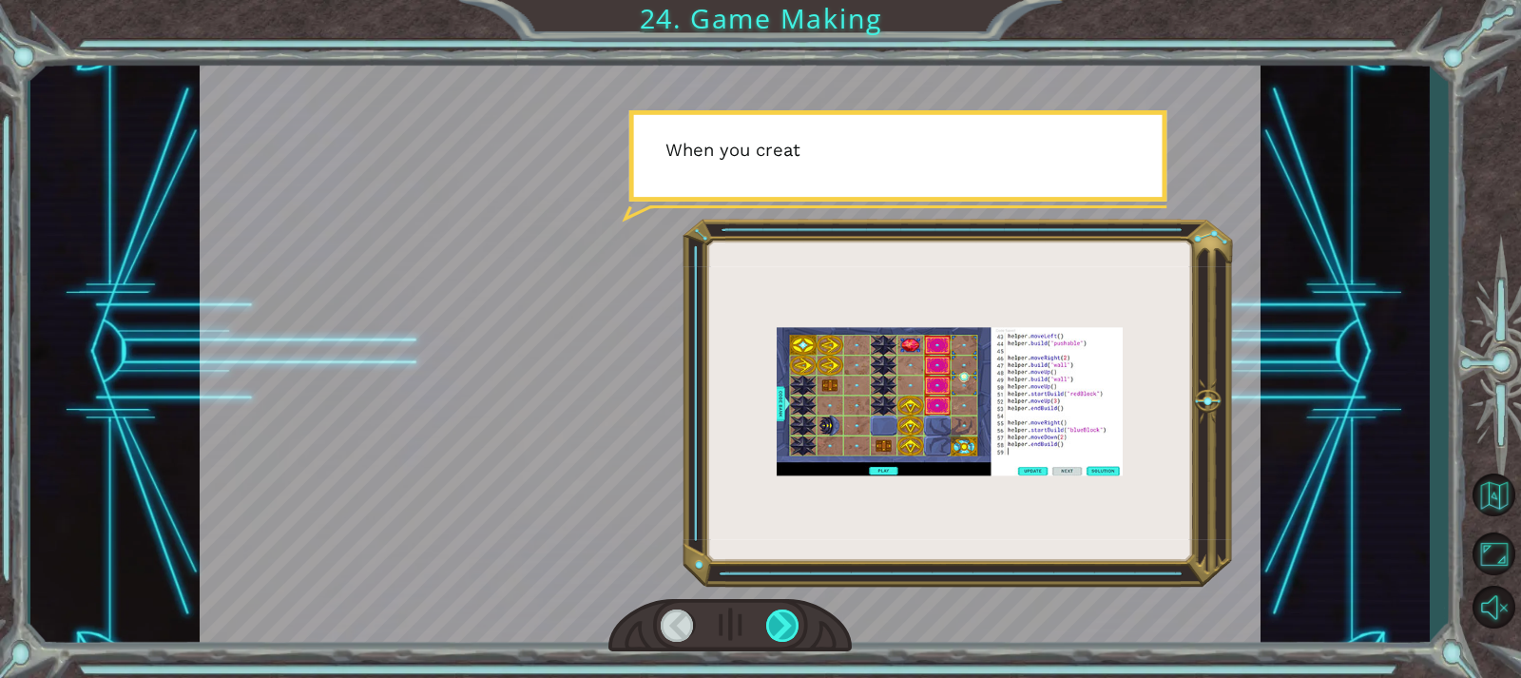
click at [789, 634] on div at bounding box center [782, 625] width 33 height 32
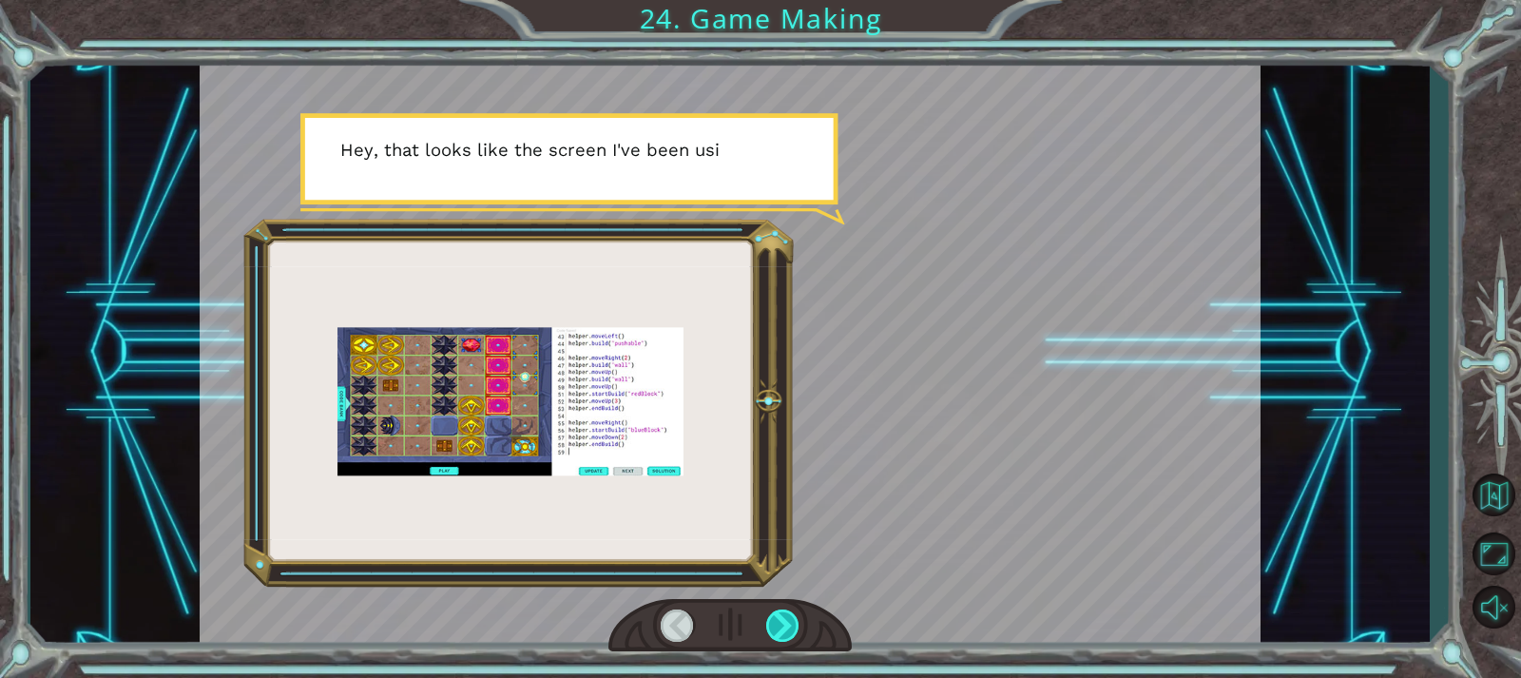
click at [789, 634] on div at bounding box center [782, 625] width 33 height 32
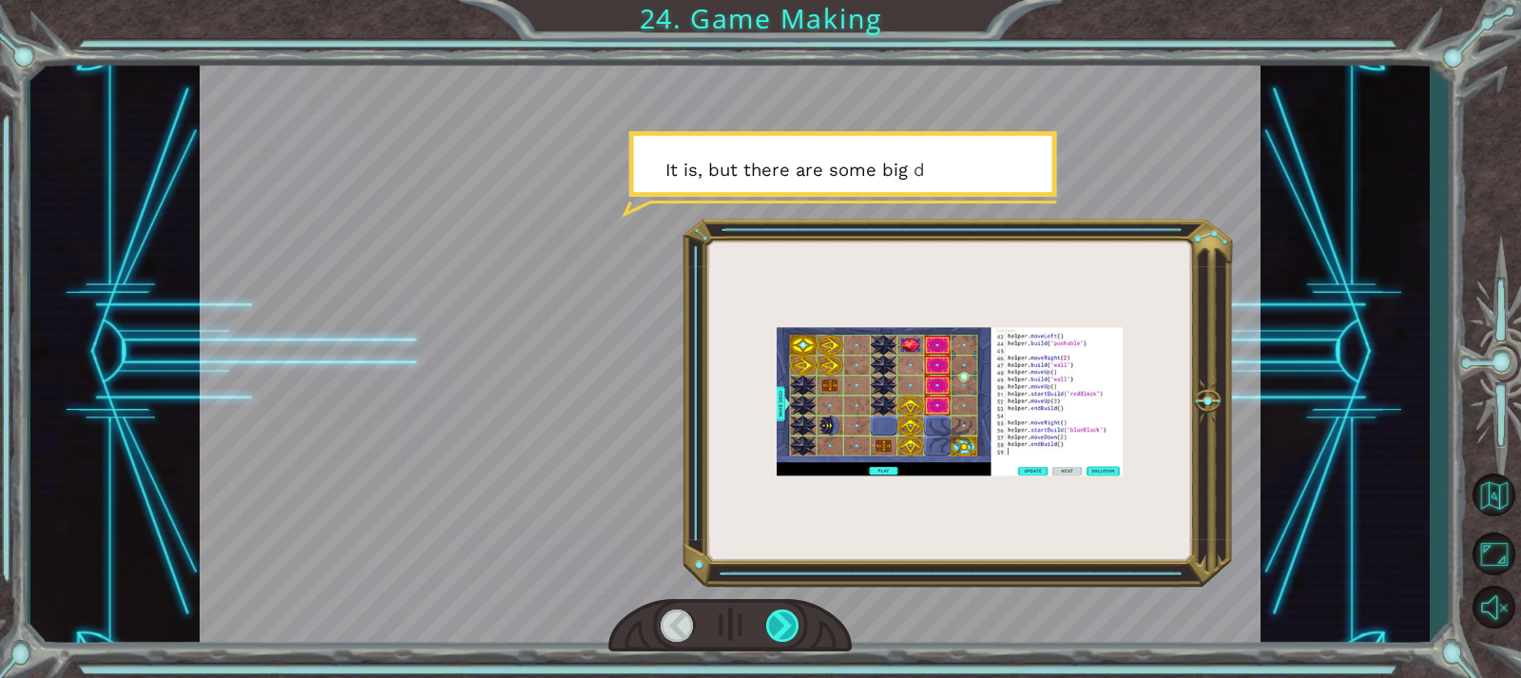
click at [789, 634] on div at bounding box center [782, 625] width 33 height 32
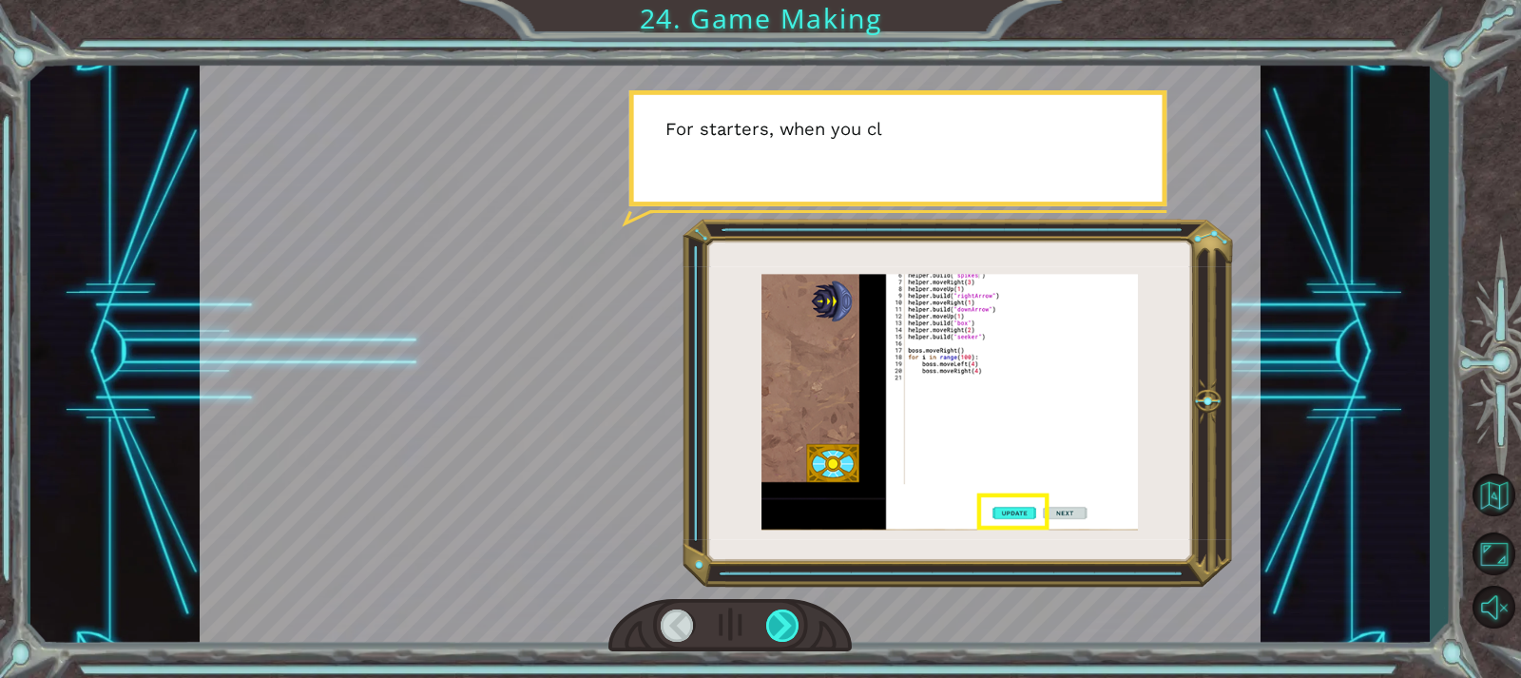
click at [789, 634] on div at bounding box center [782, 625] width 33 height 32
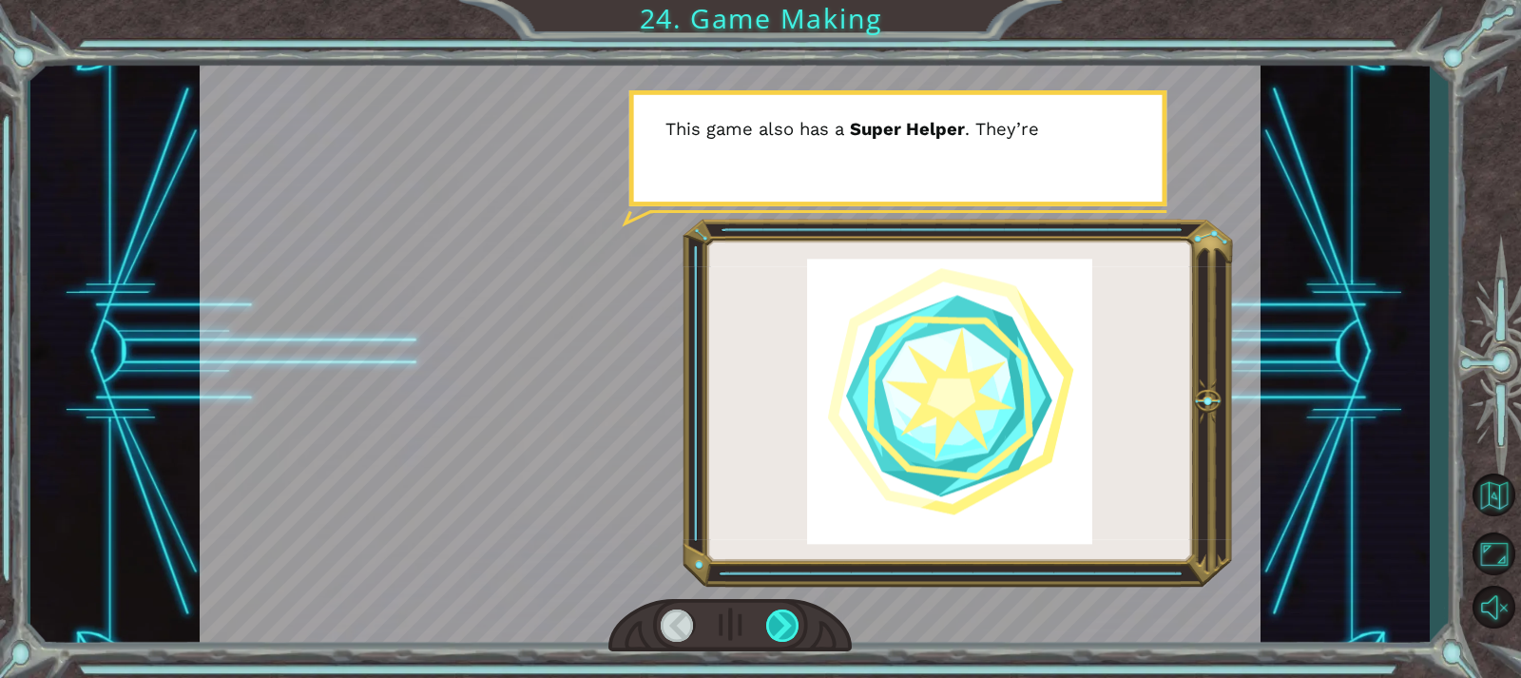
click at [789, 634] on div at bounding box center [782, 625] width 33 height 32
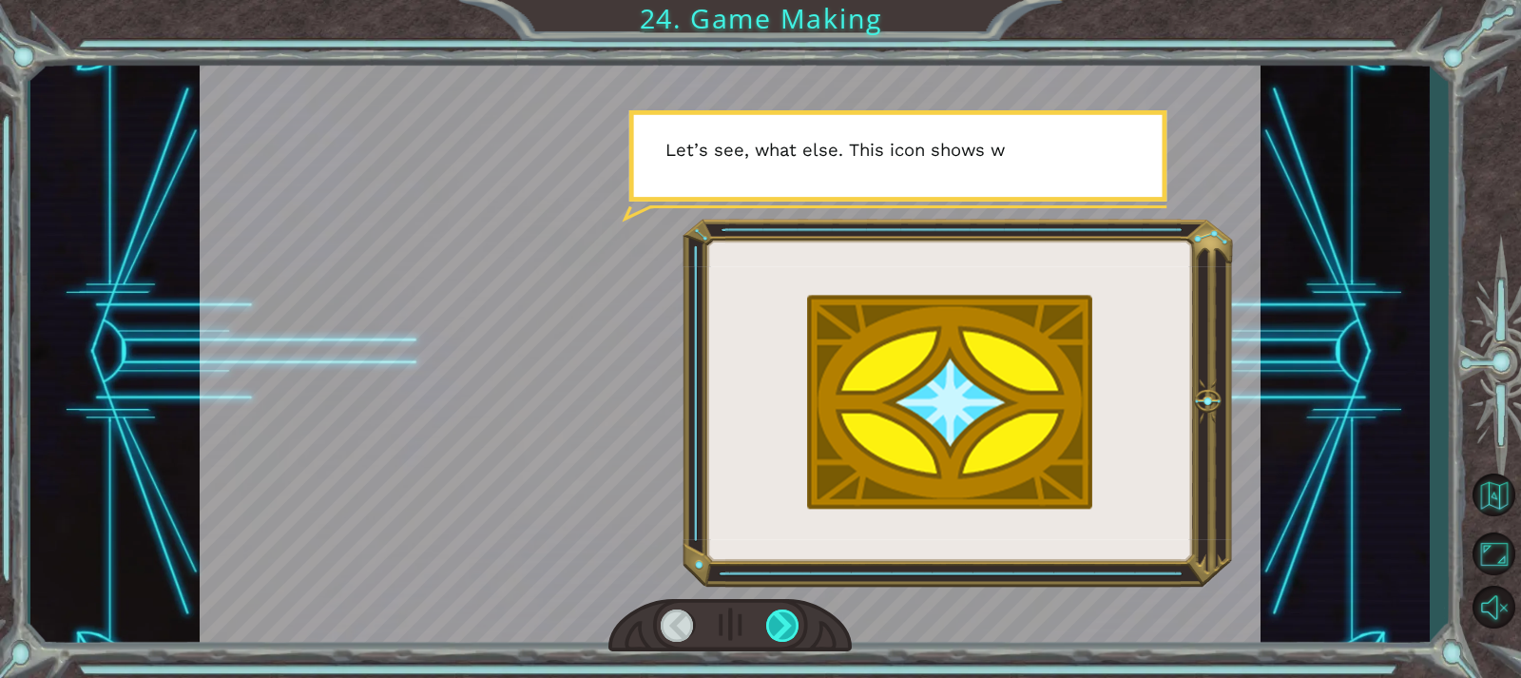
click at [789, 634] on div at bounding box center [782, 625] width 33 height 32
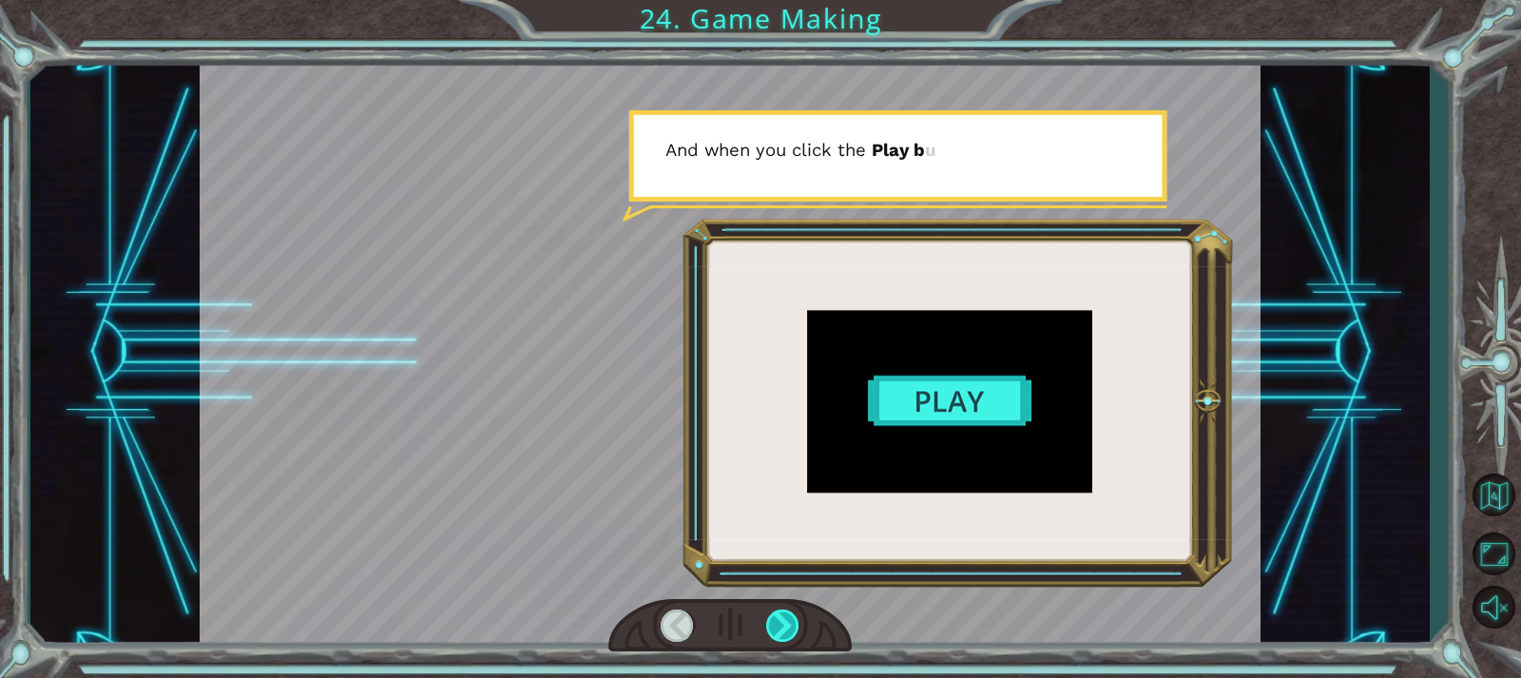
click at [789, 634] on div at bounding box center [782, 625] width 33 height 32
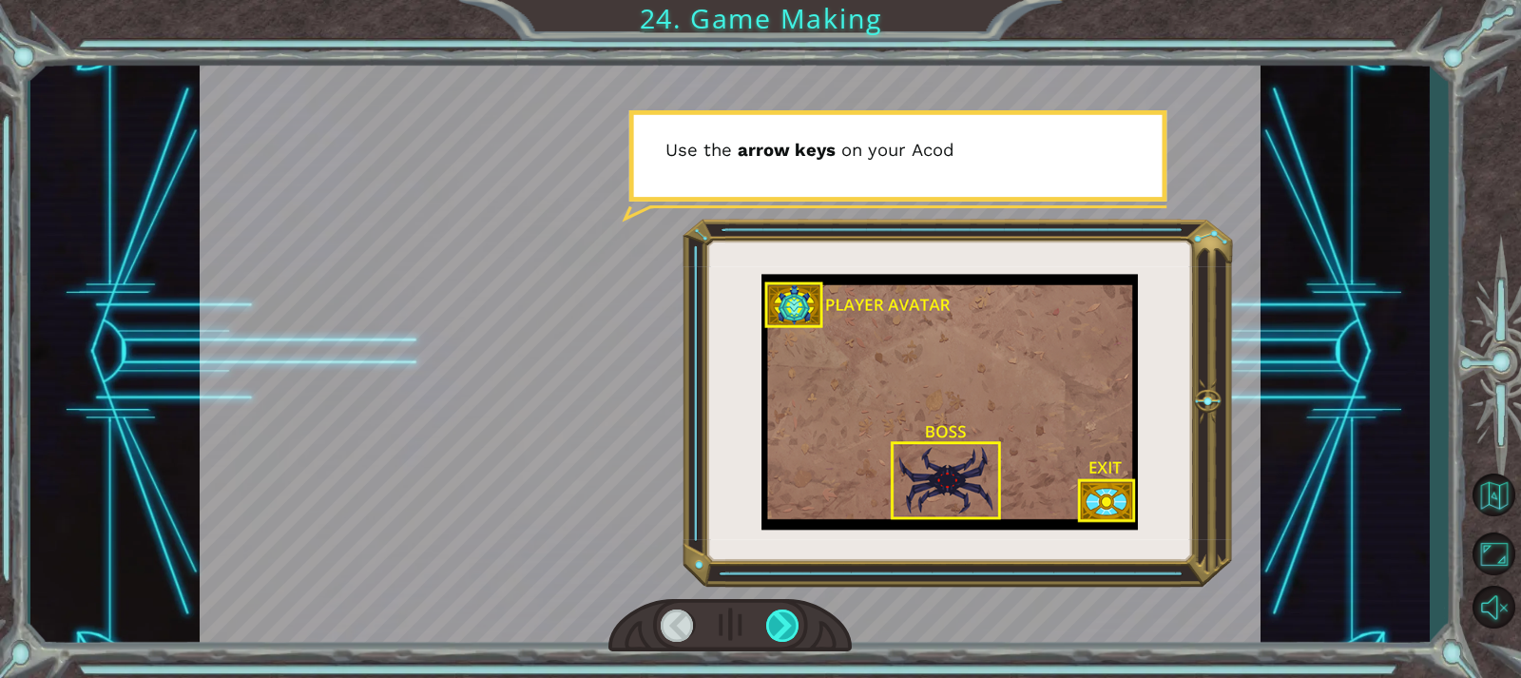
click at [789, 634] on div at bounding box center [782, 625] width 33 height 32
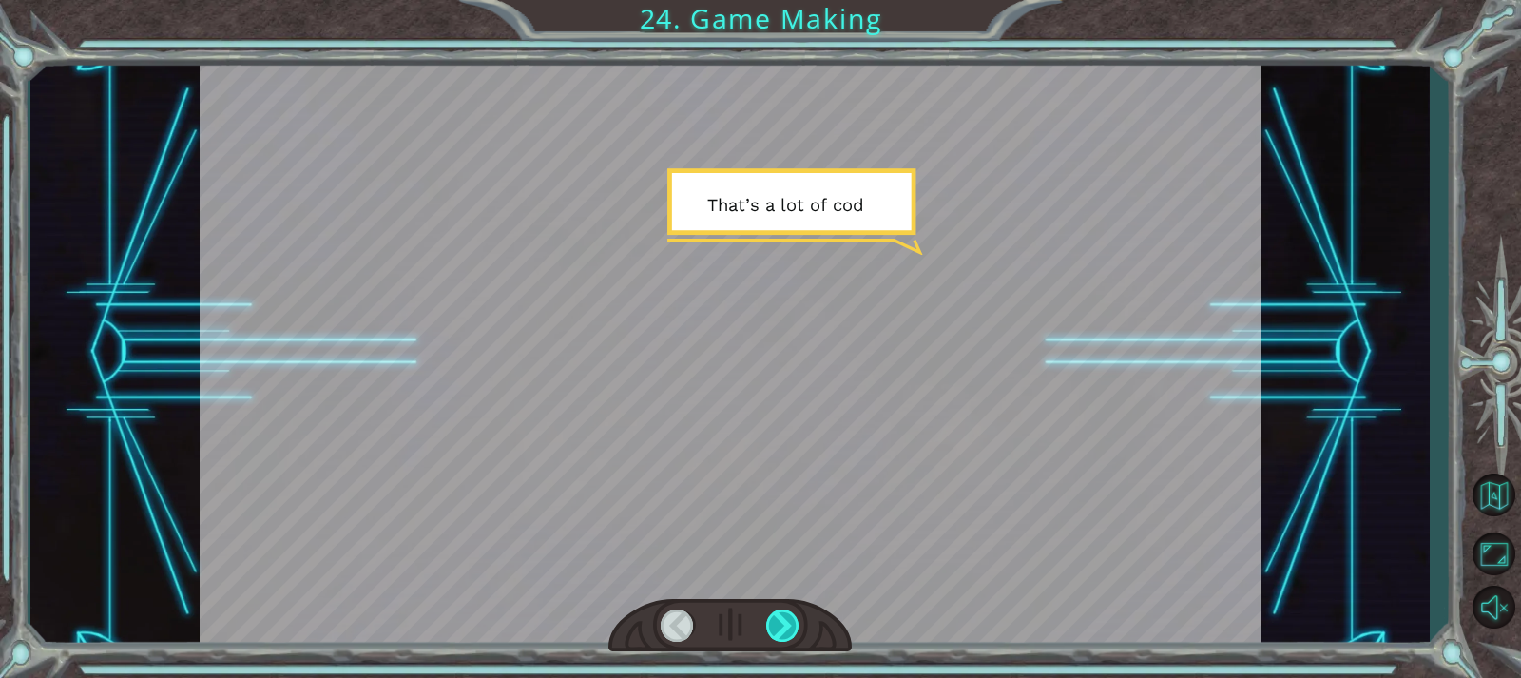
click at [789, 634] on div at bounding box center [782, 625] width 33 height 32
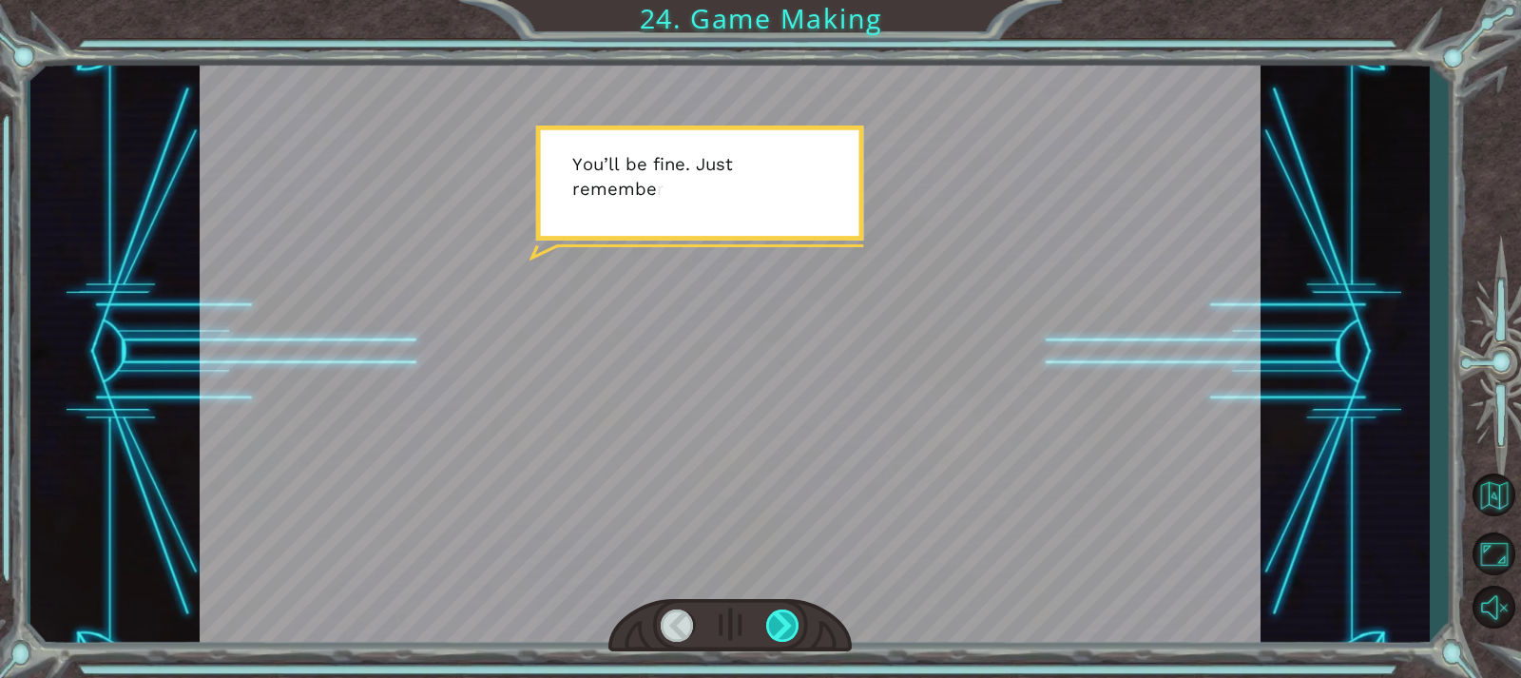
click at [789, 634] on div at bounding box center [782, 625] width 33 height 32
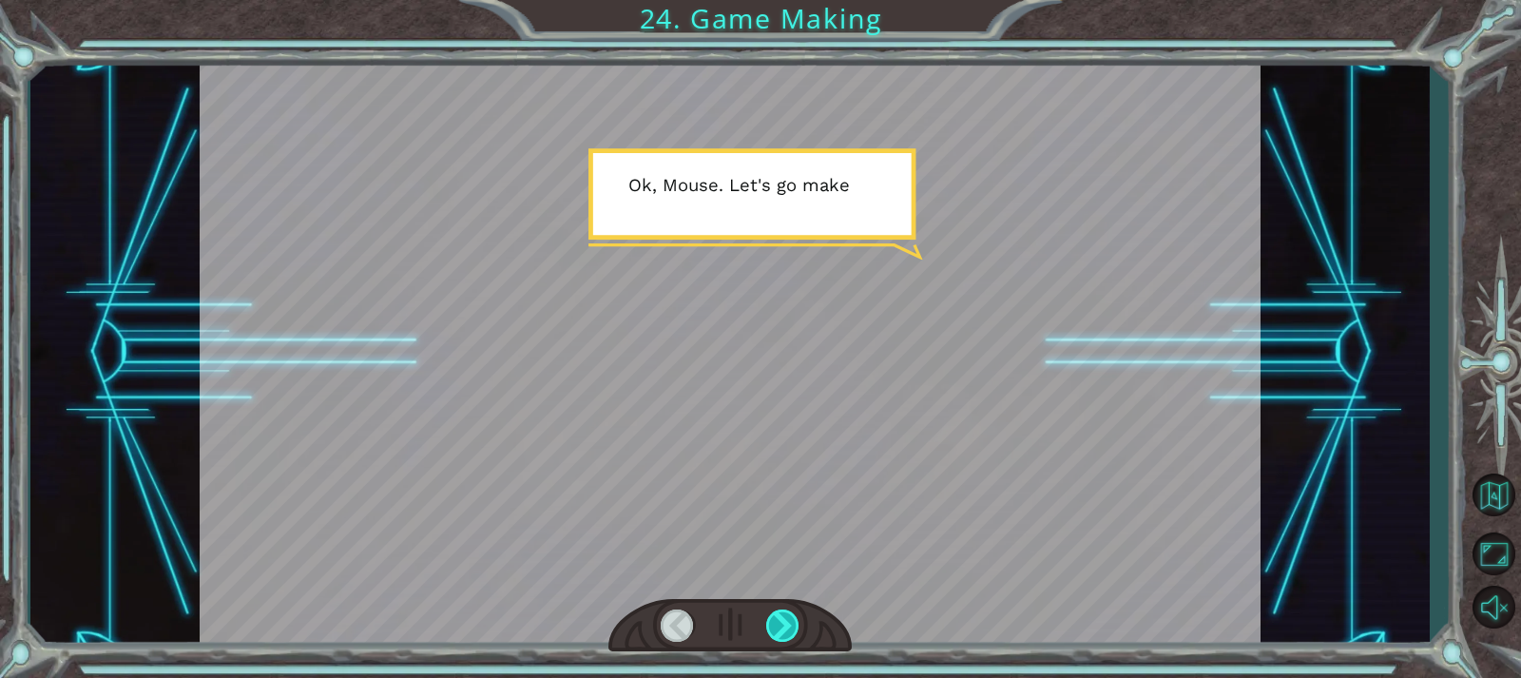
click at [789, 634] on div at bounding box center [782, 625] width 33 height 32
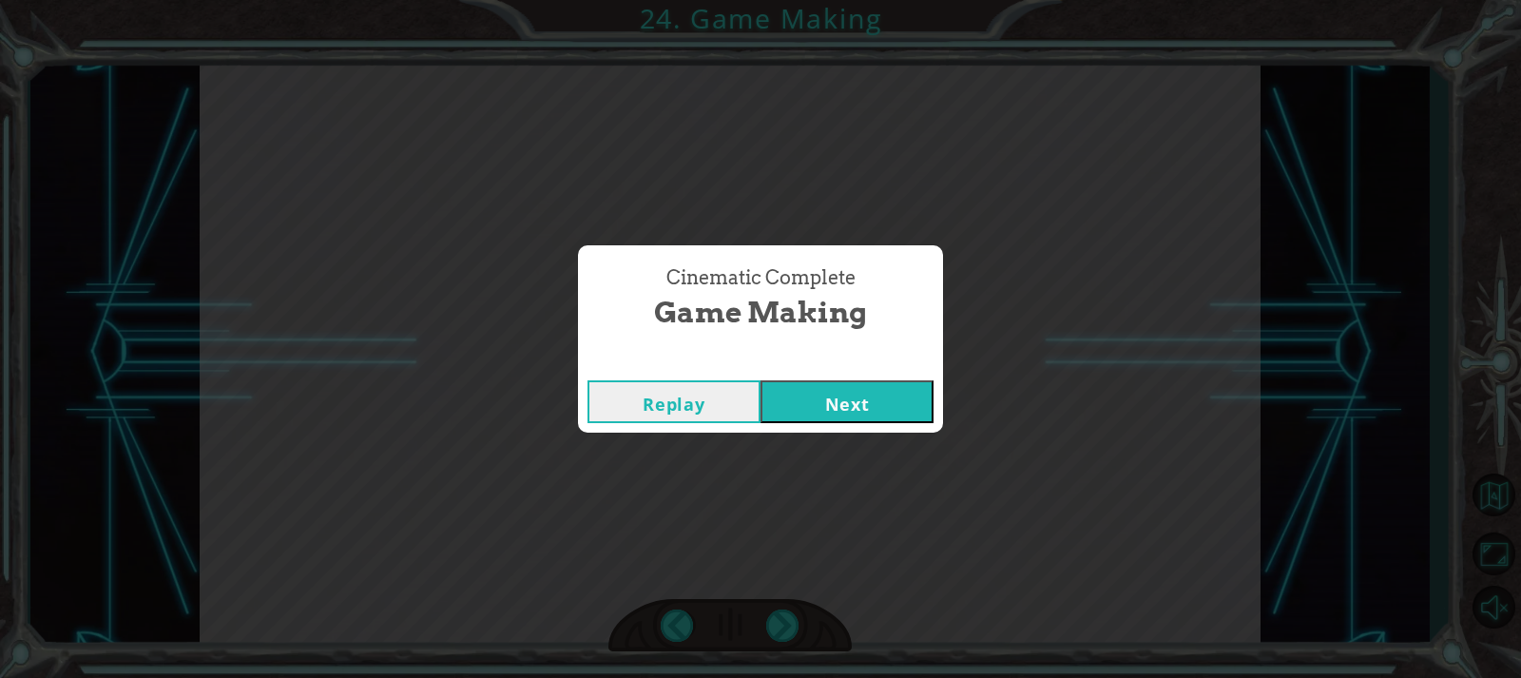
click at [856, 386] on button "Next" at bounding box center [846, 401] width 173 height 43
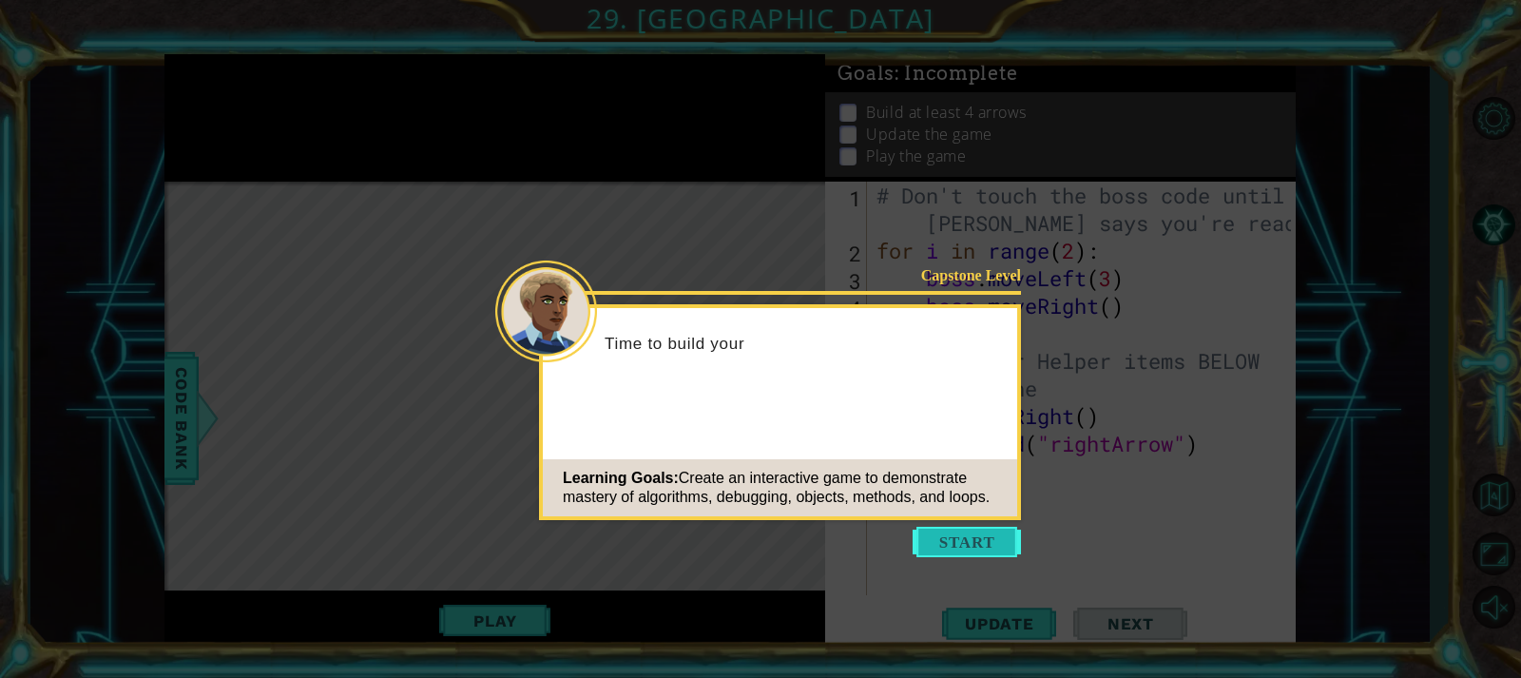
click at [944, 532] on button "Start" at bounding box center [967, 542] width 108 height 30
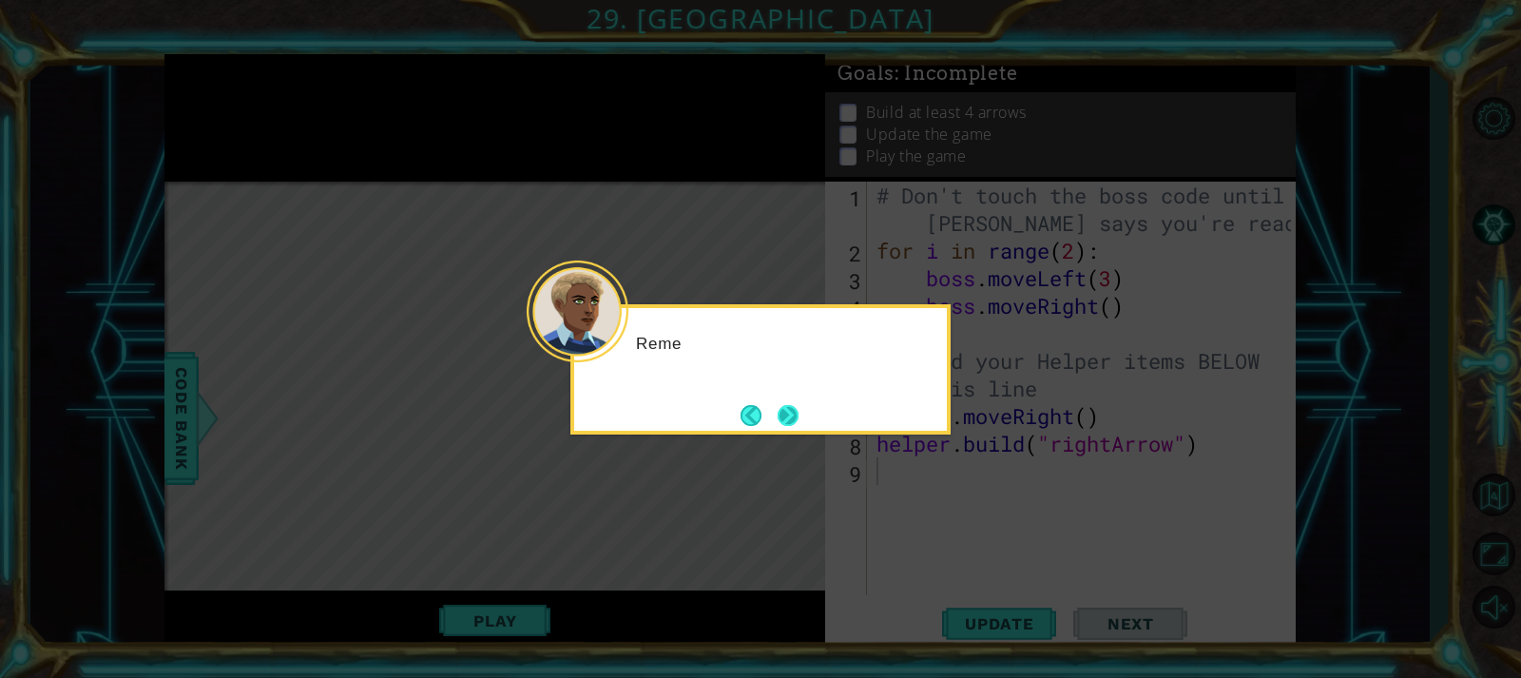
click at [787, 418] on button "Next" at bounding box center [788, 415] width 28 height 28
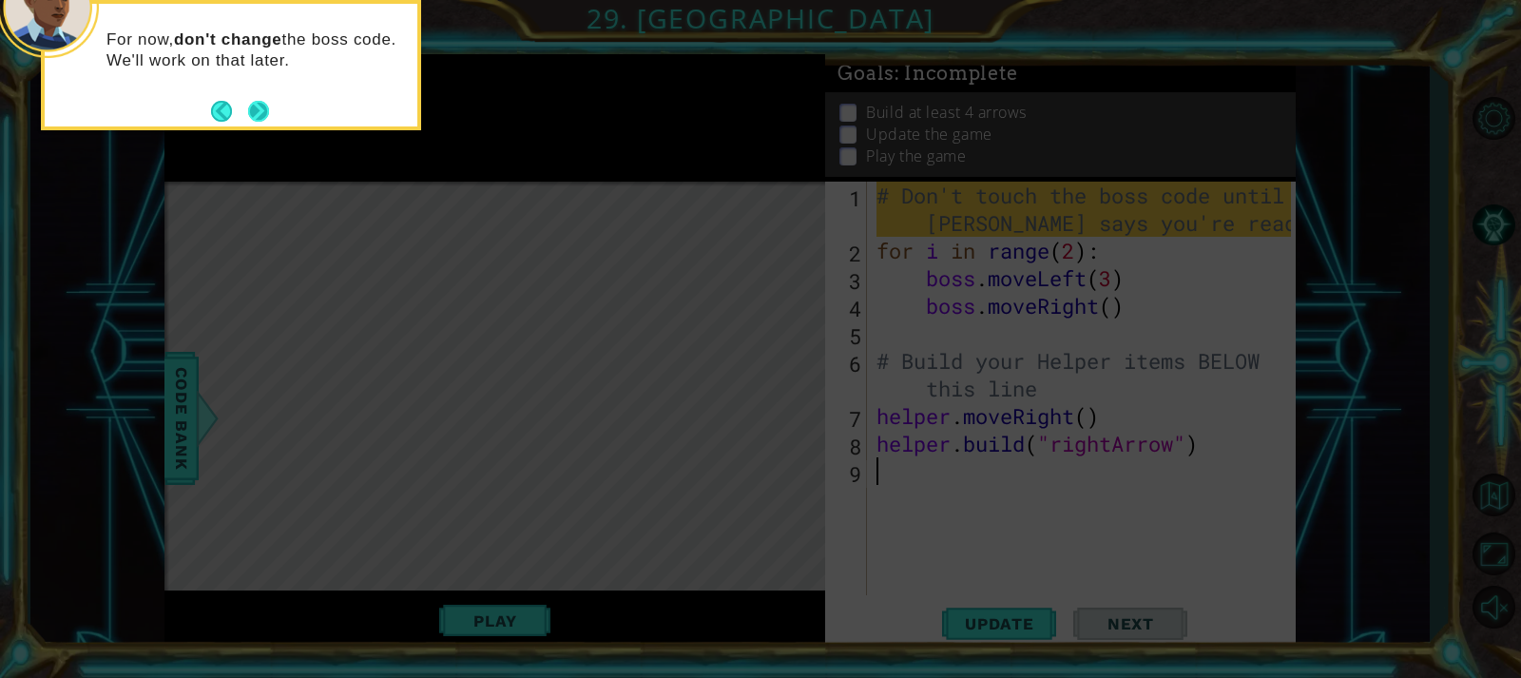
click at [255, 105] on button "Next" at bounding box center [258, 110] width 35 height 35
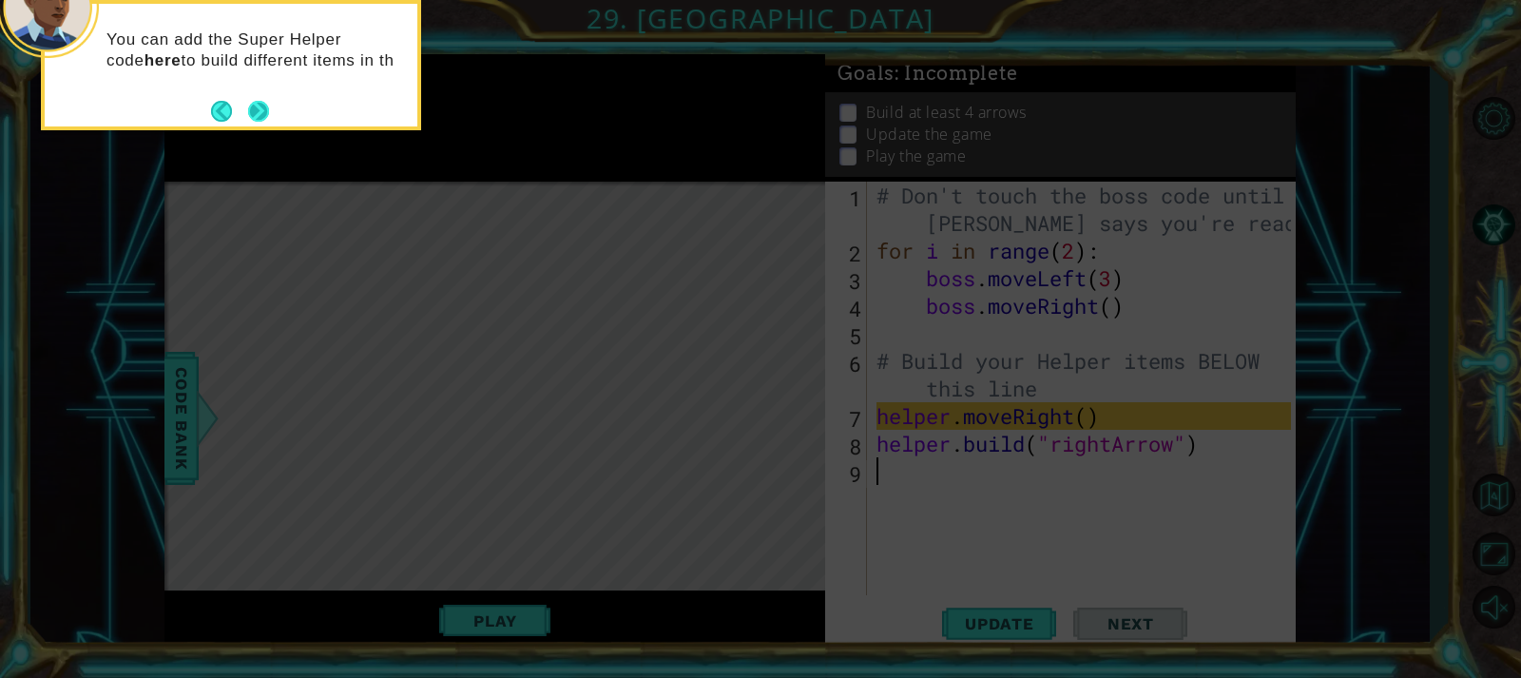
click at [257, 102] on button "Next" at bounding box center [257, 110] width 35 height 35
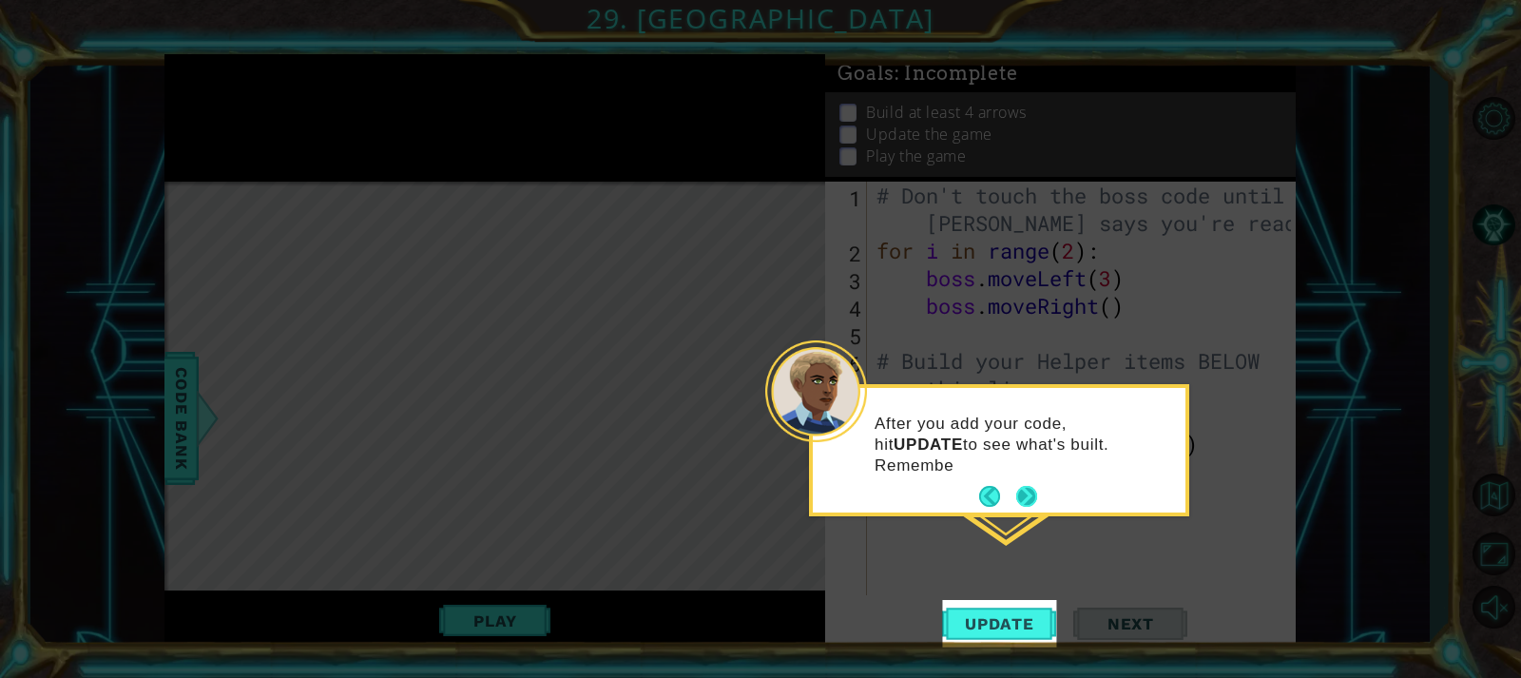
click at [1023, 490] on button "Next" at bounding box center [1026, 496] width 35 height 35
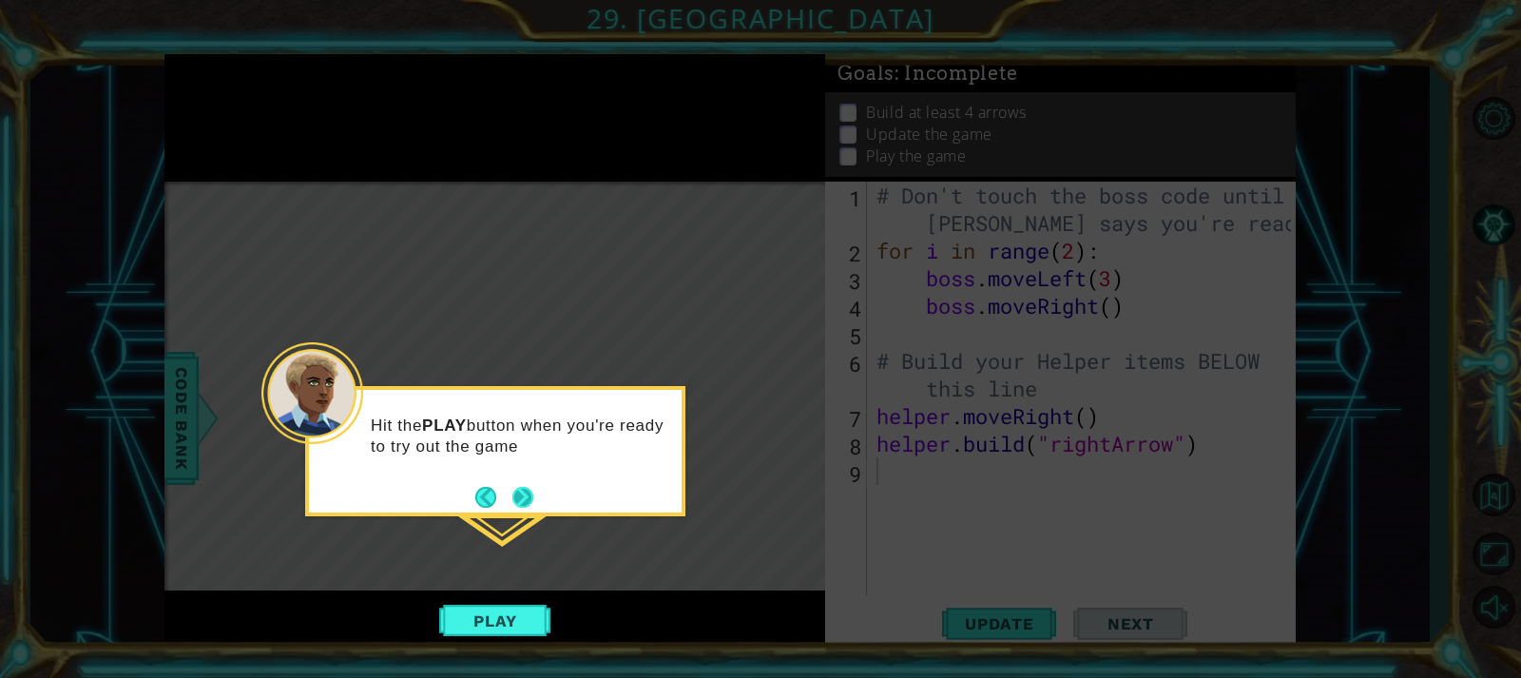
click at [516, 487] on button "Next" at bounding box center [523, 497] width 27 height 27
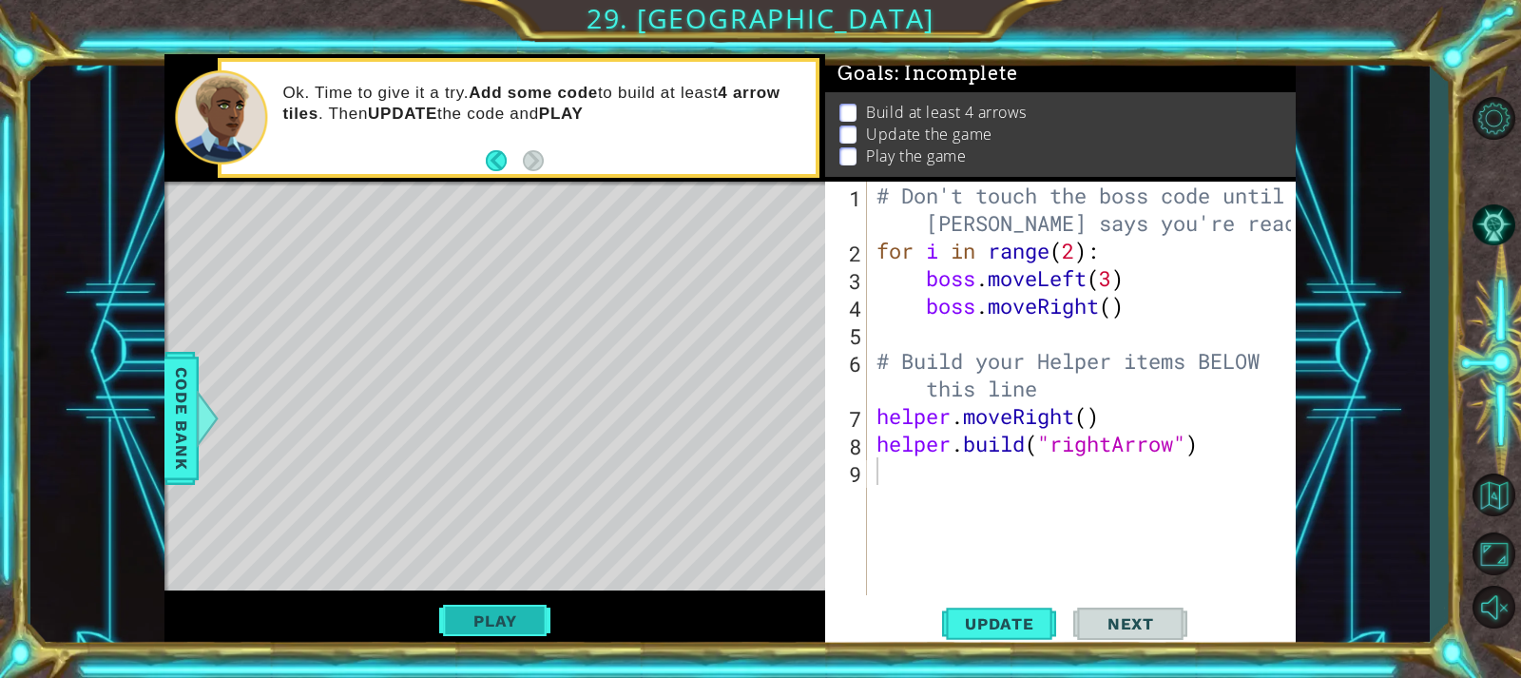
click at [511, 613] on button "Play" at bounding box center [494, 621] width 111 height 36
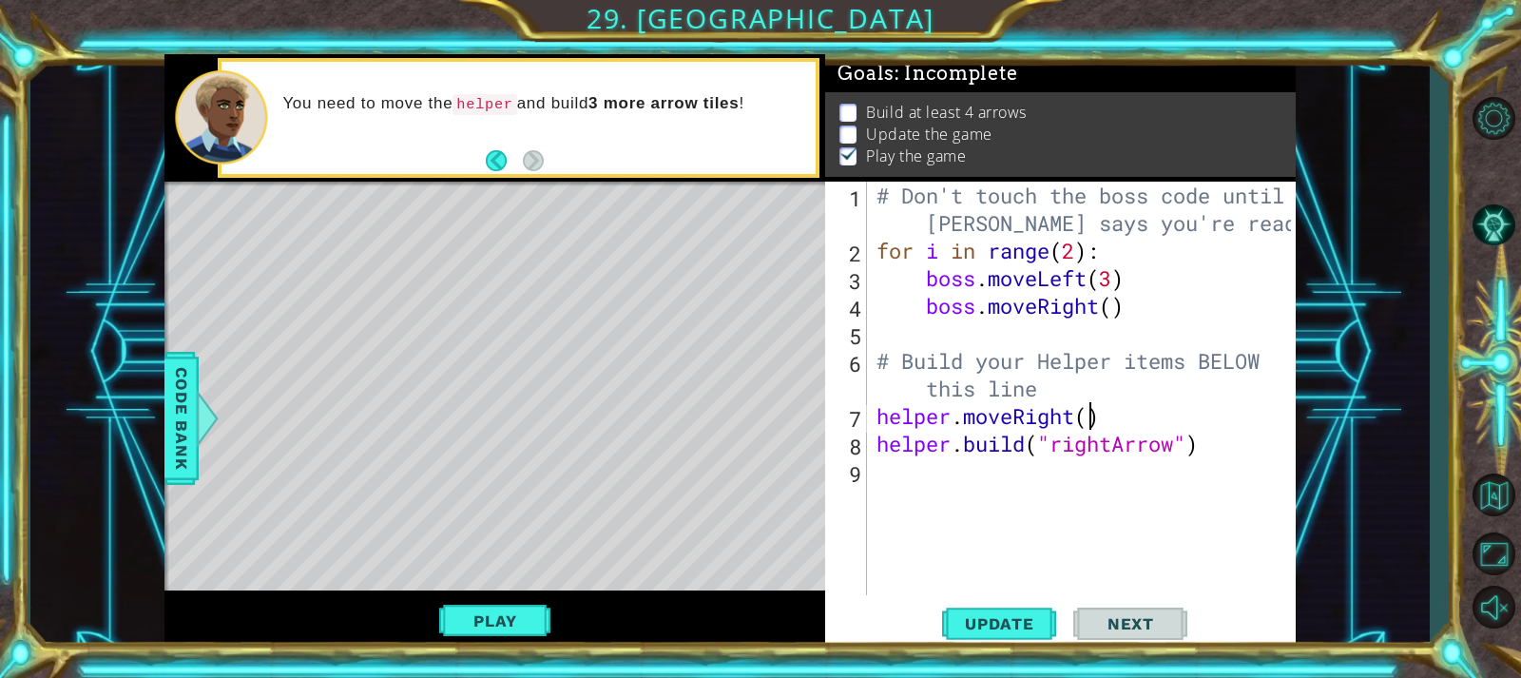
click at [1087, 418] on div "# Don't touch the boss code until [PERSON_NAME] says you're ready! for i in ran…" at bounding box center [1086, 430] width 427 height 496
click at [1053, 385] on div "# Don't touch the boss code until [PERSON_NAME] says you're ready! for i in ran…" at bounding box center [1086, 430] width 427 height 496
type textarea "# Build your Helper items BELOW this line"
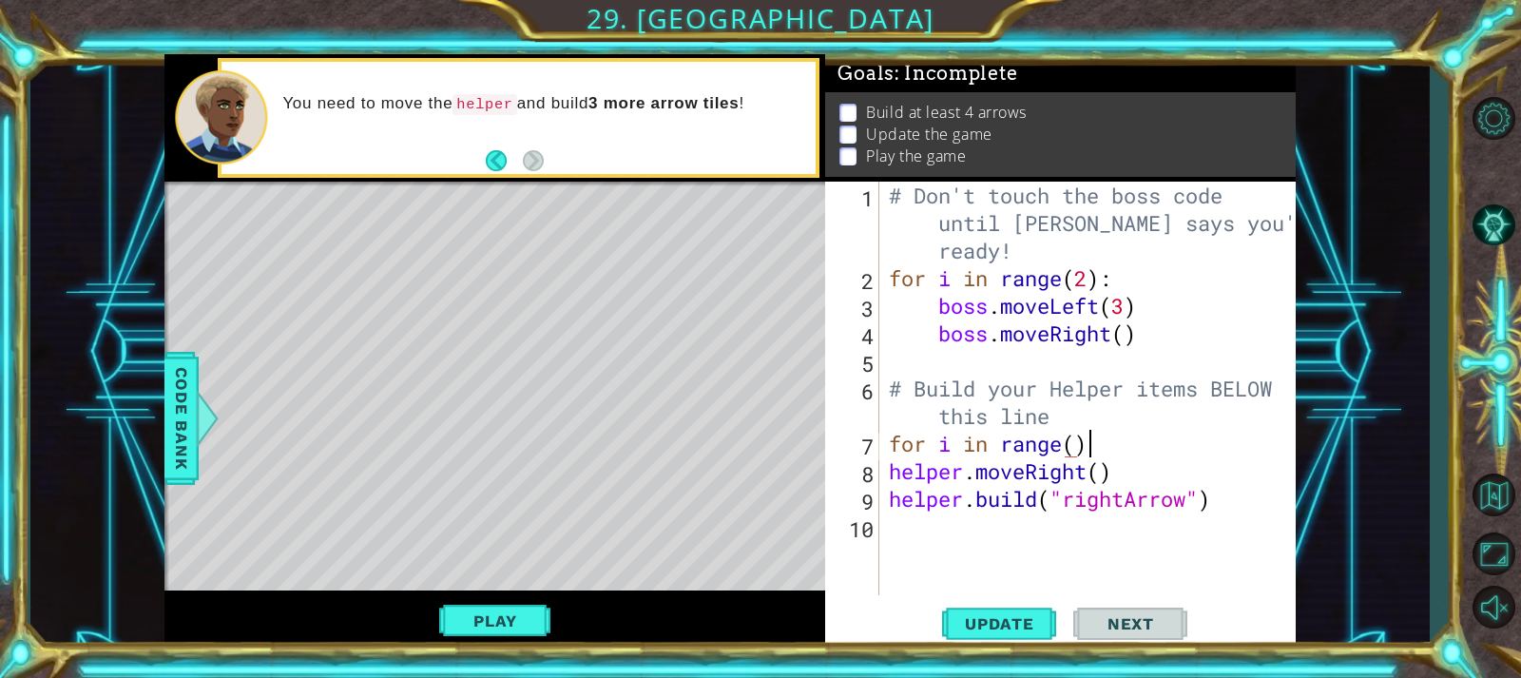
scroll to position [0, 9]
click at [1078, 448] on div "# Don't touch the boss code until [PERSON_NAME] says you're ready! for i in ran…" at bounding box center [1092, 444] width 415 height 524
type textarea "for i in range(5)"
click at [1104, 556] on div "# Don't touch the boss code until [PERSON_NAME] says you're ready! for i in ran…" at bounding box center [1092, 444] width 415 height 524
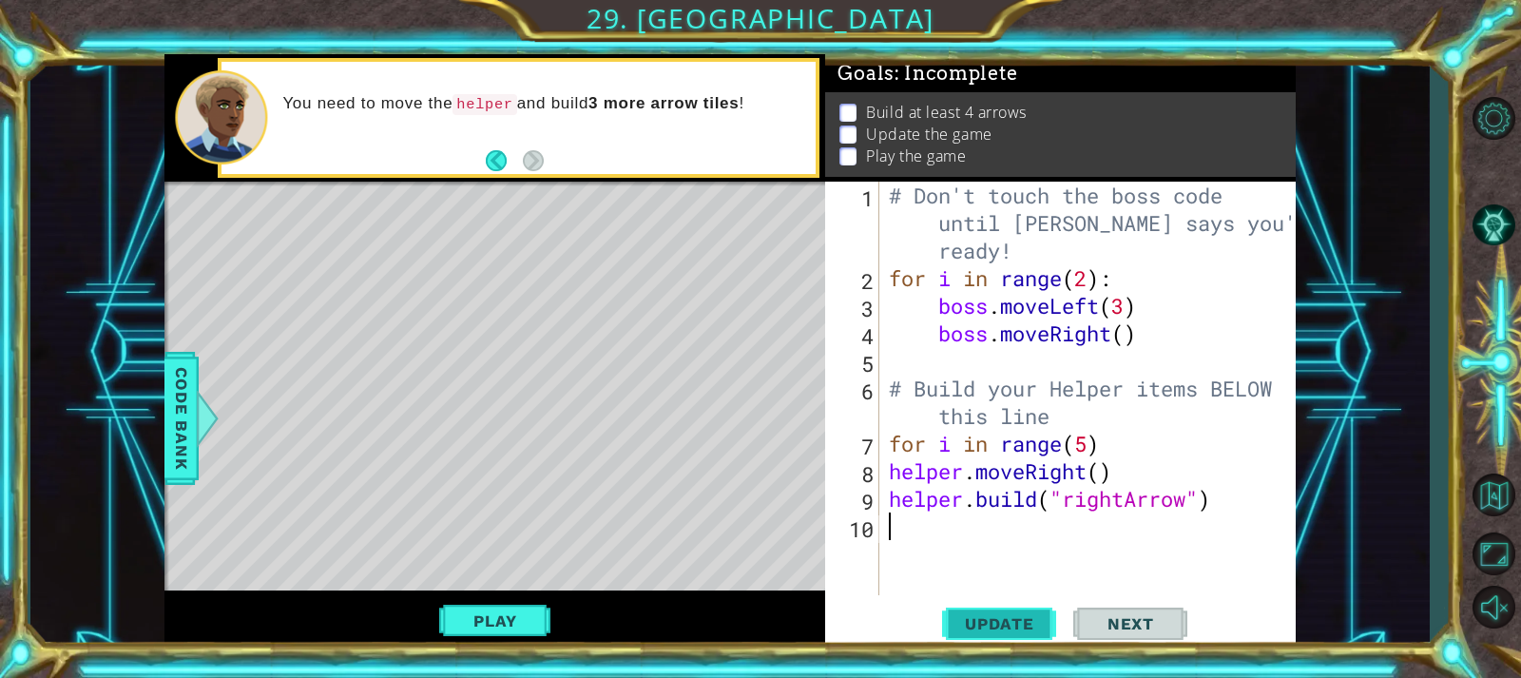
click at [1026, 635] on button "Update" at bounding box center [999, 623] width 114 height 47
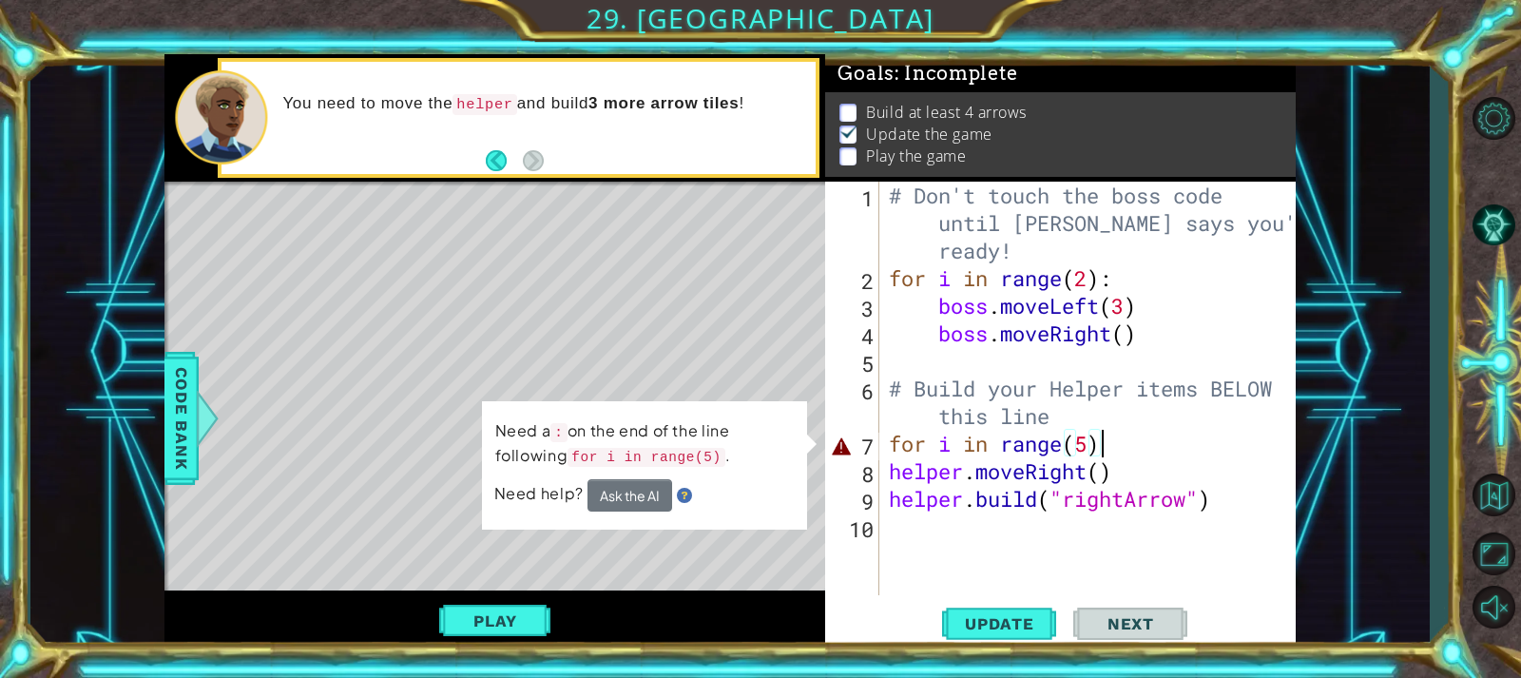
click at [1108, 444] on div "# Don't touch the boss code until [PERSON_NAME] says you're ready! for i in ran…" at bounding box center [1092, 444] width 415 height 524
type textarea "for i in range(5)"
type textarea ";"
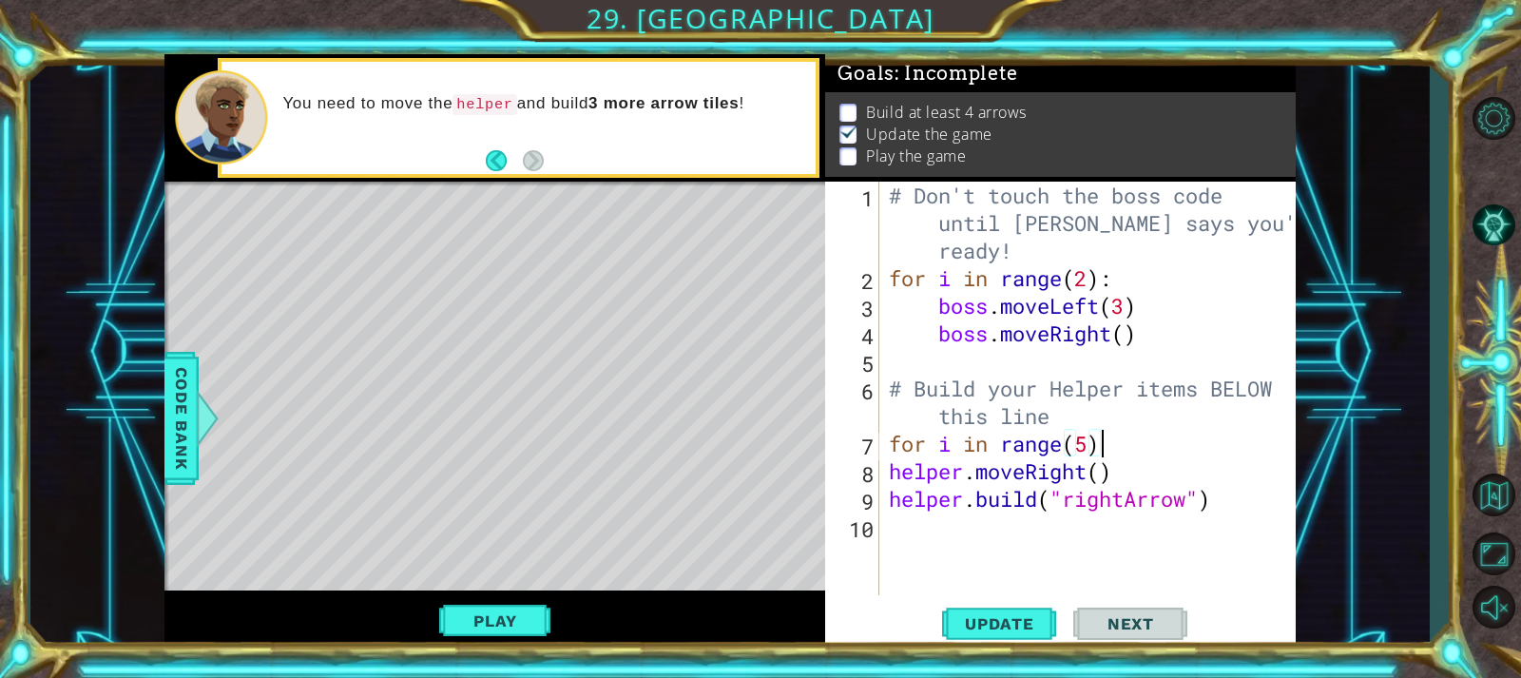
scroll to position [0, 10]
click at [974, 621] on span "Update" at bounding box center [999, 623] width 107 height 19
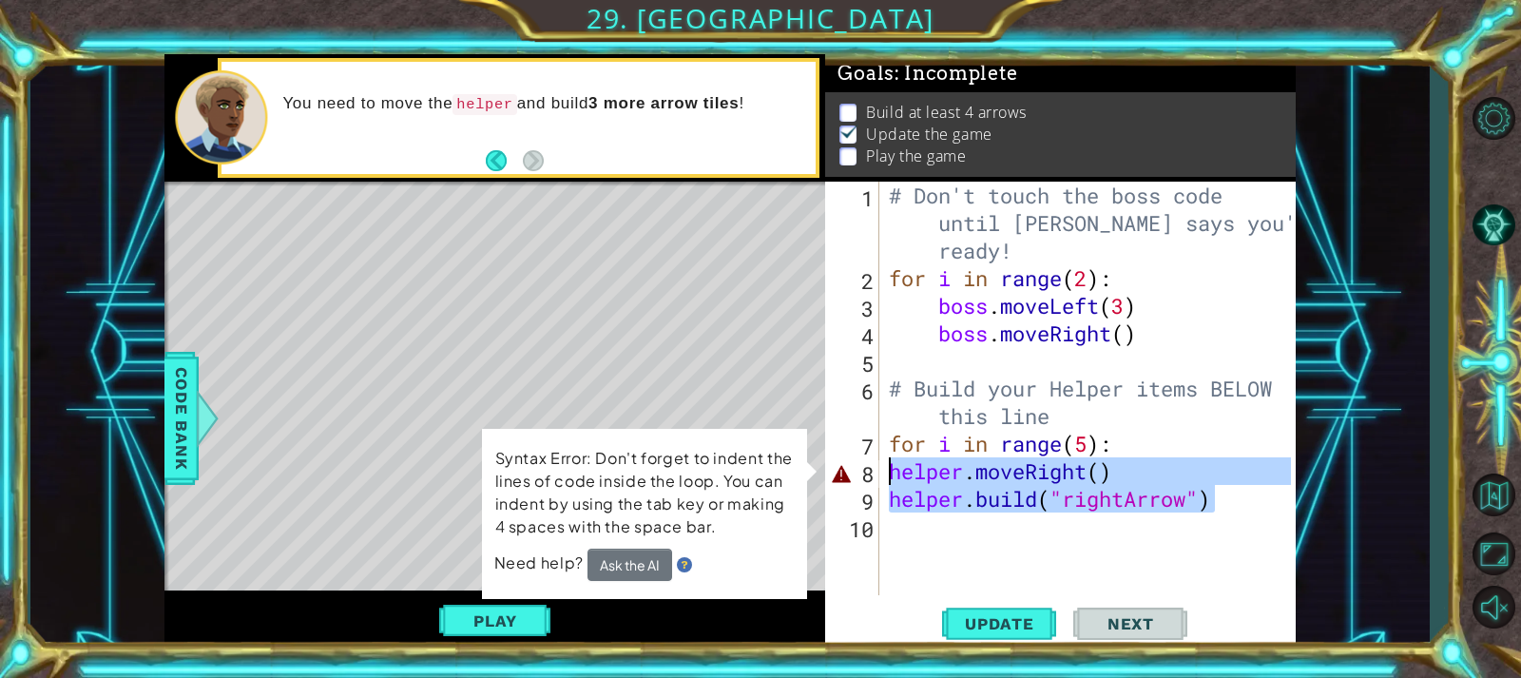
drag, startPoint x: 1211, startPoint y: 507, endPoint x: 839, endPoint y: 472, distance: 373.2
click at [839, 472] on div "for i in range(5): 1 2 3 4 5 6 7 8 9 10 # Don't touch the boss code until [PERS…" at bounding box center [1057, 388] width 465 height 413
click at [1136, 449] on div "# Don't touch the boss code until [PERSON_NAME] says you're ready! for i in ran…" at bounding box center [1092, 444] width 415 height 524
type textarea "for i in range(5):"
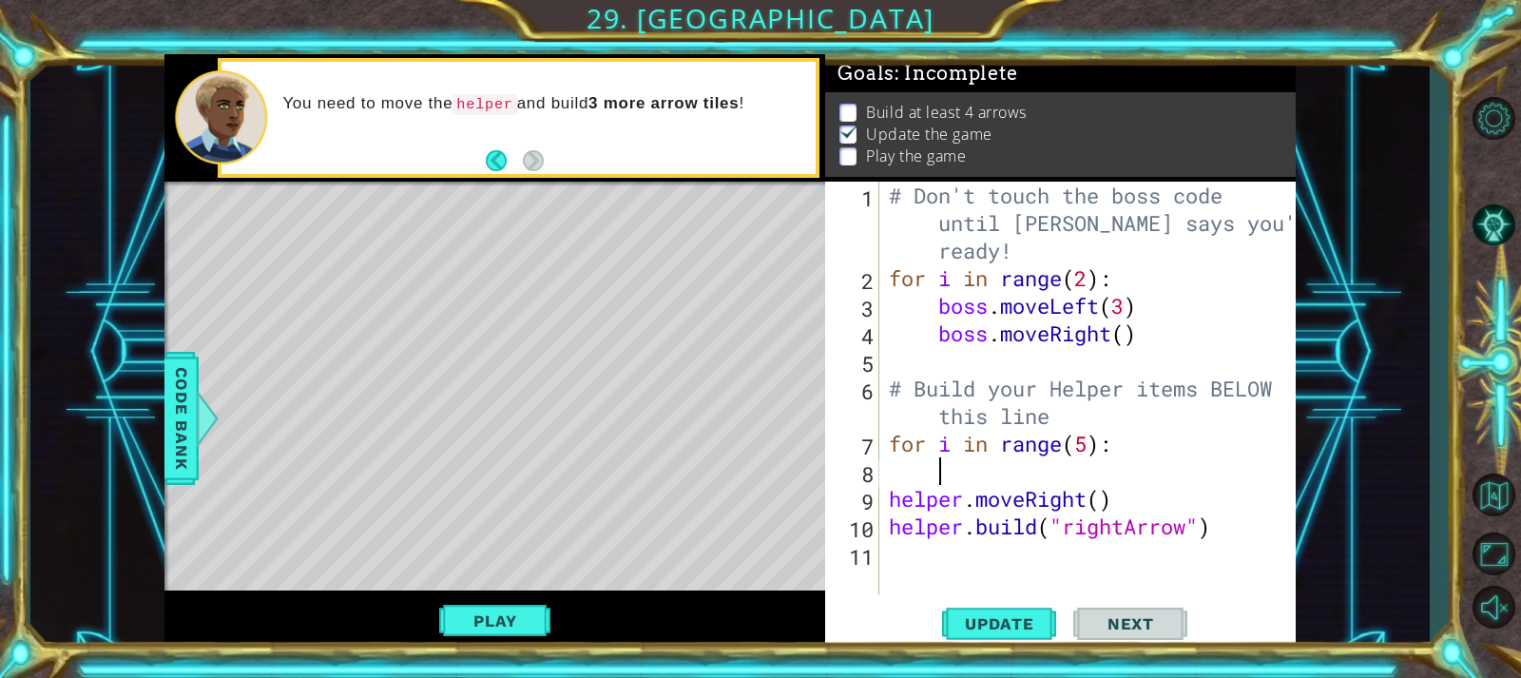
scroll to position [0, 1]
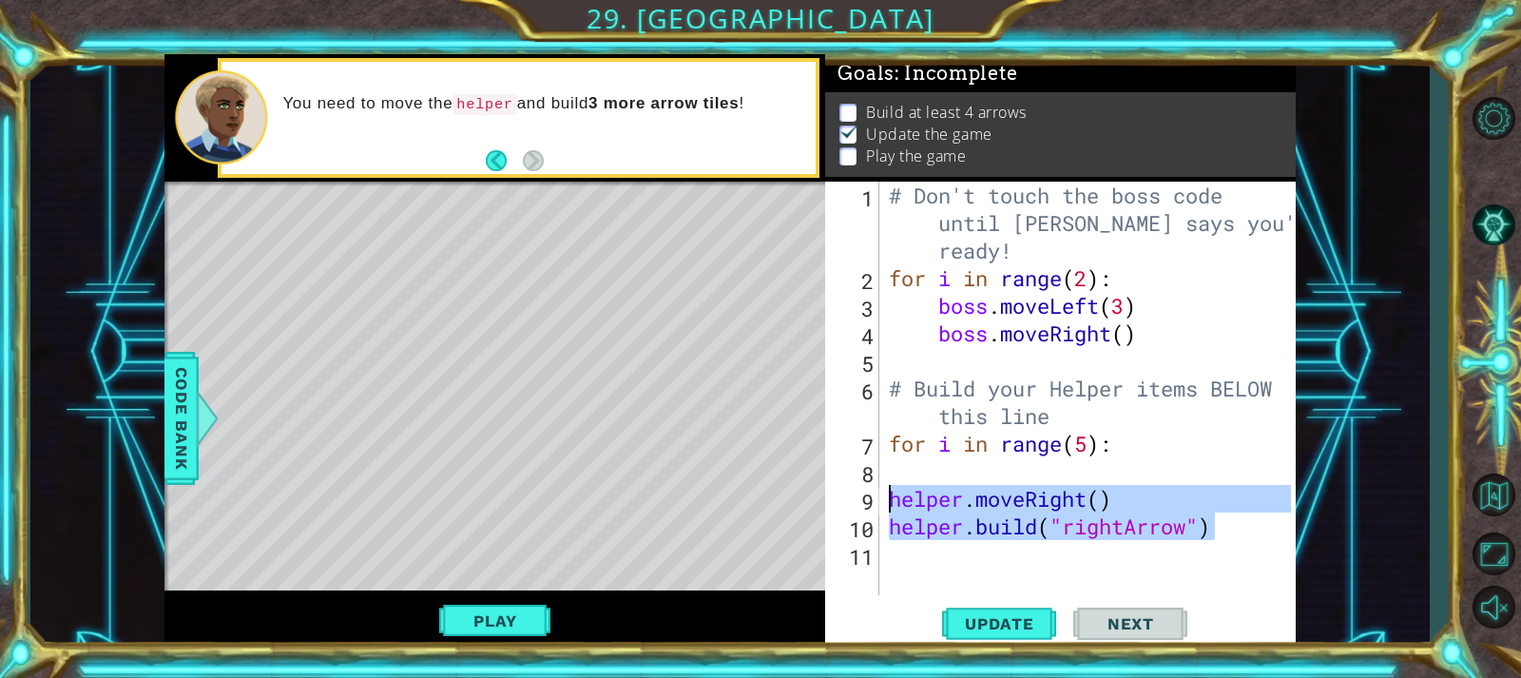
click at [794, 499] on div "1 ההההההההההההההההההההההההההההההההההההההההההההההההההההההההההההההההההההההההההההה…" at bounding box center [729, 352] width 1130 height 596
type textarea "helper.moveRight() [DOMAIN_NAME]("rightArrow")"
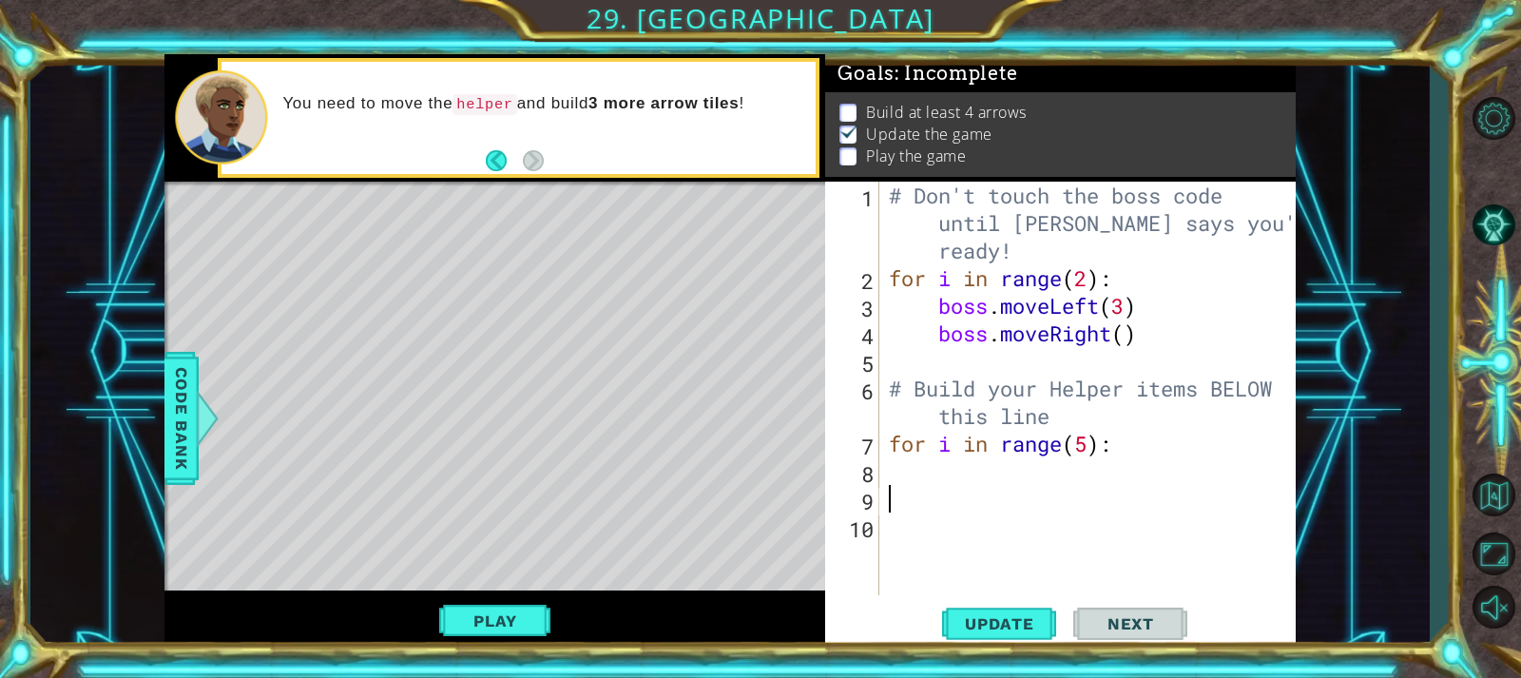
scroll to position [0, 0]
click at [908, 471] on div "# Don't touch the boss code until [PERSON_NAME] says you're ready! for i in ran…" at bounding box center [1092, 444] width 415 height 524
paste textarea "[DOMAIN_NAME]("rightArrow")"
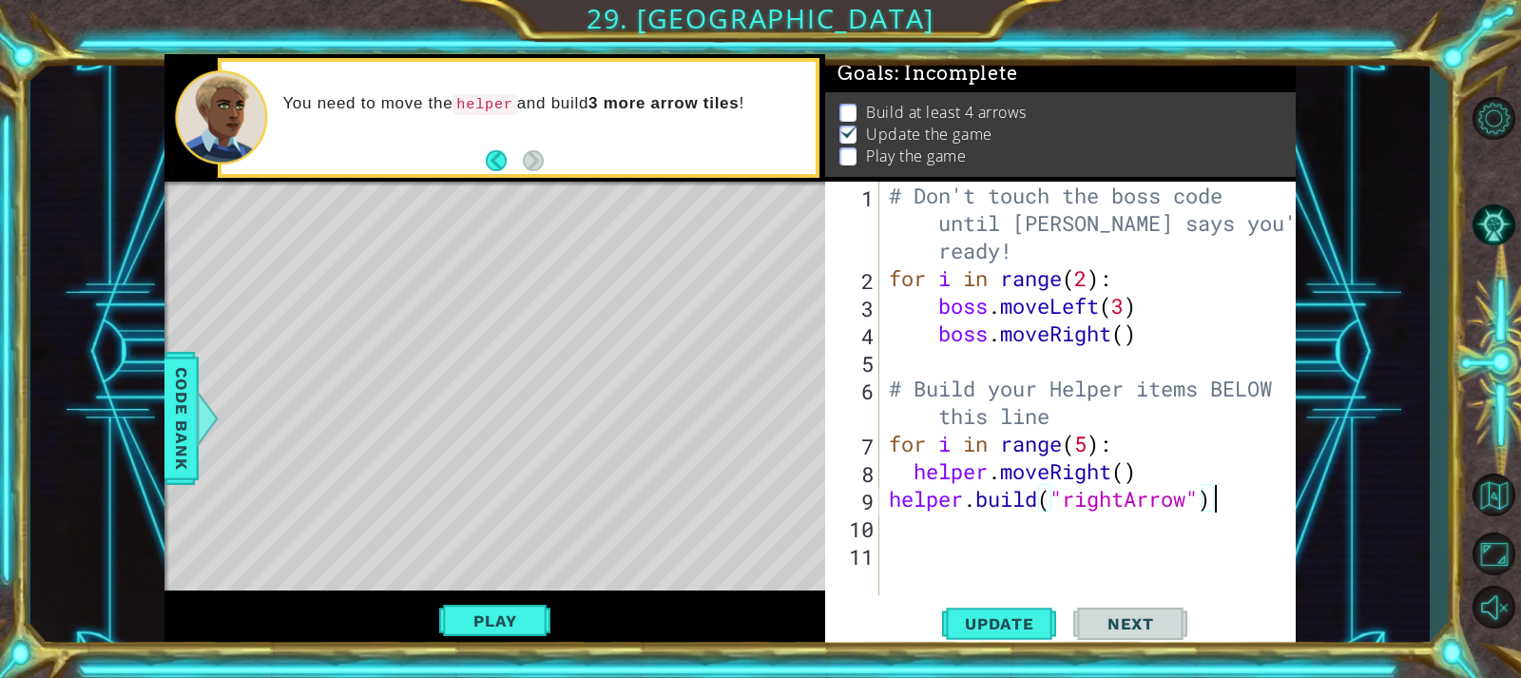
click at [886, 505] on div "# Don't touch the boss code until [PERSON_NAME] says you're ready! for i in ran…" at bounding box center [1092, 444] width 415 height 524
type textarea "[DOMAIN_NAME]("rightArrow")"
click at [1018, 614] on span "Update" at bounding box center [999, 623] width 107 height 19
click at [490, 622] on button "Play" at bounding box center [494, 621] width 111 height 36
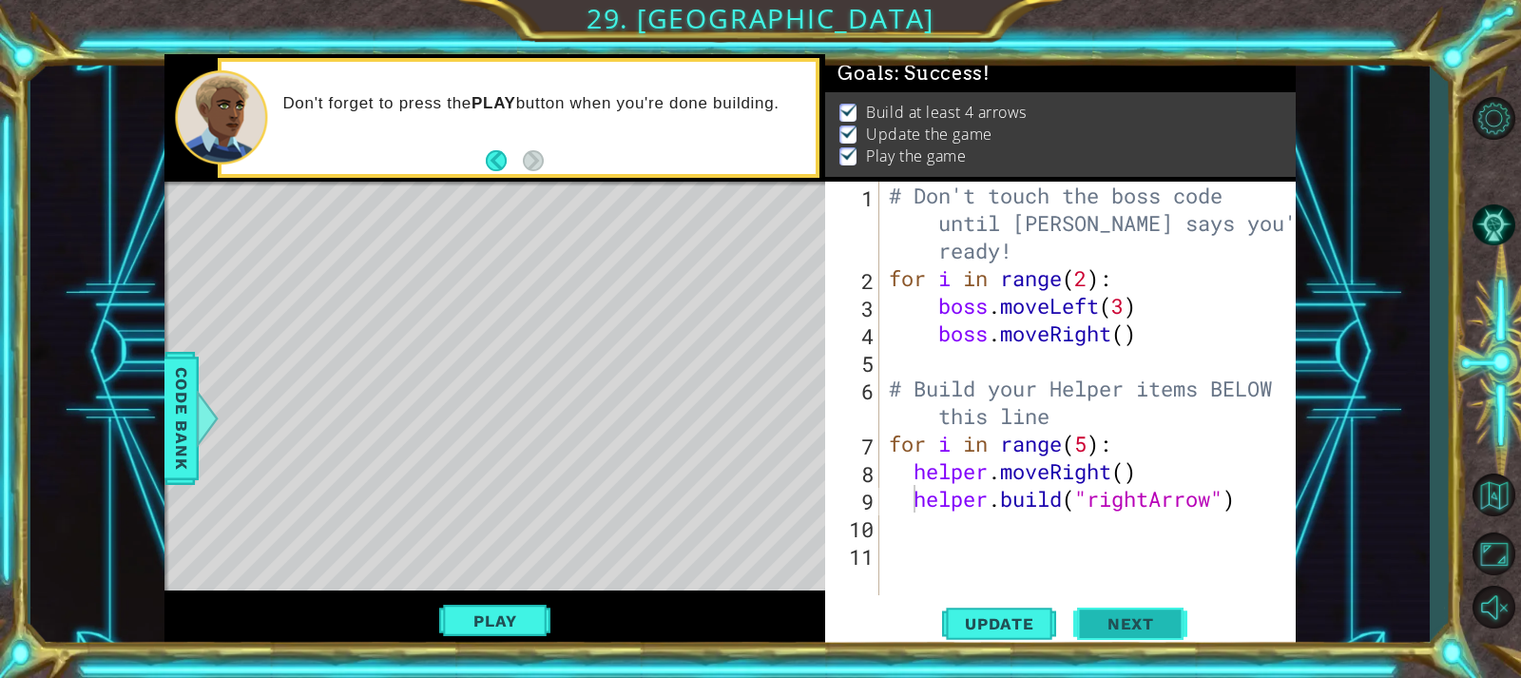
click at [1121, 609] on button "Next" at bounding box center [1130, 628] width 114 height 47
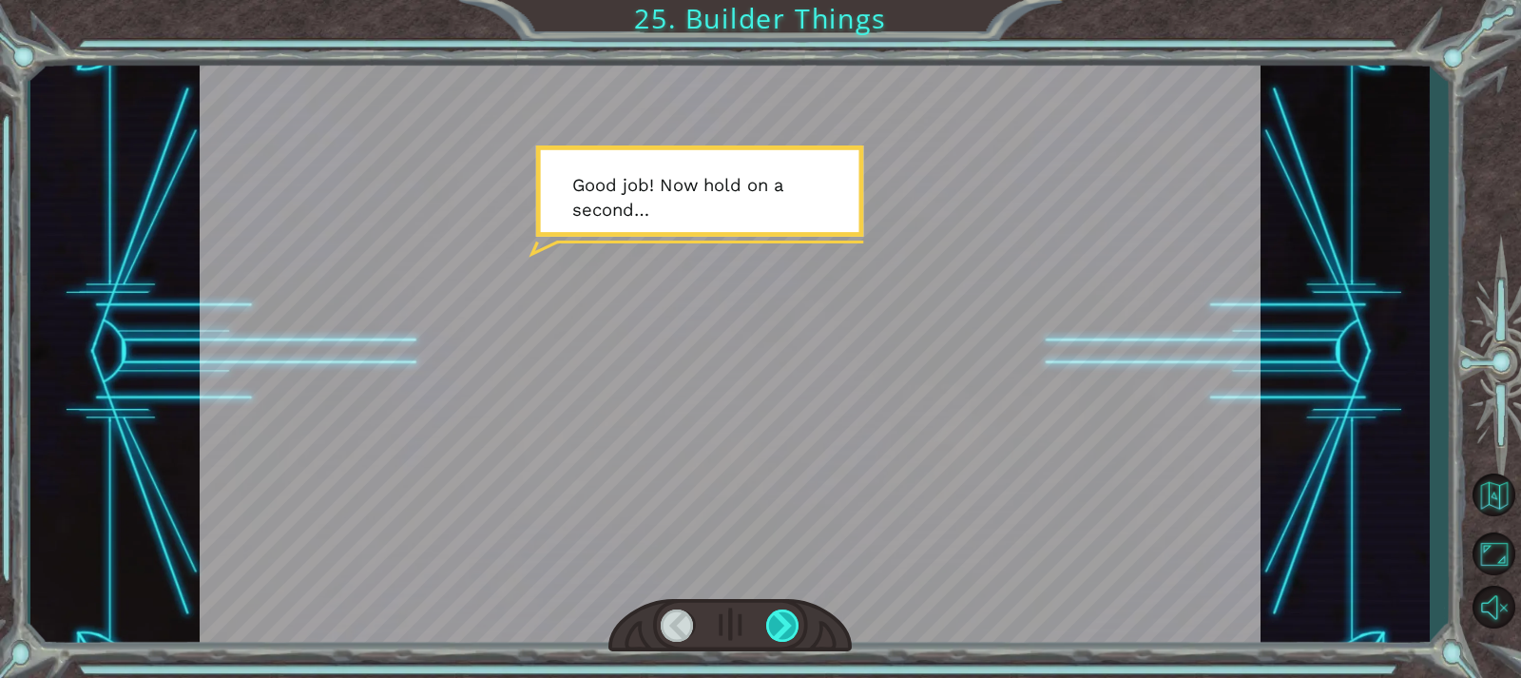
click at [791, 627] on div at bounding box center [782, 625] width 33 height 32
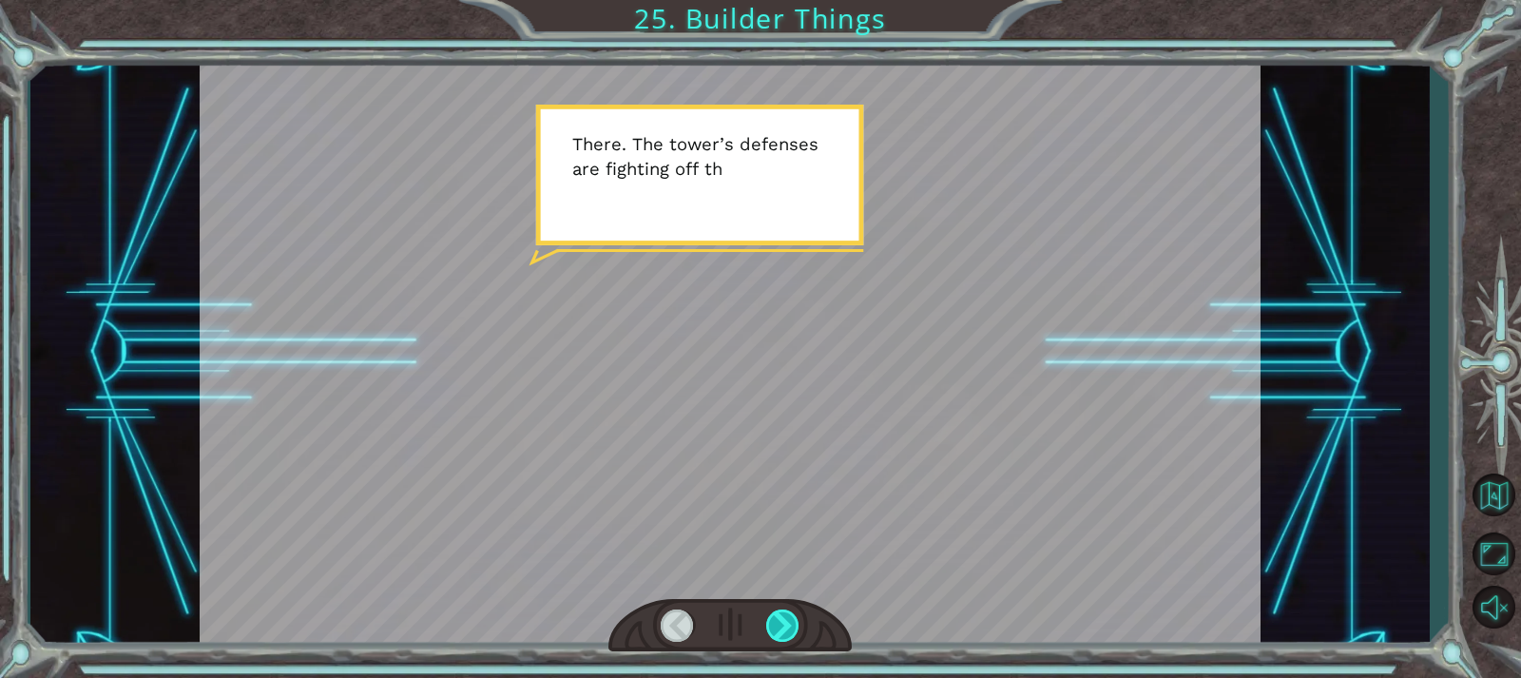
click at [792, 626] on div at bounding box center [782, 625] width 33 height 32
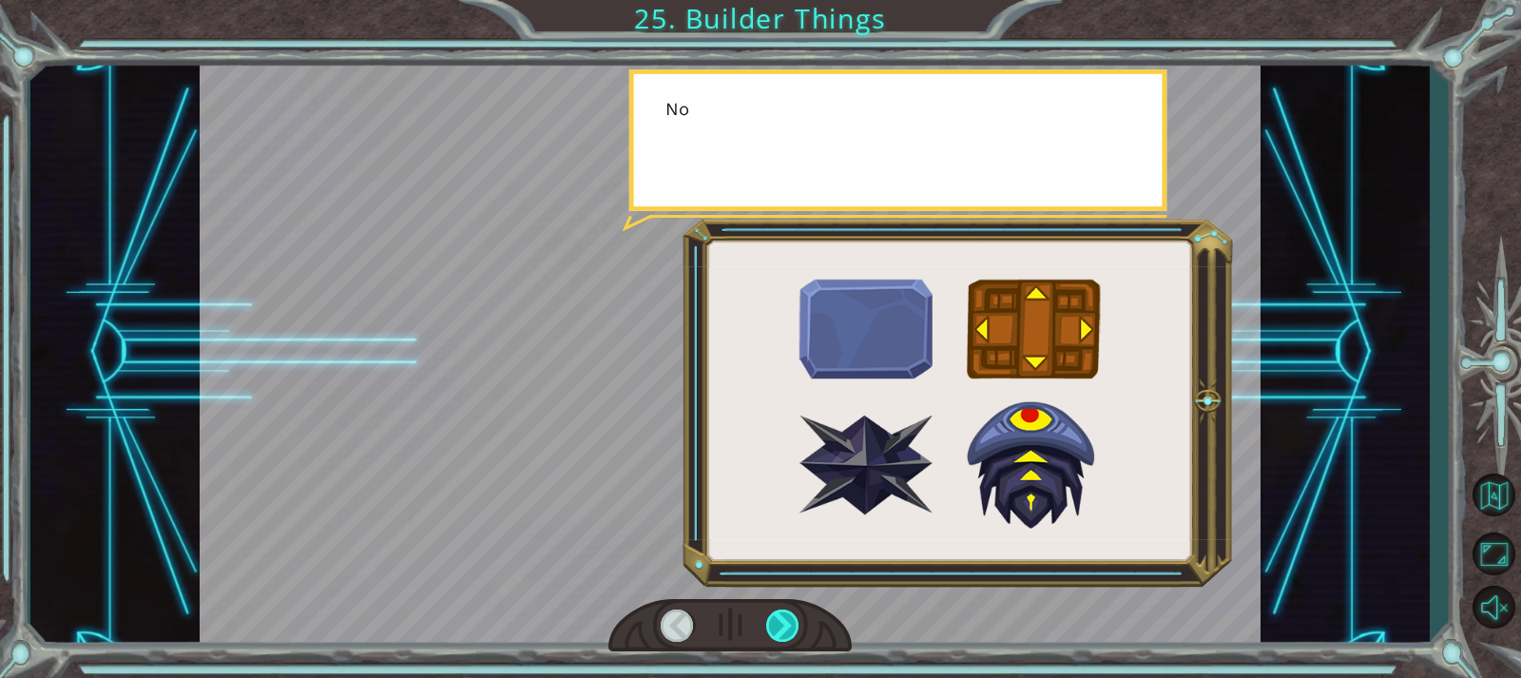
click at [792, 626] on div at bounding box center [782, 625] width 33 height 32
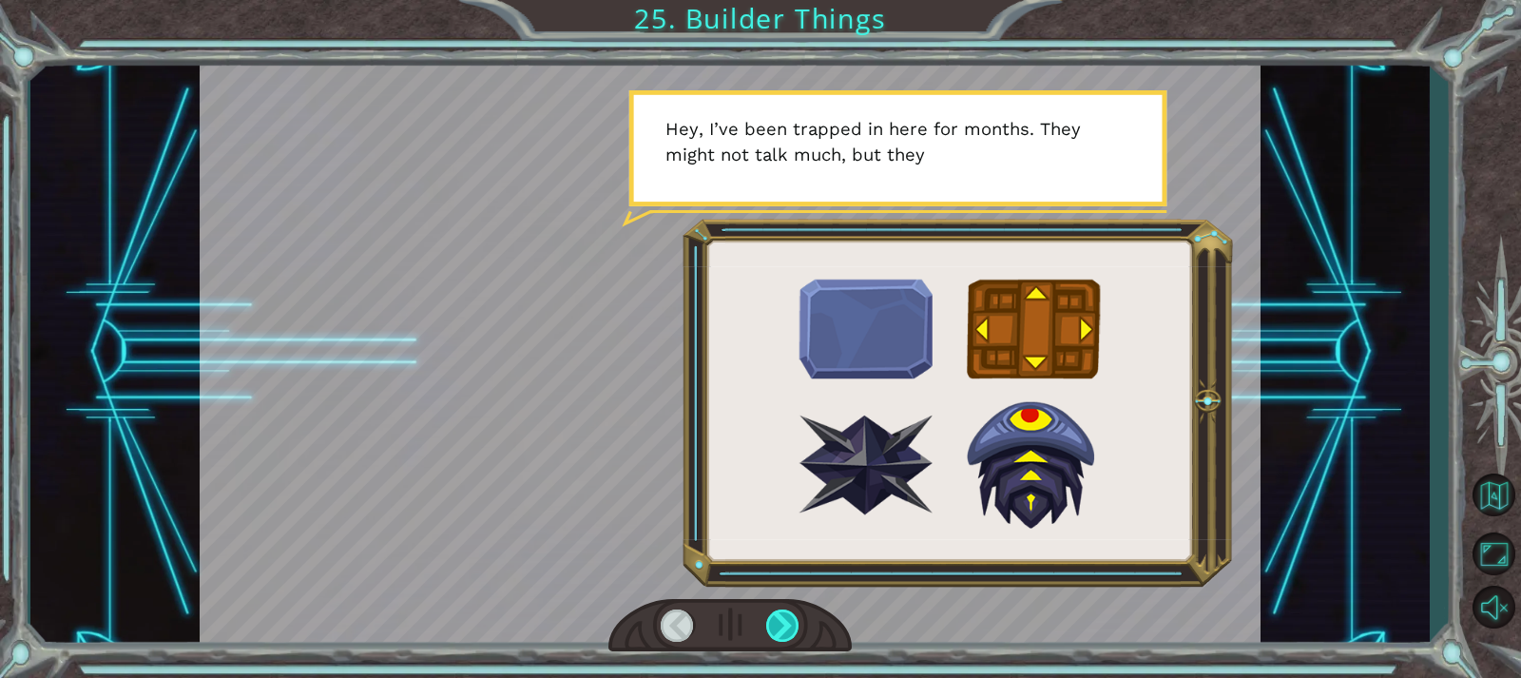
click at [791, 621] on div at bounding box center [782, 625] width 33 height 32
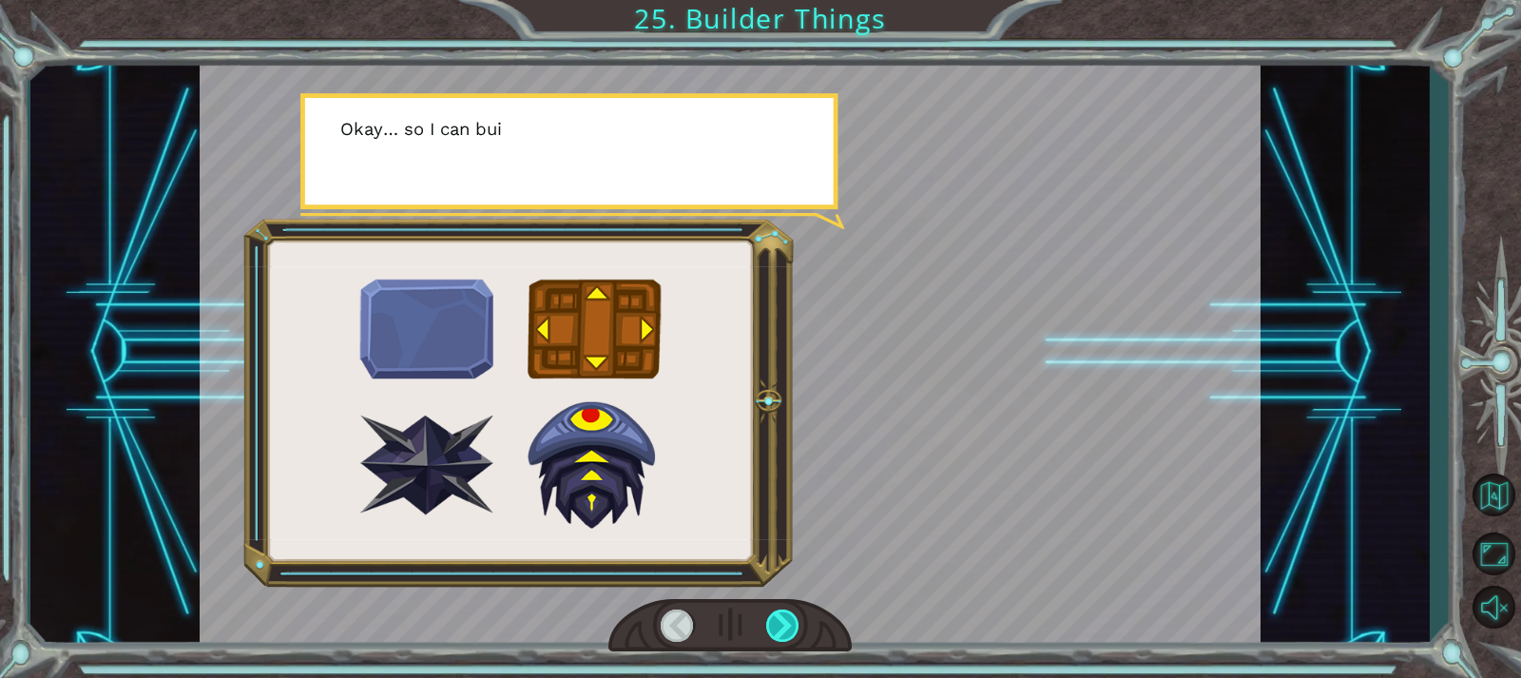
click at [791, 621] on div at bounding box center [782, 625] width 33 height 32
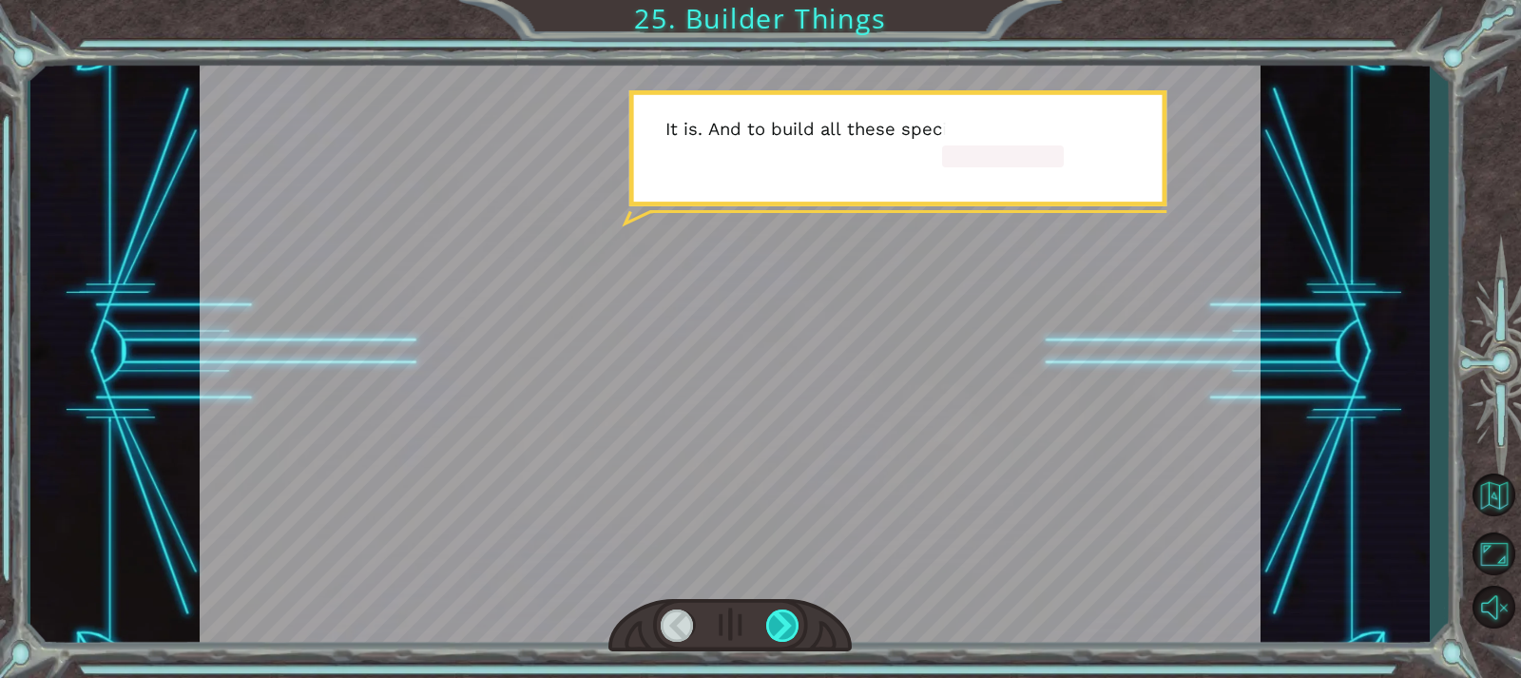
click at [791, 621] on div at bounding box center [782, 625] width 33 height 32
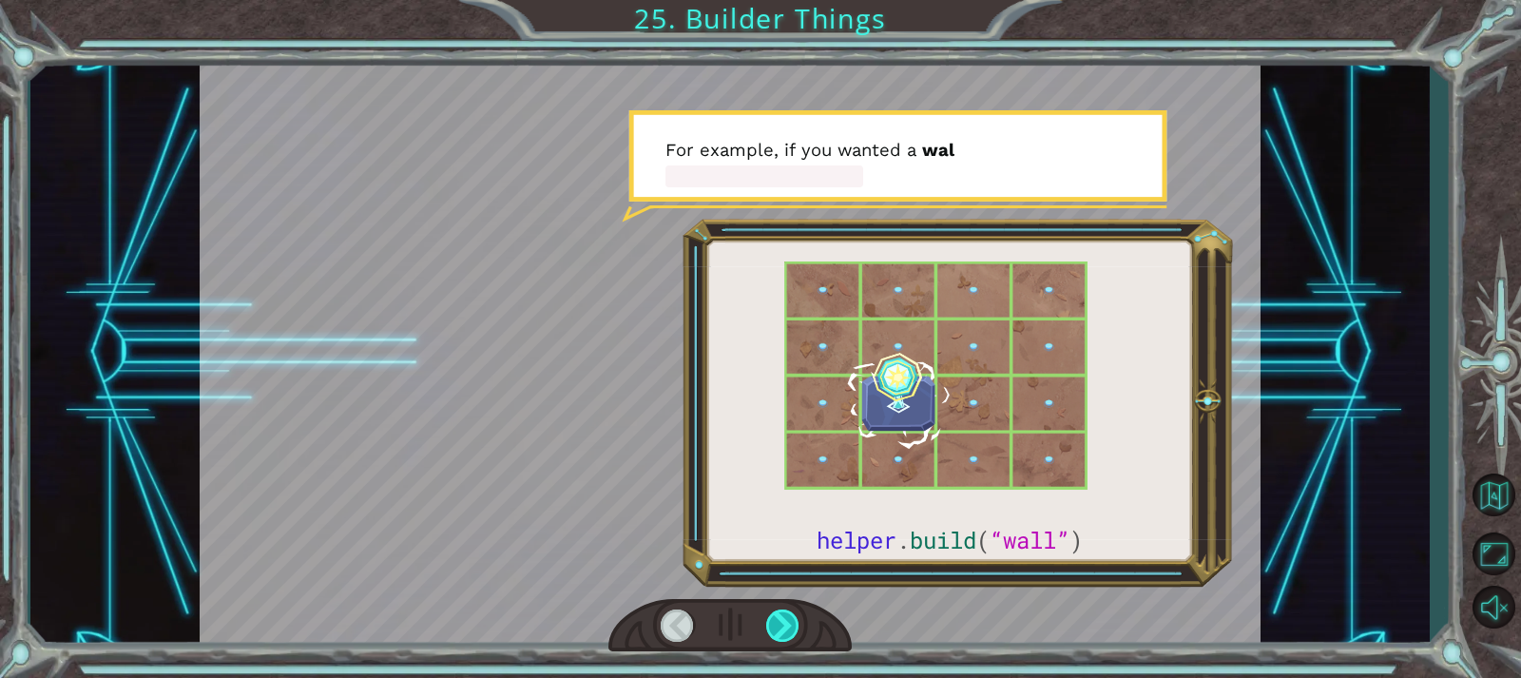
click at [791, 621] on div at bounding box center [782, 625] width 33 height 32
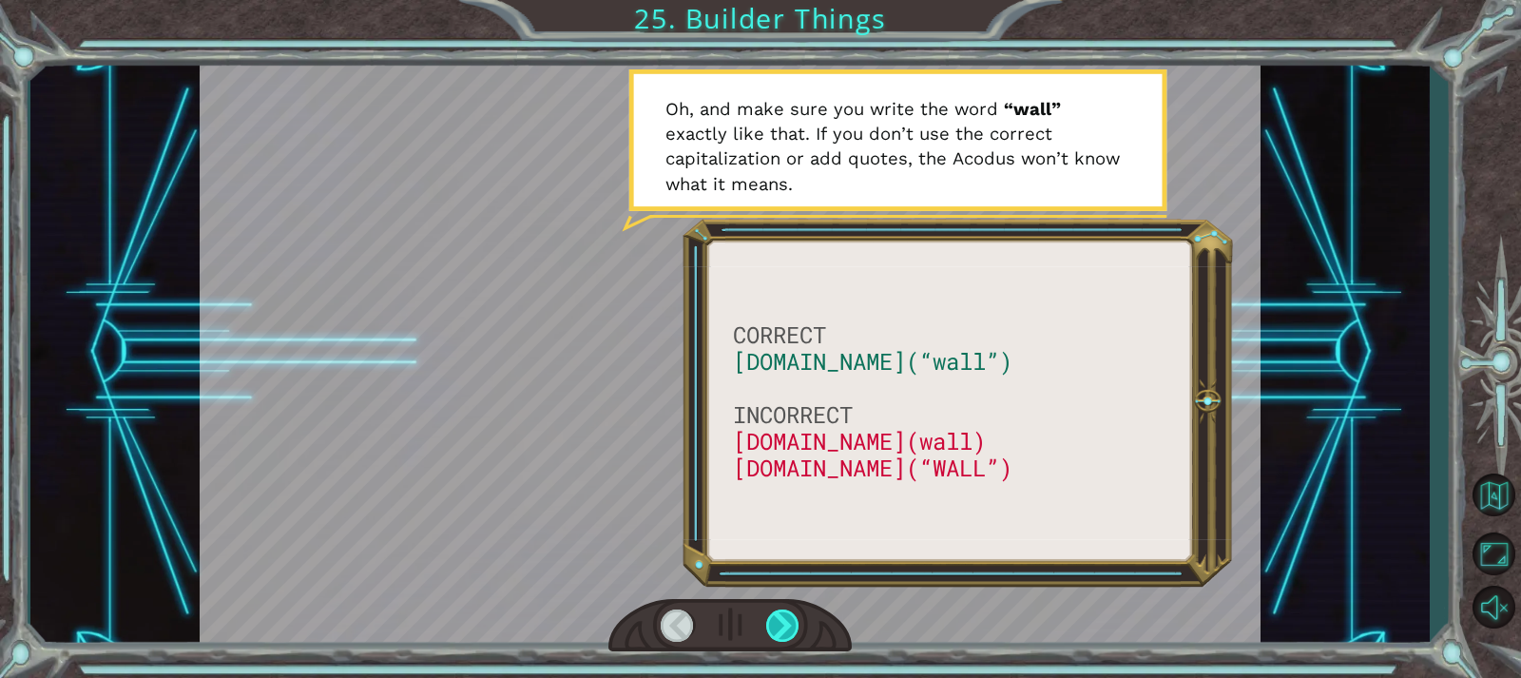
click at [787, 613] on div at bounding box center [782, 625] width 33 height 32
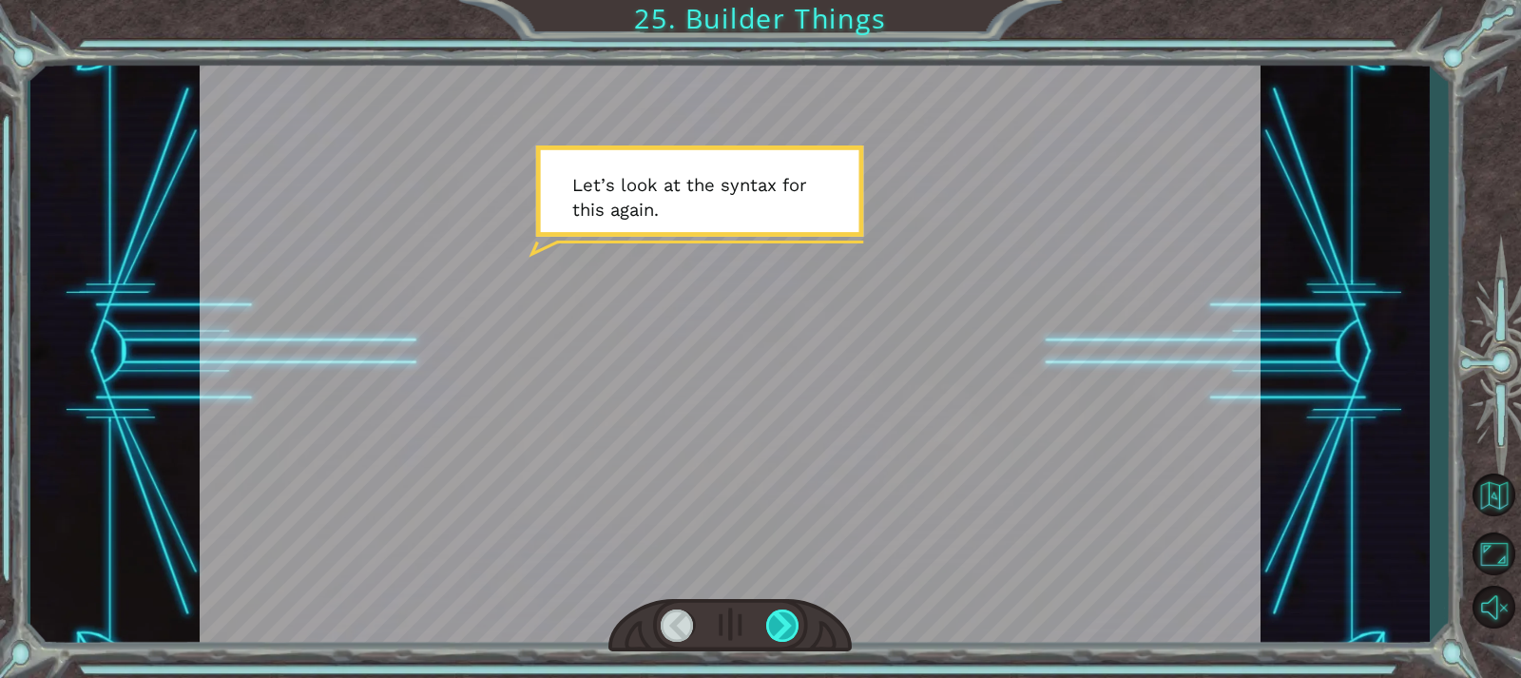
click at [787, 613] on div at bounding box center [782, 625] width 33 height 32
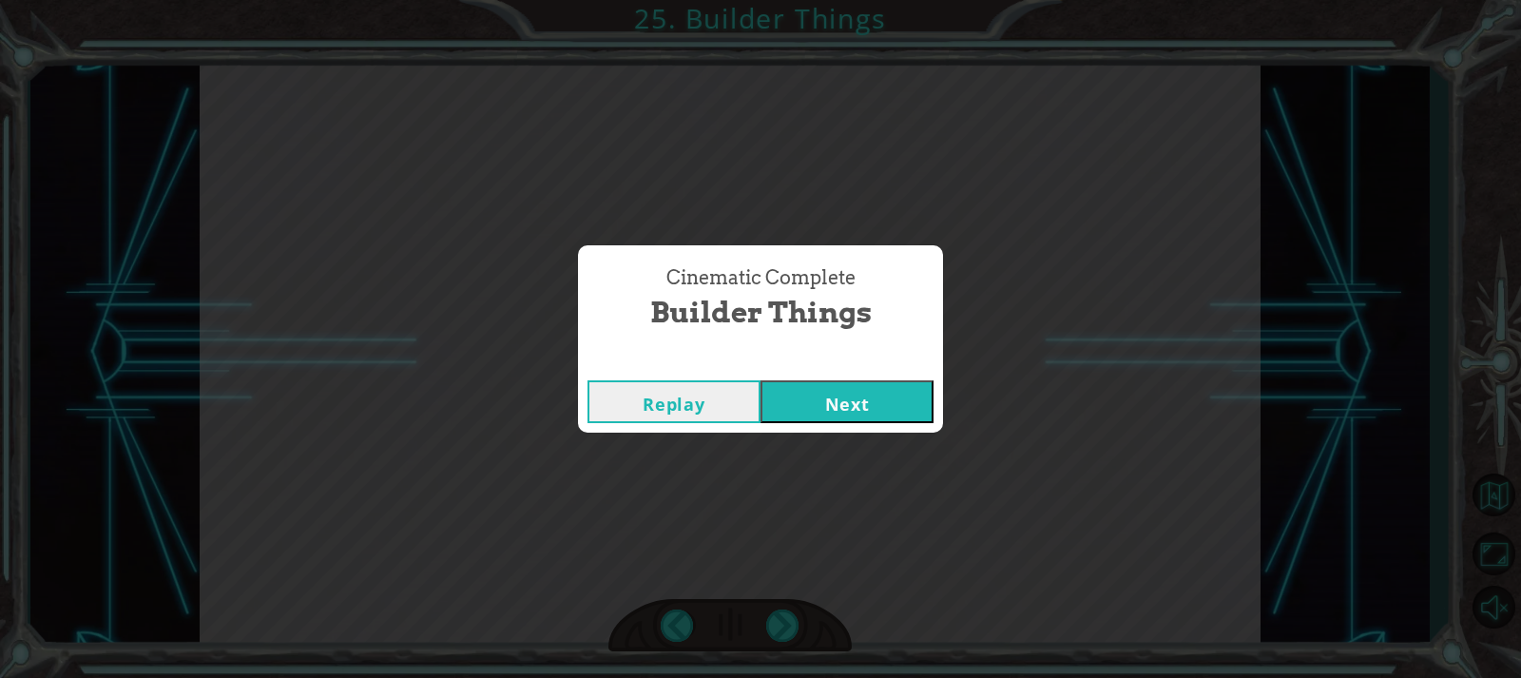
click at [831, 424] on div "Replay Next" at bounding box center [760, 402] width 365 height 62
click at [809, 399] on button "Next" at bounding box center [846, 401] width 173 height 43
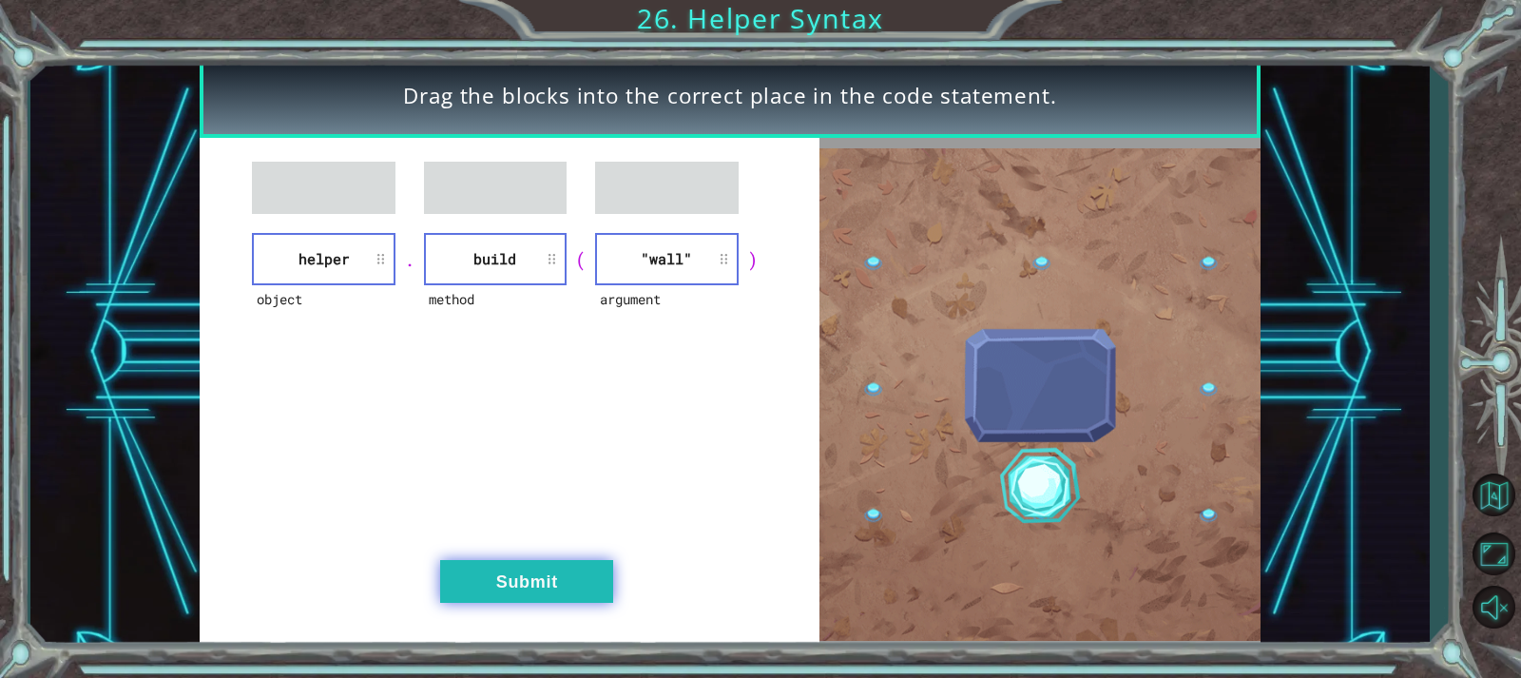
click at [512, 567] on button "Submit" at bounding box center [526, 581] width 173 height 43
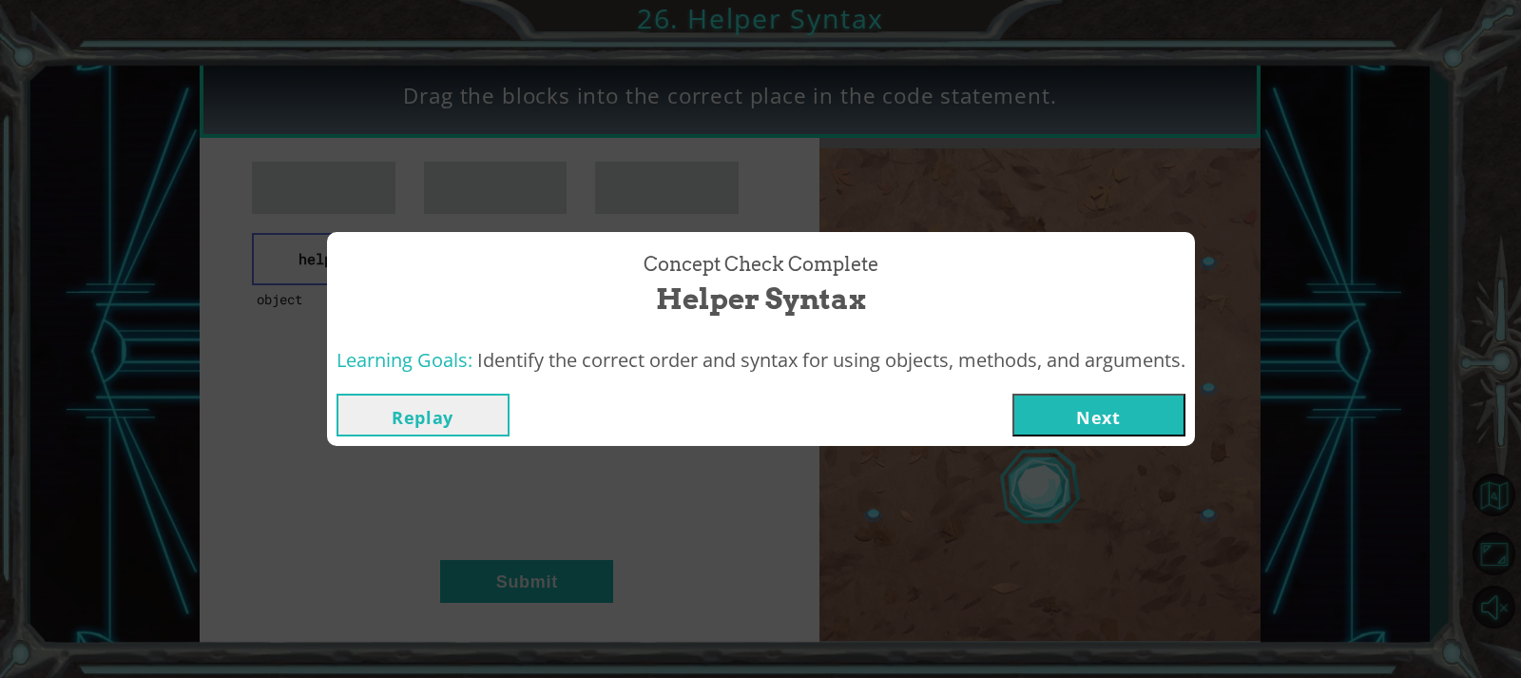
click at [1097, 409] on button "Next" at bounding box center [1098, 415] width 173 height 43
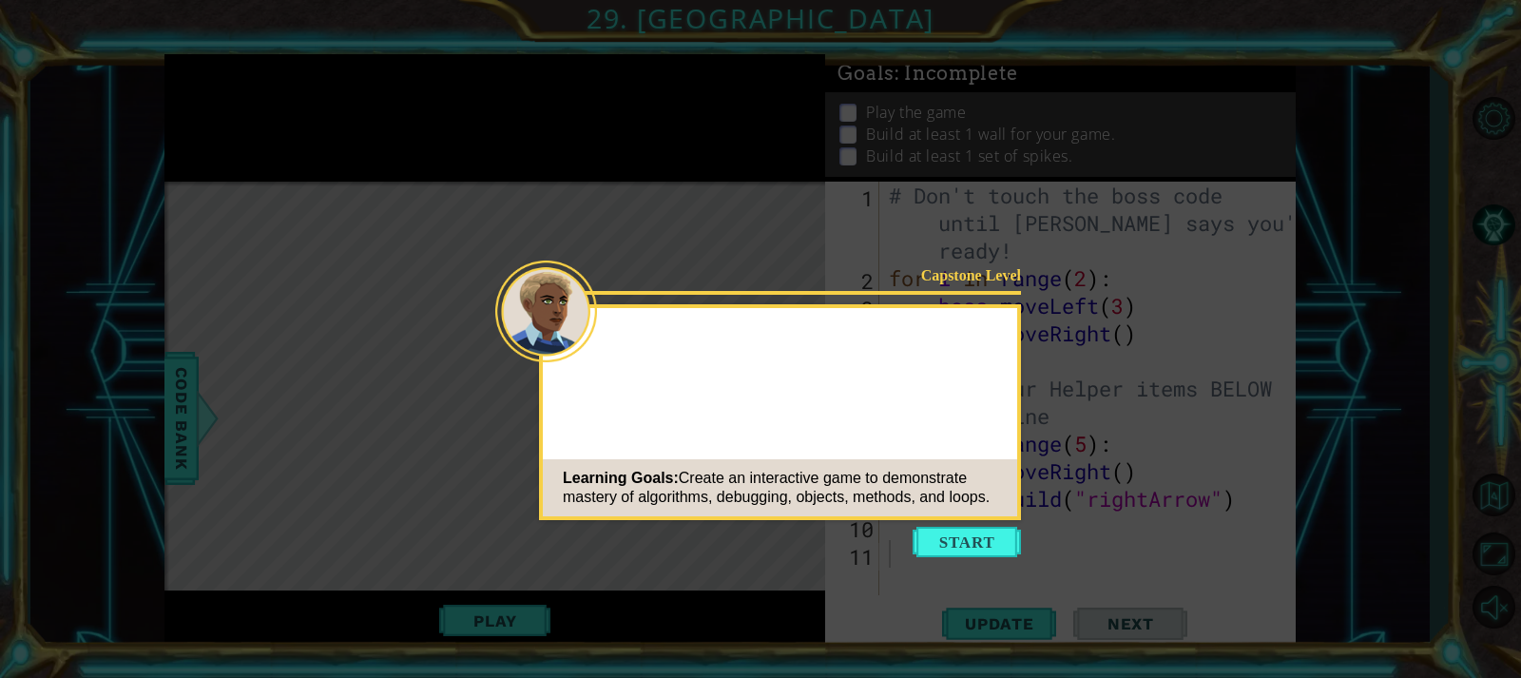
drag, startPoint x: 951, startPoint y: 540, endPoint x: 780, endPoint y: 470, distance: 184.1
click at [952, 540] on button "Start" at bounding box center [967, 542] width 108 height 30
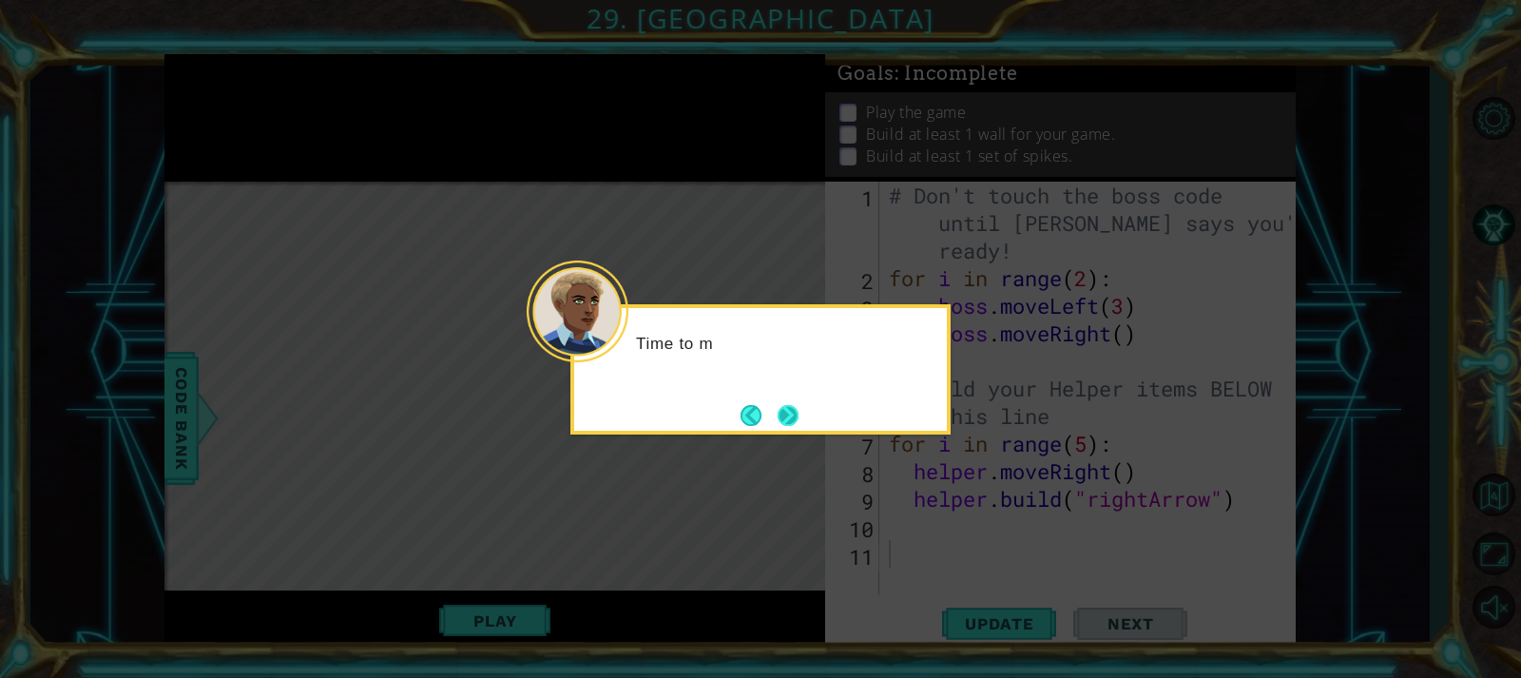
click at [779, 413] on button "Next" at bounding box center [788, 414] width 35 height 35
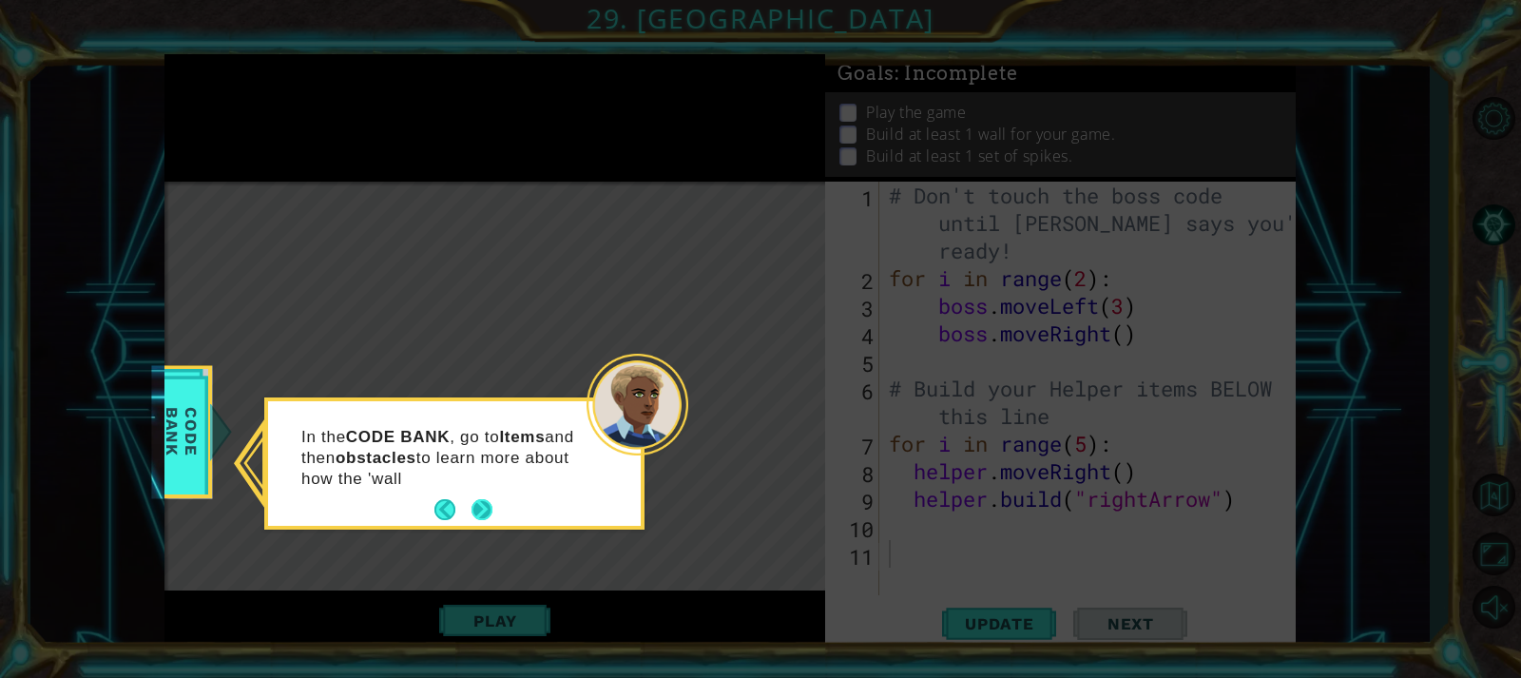
click at [485, 510] on button "Next" at bounding box center [481, 509] width 33 height 33
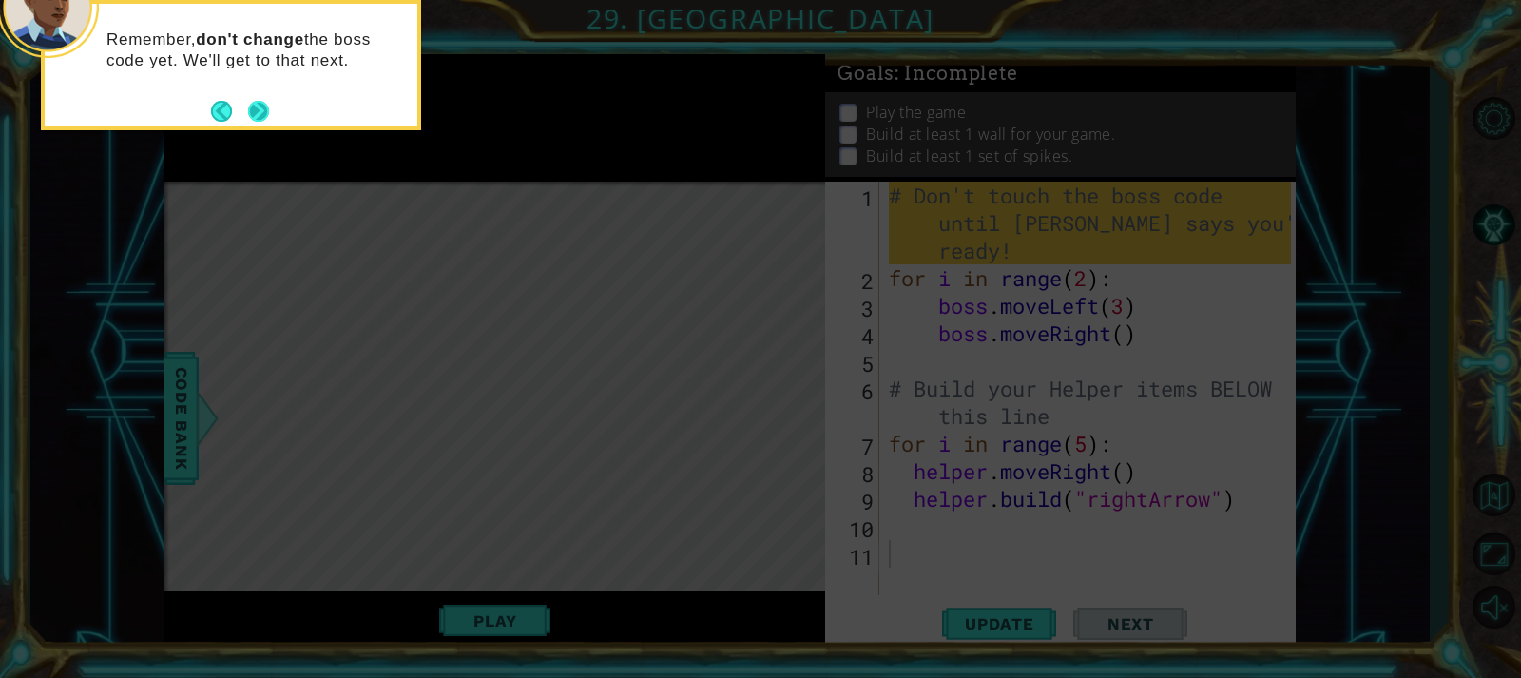
click at [265, 106] on button "Next" at bounding box center [258, 110] width 31 height 31
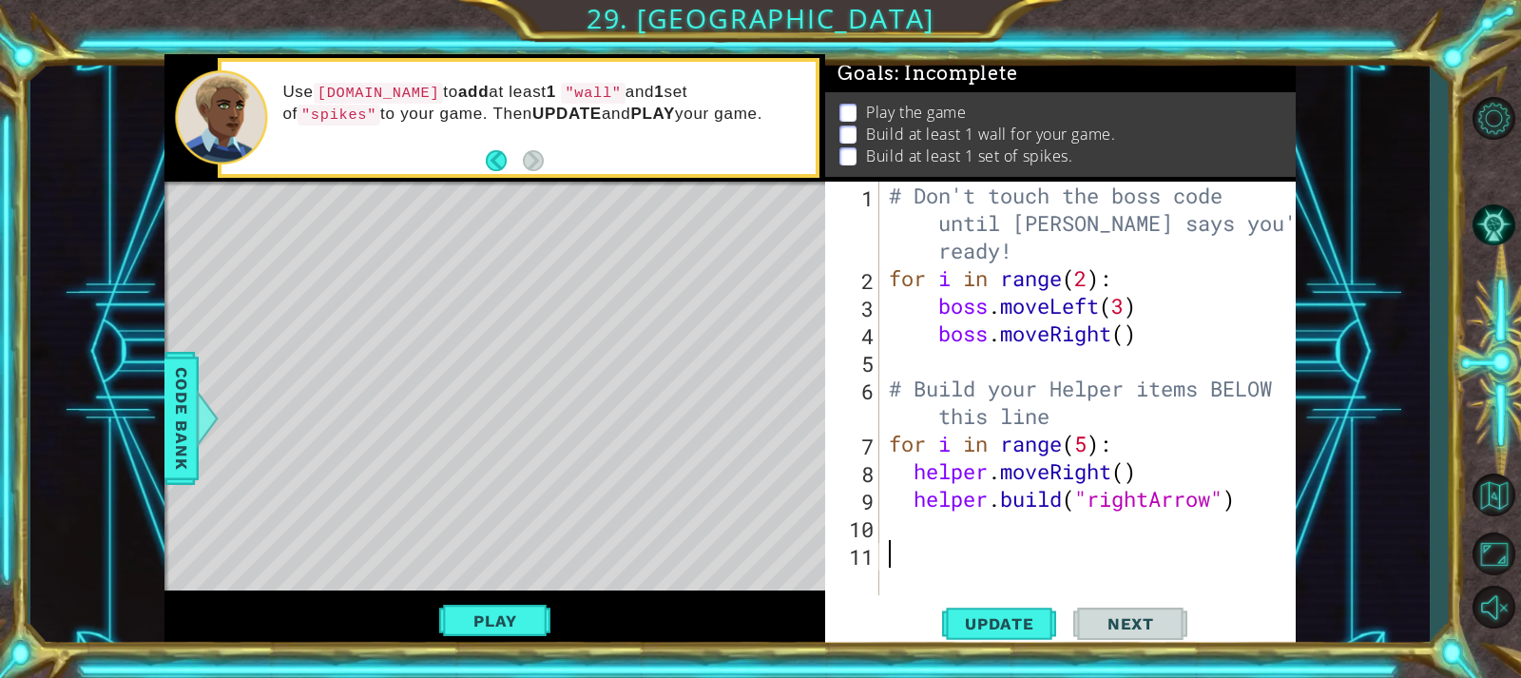
click at [1246, 504] on div "# Don't touch the boss code until [PERSON_NAME] says you're ready! for i in ran…" at bounding box center [1092, 444] width 414 height 524
click at [496, 620] on button "Play" at bounding box center [494, 621] width 111 height 36
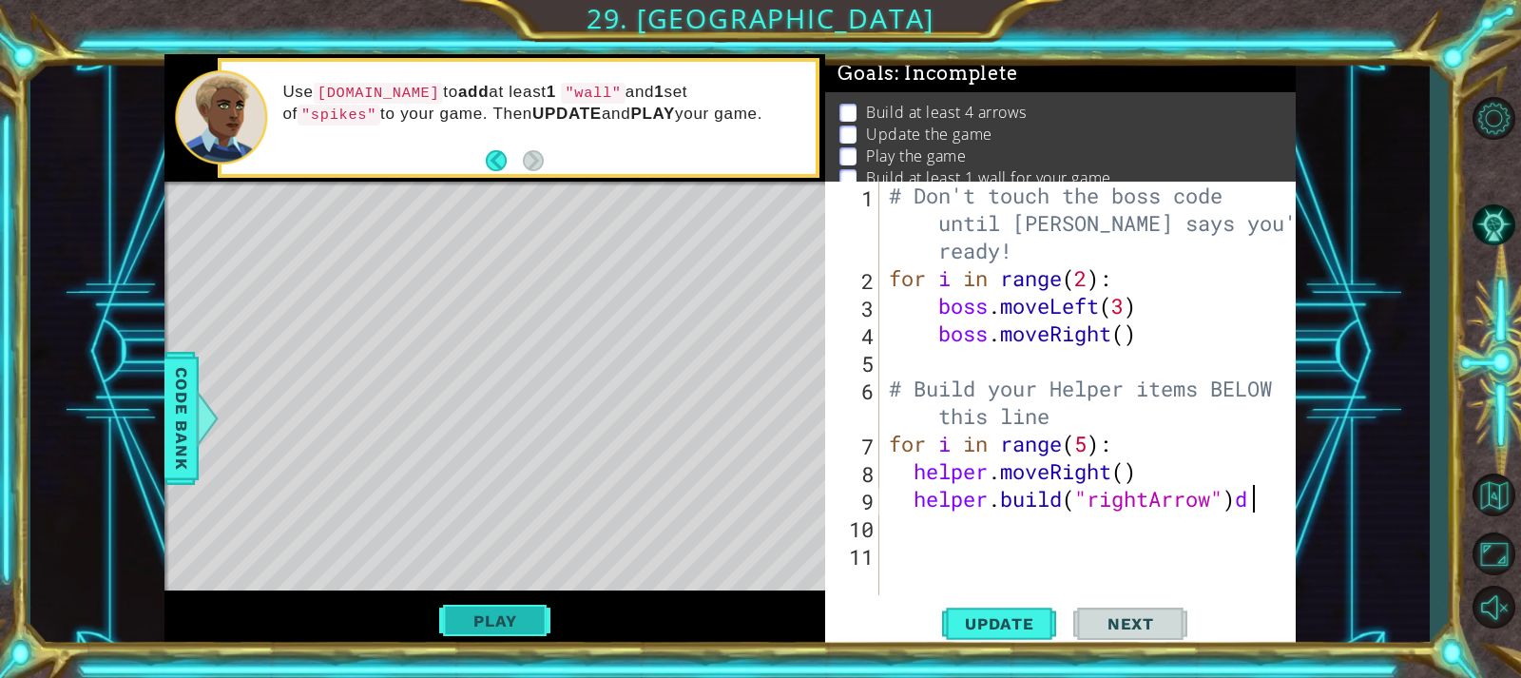
scroll to position [0, 18]
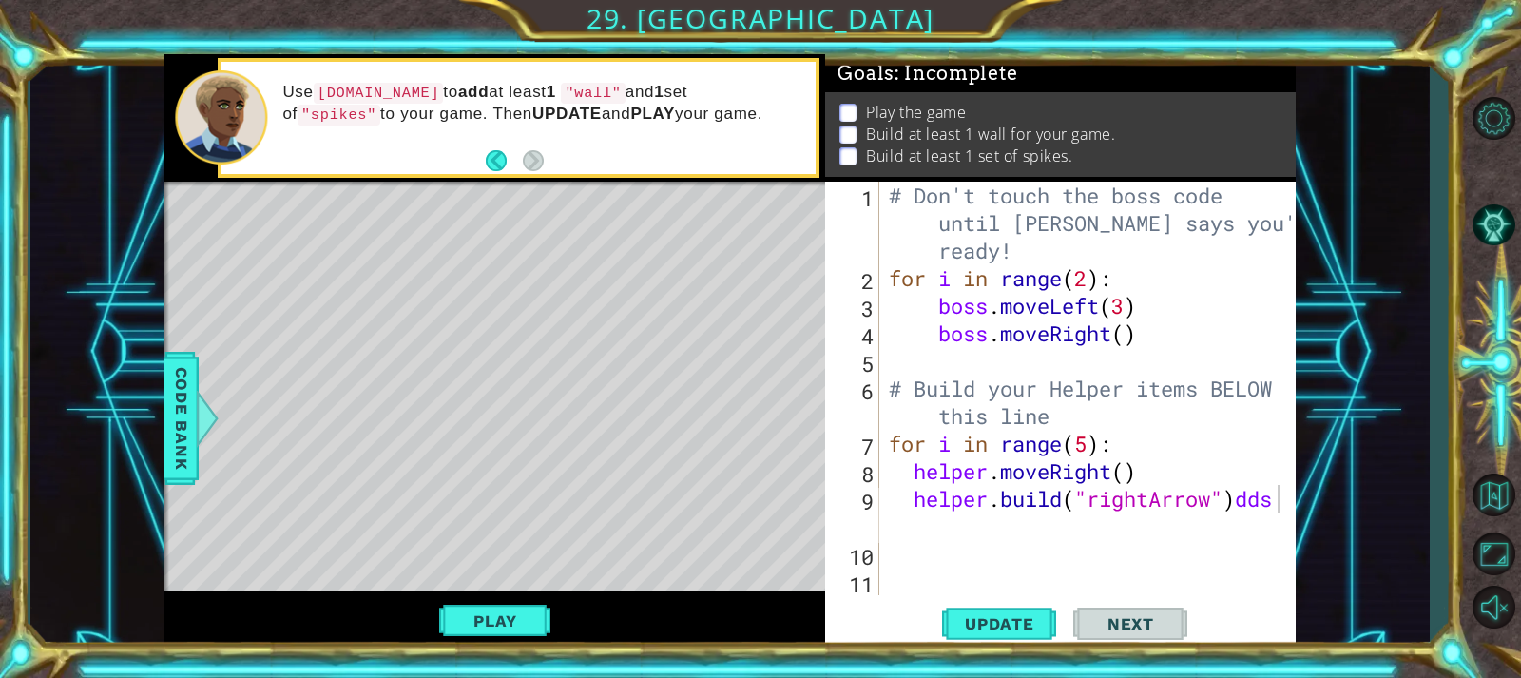
click at [567, 269] on div "Level Map" at bounding box center [603, 462] width 878 height 560
drag, startPoint x: 1271, startPoint y: 488, endPoint x: 1272, endPoint y: 498, distance: 10.5
click at [1270, 493] on div "# Don't touch the boss code until [PERSON_NAME] says you're ready! for i in ran…" at bounding box center [1092, 444] width 414 height 524
click at [1283, 501] on div "# Don't touch the boss code until [PERSON_NAME] says you're ready! for i in ran…" at bounding box center [1092, 444] width 414 height 524
drag, startPoint x: 1281, startPoint y: 501, endPoint x: 1260, endPoint y: 498, distance: 22.0
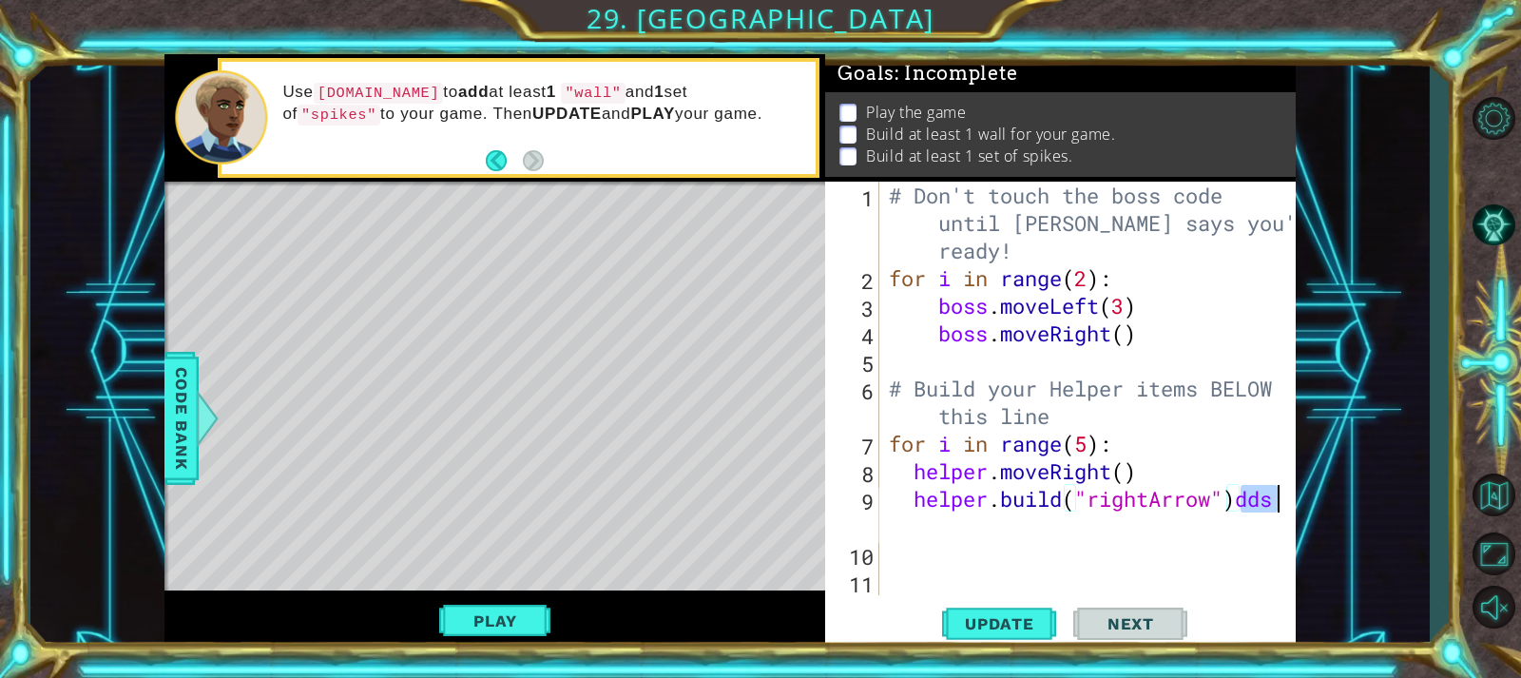
click at [1260, 498] on div "# Don't touch the boss code until [PERSON_NAME] says you're ready! for i in ran…" at bounding box center [1092, 444] width 414 height 524
type textarea "[DOMAIN_NAME]("rightArrow")"
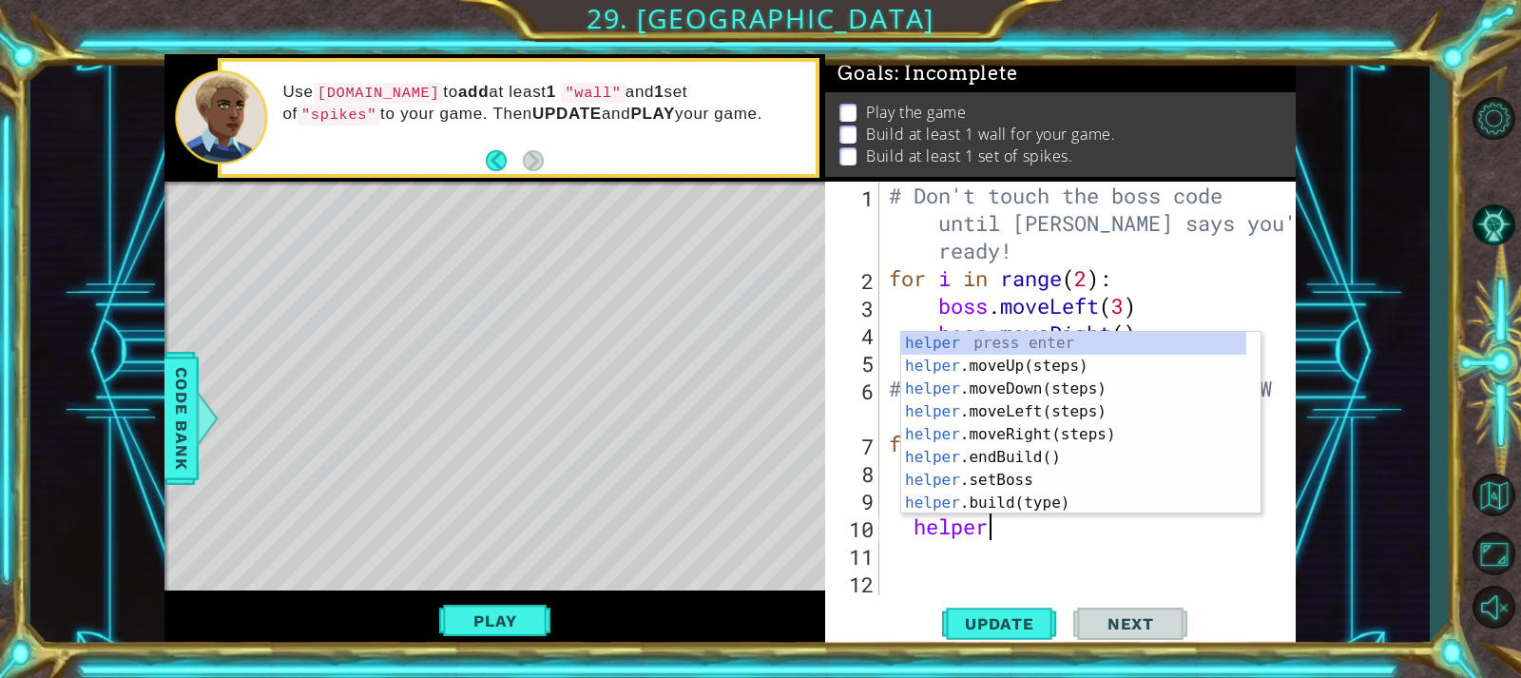
scroll to position [0, 4]
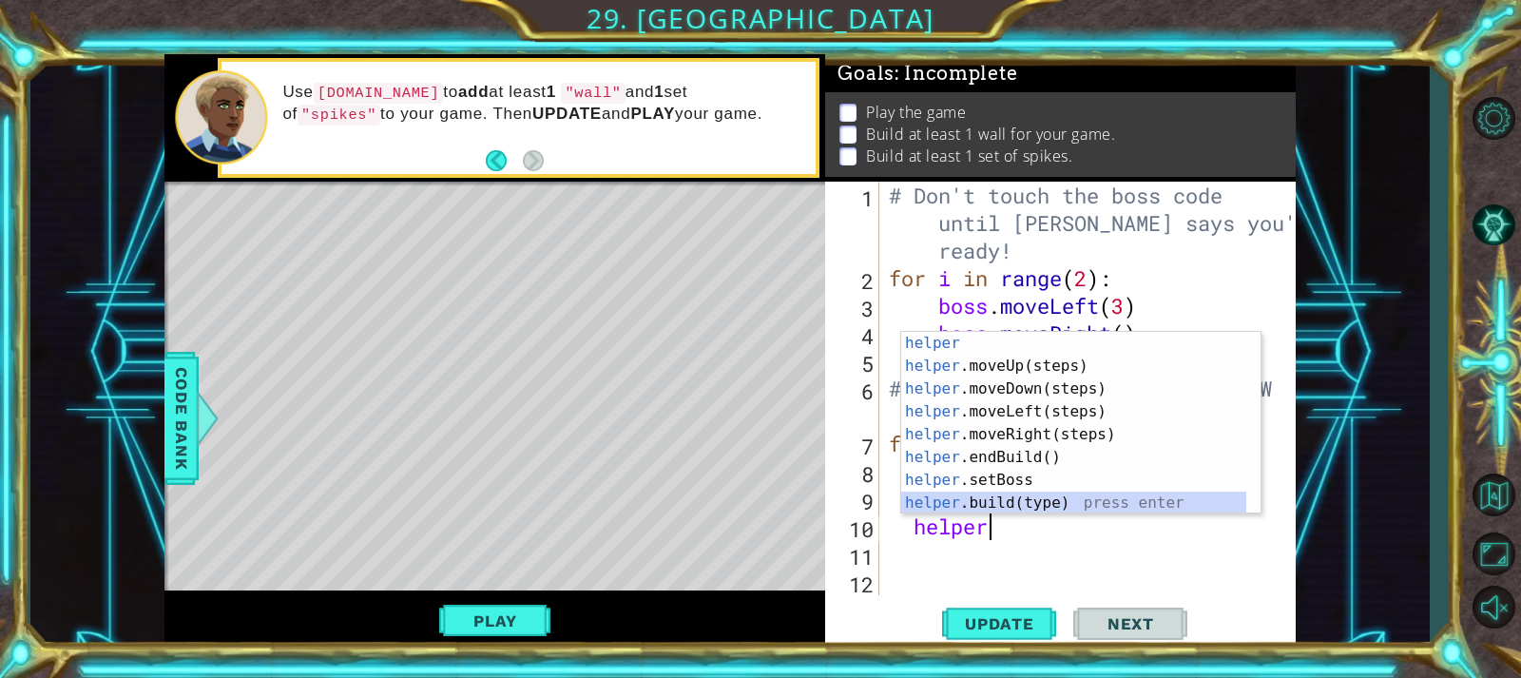
click at [995, 499] on div "helper press enter helper .moveUp(steps) press enter helper .moveDown(steps) pr…" at bounding box center [1073, 446] width 345 height 228
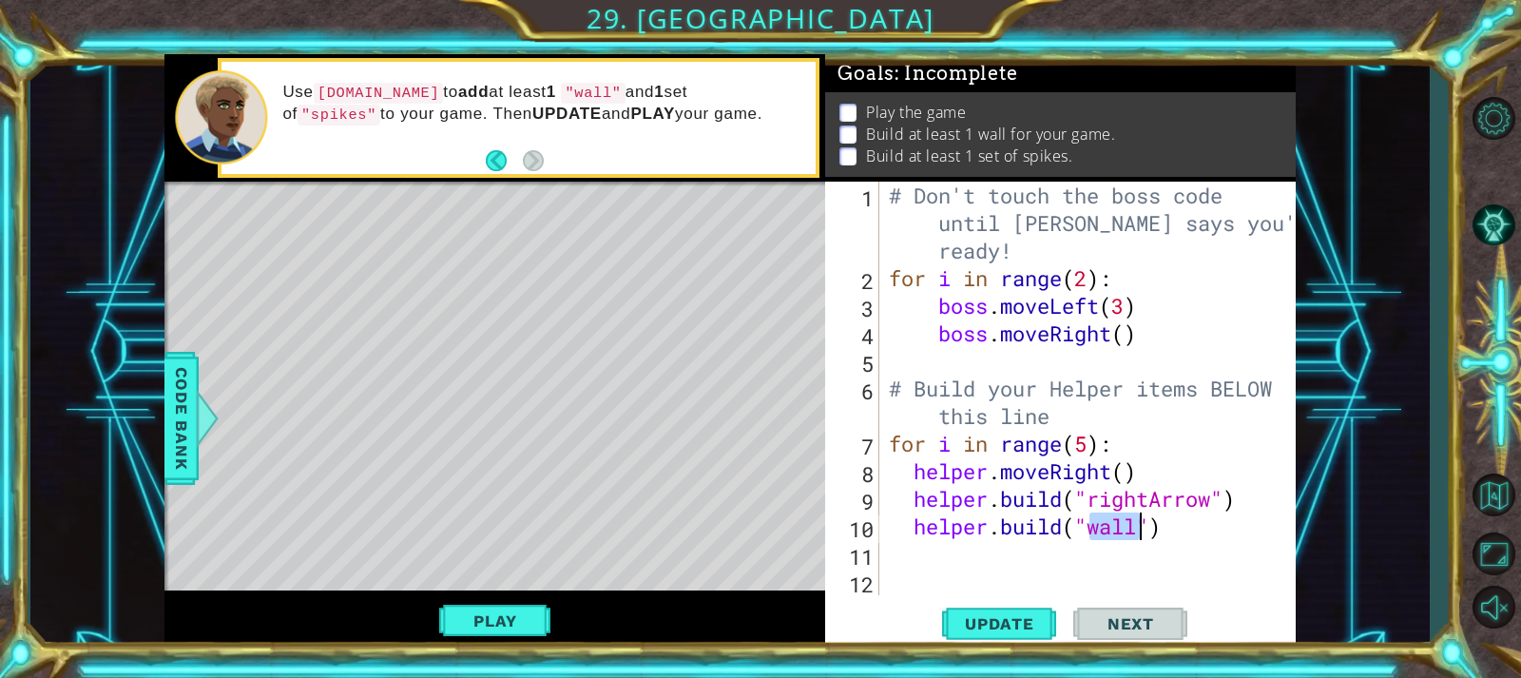
click at [1166, 530] on div "# Don't touch the boss code until [PERSON_NAME] says you're ready! for i in ran…" at bounding box center [1092, 444] width 414 height 524
click at [989, 608] on button "Update" at bounding box center [999, 623] width 114 height 47
click at [540, 615] on button "Play" at bounding box center [494, 621] width 111 height 36
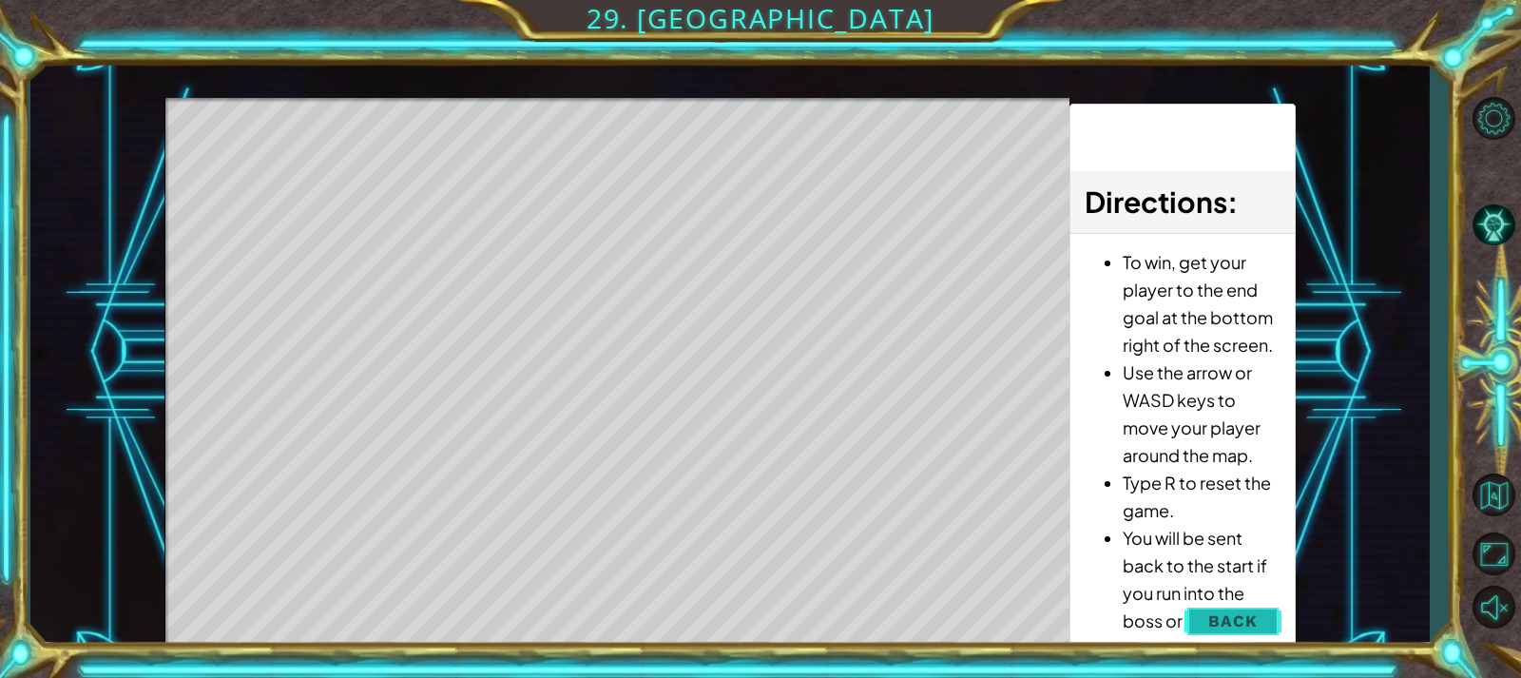
click at [1193, 615] on button "Back" at bounding box center [1232, 621] width 96 height 38
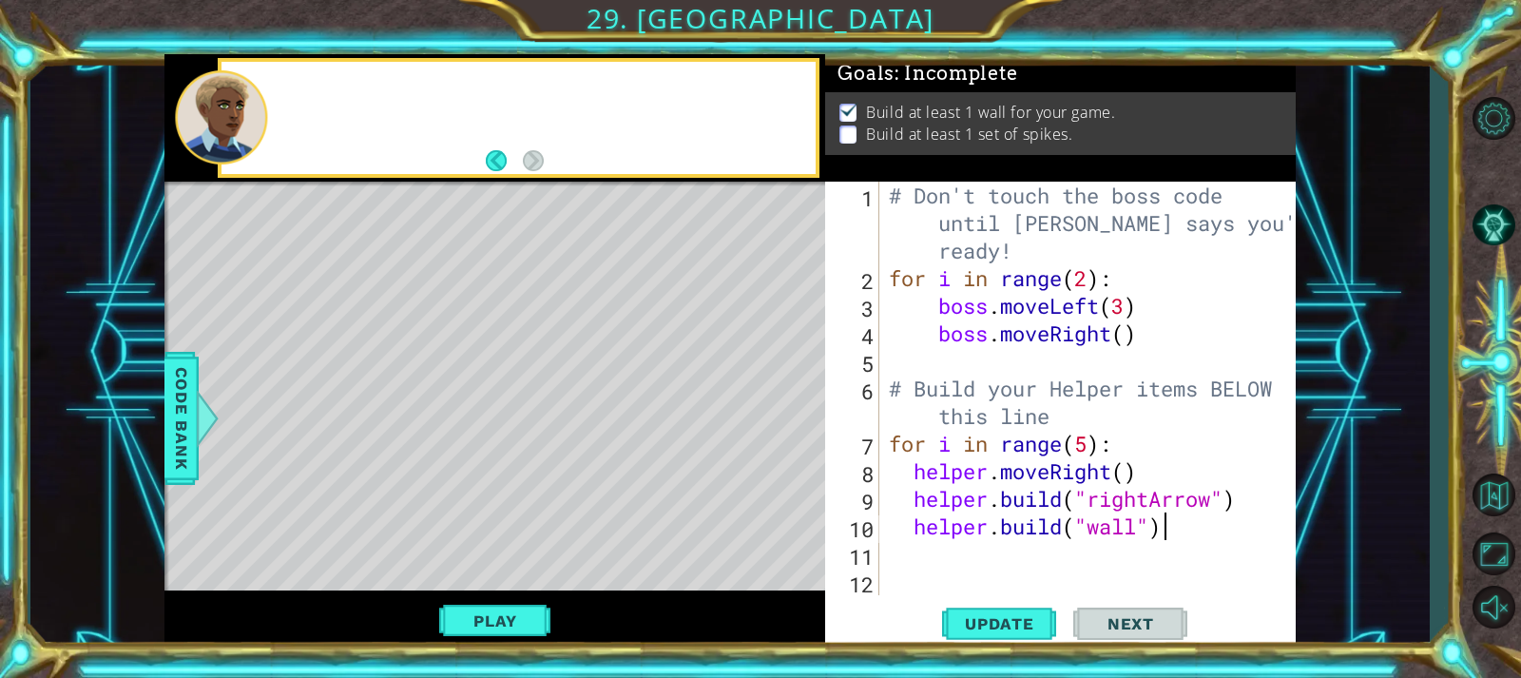
scroll to position [0, 0]
click at [497, 161] on button "Back" at bounding box center [504, 160] width 37 height 21
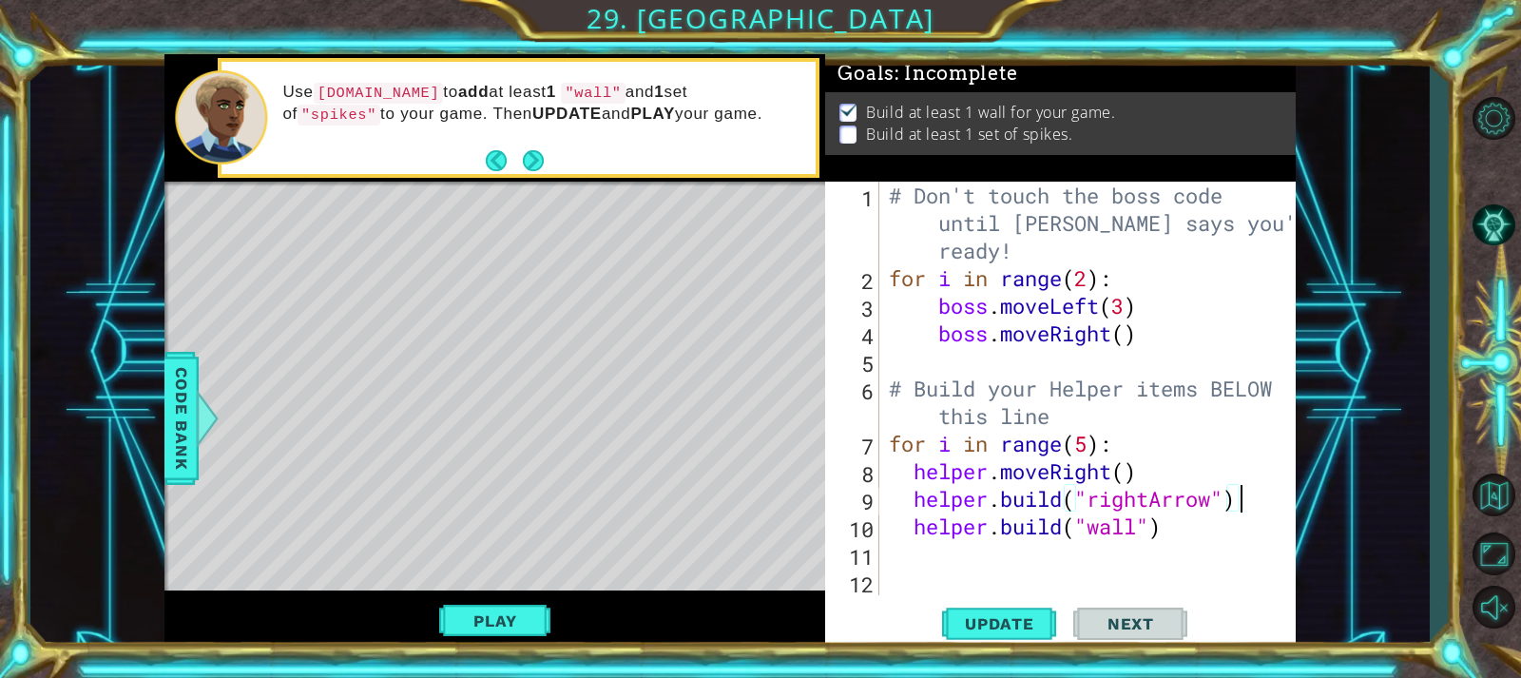
click at [1235, 506] on div "# Don't touch the boss code until [PERSON_NAME] says you're ready! for i in ran…" at bounding box center [1092, 444] width 414 height 524
type textarea "[DOMAIN_NAME]("rightArrow")"
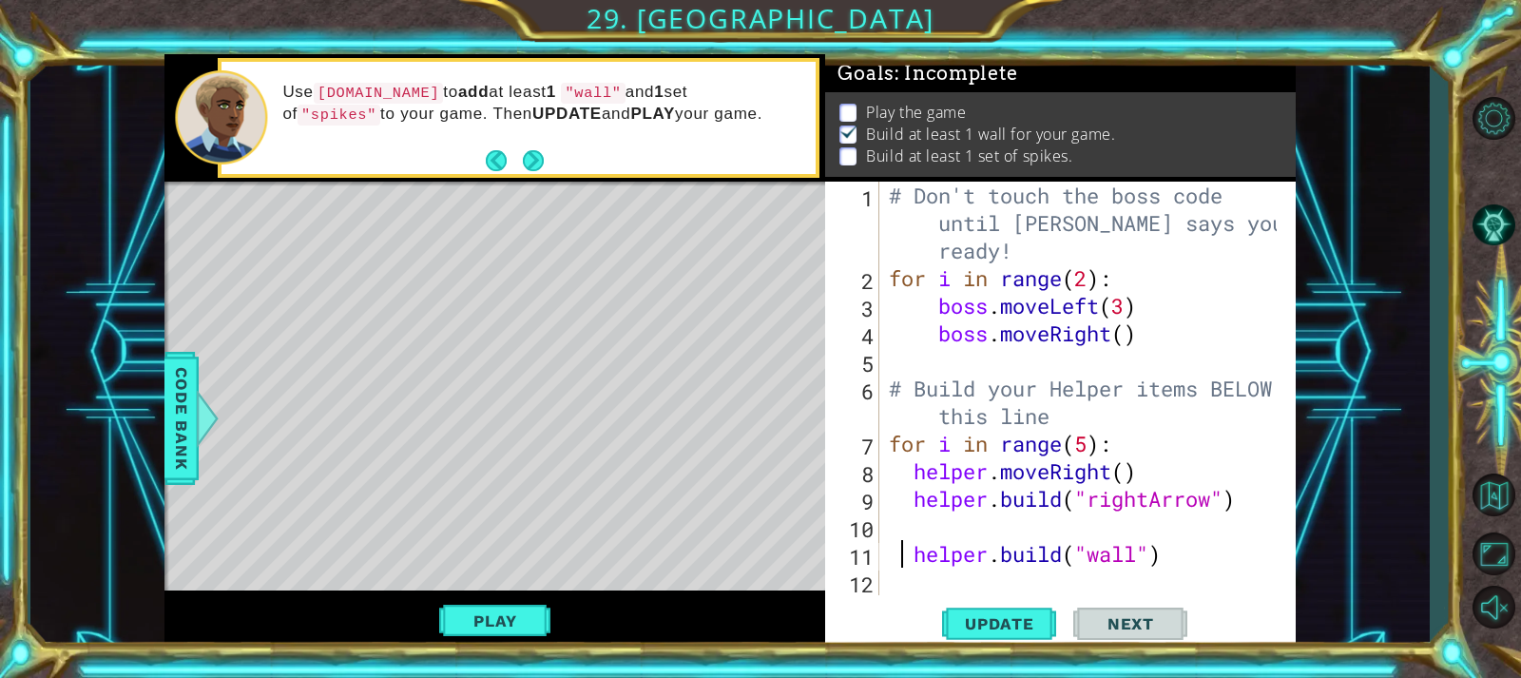
click at [897, 546] on div "# Don't touch the boss code until [PERSON_NAME] says you're ready! for i in ran…" at bounding box center [1085, 444] width 400 height 524
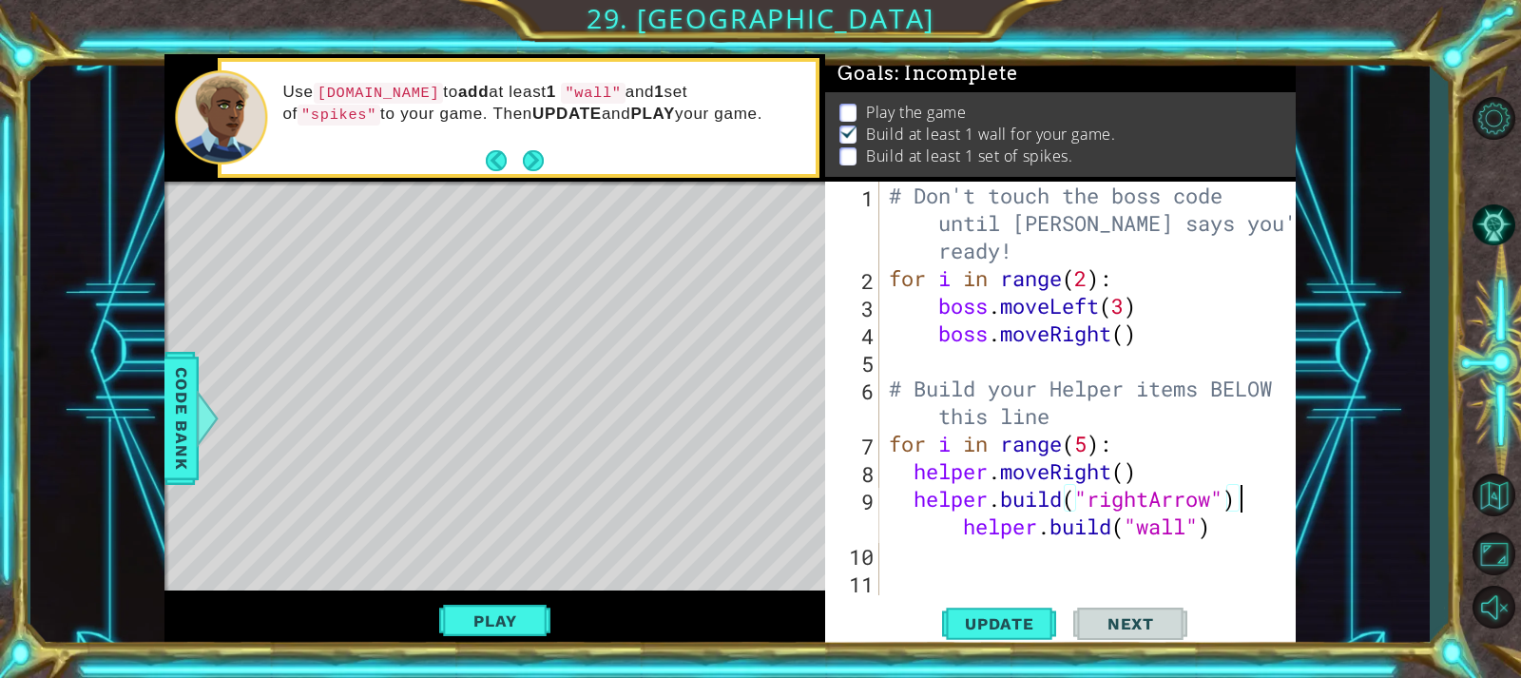
type textarea "[DOMAIN_NAME]("wall")"
click at [1042, 614] on span "Update" at bounding box center [999, 623] width 107 height 19
click at [1177, 534] on div "# Don't touch the boss code until [PERSON_NAME] says you're ready! for i in ran…" at bounding box center [1092, 444] width 414 height 524
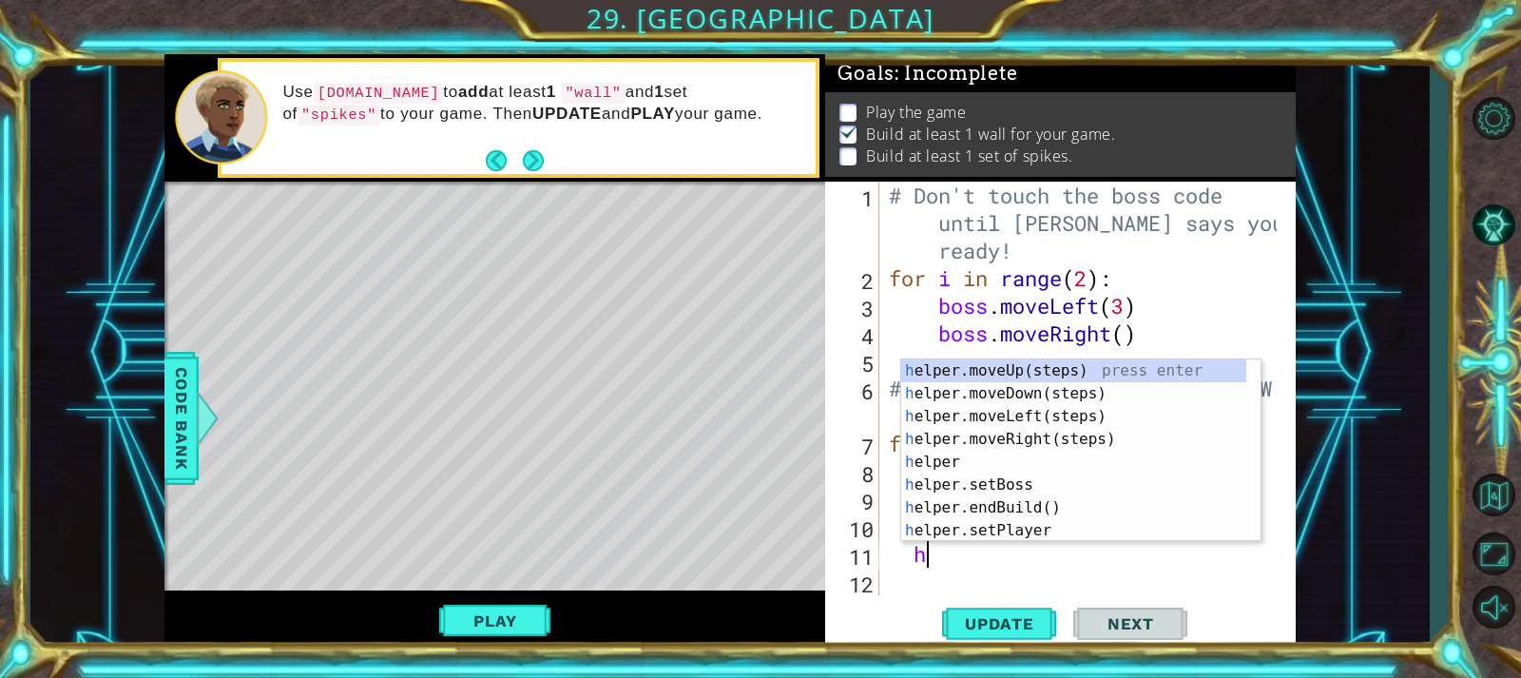
scroll to position [0, 1]
type textarea "he"
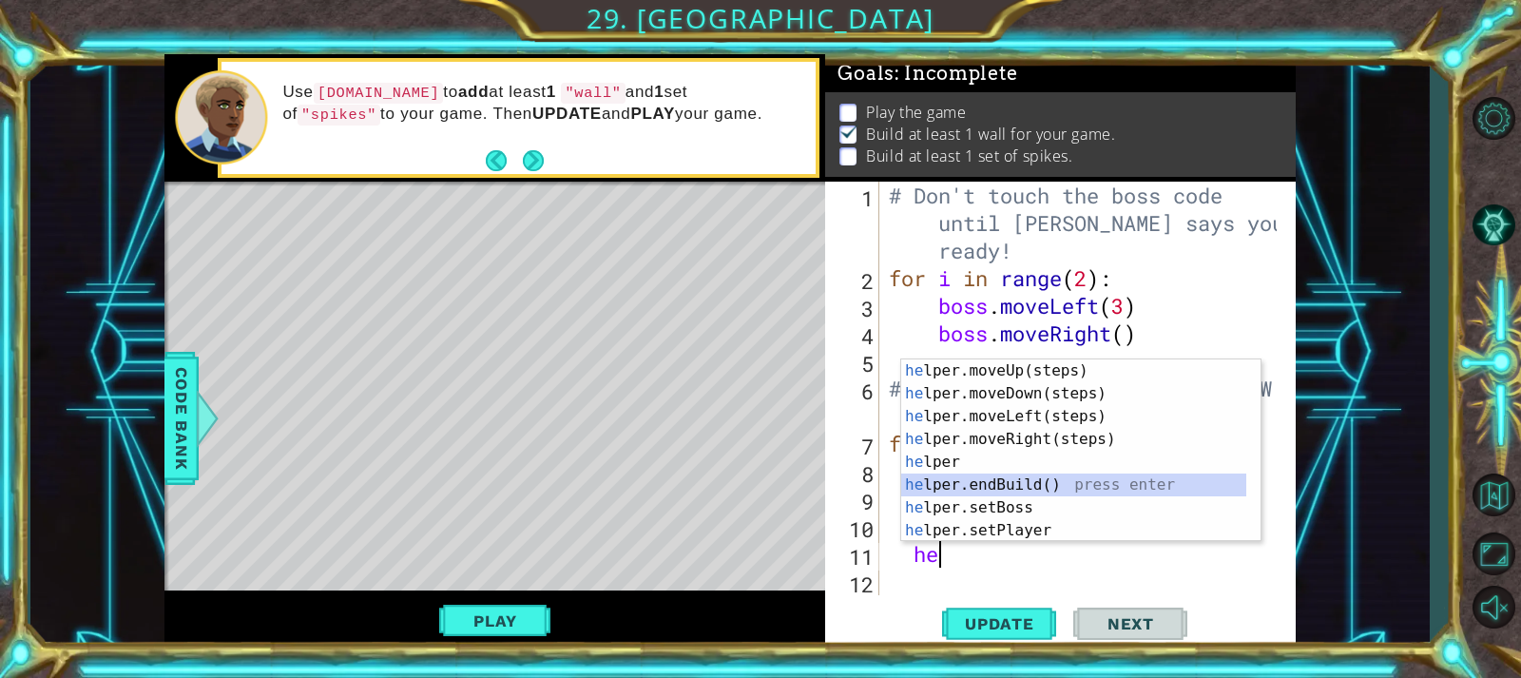
click at [1020, 485] on div "he lper.moveUp(steps) press enter he lper.moveDown(steps) press enter he lper.m…" at bounding box center [1073, 473] width 345 height 228
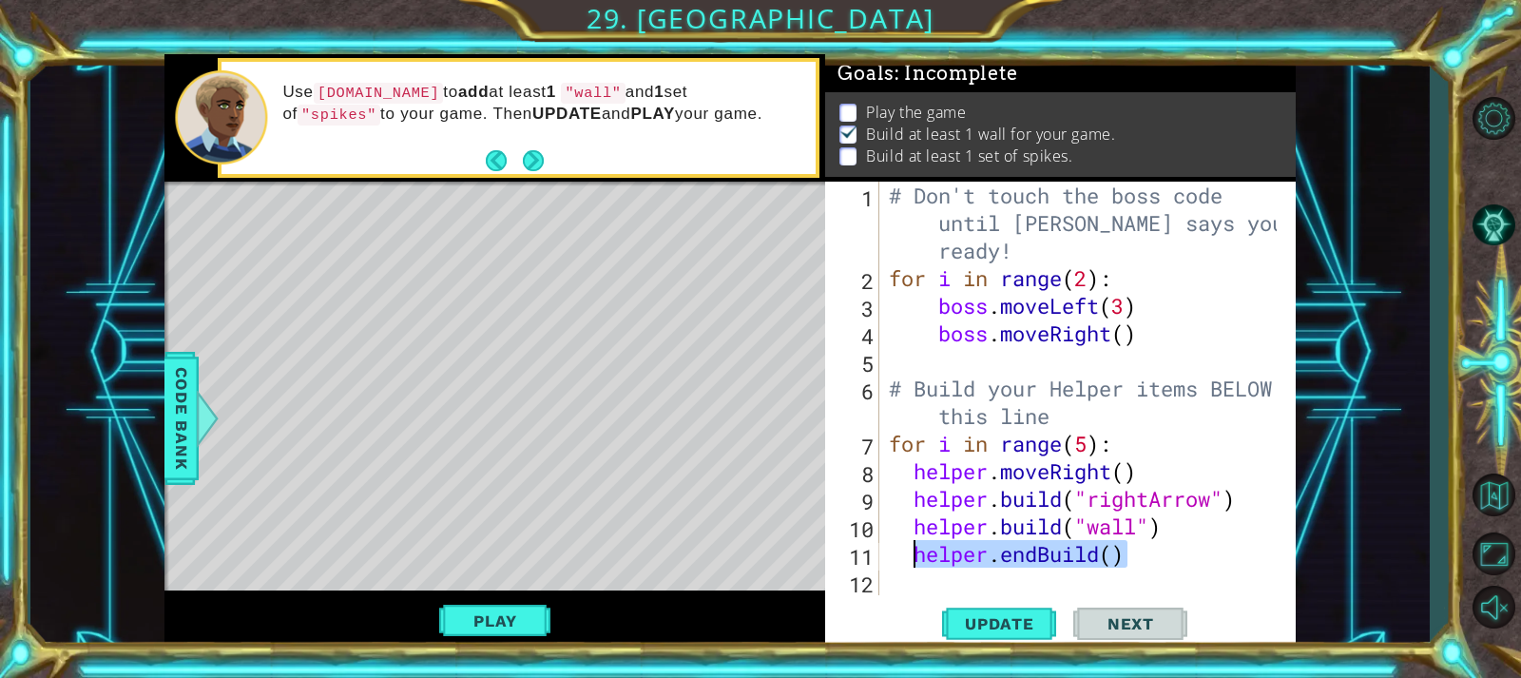
drag, startPoint x: 1141, startPoint y: 555, endPoint x: 914, endPoint y: 561, distance: 226.3
click at [914, 561] on div "# Don't touch the boss code until [PERSON_NAME] says you're ready! for i in ran…" at bounding box center [1085, 444] width 400 height 524
type textarea "h"
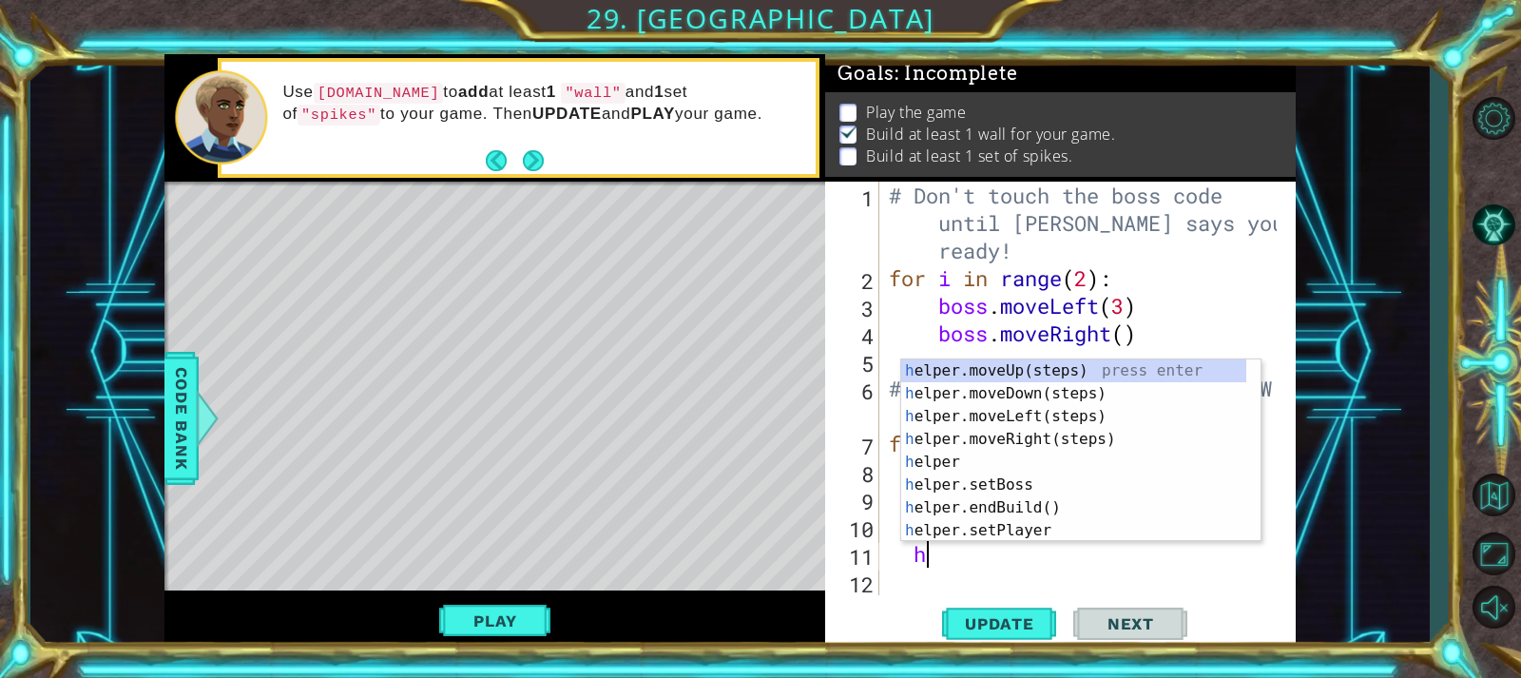
scroll to position [0, 1]
click at [1039, 507] on div "h elper.moveUp(steps) press enter h elper.moveDown(steps) press enter h elper.m…" at bounding box center [1073, 473] width 345 height 228
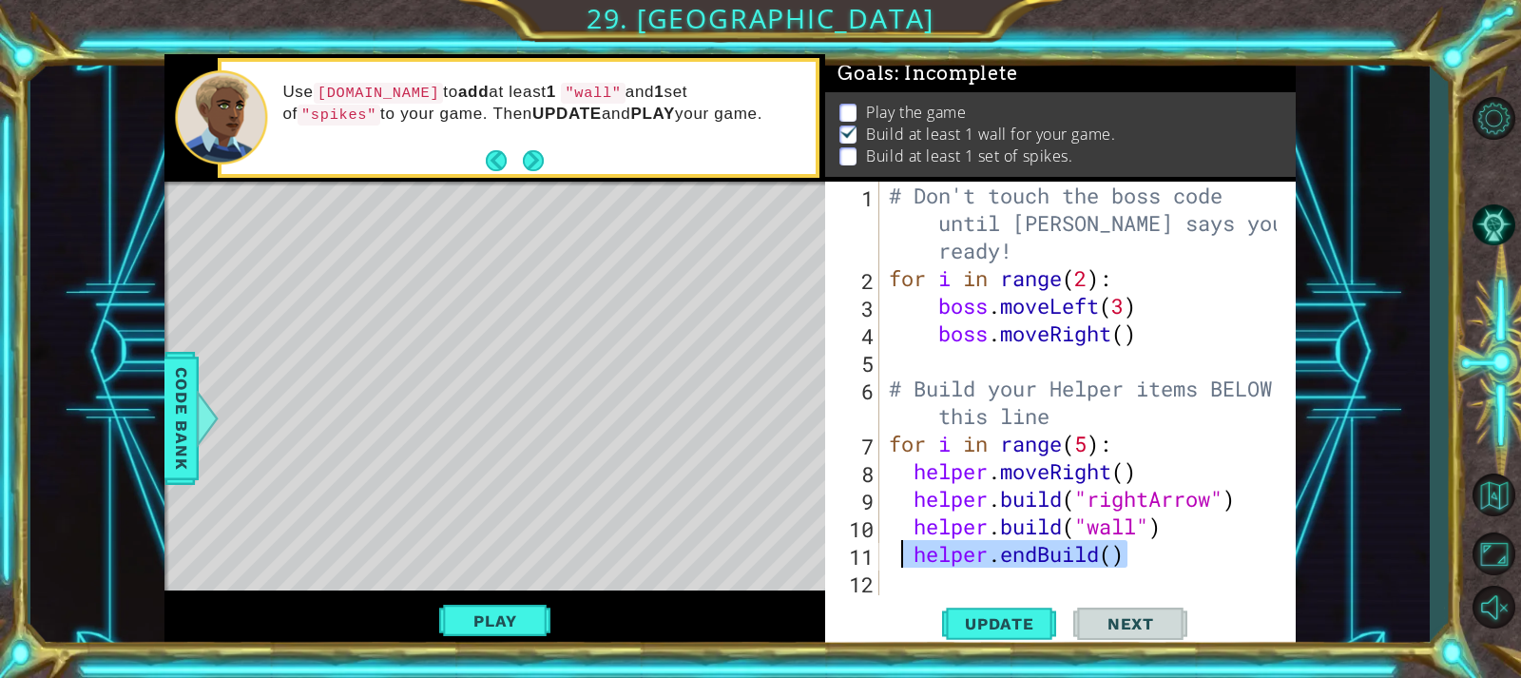
drag, startPoint x: 1140, startPoint y: 559, endPoint x: 906, endPoint y: 544, distance: 234.3
click at [906, 544] on div "# Don't touch the boss code until [PERSON_NAME] says you're ready! for i in ran…" at bounding box center [1085, 444] width 400 height 524
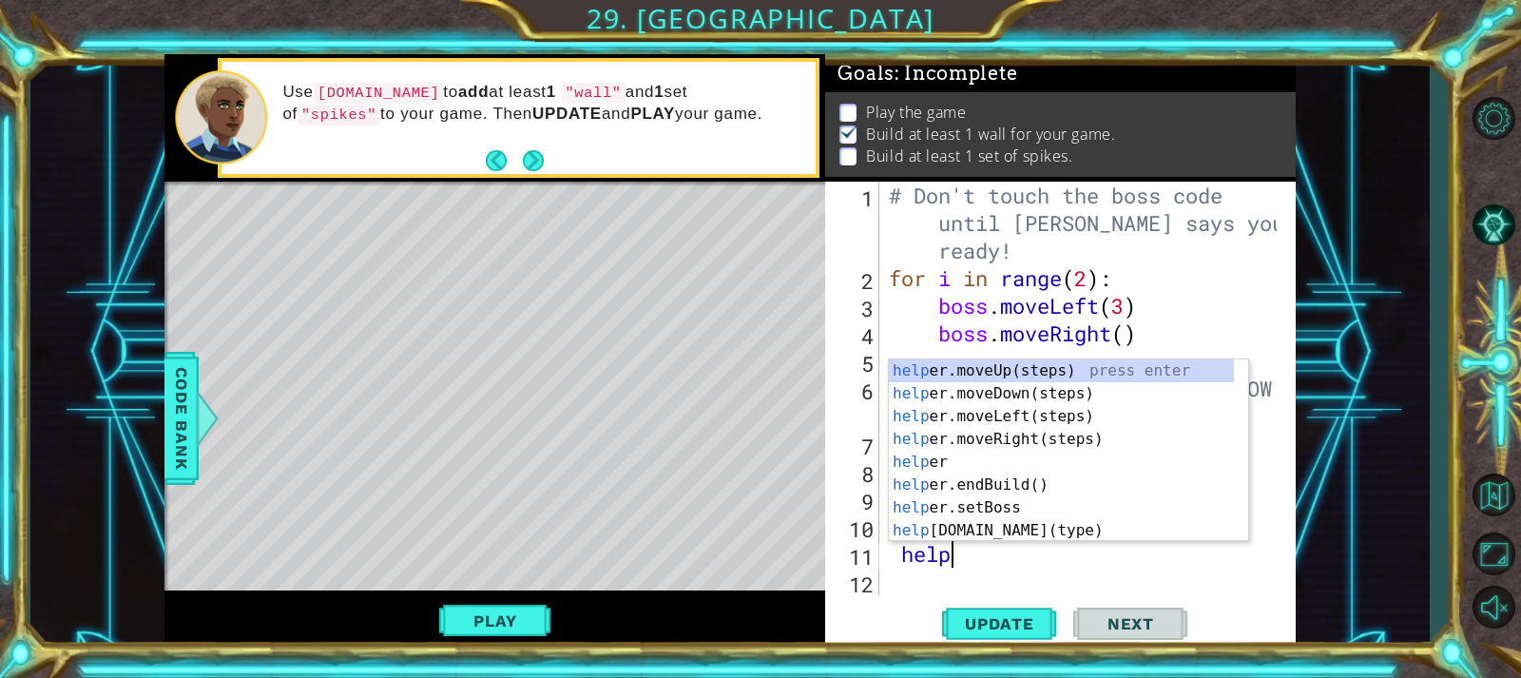
scroll to position [0, 2]
click at [991, 528] on div "help er.moveUp(steps) press enter help er.moveDown(steps) press enter help er.m…" at bounding box center [1061, 473] width 345 height 228
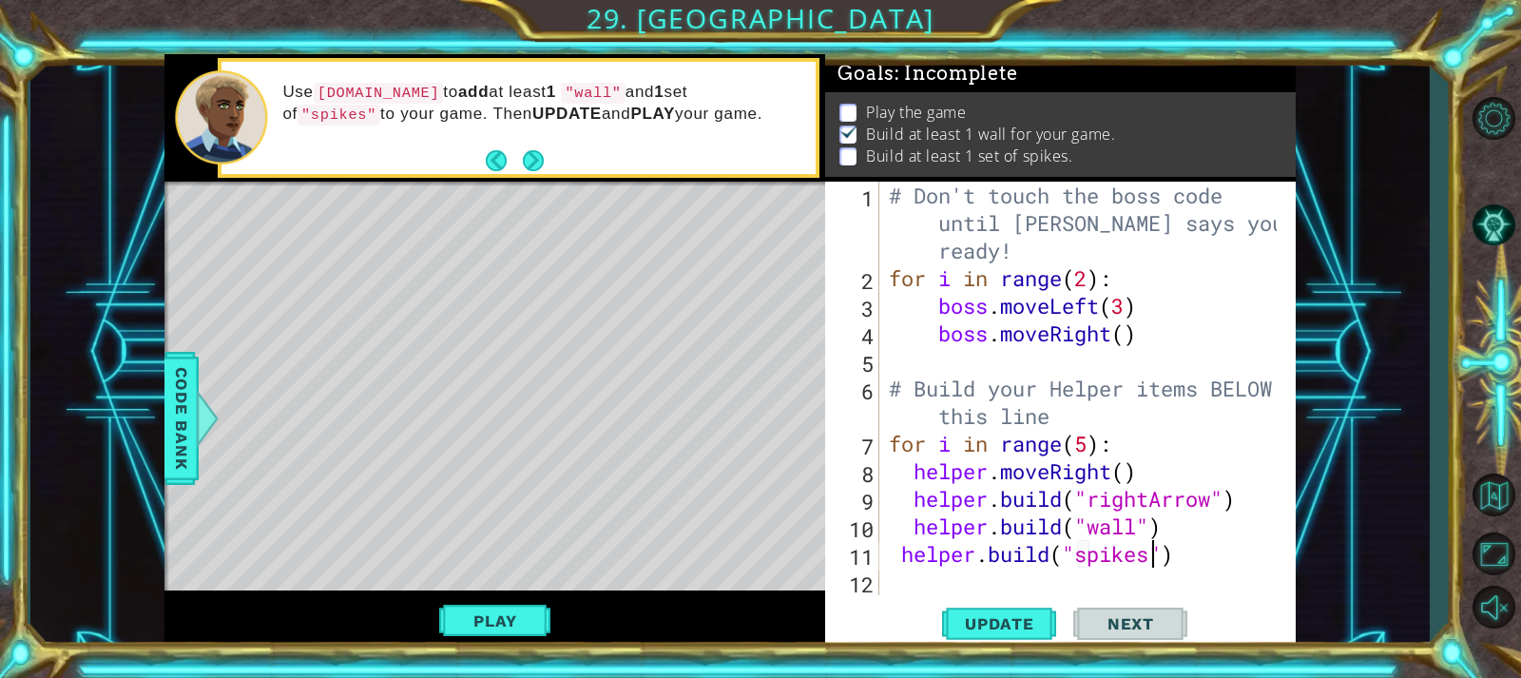
scroll to position [0, 12]
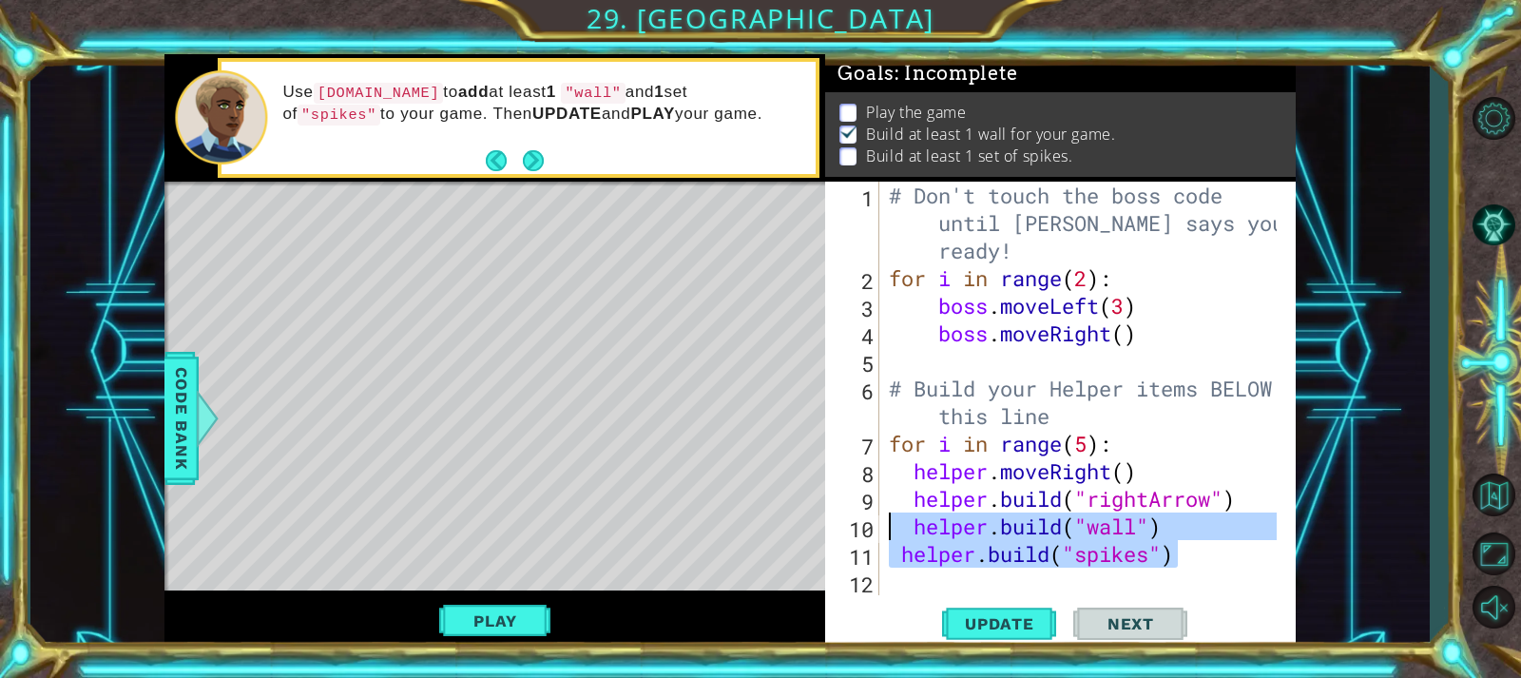
drag, startPoint x: 1192, startPoint y: 545, endPoint x: 836, endPoint y: 516, distance: 357.6
click at [836, 516] on div "[DOMAIN_NAME]("spikes") 1 2 3 4 5 6 7 8 9 10 11 12 13 # Don't touch the boss co…" at bounding box center [1057, 388] width 465 height 413
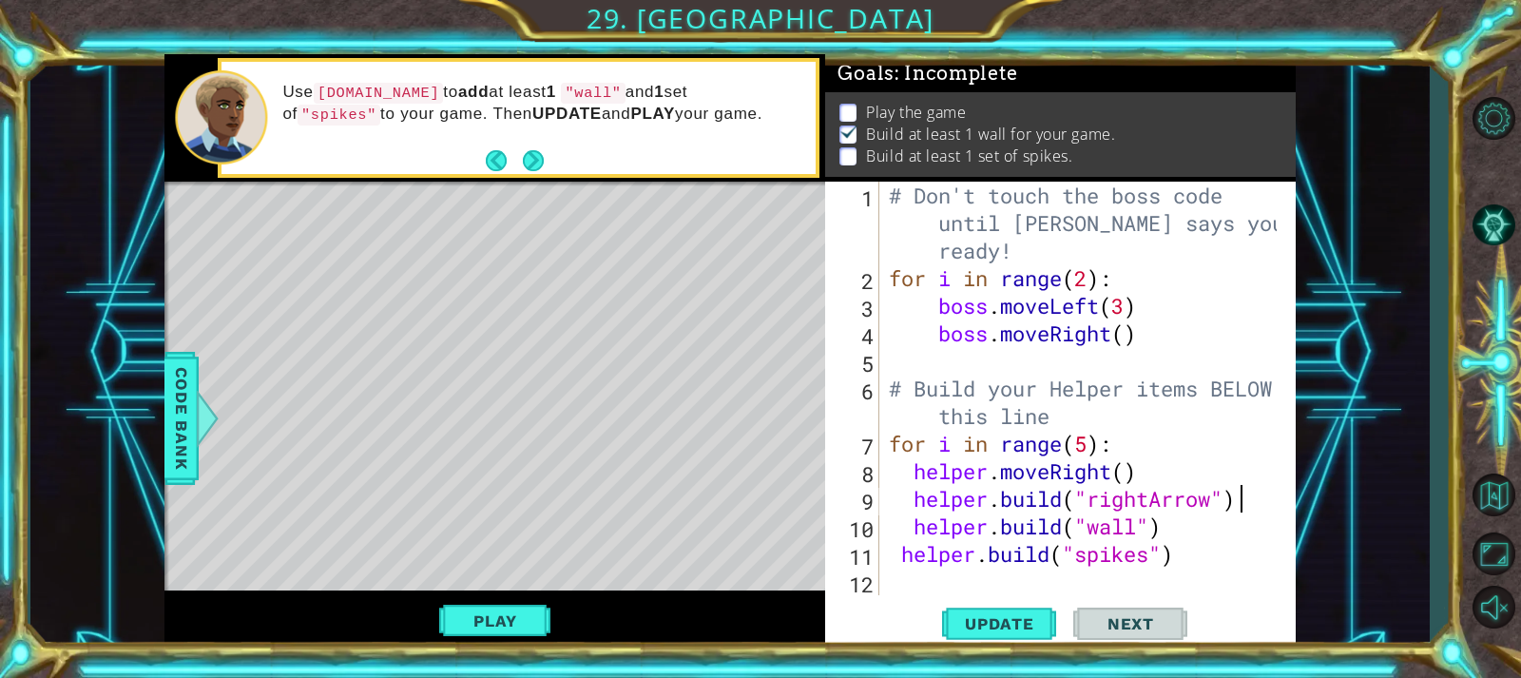
click at [1258, 489] on div "# Don't touch the boss code until [PERSON_NAME] says you're ready! for i in ran…" at bounding box center [1085, 444] width 400 height 524
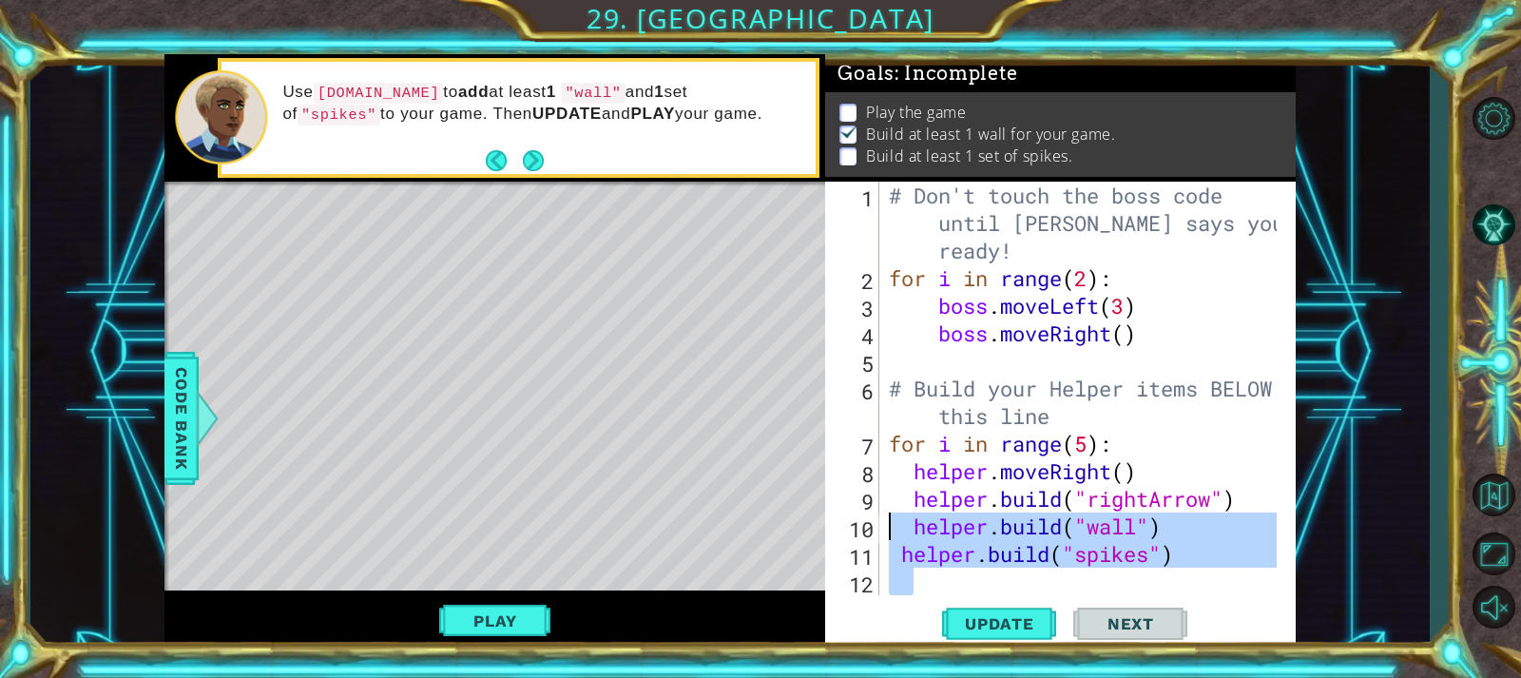
drag, startPoint x: 1184, startPoint y: 564, endPoint x: 892, endPoint y: 527, distance: 295.1
click at [892, 527] on div "# Don't touch the boss code until [PERSON_NAME] says you're ready! for i in ran…" at bounding box center [1085, 444] width 400 height 524
type textarea "[DOMAIN_NAME]("wall") [DOMAIN_NAME]("spikes")"
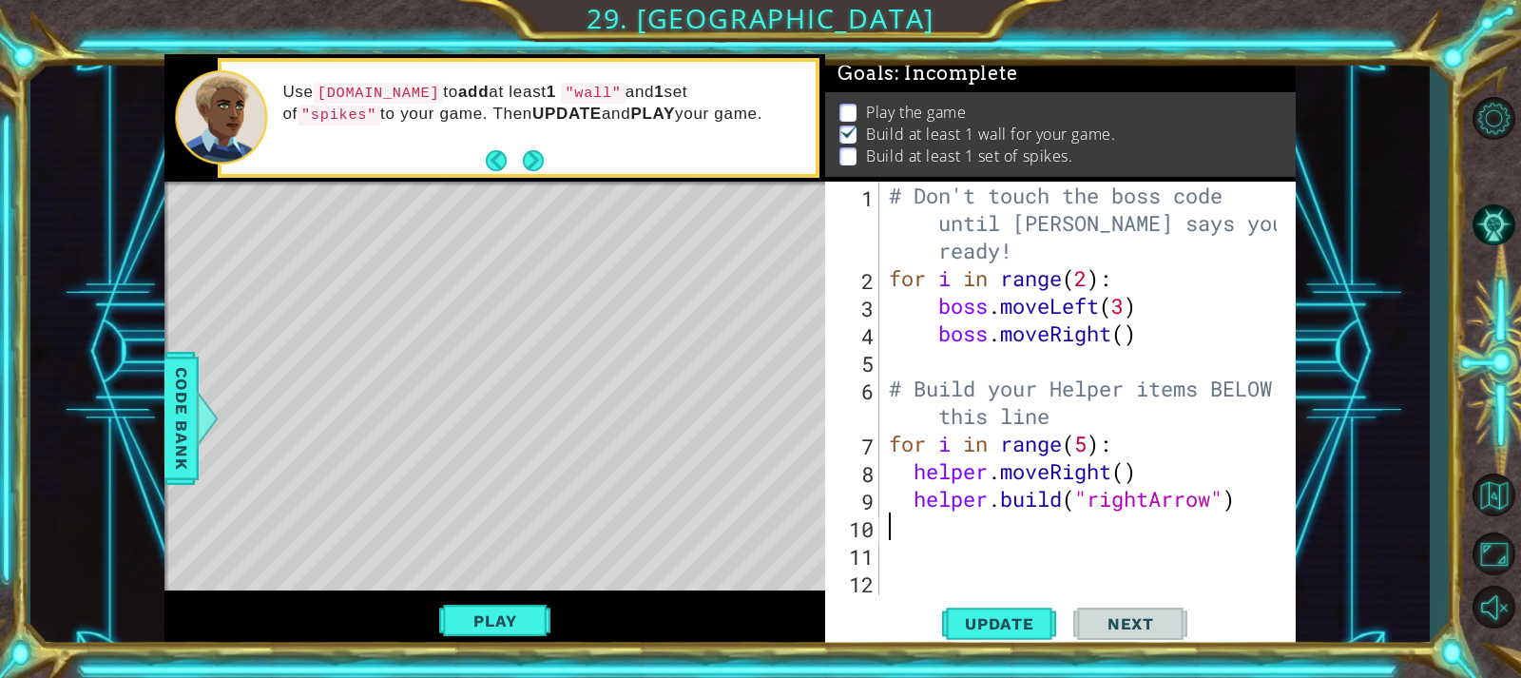
type textarea "[DOMAIN_NAME]("rightArrow")"
paste textarea "[DOMAIN_NAME]("spikes")"
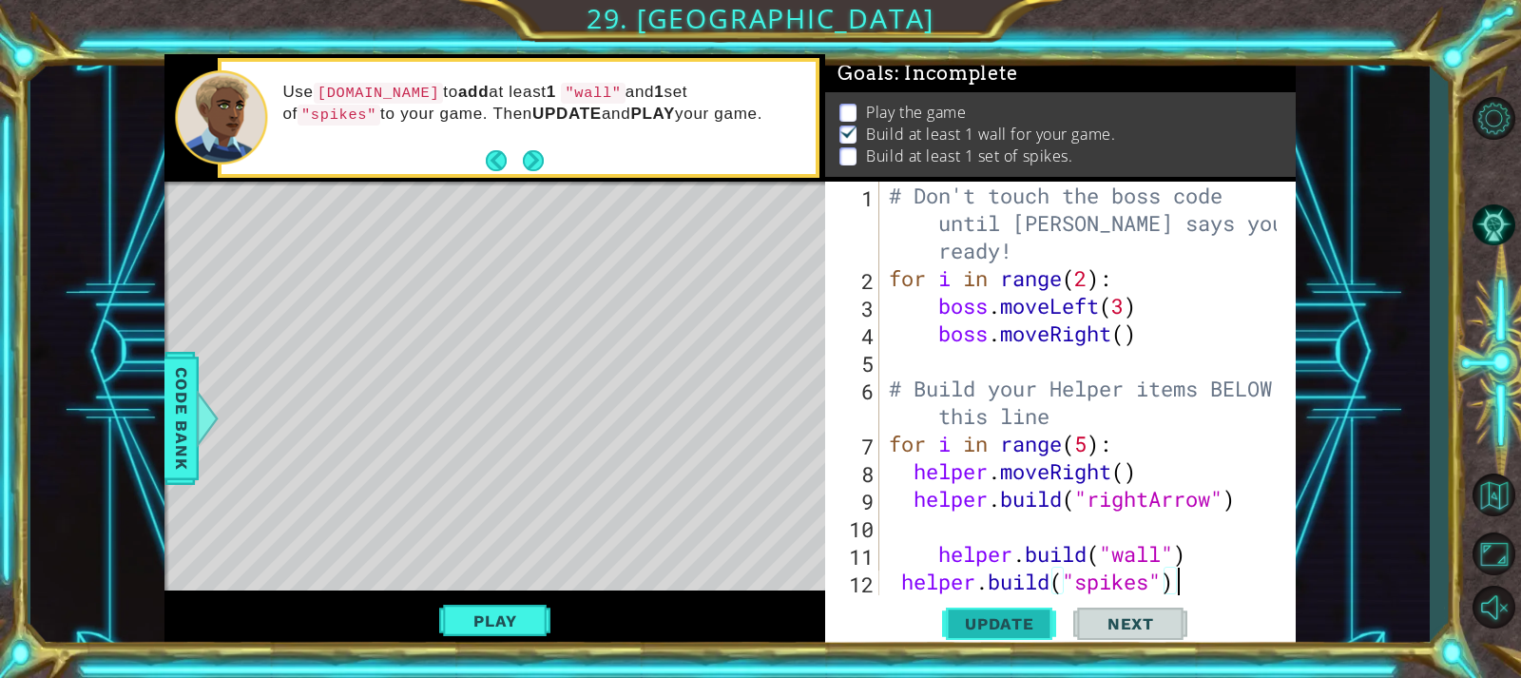
drag, startPoint x: 996, startPoint y: 622, endPoint x: 1027, endPoint y: 622, distance: 30.4
click at [997, 622] on span "Update" at bounding box center [999, 623] width 107 height 19
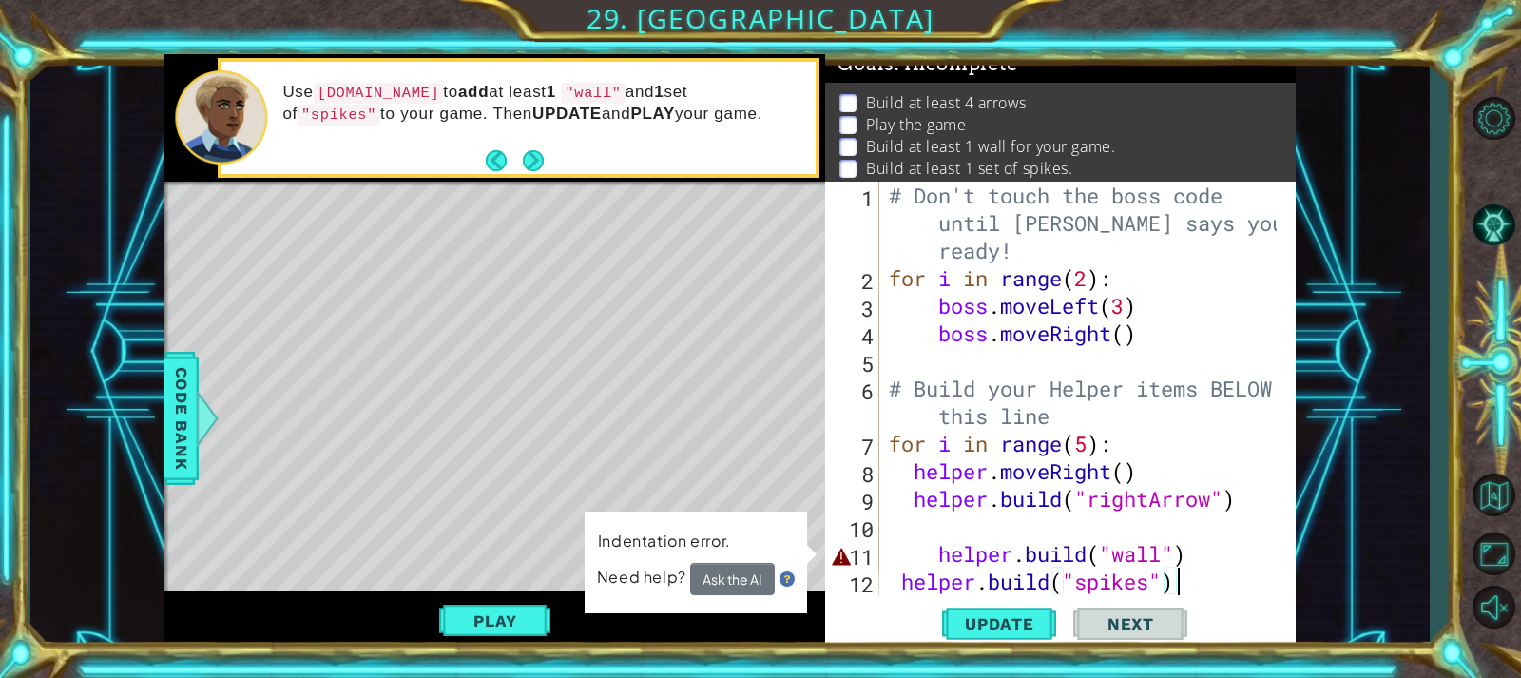
click at [909, 553] on div "# Don't touch the boss code until [PERSON_NAME] says you're ready! for i in ran…" at bounding box center [1085, 444] width 400 height 524
click at [933, 553] on div "# Don't touch the boss code until [PERSON_NAME] says you're ready! for i in ran…" at bounding box center [1085, 444] width 400 height 524
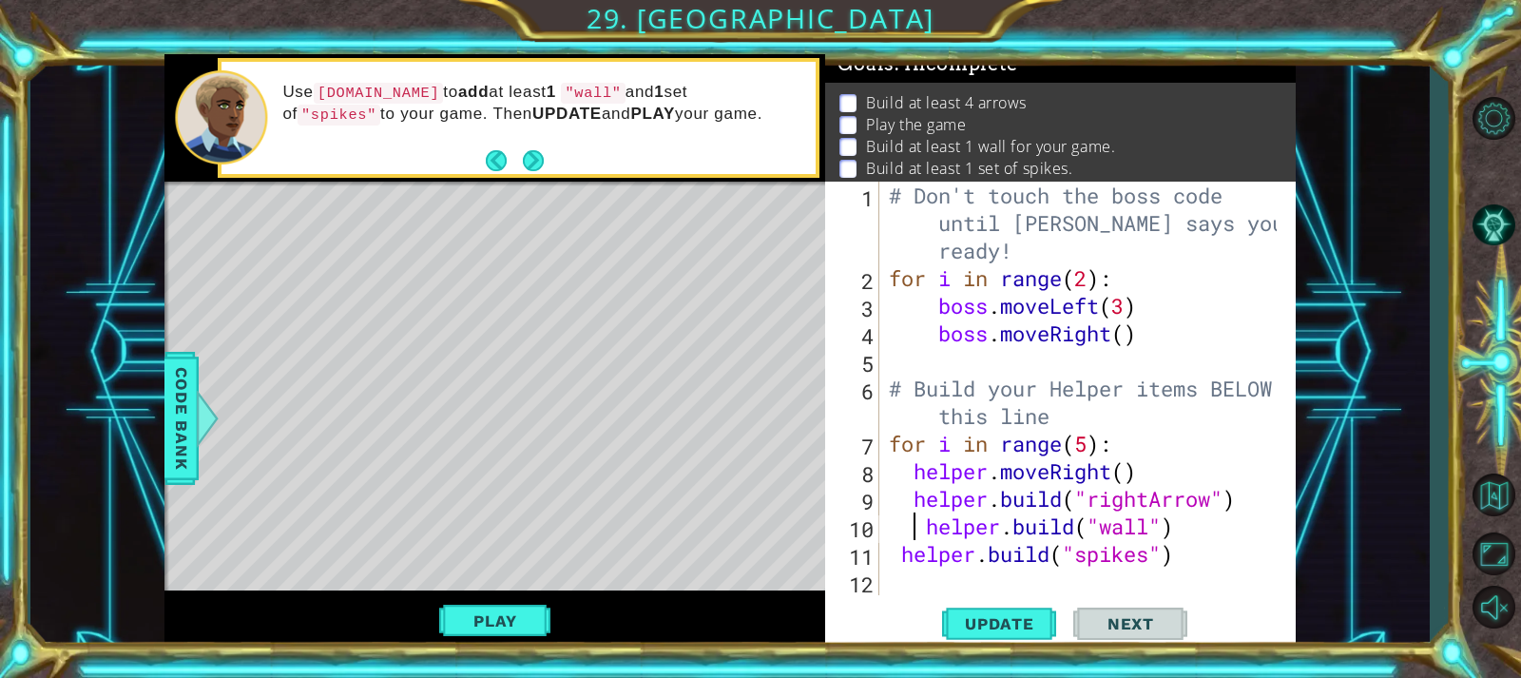
click at [896, 552] on div "# Don't touch the boss code until [PERSON_NAME] says you're ready! for i in ran…" at bounding box center [1085, 444] width 400 height 524
click at [919, 533] on div "# Don't touch the boss code until [PERSON_NAME] says you're ready! for i in ran…" at bounding box center [1085, 444] width 400 height 524
click at [896, 556] on div "# Don't touch the boss code until [PERSON_NAME] says you're ready! for i in ran…" at bounding box center [1085, 444] width 400 height 524
click at [1004, 610] on button "Update" at bounding box center [999, 623] width 114 height 47
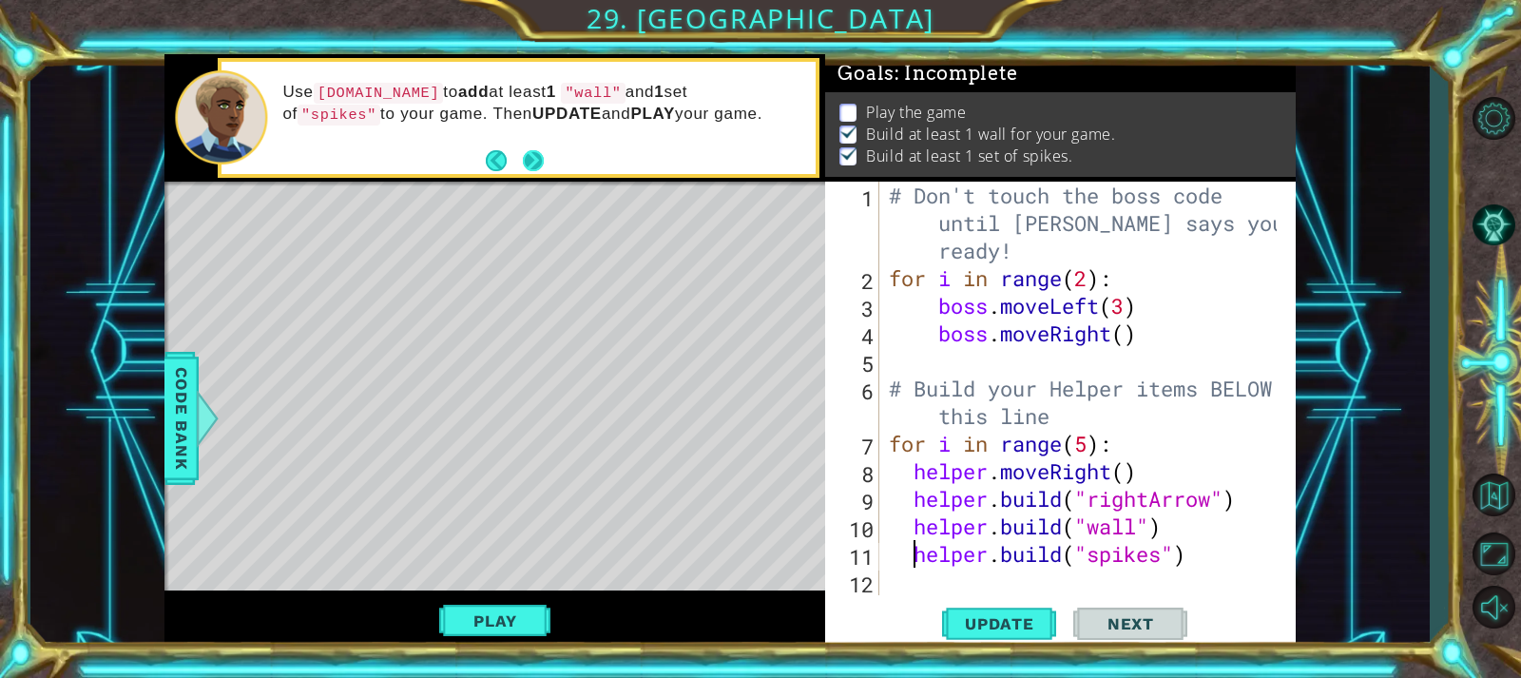
scroll to position [0, 2]
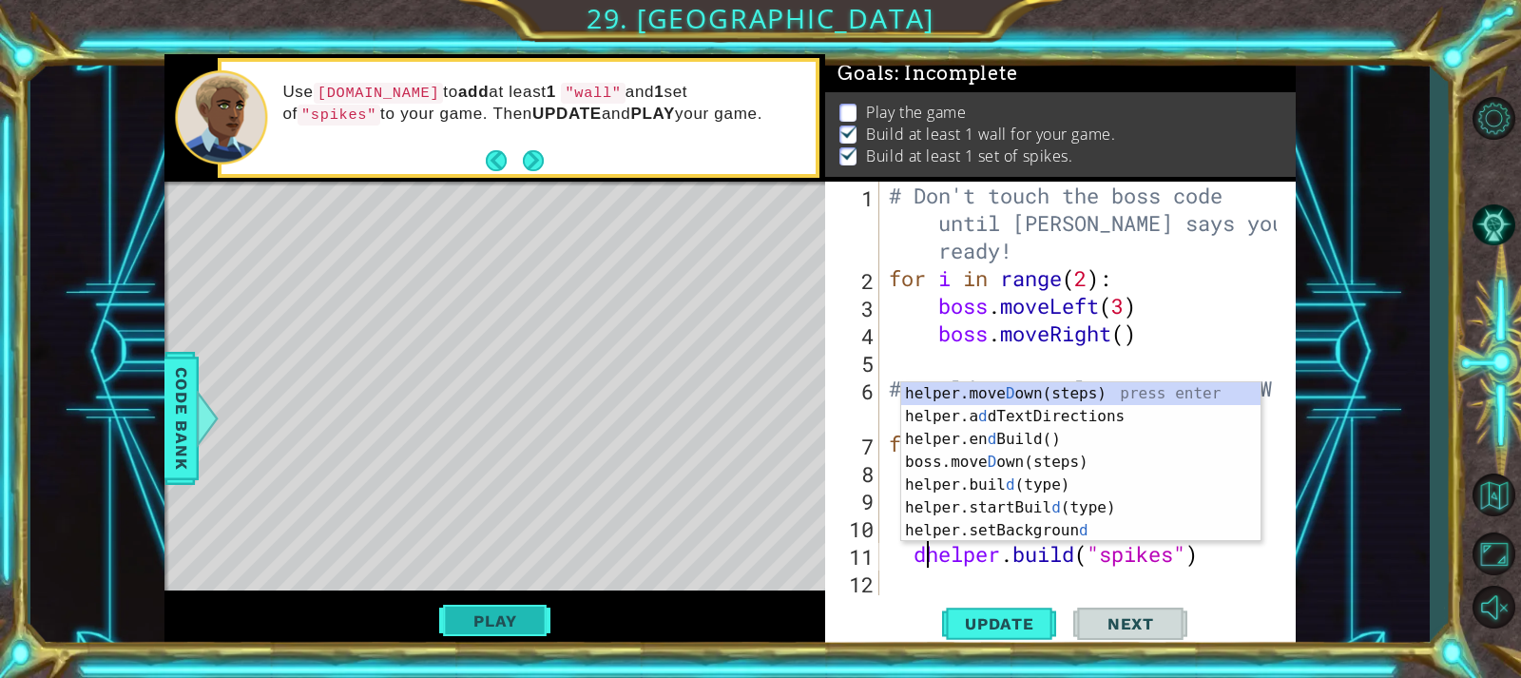
click at [515, 614] on button "Play" at bounding box center [494, 621] width 111 height 36
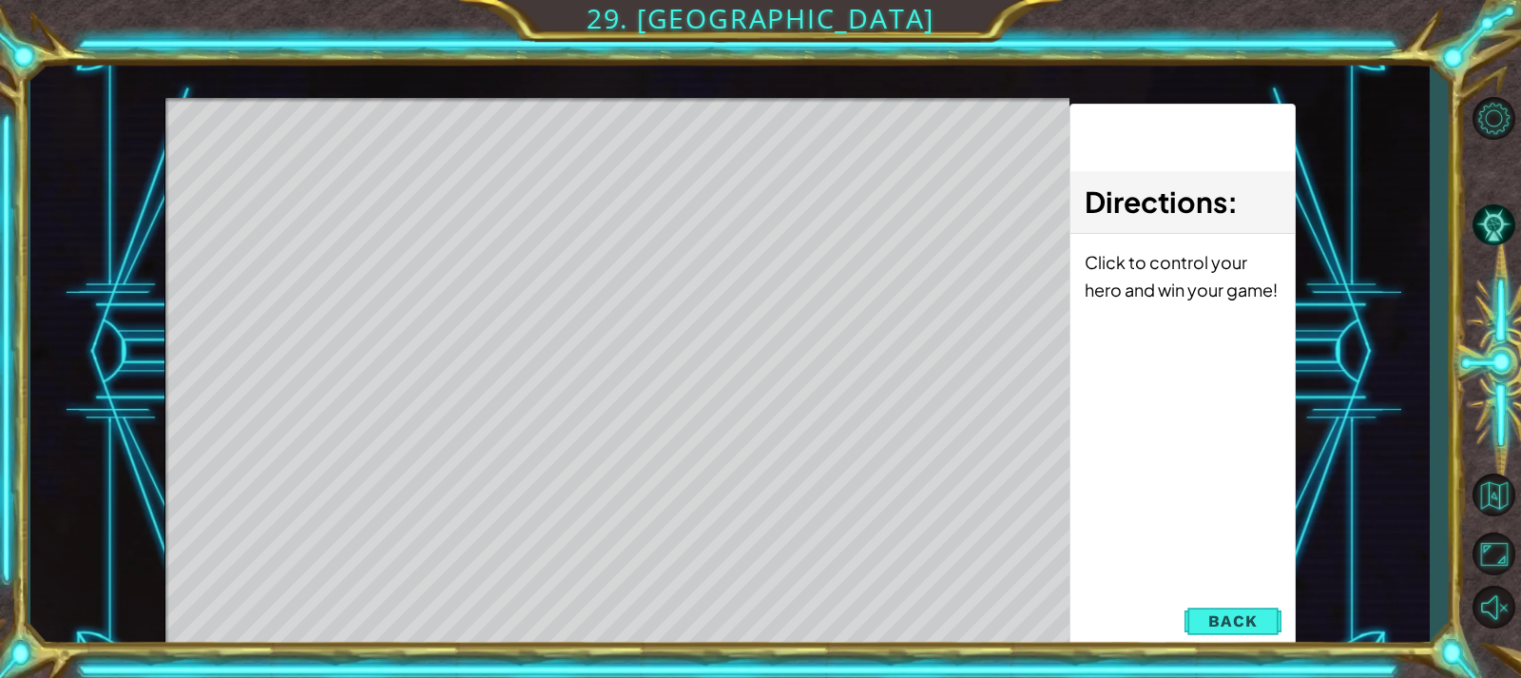
scroll to position [0, 0]
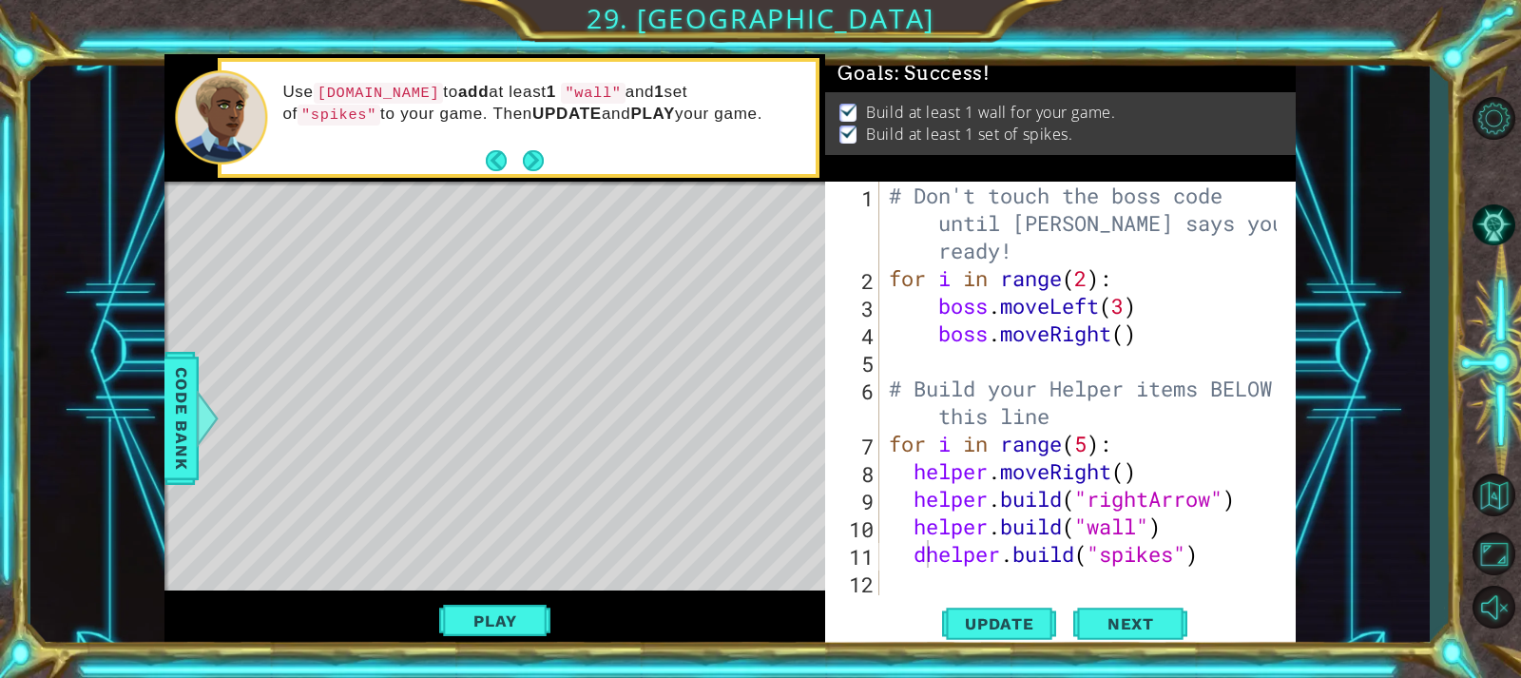
click at [511, 625] on button "Play" at bounding box center [494, 621] width 111 height 36
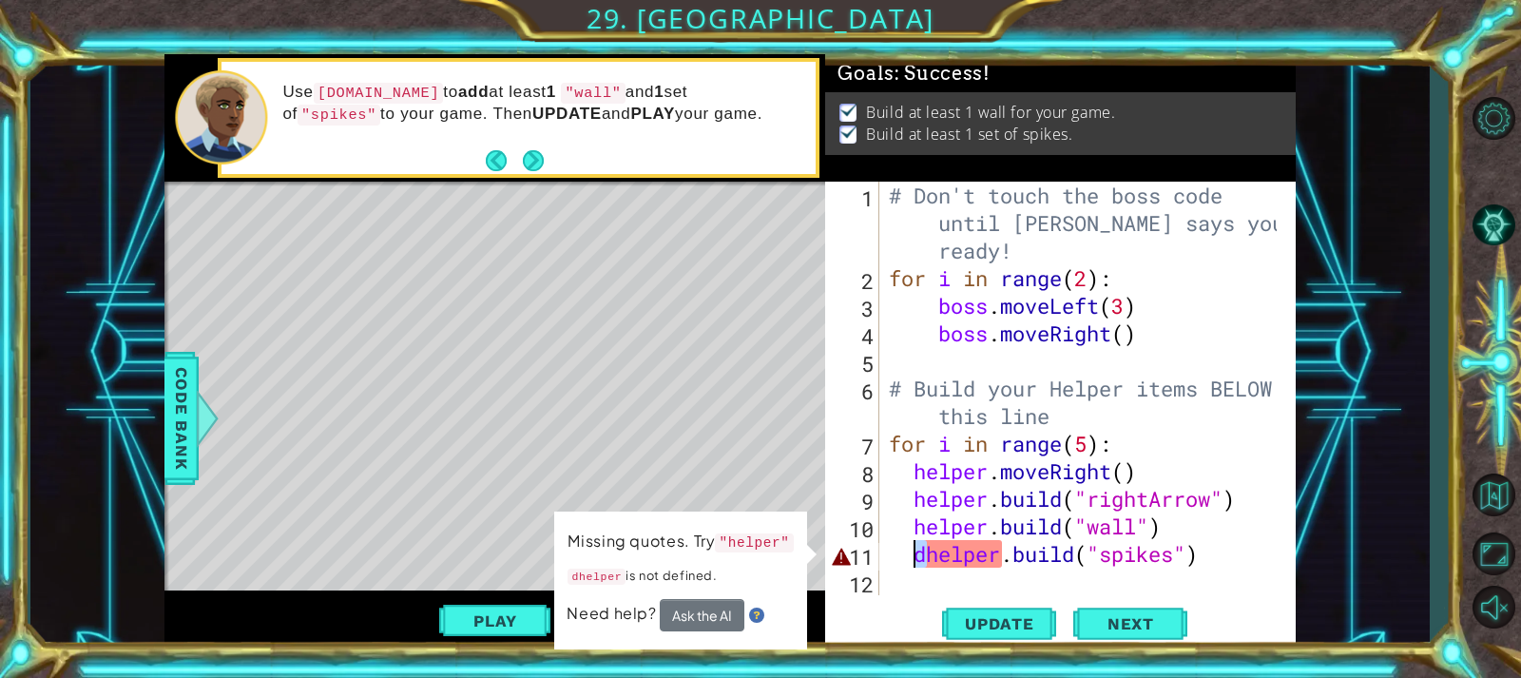
click at [920, 548] on div "# Don't touch the boss code until [PERSON_NAME] says you're ready! for i in ran…" at bounding box center [1085, 444] width 400 height 524
click at [922, 549] on div "# Don't touch the boss code until [PERSON_NAME] says you're ready! for i in ran…" at bounding box center [1080, 388] width 391 height 413
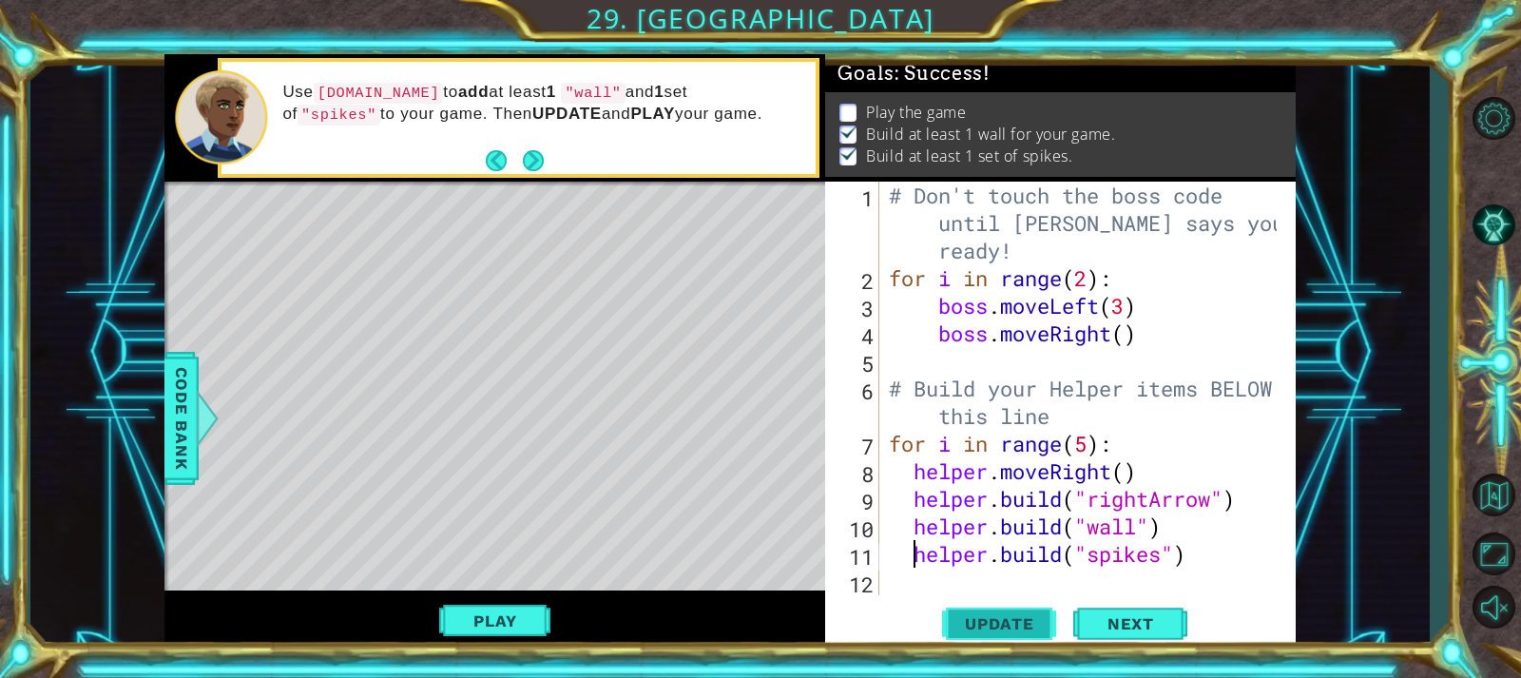
click at [959, 618] on span "Update" at bounding box center [999, 623] width 107 height 19
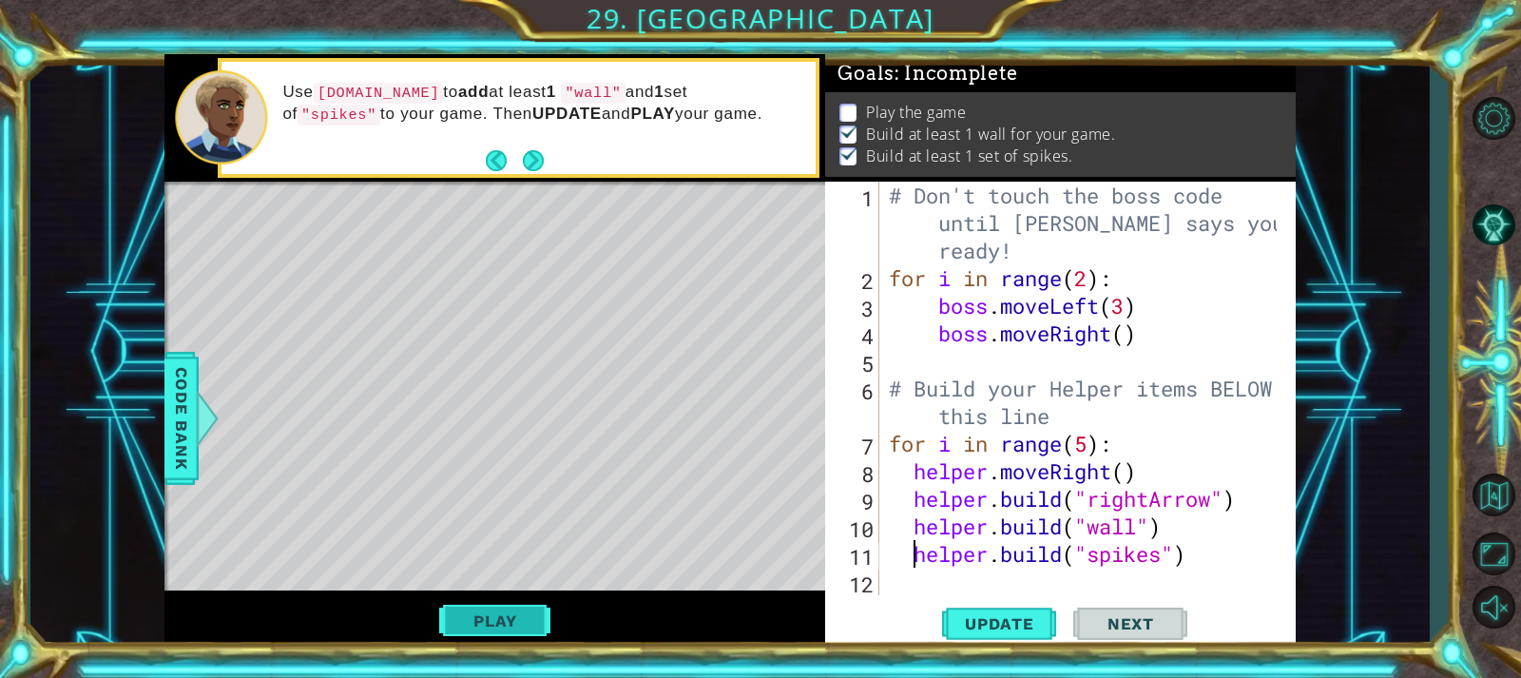
scroll to position [9, 0]
click at [480, 626] on button "Play" at bounding box center [494, 621] width 111 height 36
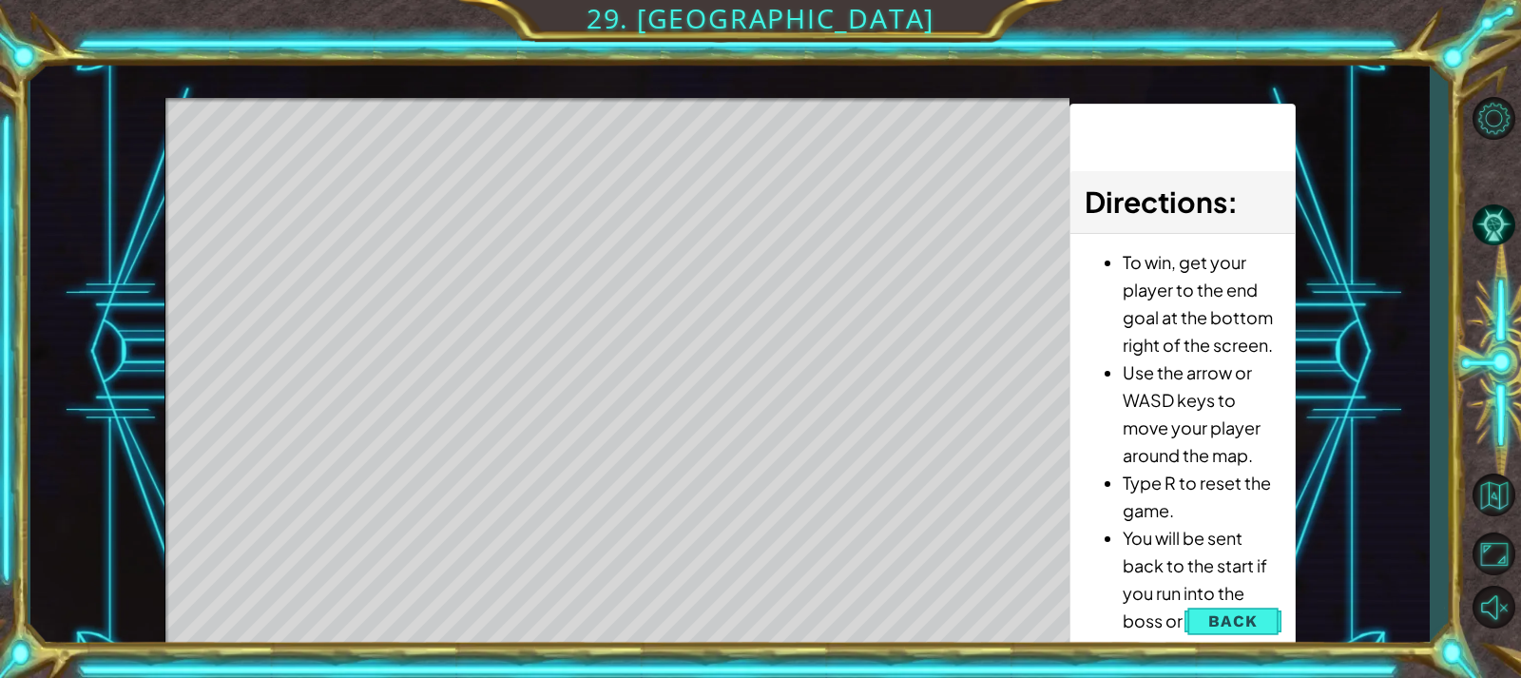
click at [640, 413] on div "Level Map" at bounding box center [603, 378] width 878 height 560
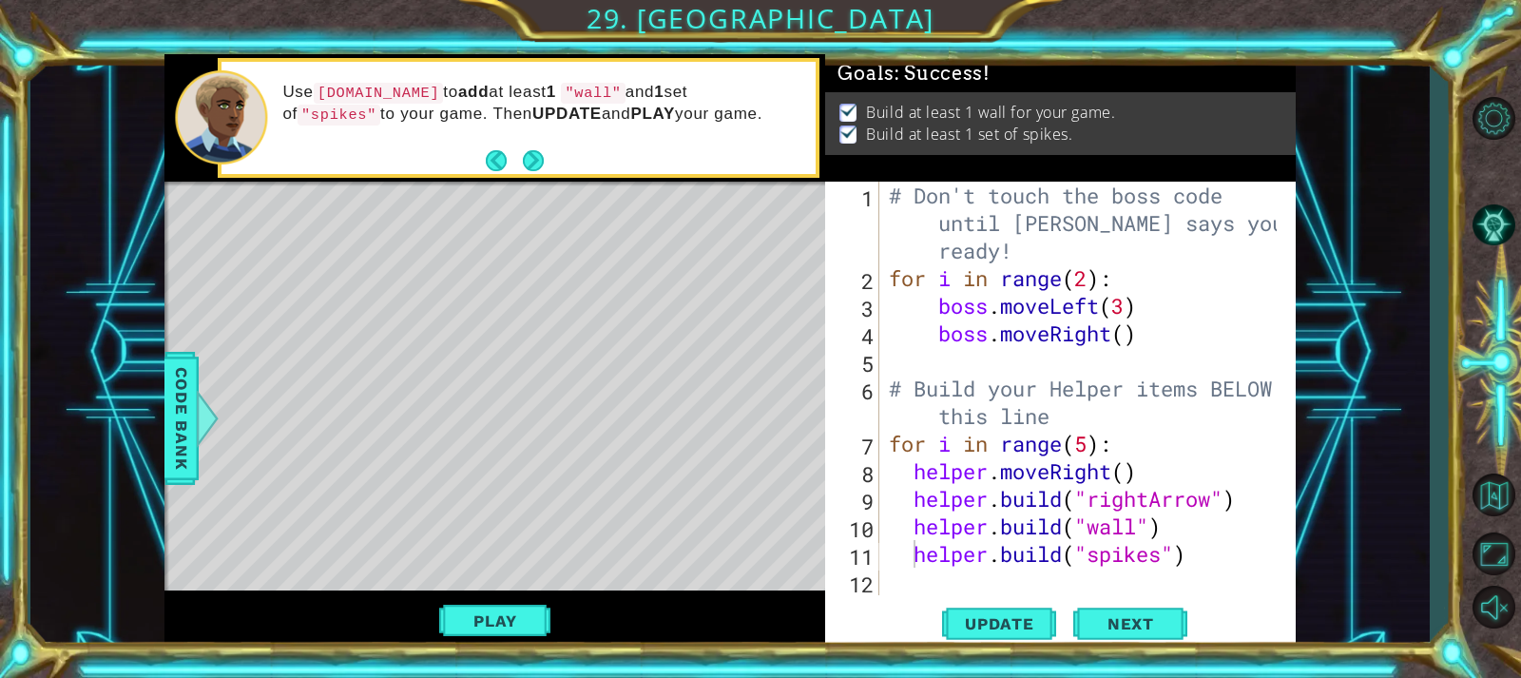
scroll to position [0, 0]
click at [1104, 617] on span "Next" at bounding box center [1130, 623] width 85 height 19
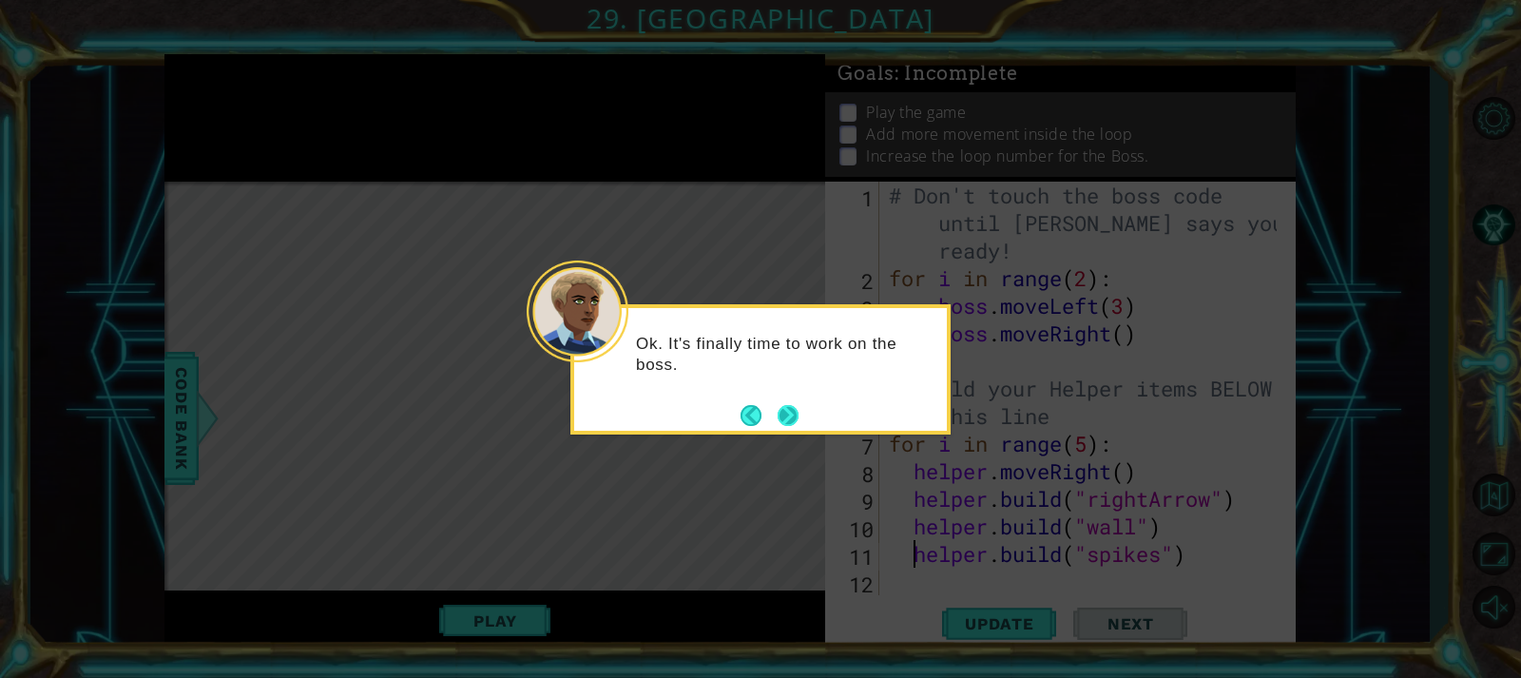
click at [790, 413] on button "Next" at bounding box center [788, 414] width 33 height 33
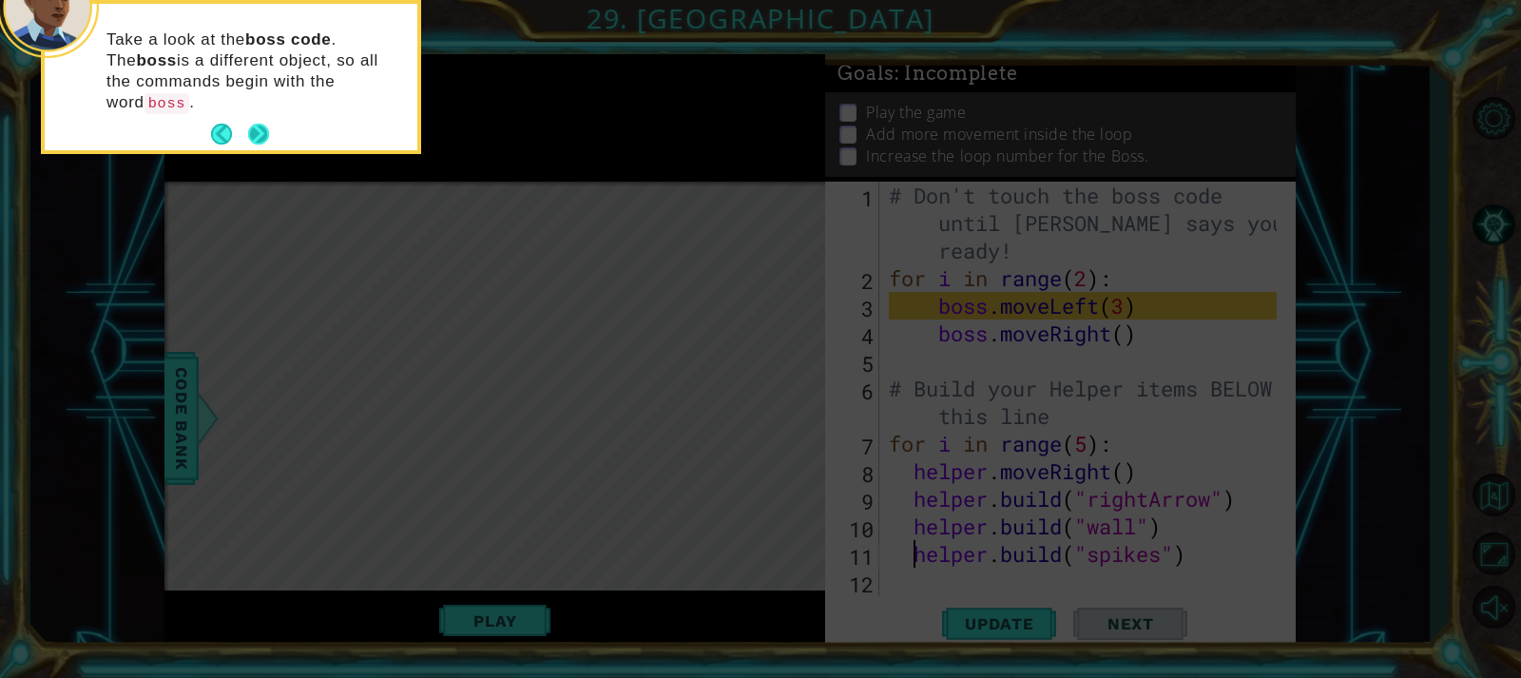
click at [260, 123] on button "Next" at bounding box center [259, 135] width 24 height 24
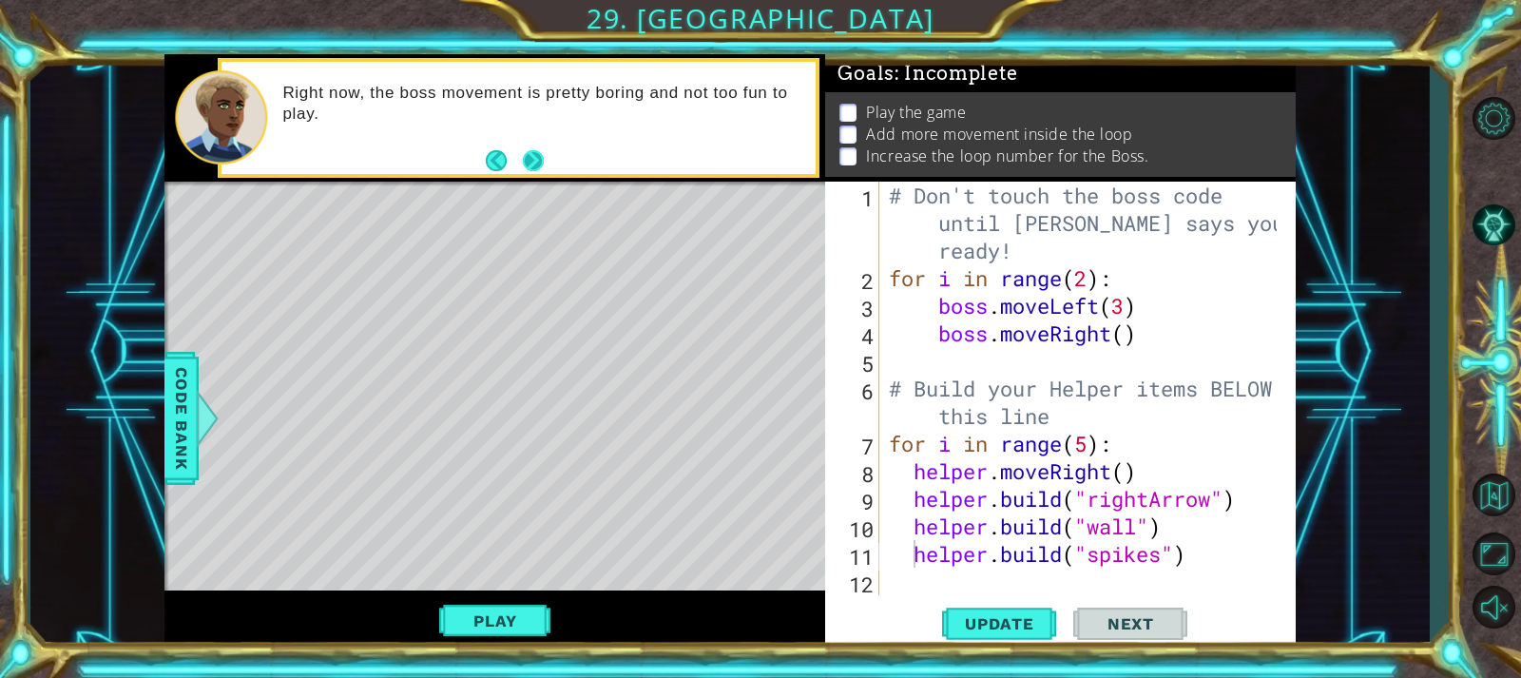
click at [537, 162] on button "Next" at bounding box center [533, 160] width 31 height 31
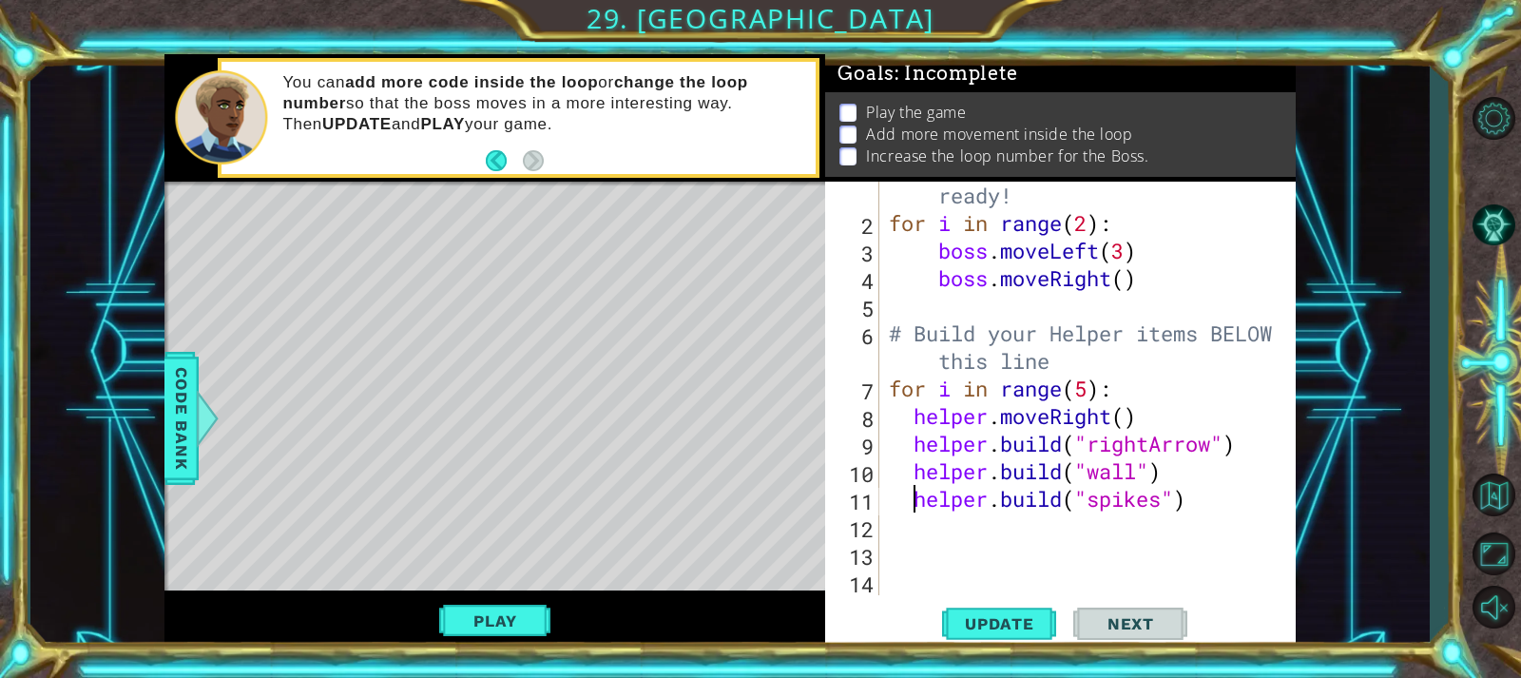
scroll to position [55, 0]
click at [1198, 509] on div "# Don't touch the boss code until [PERSON_NAME] says you're ready! for i in ran…" at bounding box center [1085, 388] width 400 height 524
drag, startPoint x: 1167, startPoint y: 413, endPoint x: 1202, endPoint y: 489, distance: 82.5
click at [1134, 424] on div "# Don't touch the boss code until [PERSON_NAME] says you're ready! for i in ran…" at bounding box center [1085, 388] width 400 height 524
click at [1218, 507] on div "# Don't touch the boss code until [PERSON_NAME] says you're ready! for i in ran…" at bounding box center [1085, 388] width 400 height 524
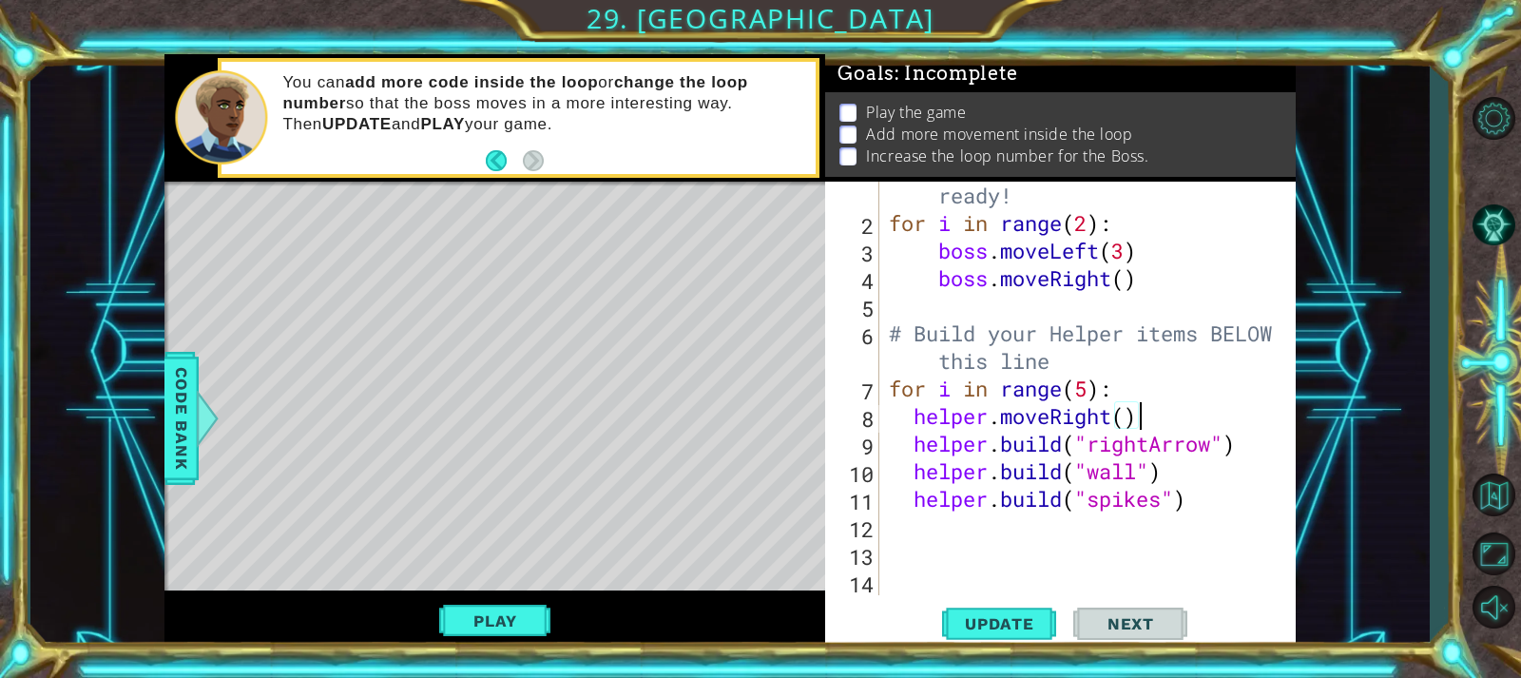
type textarea "[DOMAIN_NAME]("spikes")"
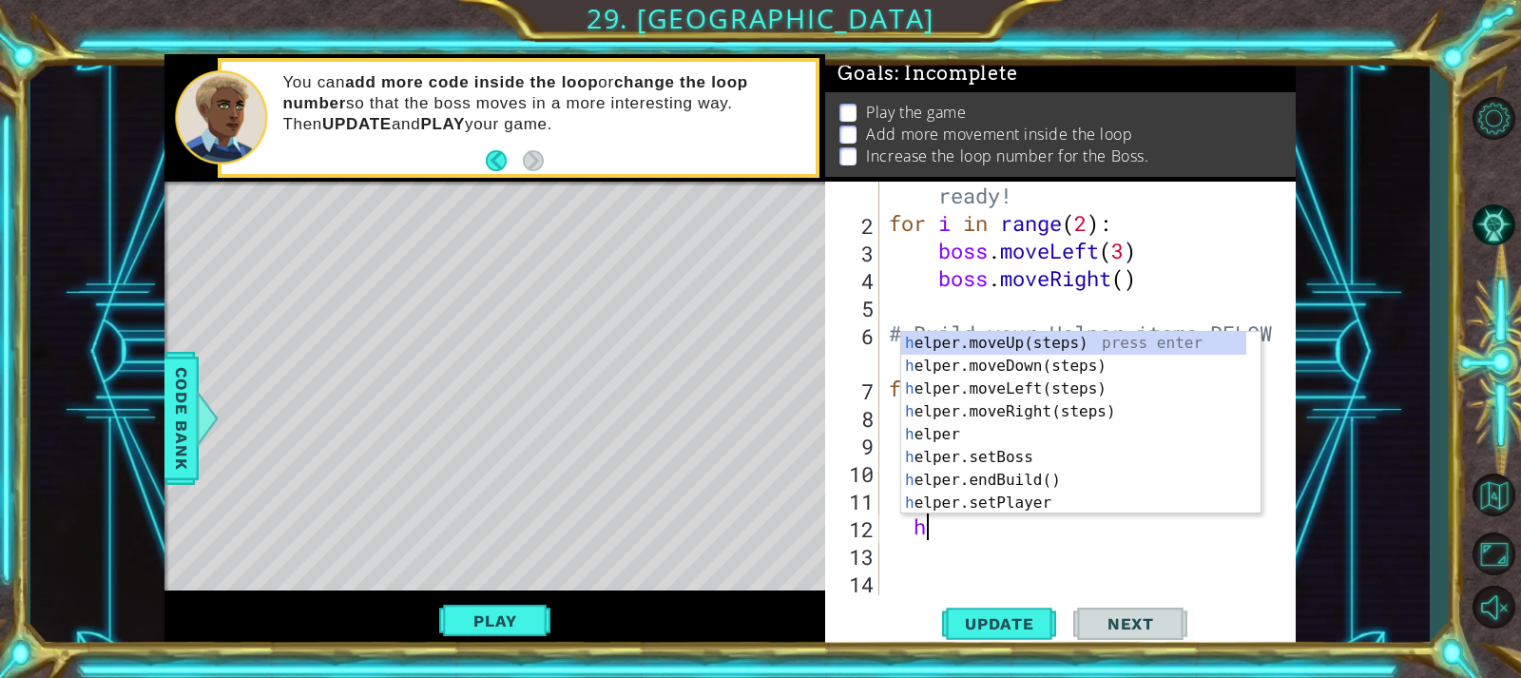
scroll to position [0, 1]
type textarea "he"
click at [972, 365] on div "he lper.moveUp(steps) press enter he lper.moveDown(steps) press enter he lper.m…" at bounding box center [1073, 446] width 345 height 228
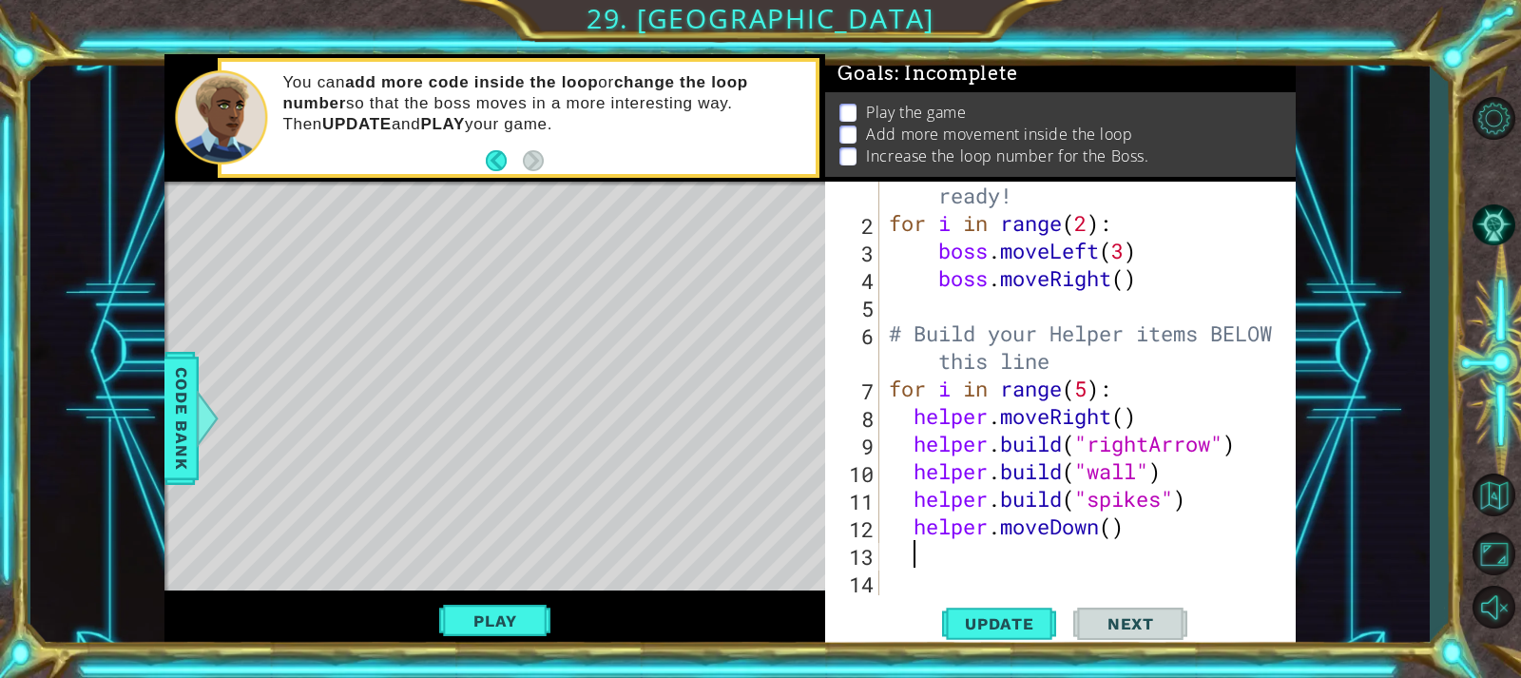
scroll to position [0, 0]
click at [1162, 534] on div "# Don't touch the boss code until [PERSON_NAME] says you're ready! for i in ran…" at bounding box center [1085, 388] width 400 height 524
type textarea "helper.moveDown()"
click at [970, 548] on div "# Don't touch the boss code until [PERSON_NAME] says you're ready! for i in ran…" at bounding box center [1085, 388] width 400 height 524
type textarea "j"
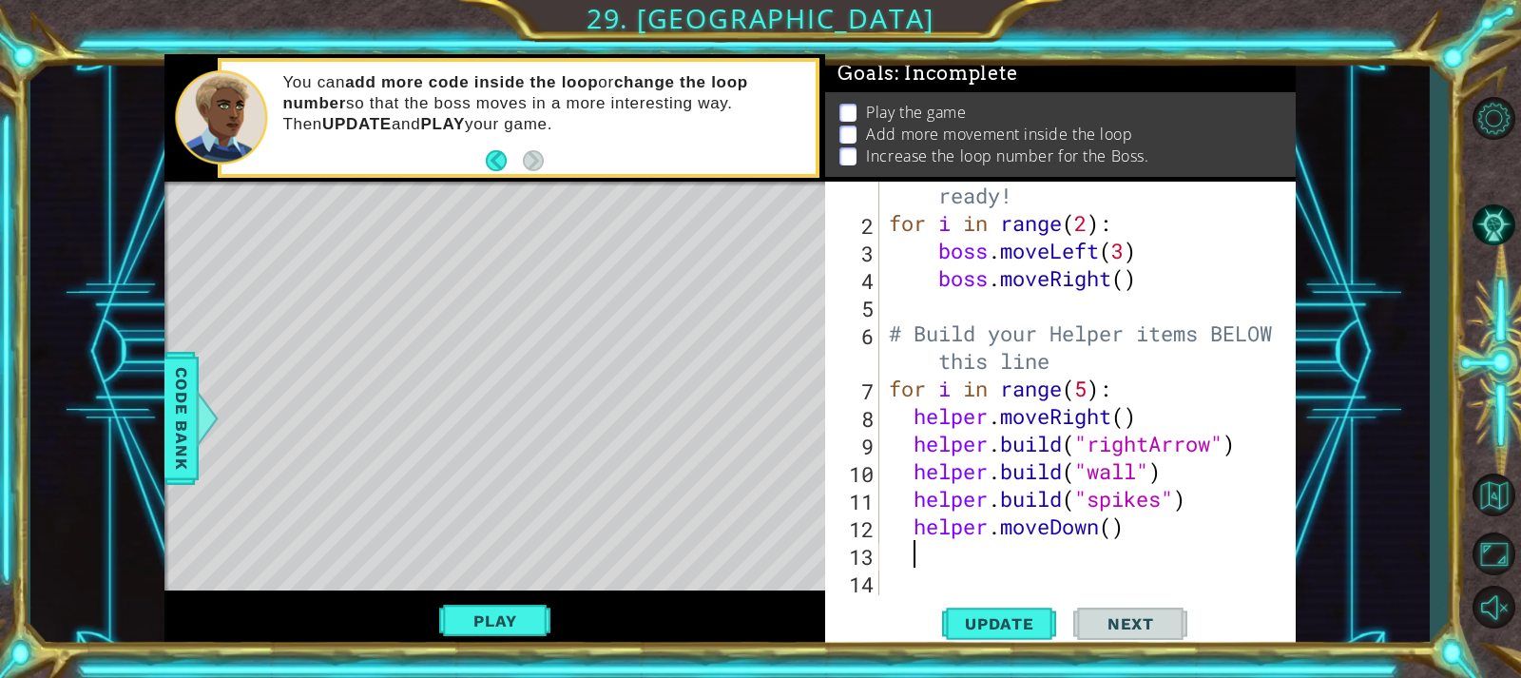
scroll to position [0, 1]
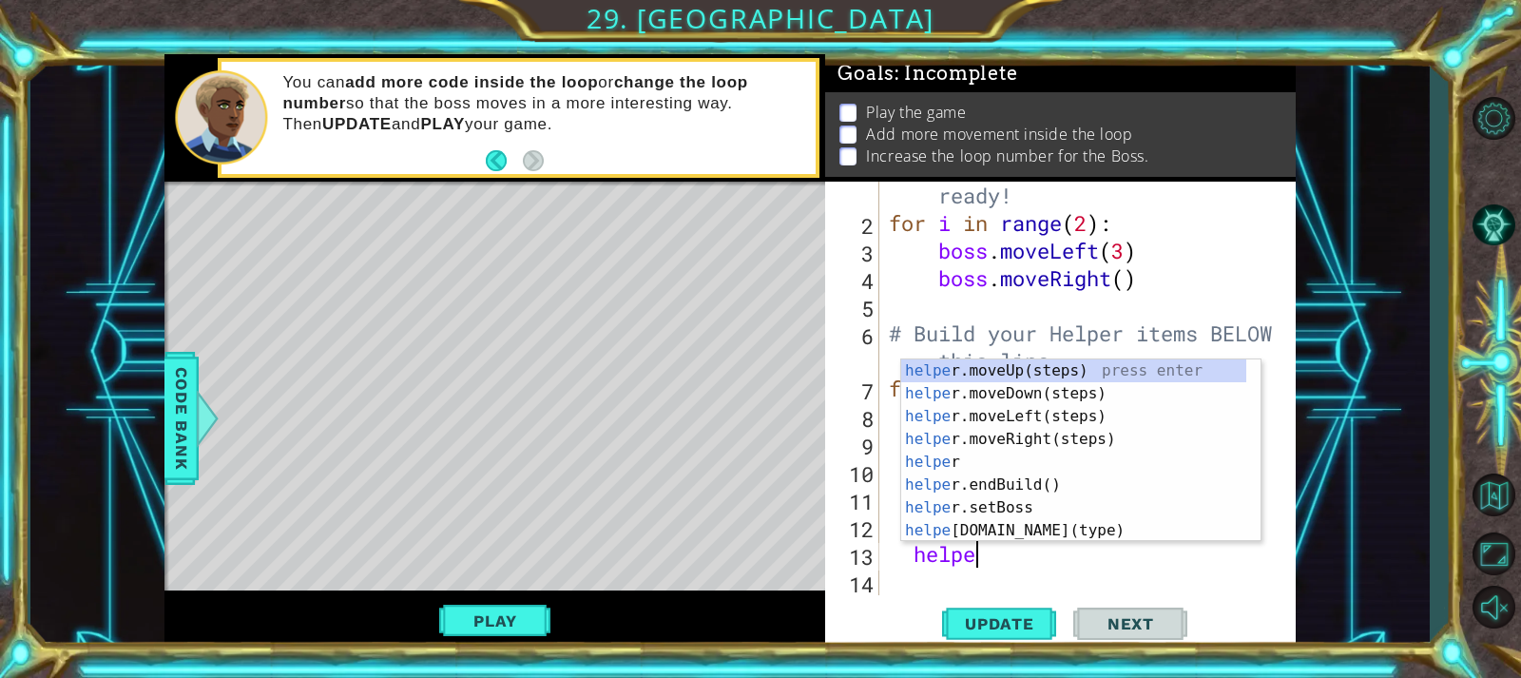
type textarea "helper"
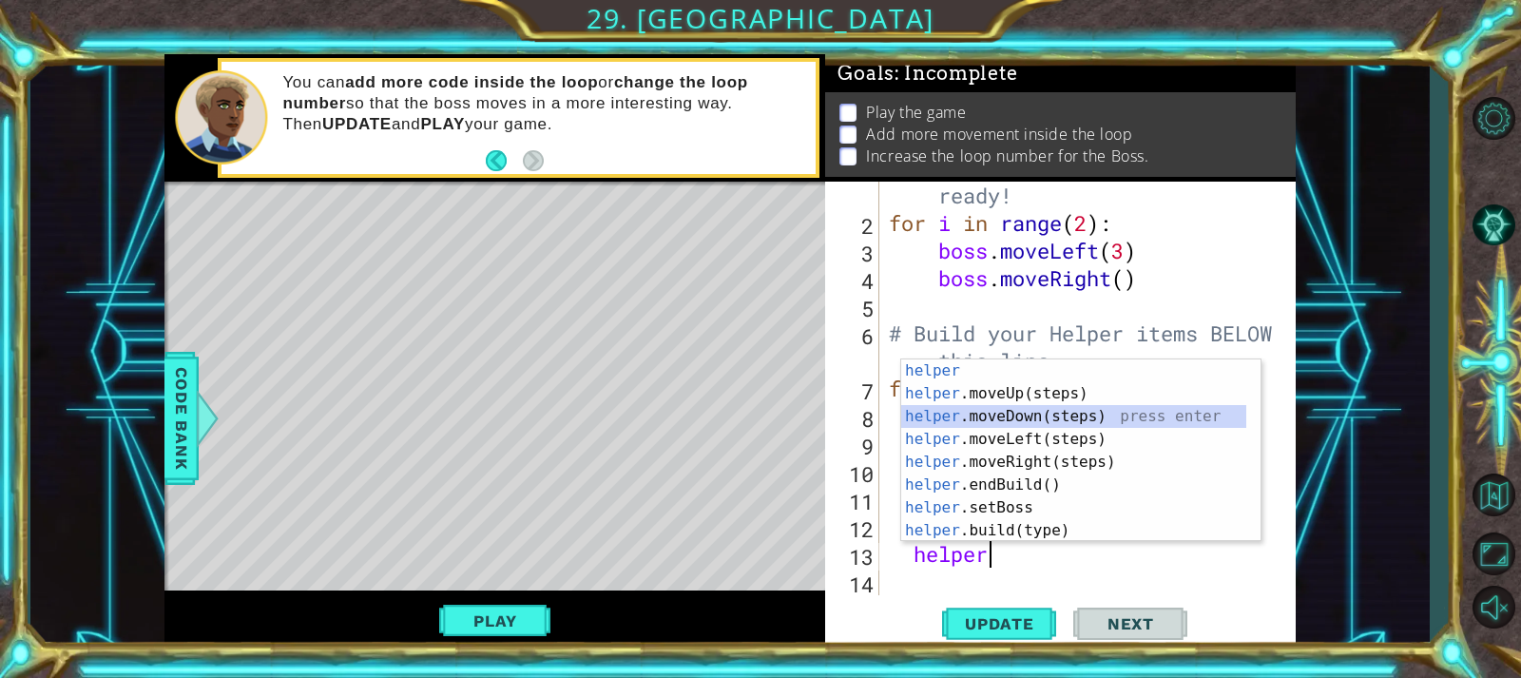
click at [1017, 416] on div "helper press enter helper .moveUp(steps) press enter helper .moveDown(steps) pr…" at bounding box center [1073, 473] width 345 height 228
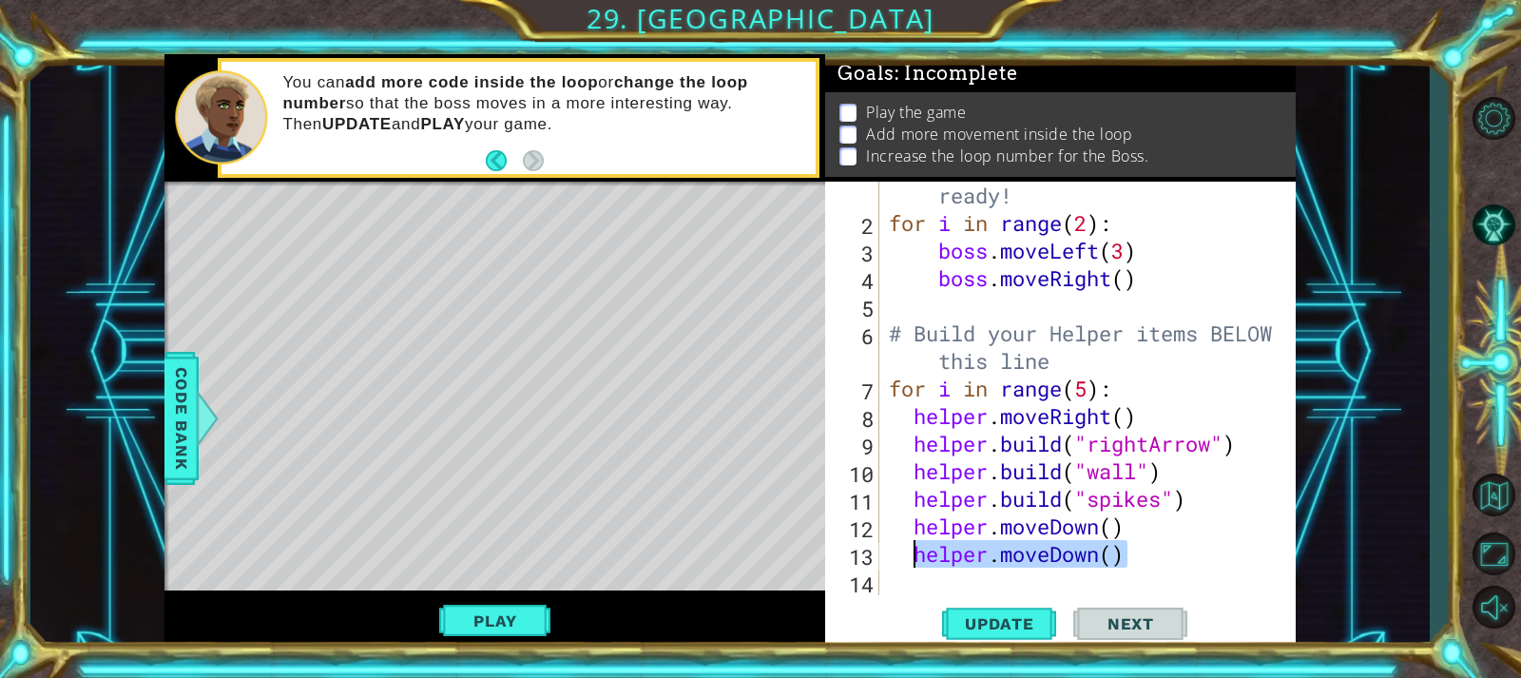
drag, startPoint x: 1125, startPoint y: 555, endPoint x: 909, endPoint y: 561, distance: 215.9
click at [909, 561] on div "# Don't touch the boss code until [PERSON_NAME] says you're ready! for i in ran…" at bounding box center [1085, 388] width 400 height 524
type textarea "helper.moveDown()"
drag, startPoint x: 1107, startPoint y: 529, endPoint x: 1001, endPoint y: 534, distance: 106.6
click at [1001, 534] on div "# Don't touch the boss code until [PERSON_NAME] says you're ready! for i in ran…" at bounding box center [1085, 388] width 400 height 524
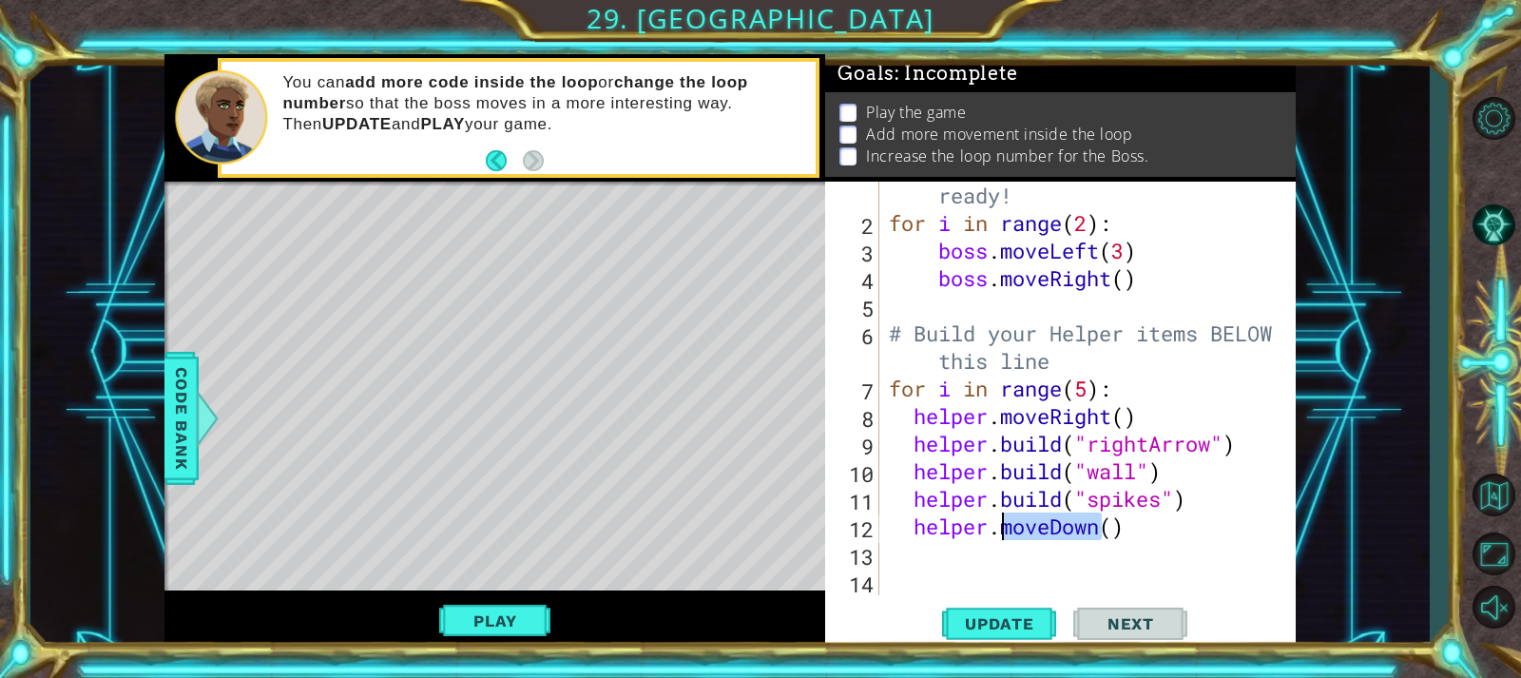
type textarea "helper.moveDown()"
drag, startPoint x: 1133, startPoint y: 526, endPoint x: 915, endPoint y: 529, distance: 217.7
click at [915, 529] on div "# Don't touch the boss code until [PERSON_NAME] says you're ready! for i in ran…" at bounding box center [1085, 388] width 400 height 524
click at [1177, 279] on div "# Don't touch the boss code until [PERSON_NAME] says you're ready! for i in ran…" at bounding box center [1085, 388] width 400 height 524
type textarea "boss.moveRight()"
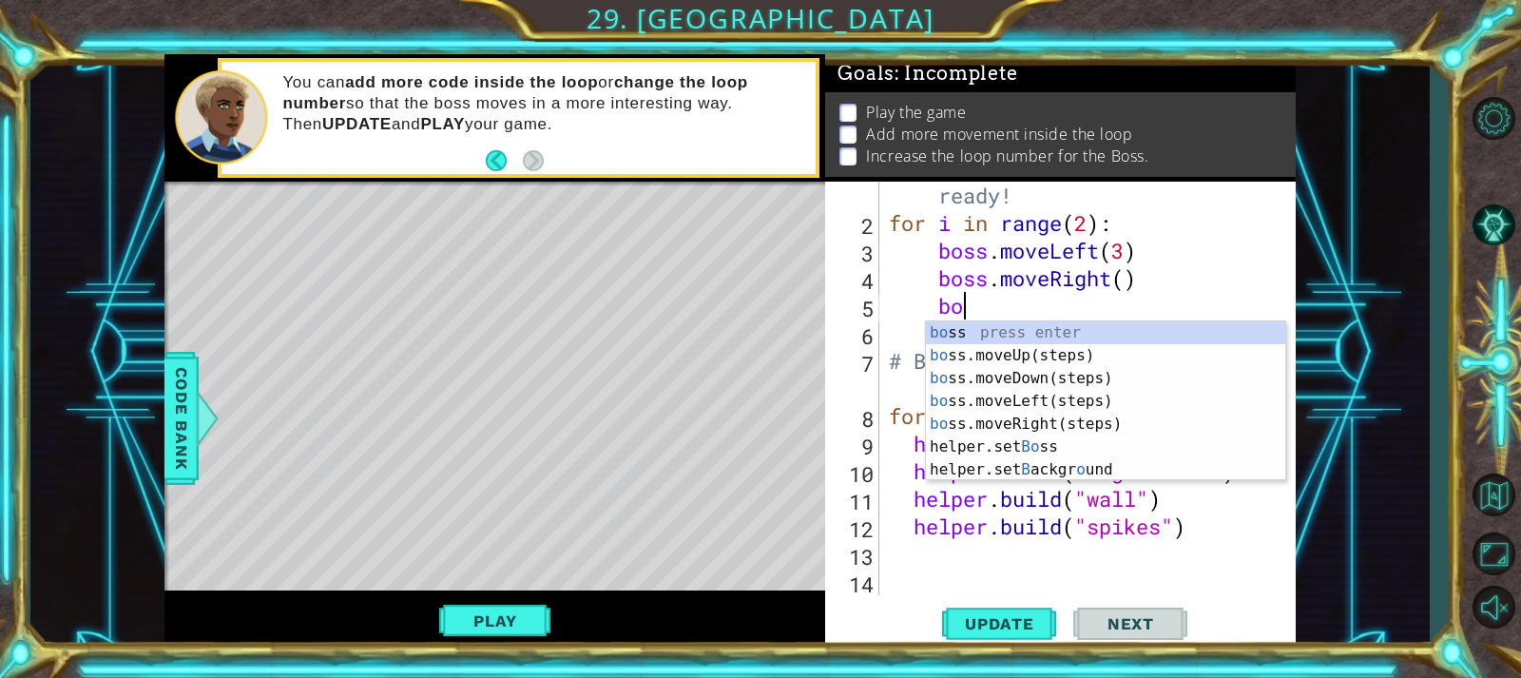
scroll to position [0, 3]
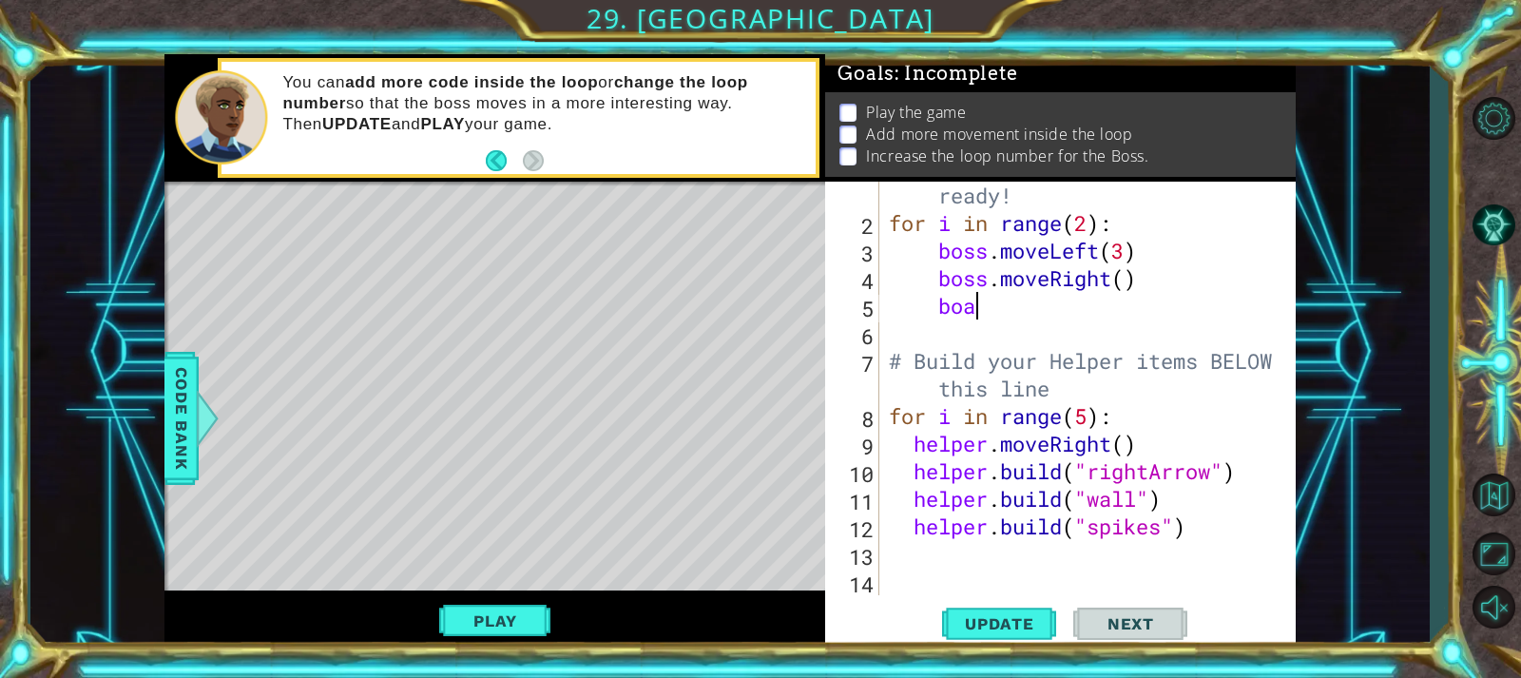
type textarea "bo"
